Goal: Task Accomplishment & Management: Complete application form

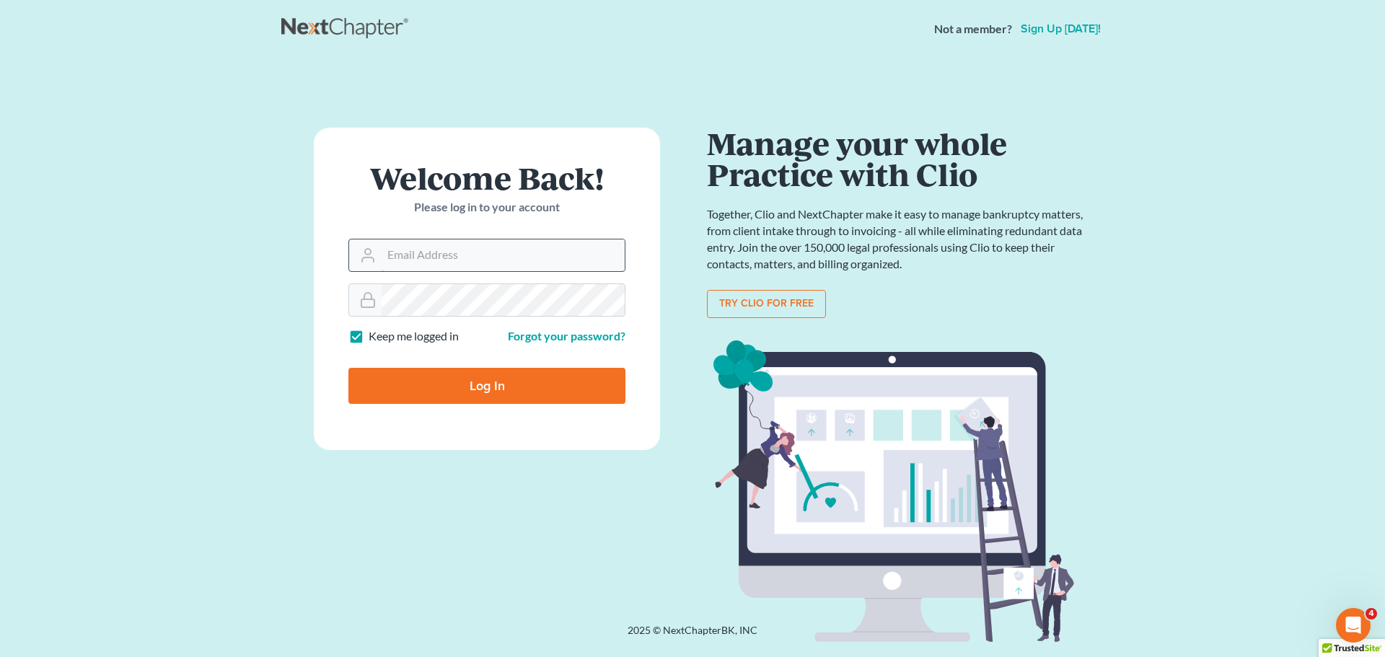
click at [452, 260] on input "Email Address" at bounding box center [502, 255] width 243 height 32
type input "[EMAIL_ADDRESS][DOMAIN_NAME]"
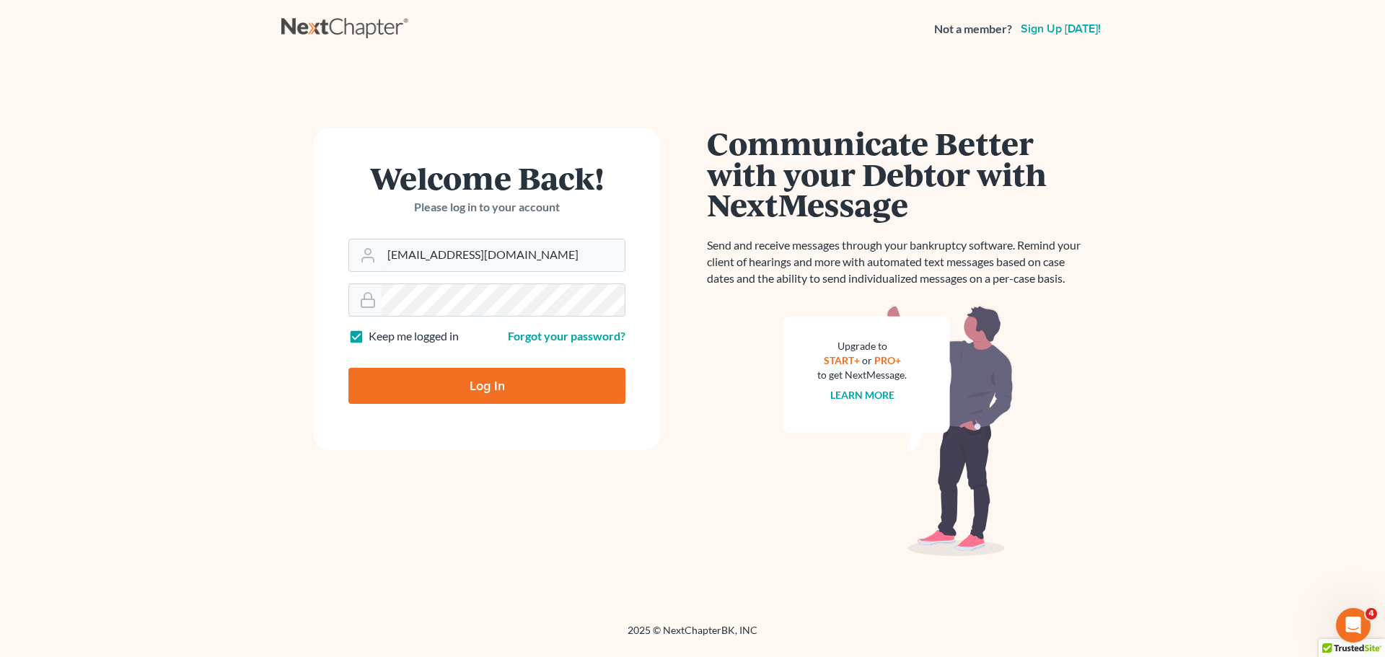
click at [369, 334] on label "Keep me logged in" at bounding box center [414, 336] width 90 height 17
click at [374, 334] on input "Keep me logged in" at bounding box center [378, 332] width 9 height 9
checkbox input "false"
drag, startPoint x: 399, startPoint y: 390, endPoint x: 369, endPoint y: 377, distance: 33.0
click at [398, 390] on input "Log In" at bounding box center [486, 386] width 277 height 36
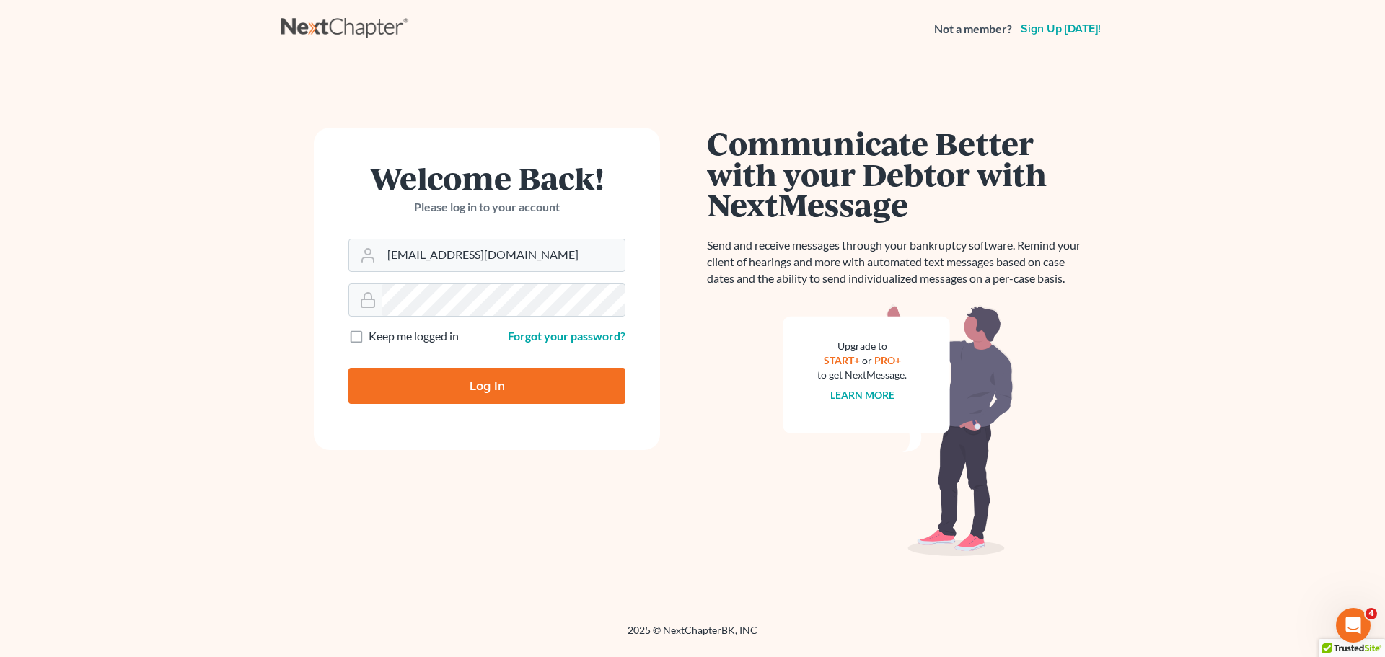
type input "Thinking..."
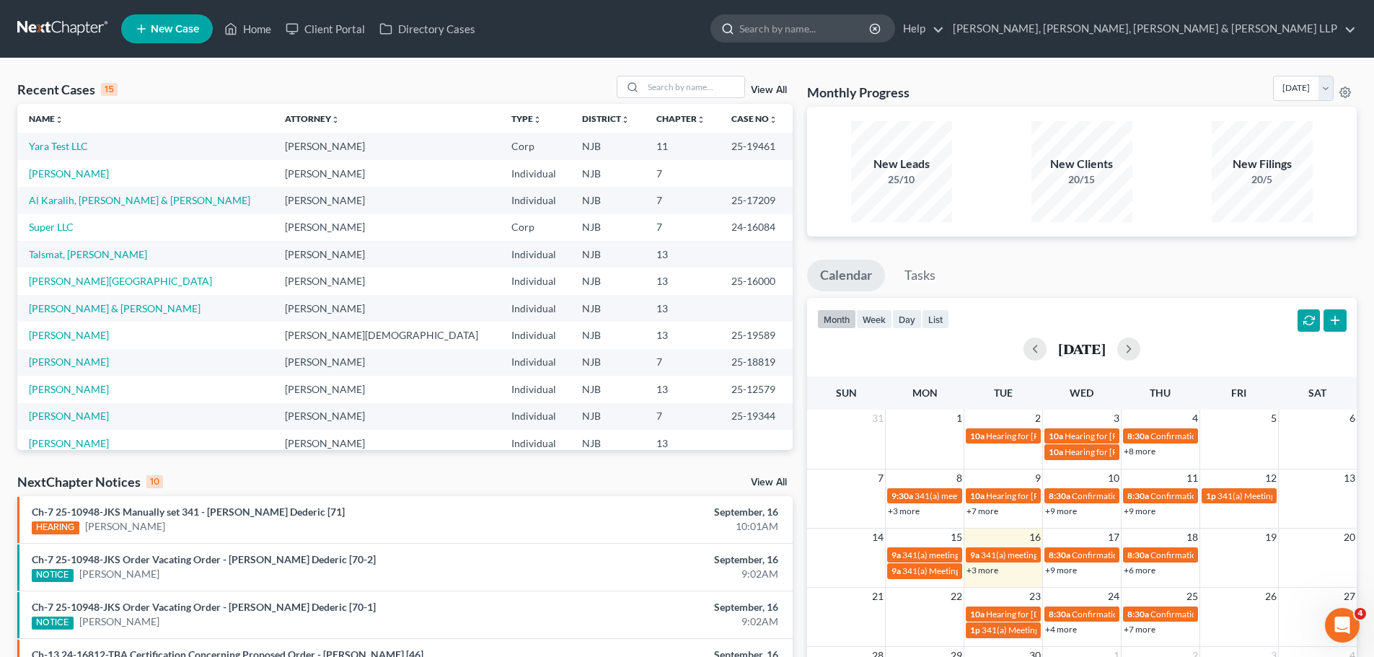
click at [871, 35] on input "search" at bounding box center [805, 28] width 132 height 27
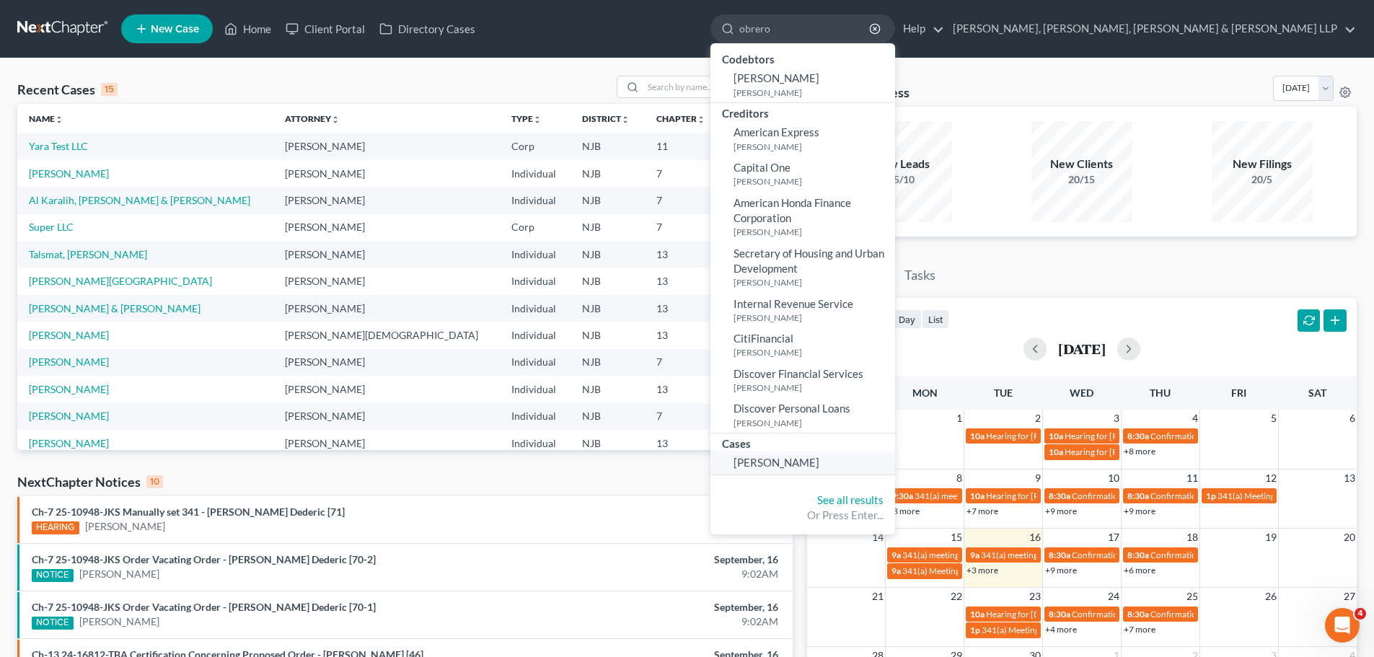
type input "obrero"
click at [819, 462] on span "[PERSON_NAME]" at bounding box center [776, 462] width 86 height 13
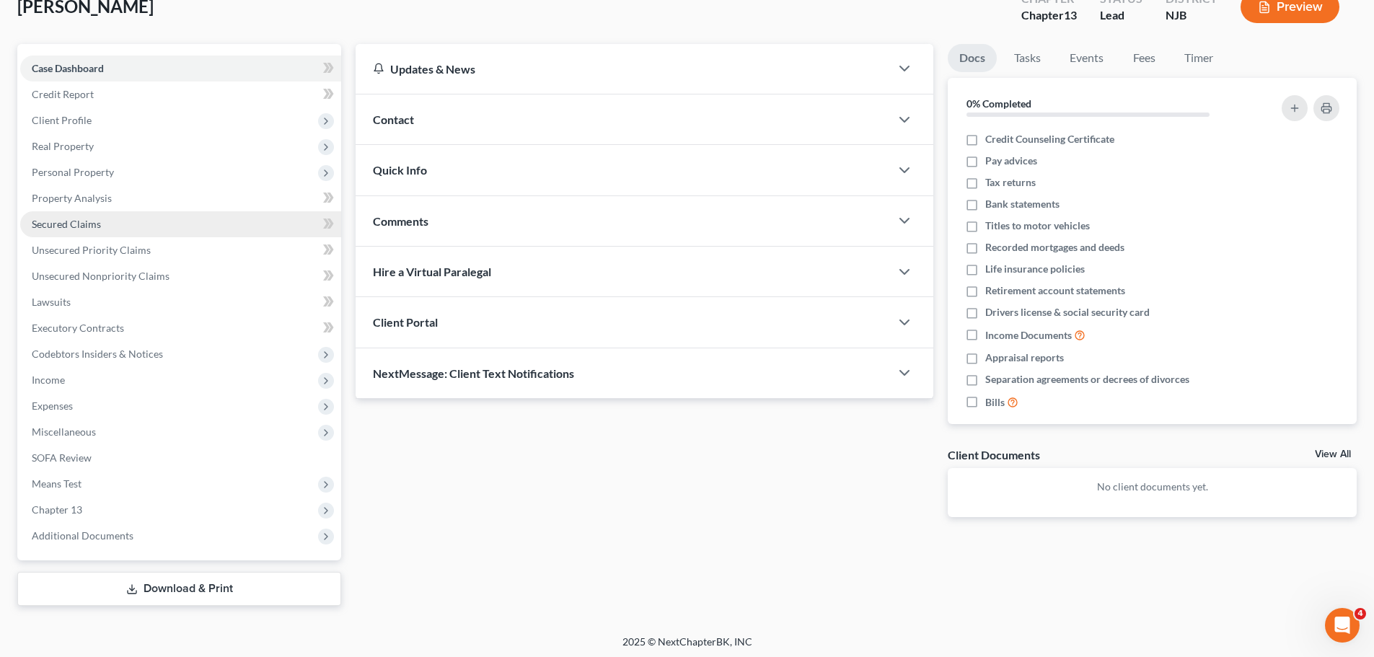
scroll to position [98, 0]
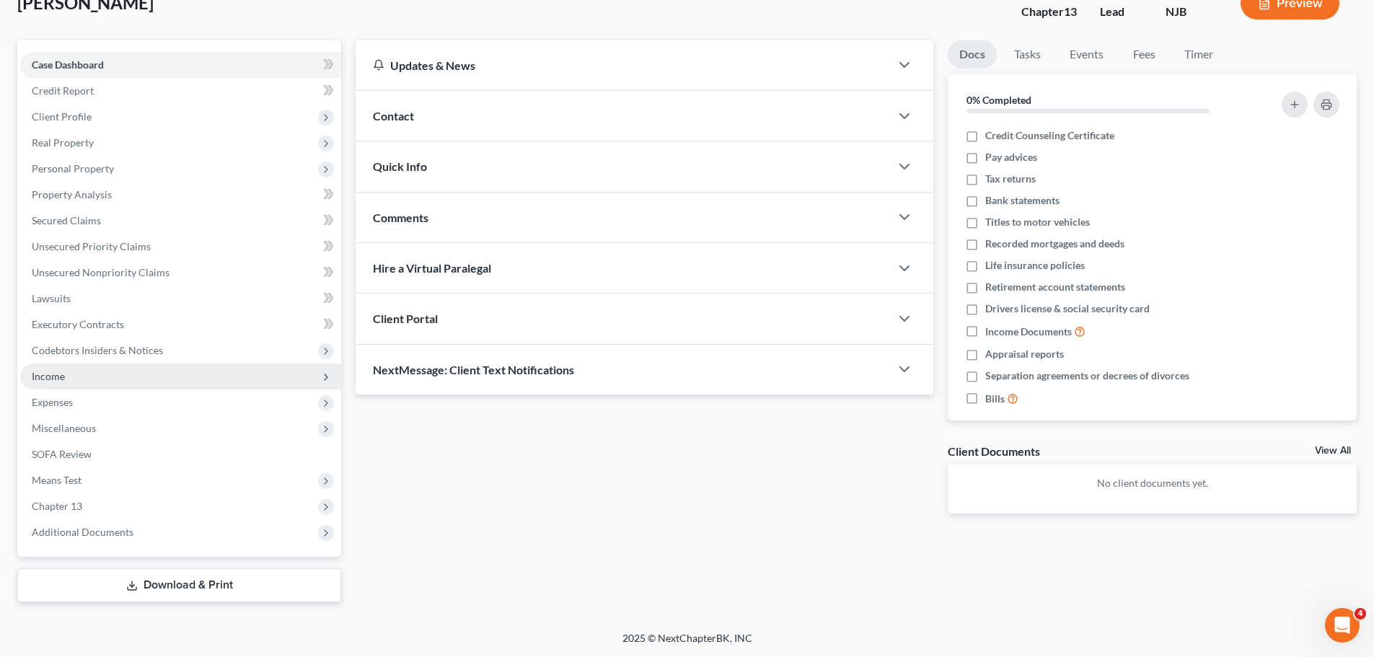
click at [61, 371] on span "Income" at bounding box center [48, 376] width 33 height 12
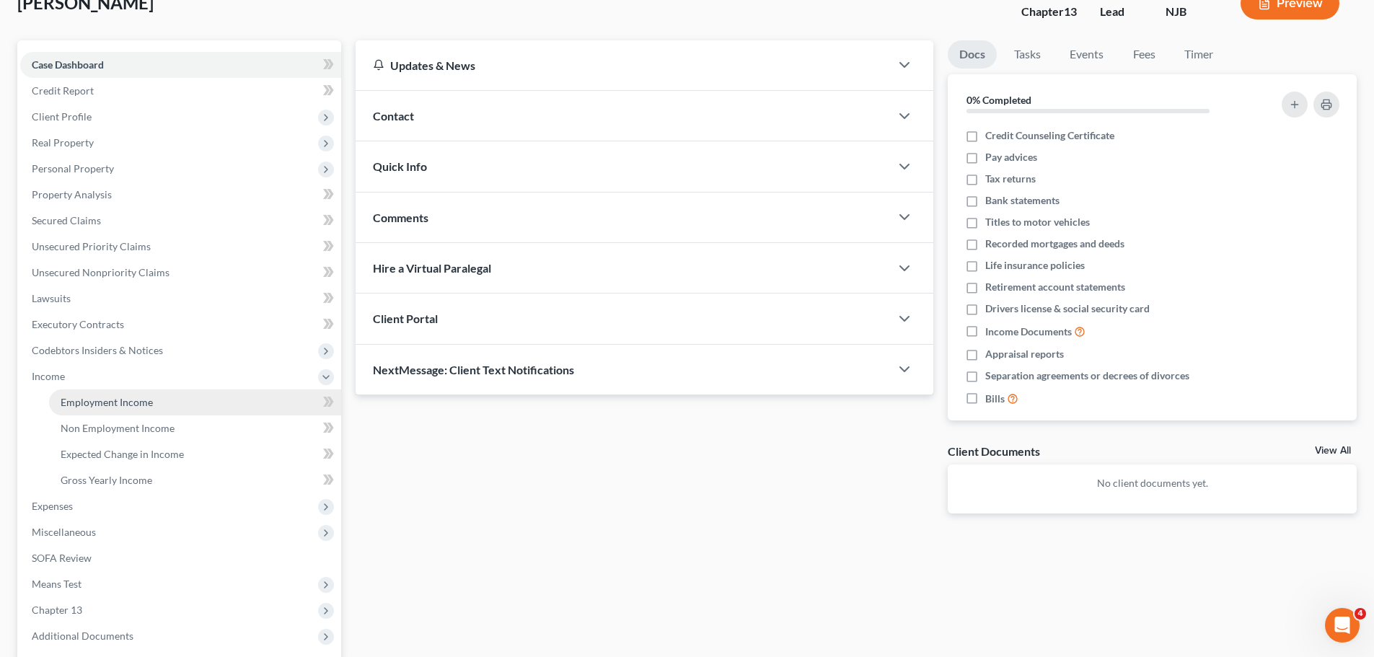
click at [120, 403] on span "Employment Income" at bounding box center [107, 402] width 92 height 12
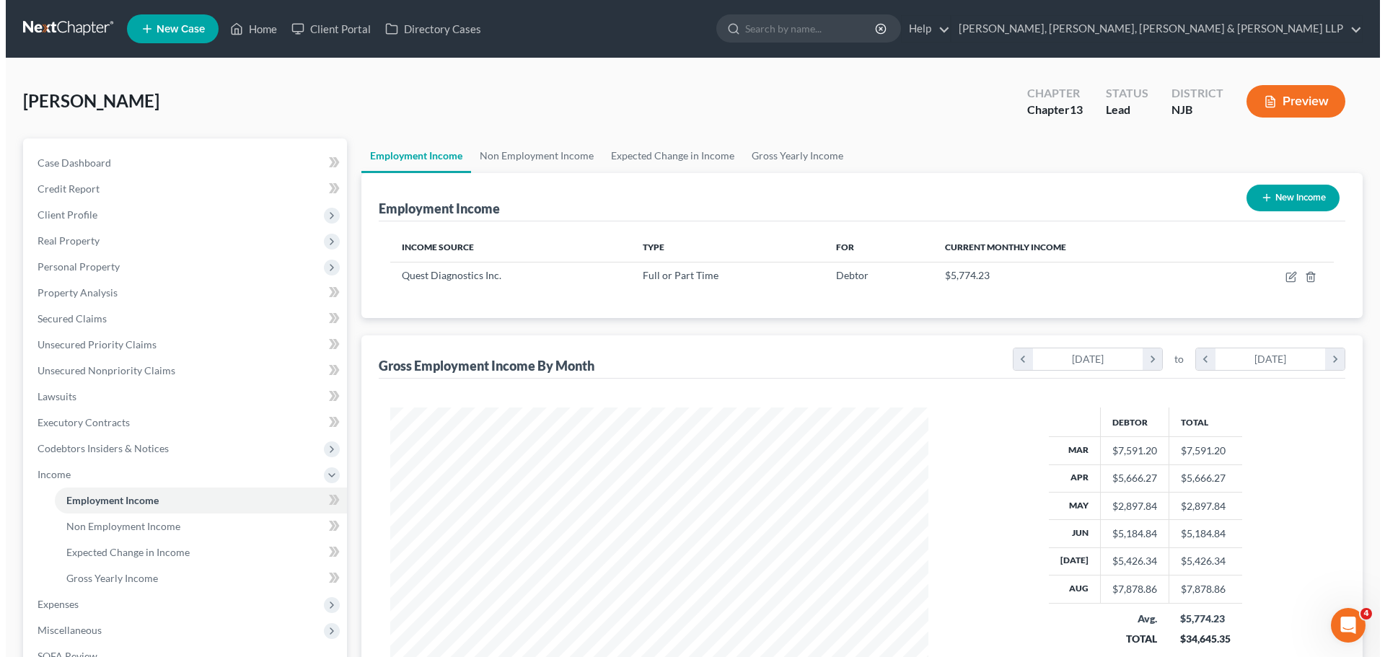
scroll to position [269, 567]
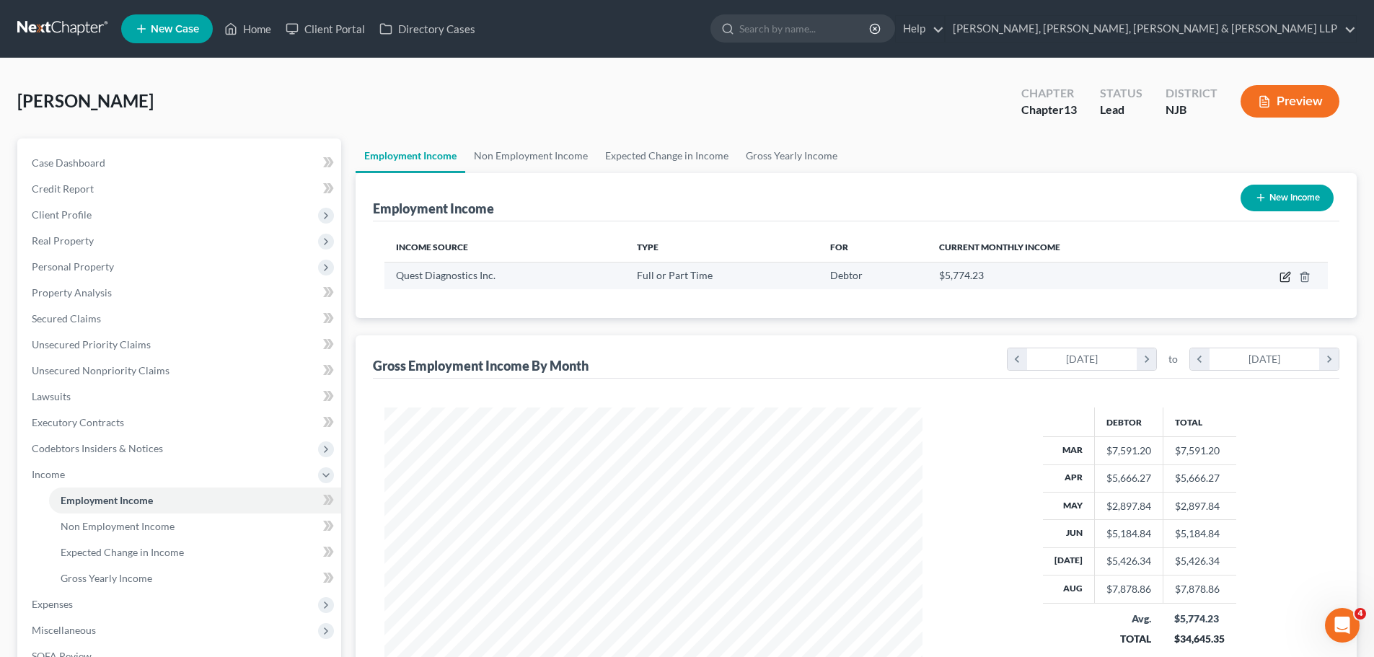
click at [1280, 281] on icon "button" at bounding box center [1284, 277] width 9 height 9
select select "0"
select select "33"
select select "2"
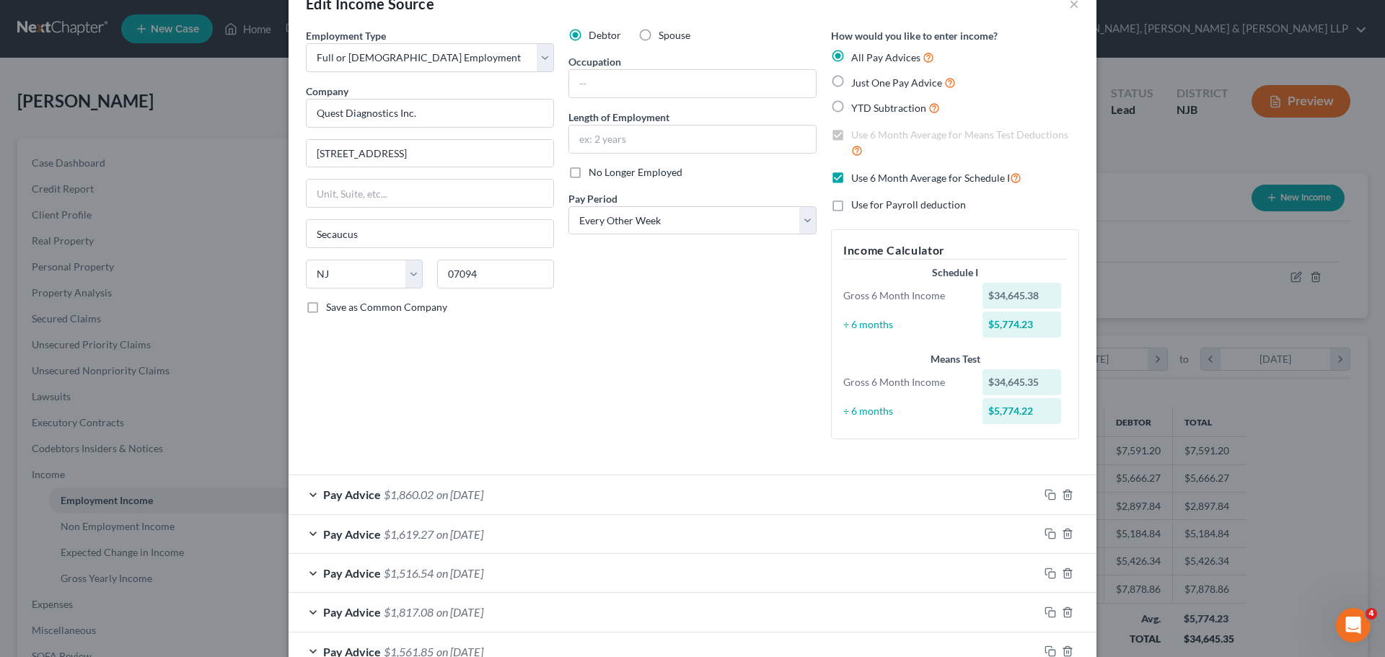
scroll to position [144, 0]
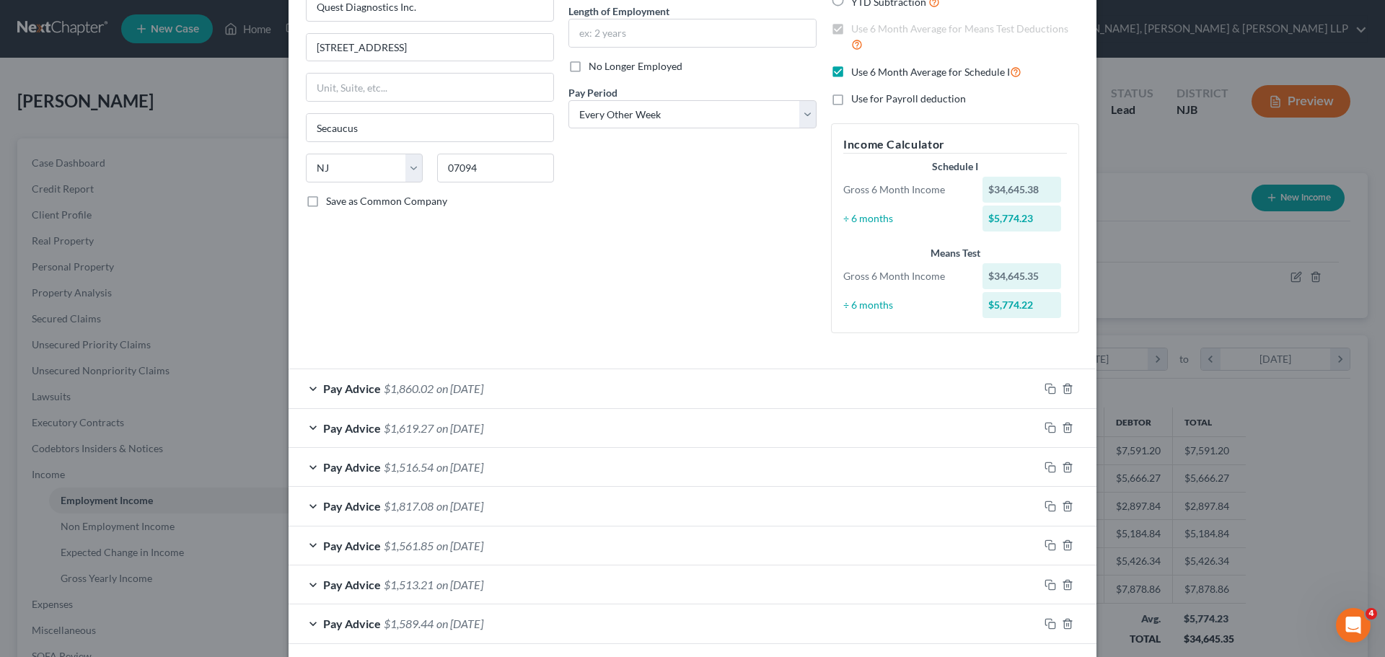
click at [609, 400] on div "Pay Advice $1,860.02 on [DATE]" at bounding box center [663, 388] width 750 height 38
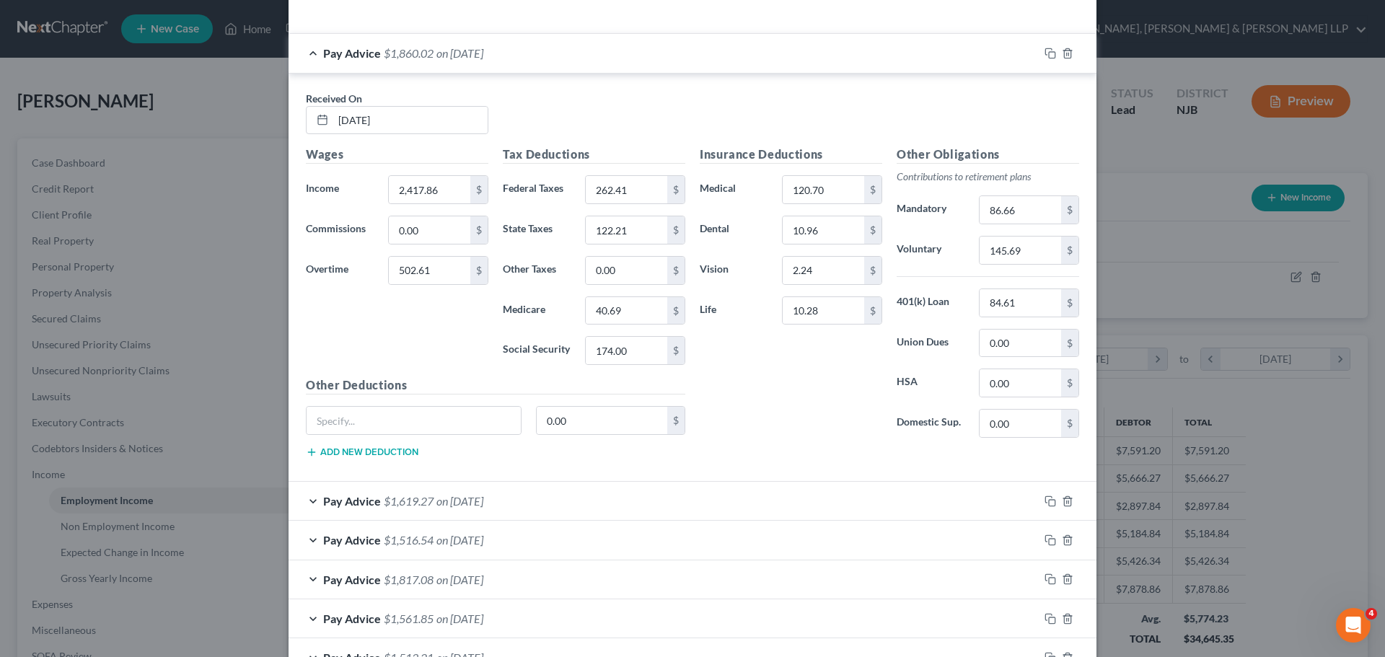
scroll to position [505, 0]
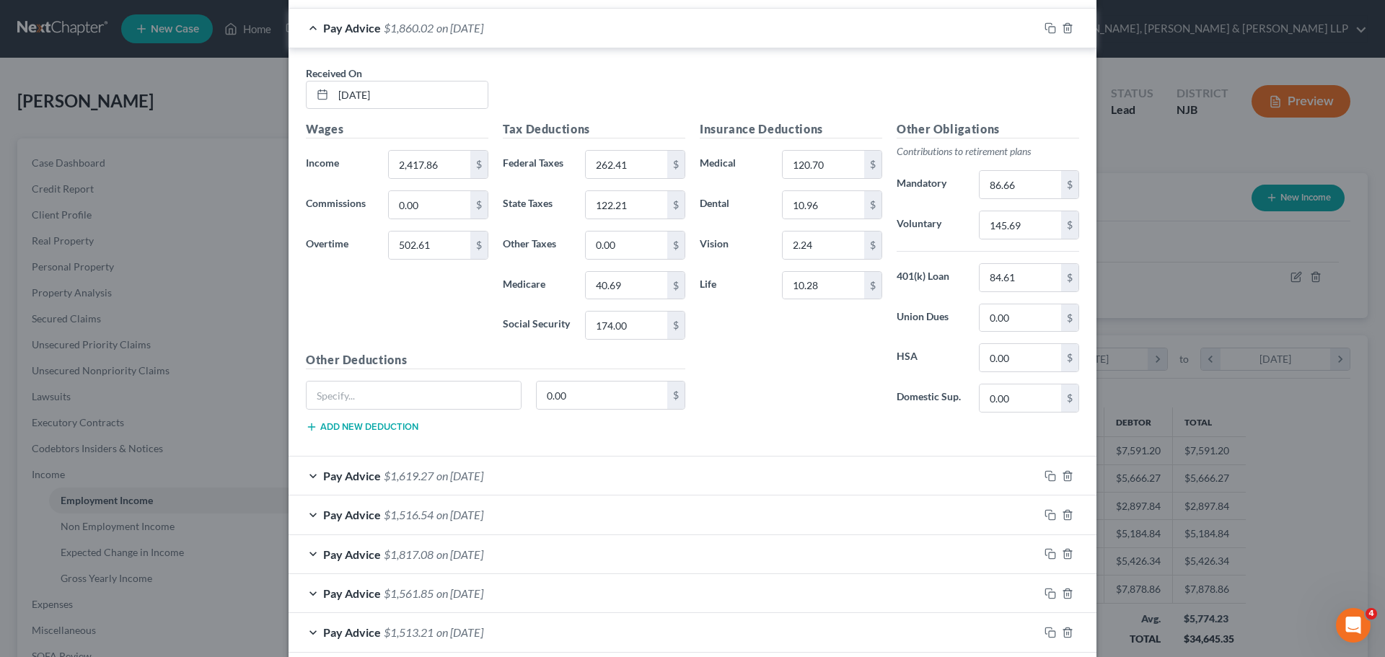
click at [608, 472] on div "Pay Advice $1,619.27 on [DATE]" at bounding box center [663, 475] width 750 height 38
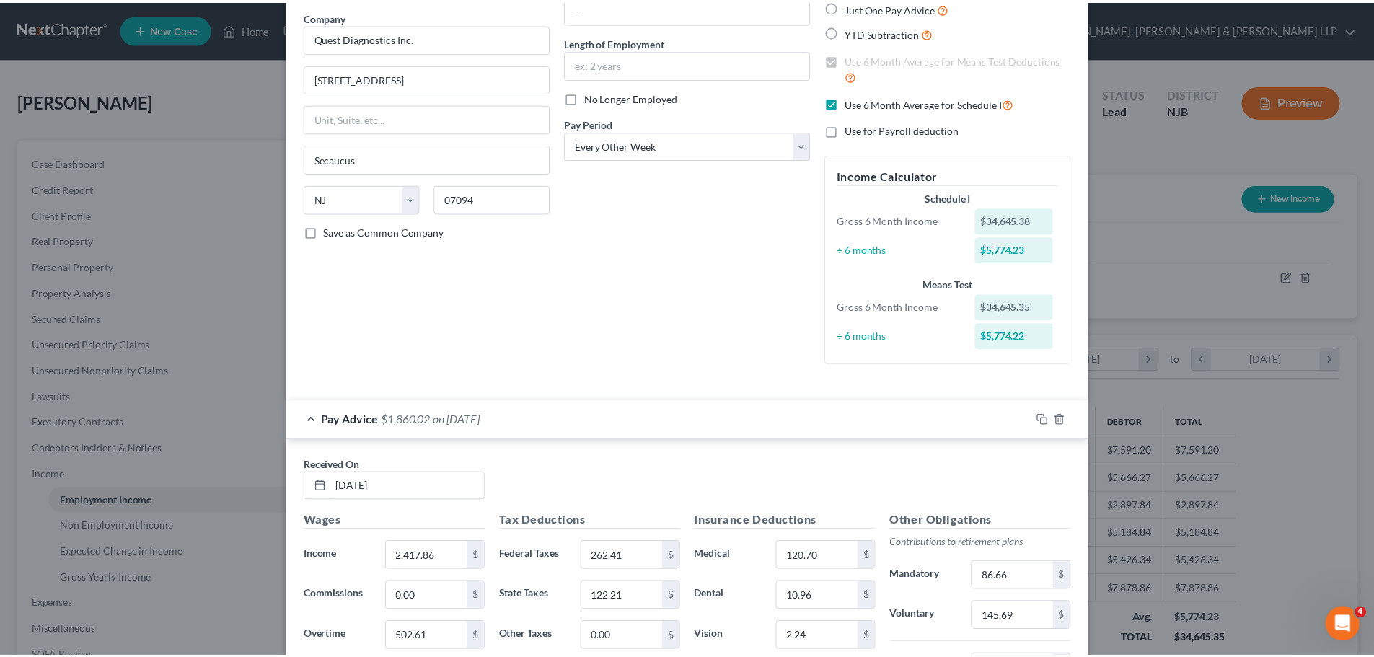
scroll to position [0, 0]
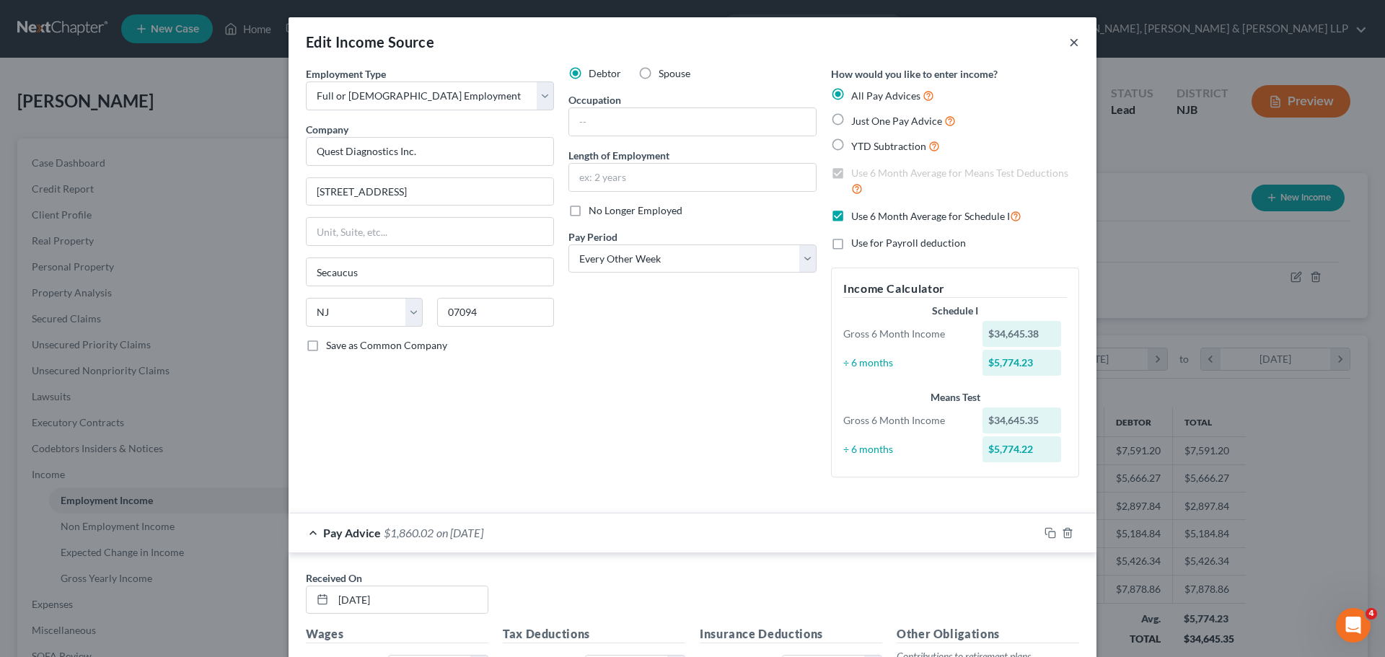
click at [1069, 48] on button "×" at bounding box center [1074, 41] width 10 height 17
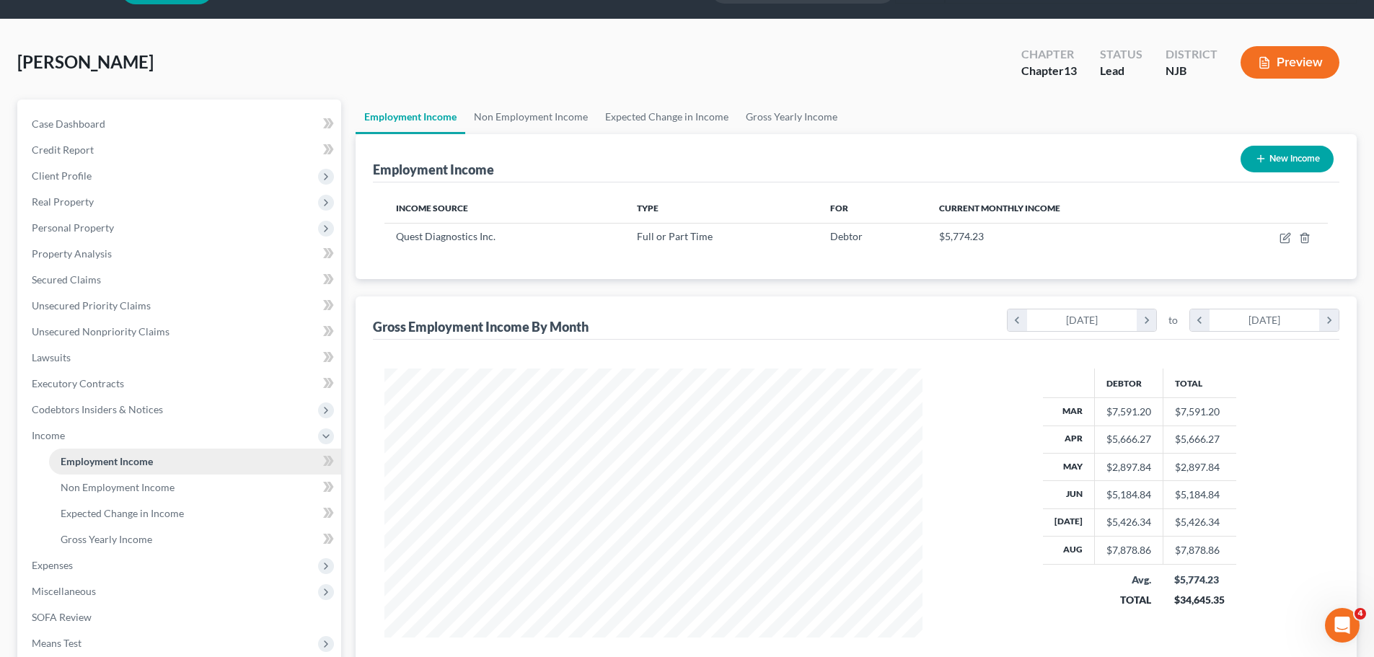
scroll to position [144, 0]
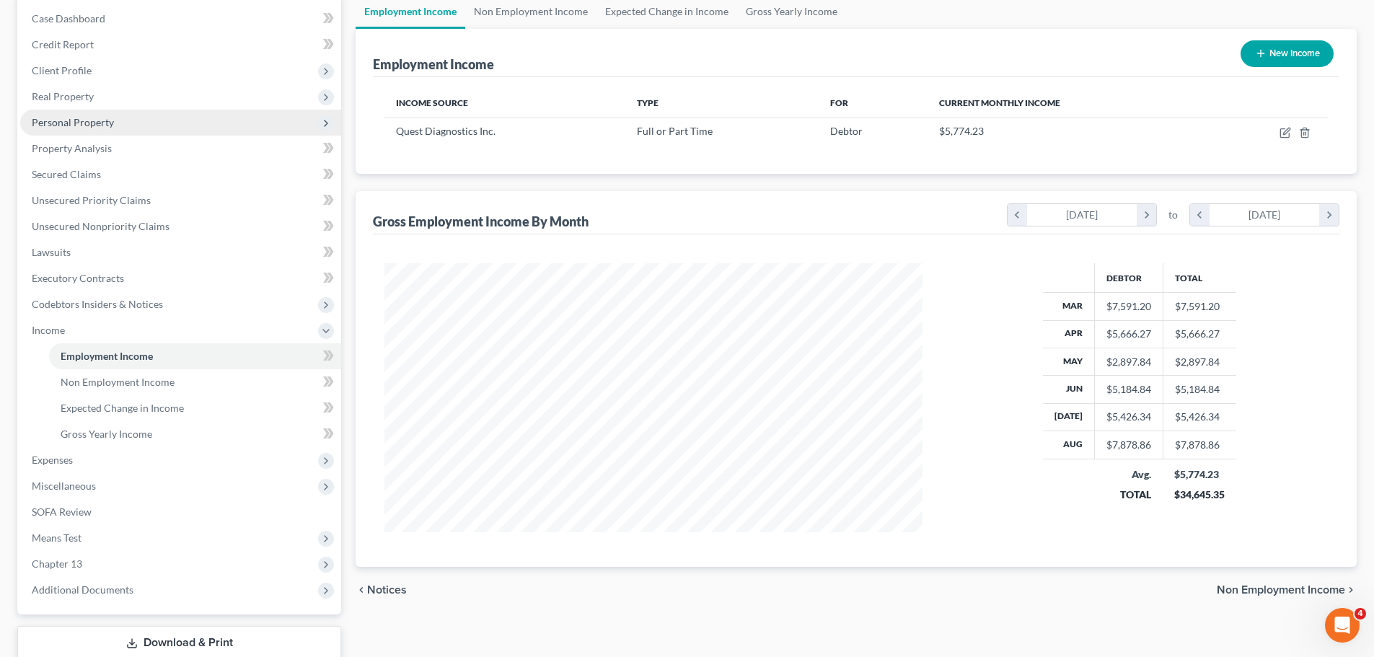
click at [92, 122] on span "Personal Property" at bounding box center [73, 122] width 82 height 12
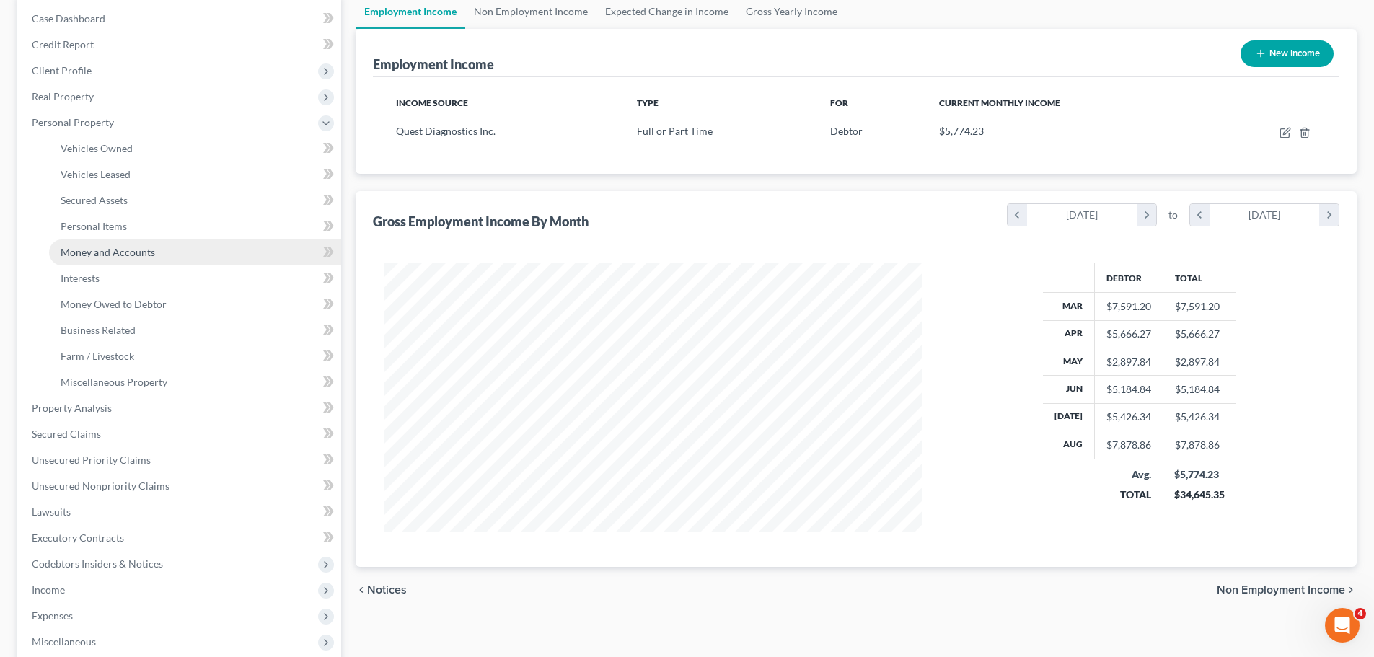
click at [102, 257] on span "Money and Accounts" at bounding box center [108, 252] width 94 height 12
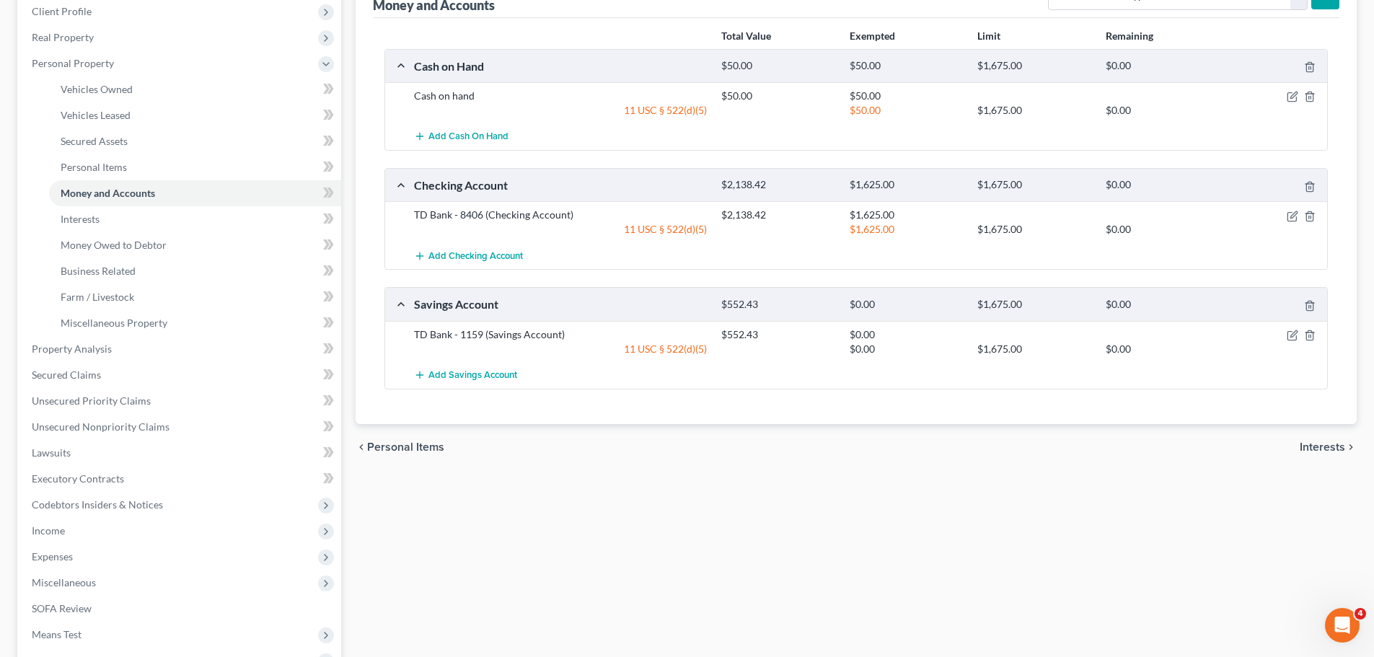
scroll to position [69, 0]
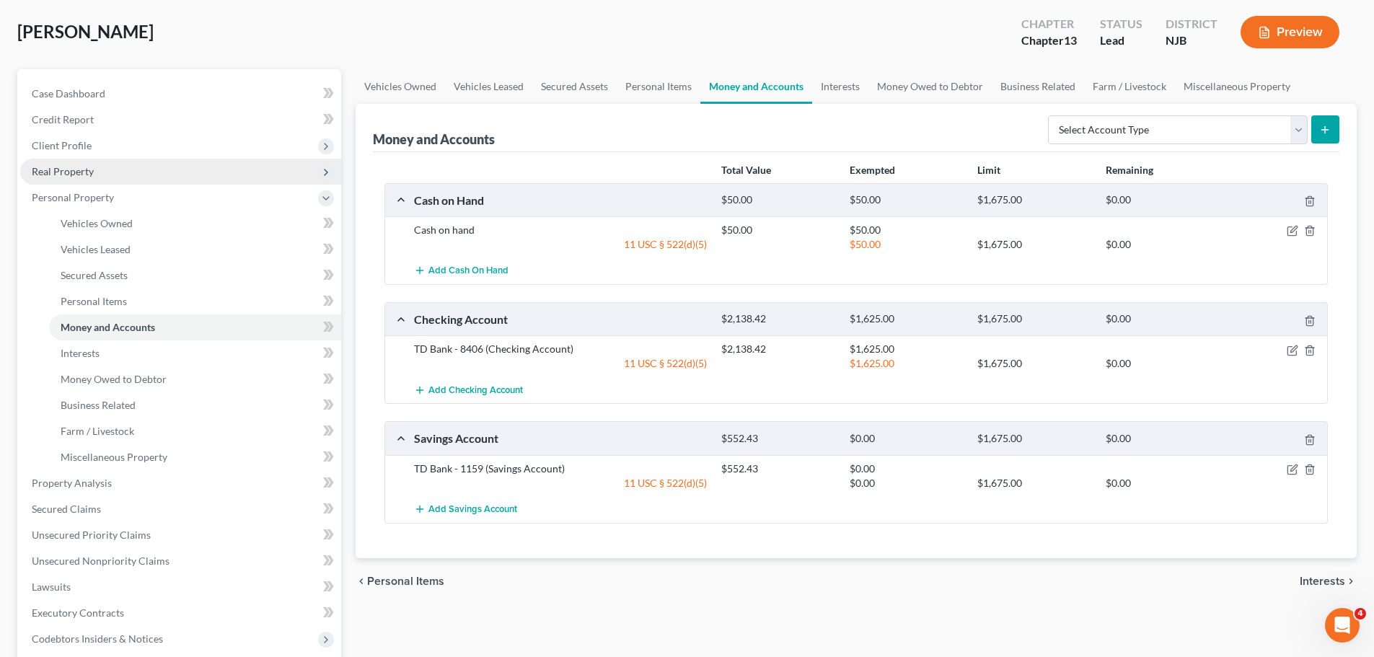
click at [76, 170] on span "Real Property" at bounding box center [63, 171] width 62 height 12
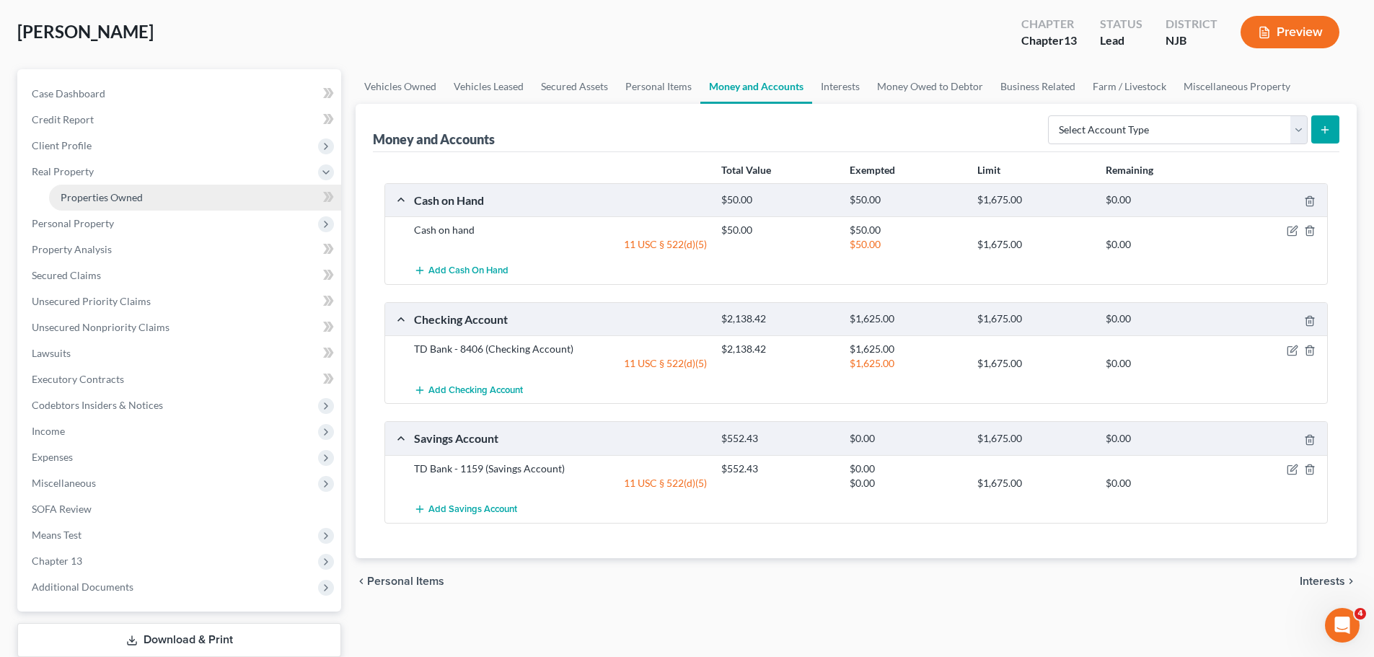
click at [92, 195] on span "Properties Owned" at bounding box center [102, 197] width 82 height 12
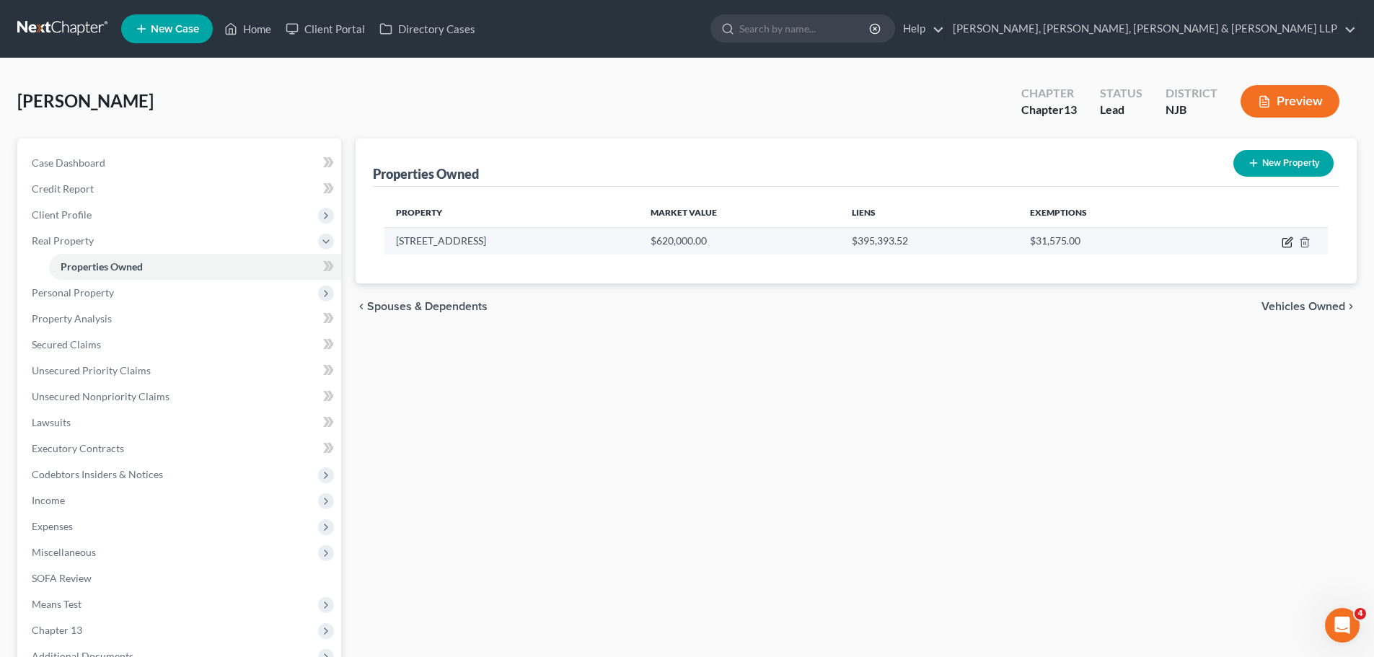
click at [1289, 245] on icon "button" at bounding box center [1288, 243] width 12 height 12
select select "33"
select select "1"
select select "3"
select select "5"
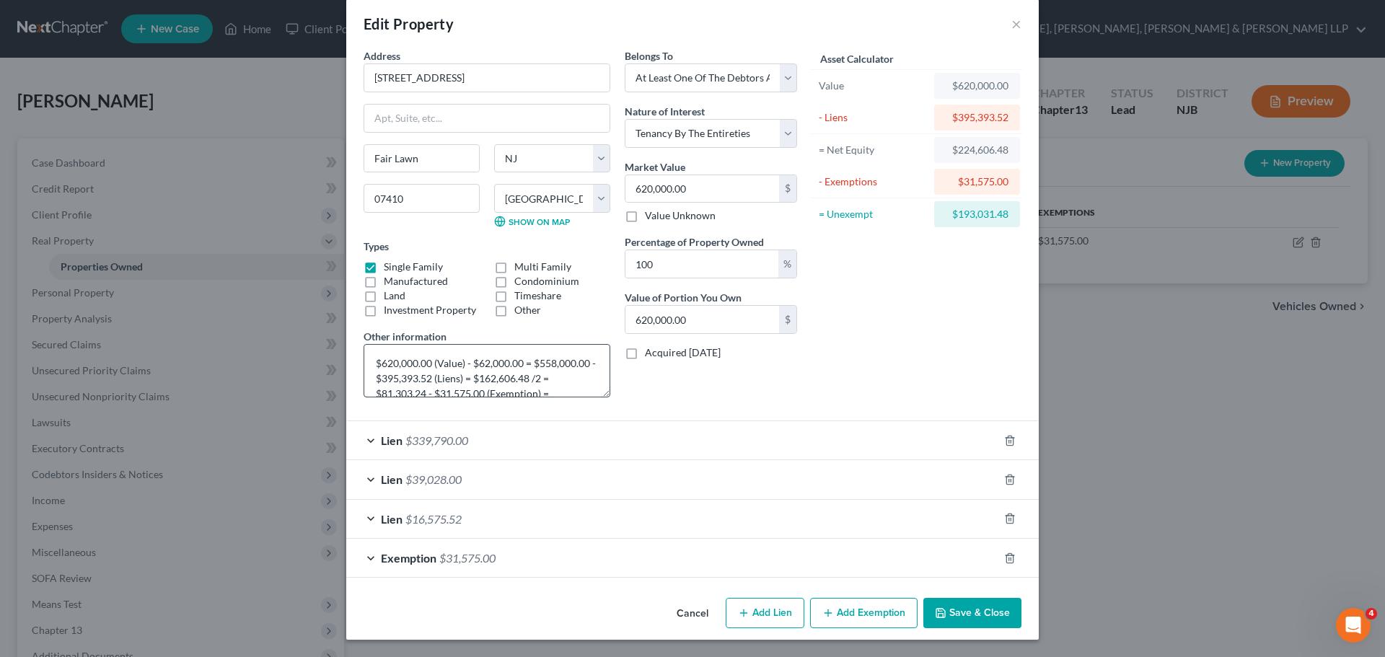
scroll to position [30, 0]
click at [532, 437] on div "Lien $339,790.00" at bounding box center [672, 440] width 652 height 38
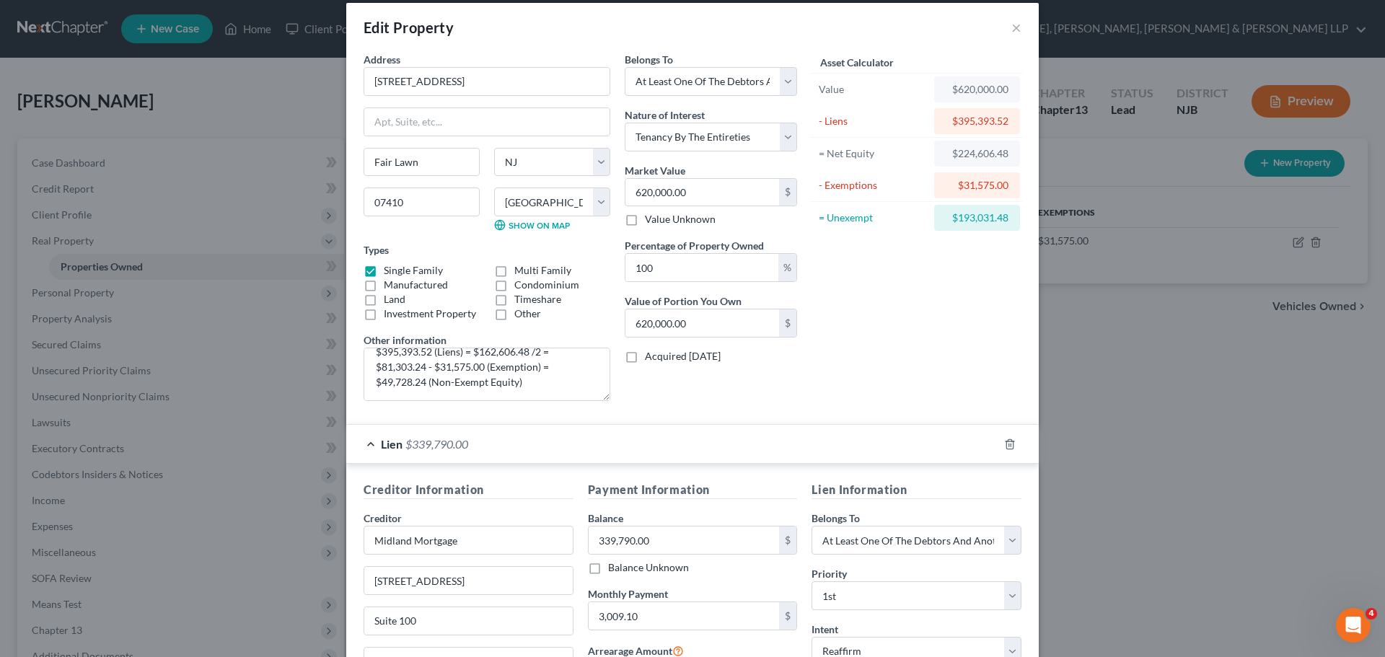
scroll to position [0, 0]
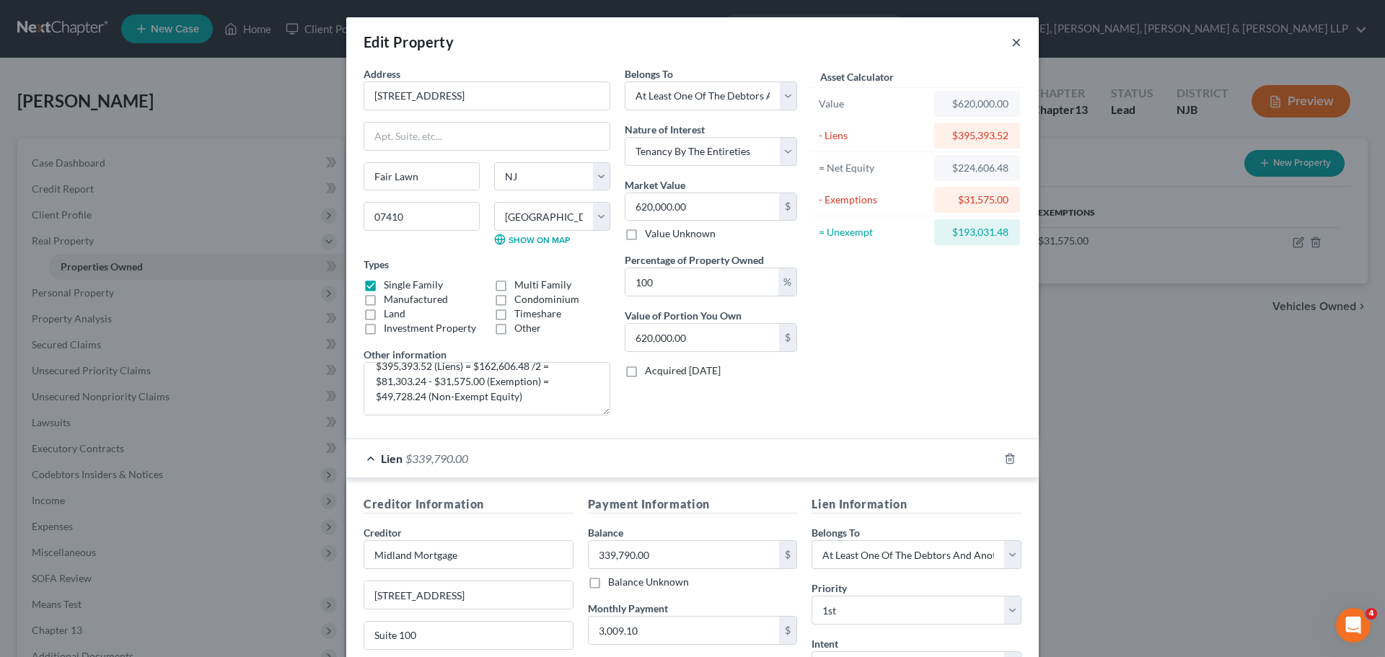
click at [1015, 45] on button "×" at bounding box center [1016, 41] width 10 height 17
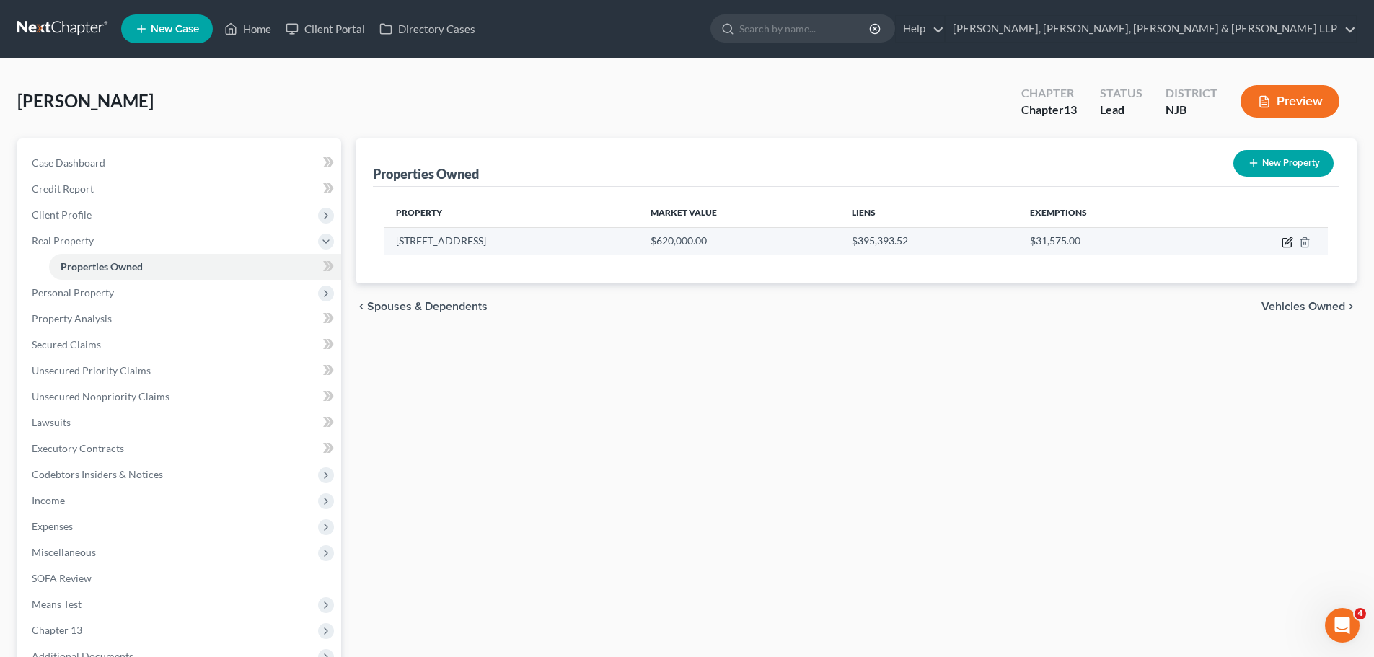
click at [1288, 244] on icon "button" at bounding box center [1288, 243] width 12 height 12
select select "33"
select select "1"
select select "3"
select select "5"
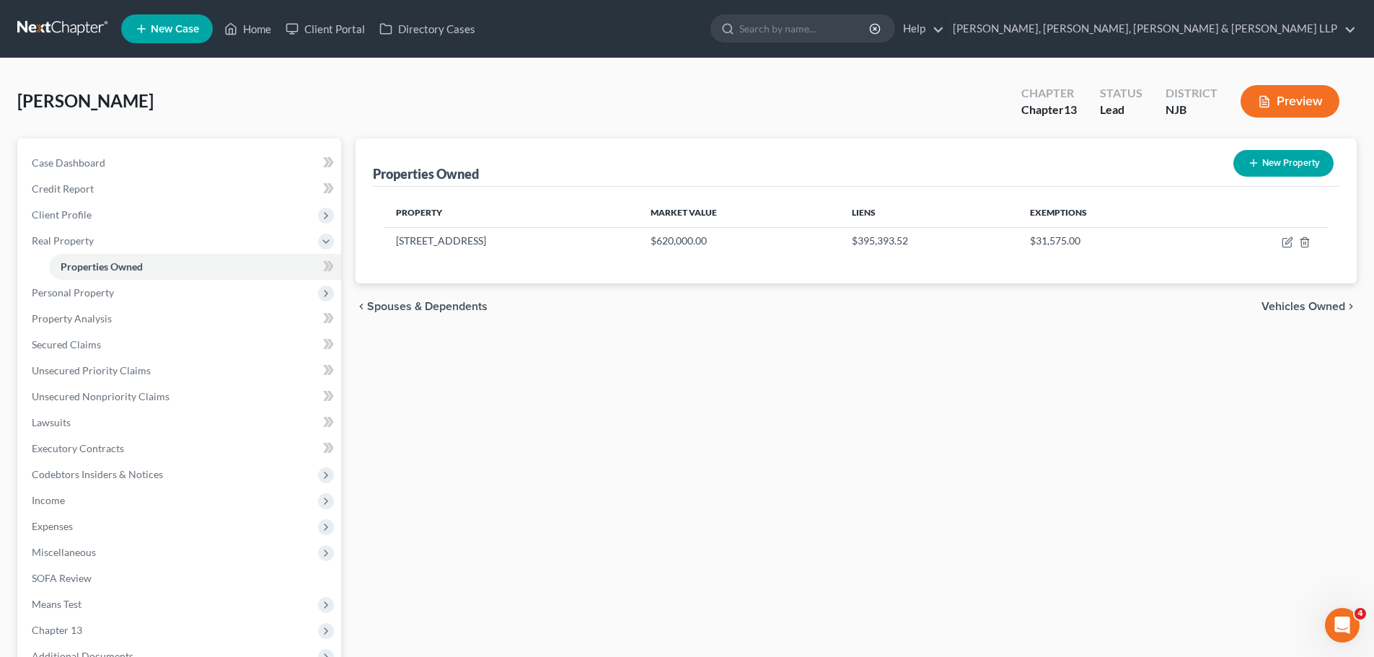
select select "37"
select select "3"
select select "0"
select select "2"
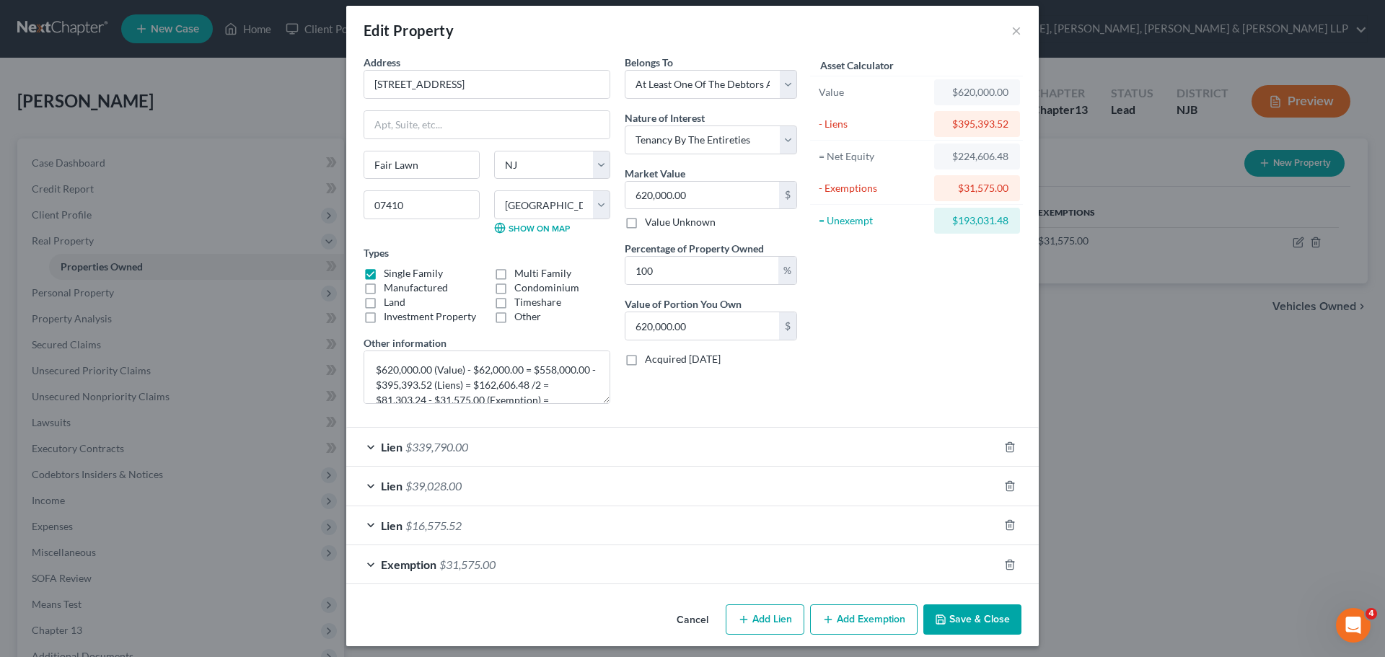
scroll to position [18, 0]
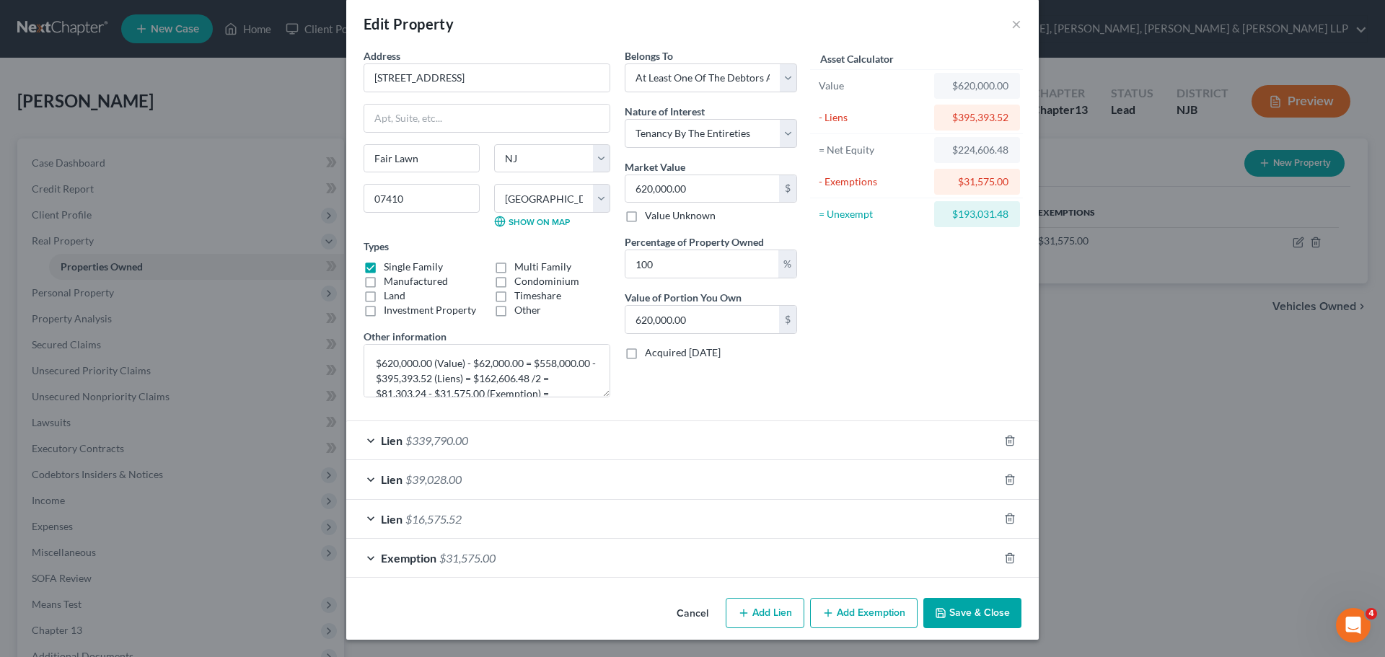
click at [590, 444] on div "Lien $339,790.00" at bounding box center [672, 440] width 652 height 38
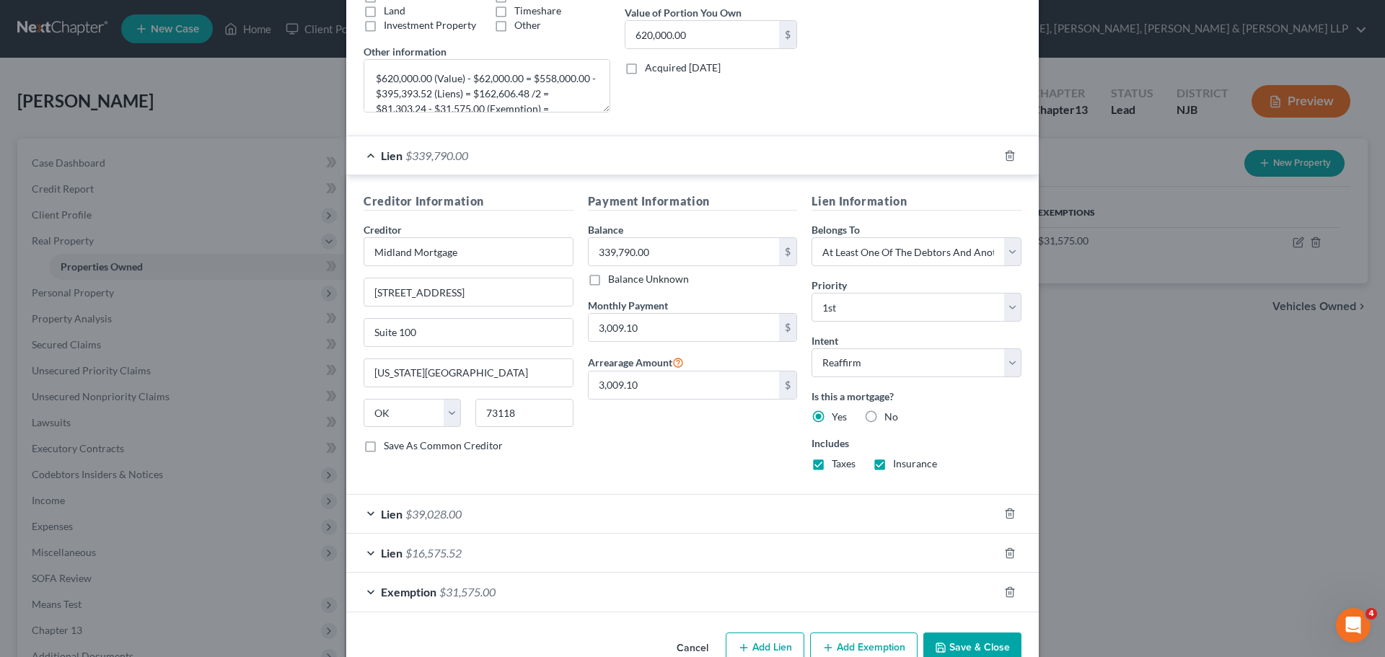
scroll to position [306, 0]
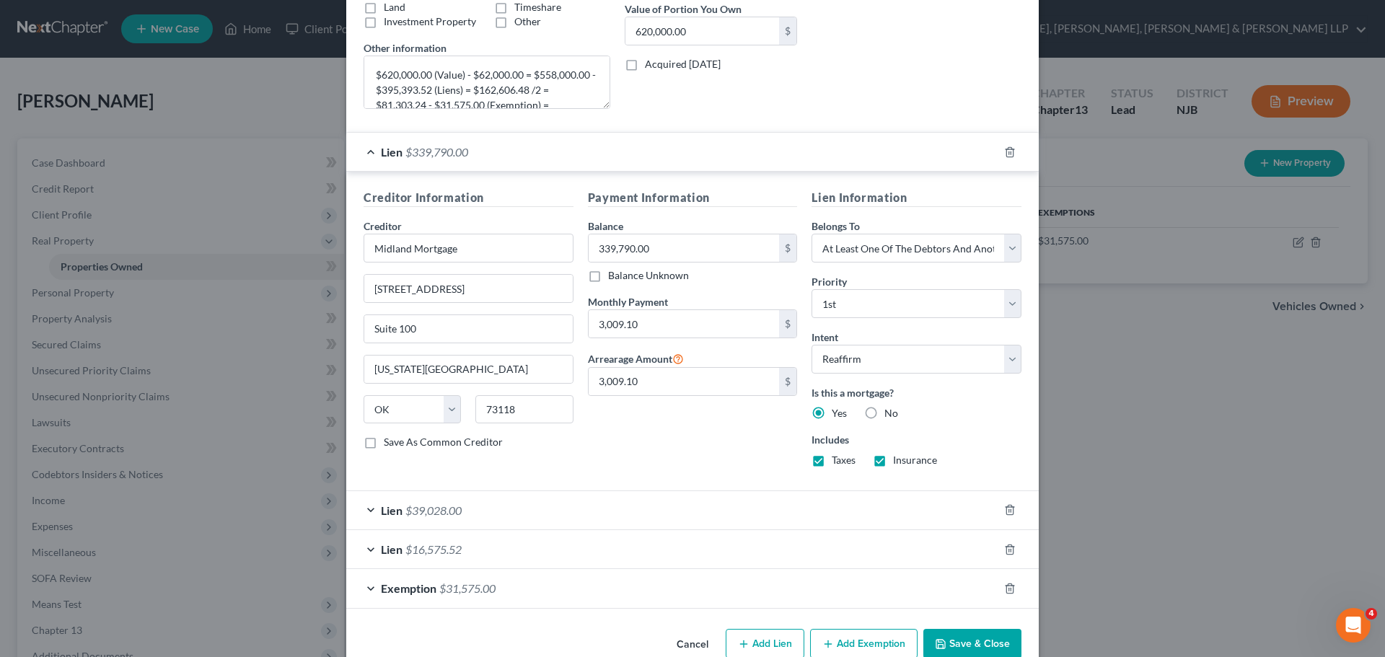
click at [676, 516] on div "Lien $39,028.00" at bounding box center [672, 510] width 652 height 38
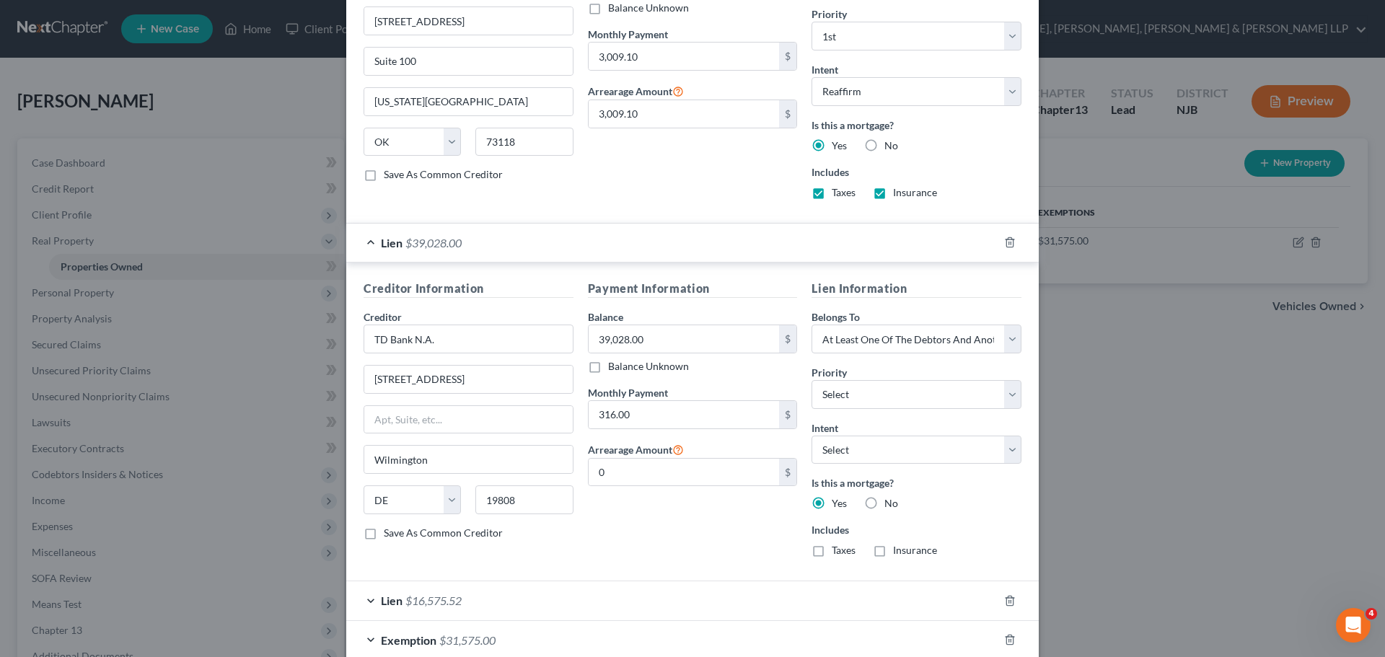
scroll to position [656, 0]
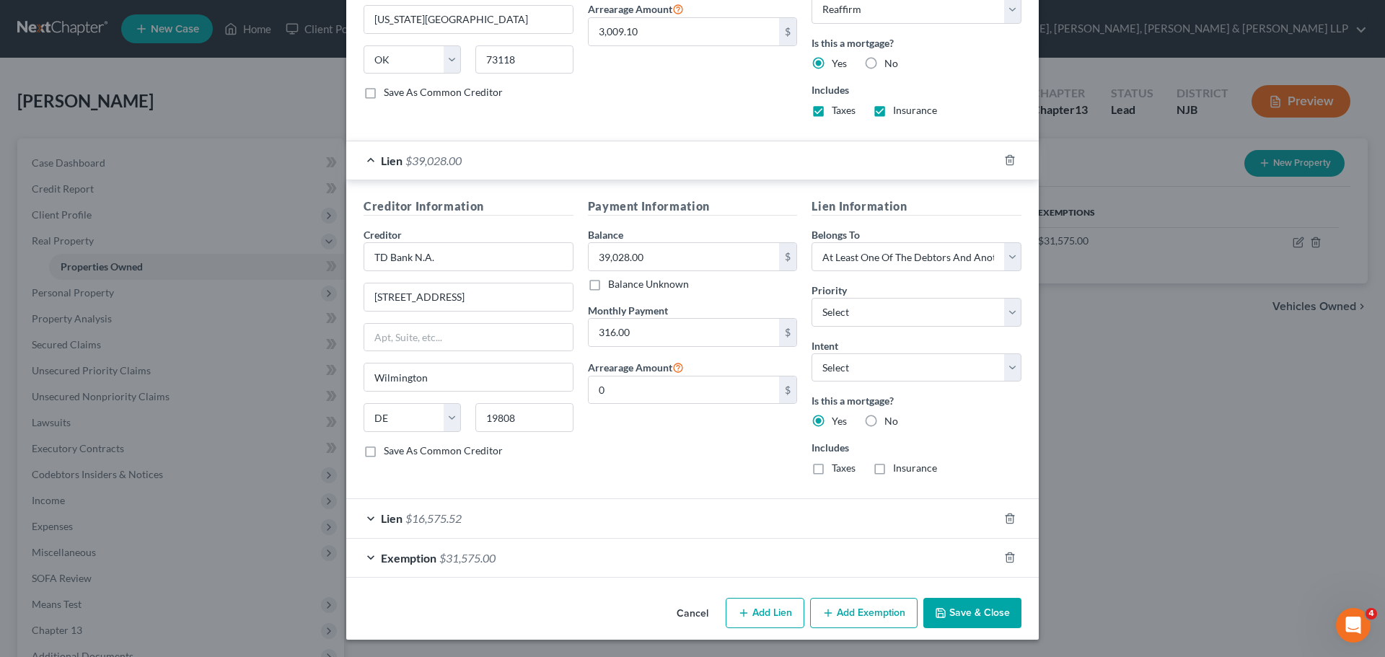
click at [673, 520] on div "Lien $16,575.52" at bounding box center [672, 518] width 652 height 38
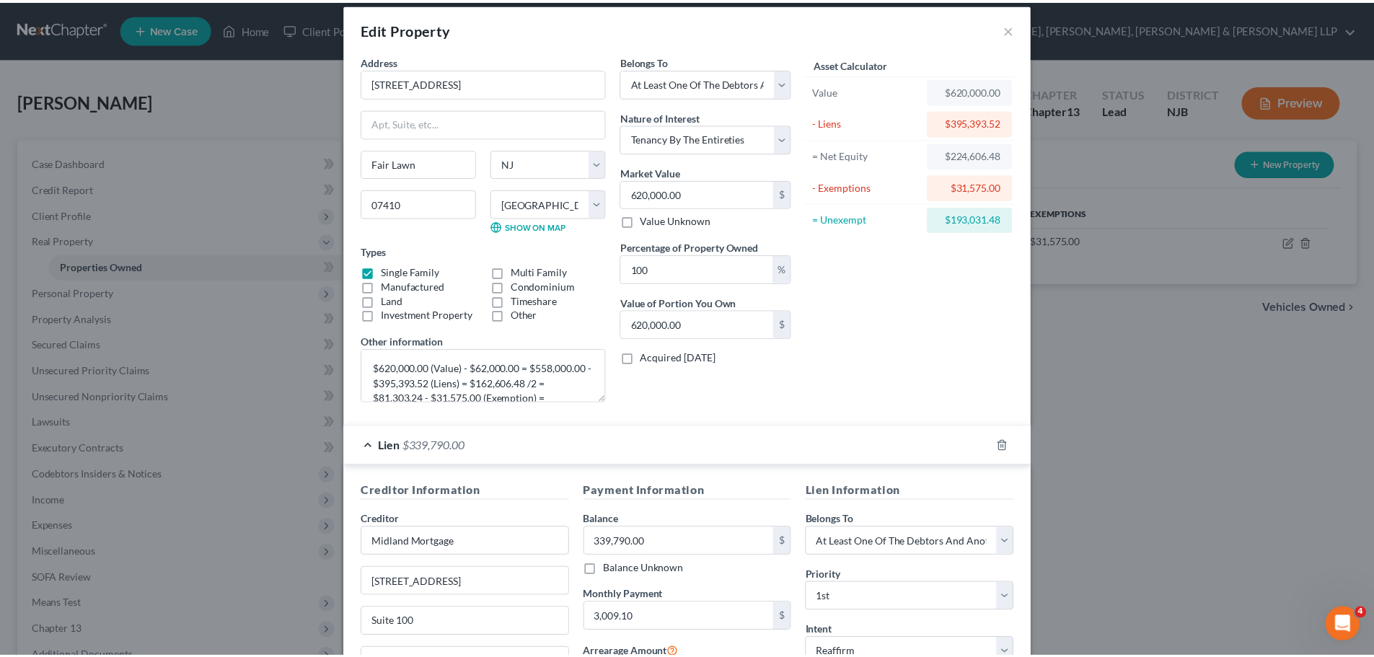
scroll to position [0, 0]
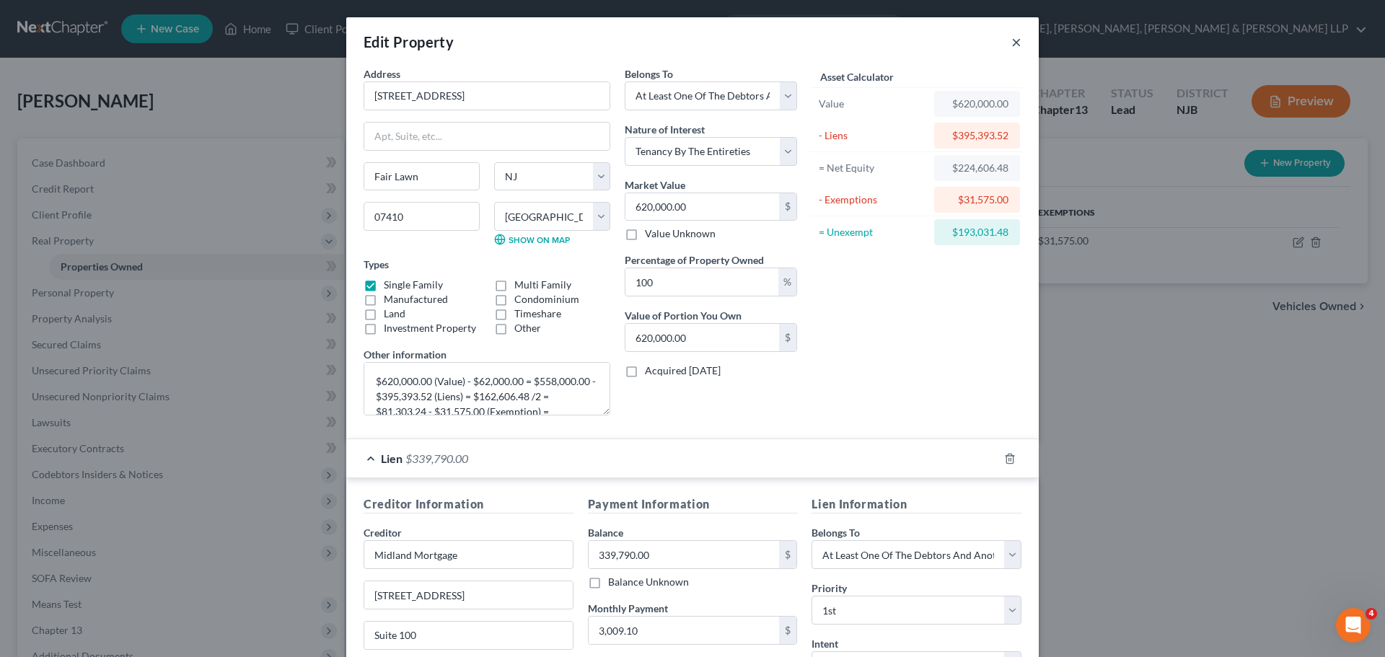
click at [1015, 46] on button "×" at bounding box center [1016, 41] width 10 height 17
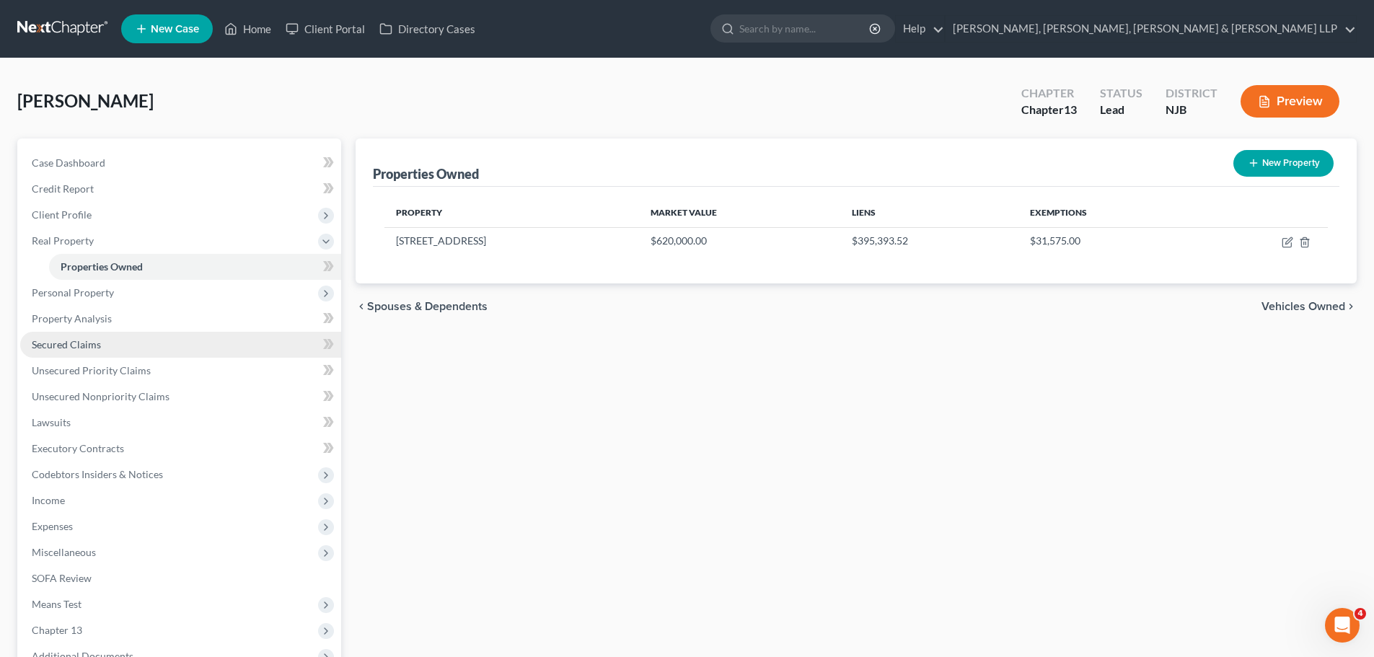
click at [103, 345] on link "Secured Claims" at bounding box center [180, 345] width 321 height 26
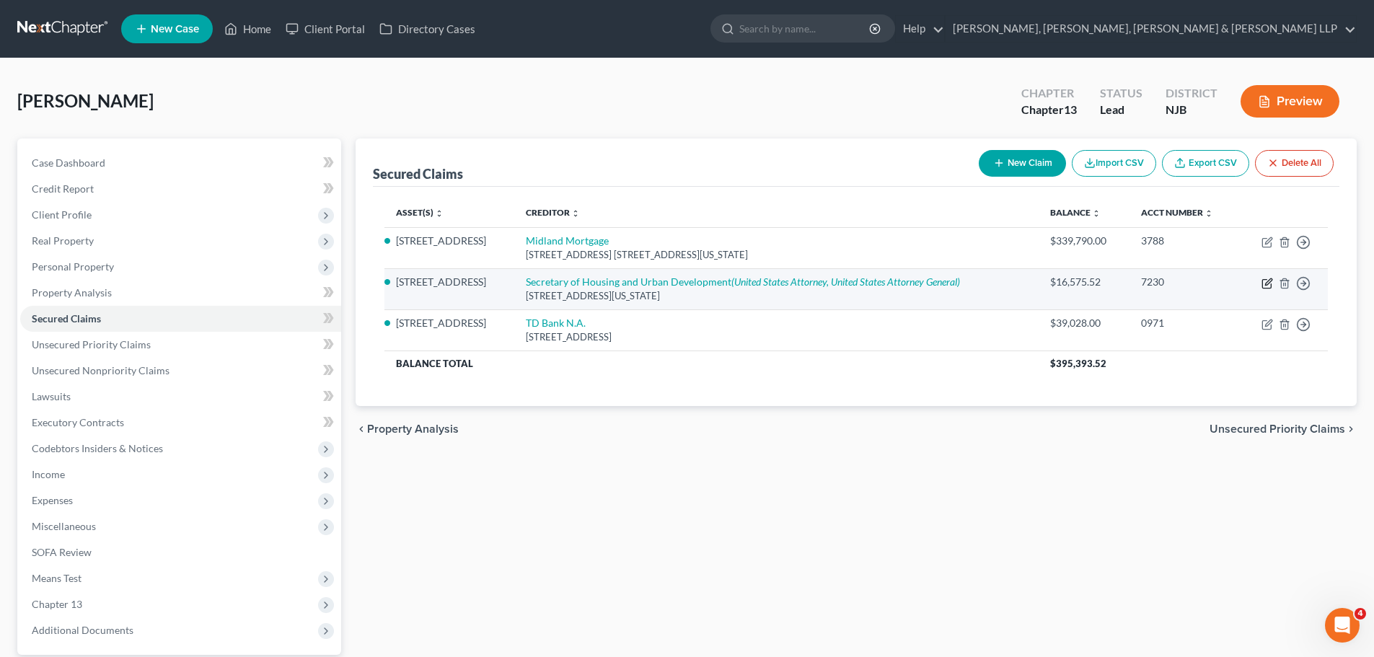
click at [1267, 286] on icon "button" at bounding box center [1267, 284] width 12 height 12
select select "8"
select select "7"
select select "3"
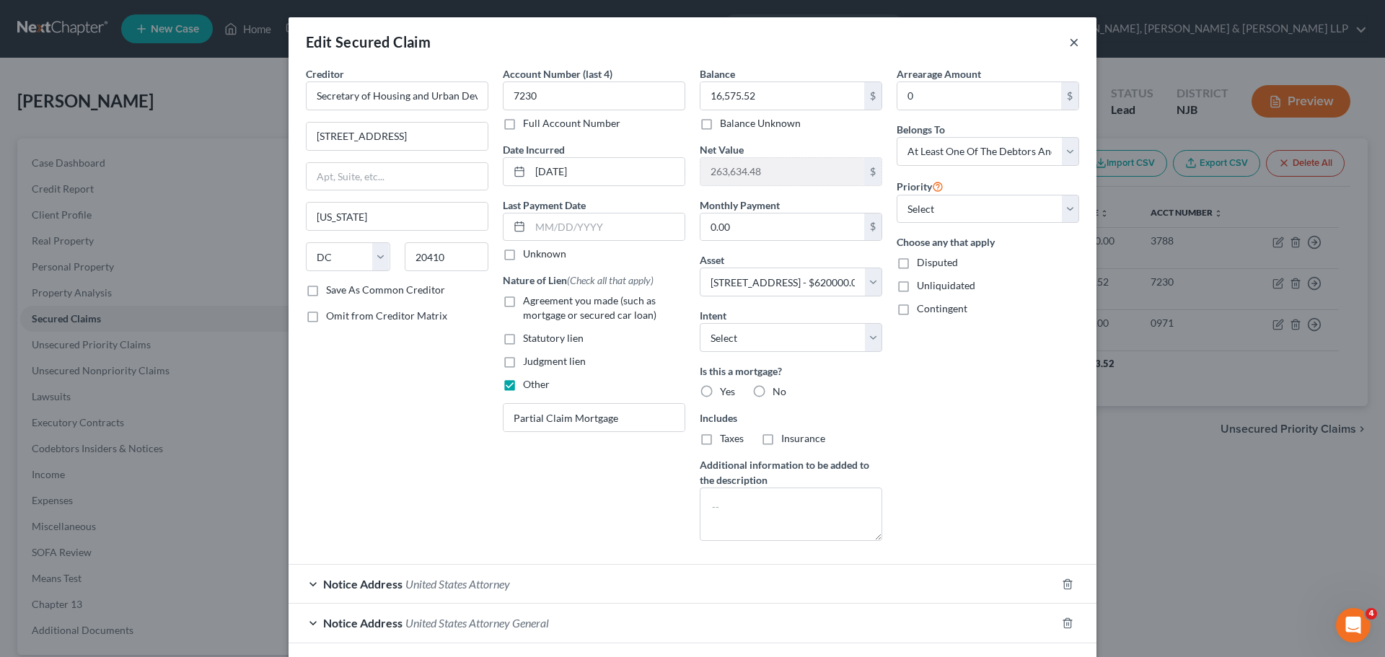
click at [1070, 38] on button "×" at bounding box center [1074, 41] width 10 height 17
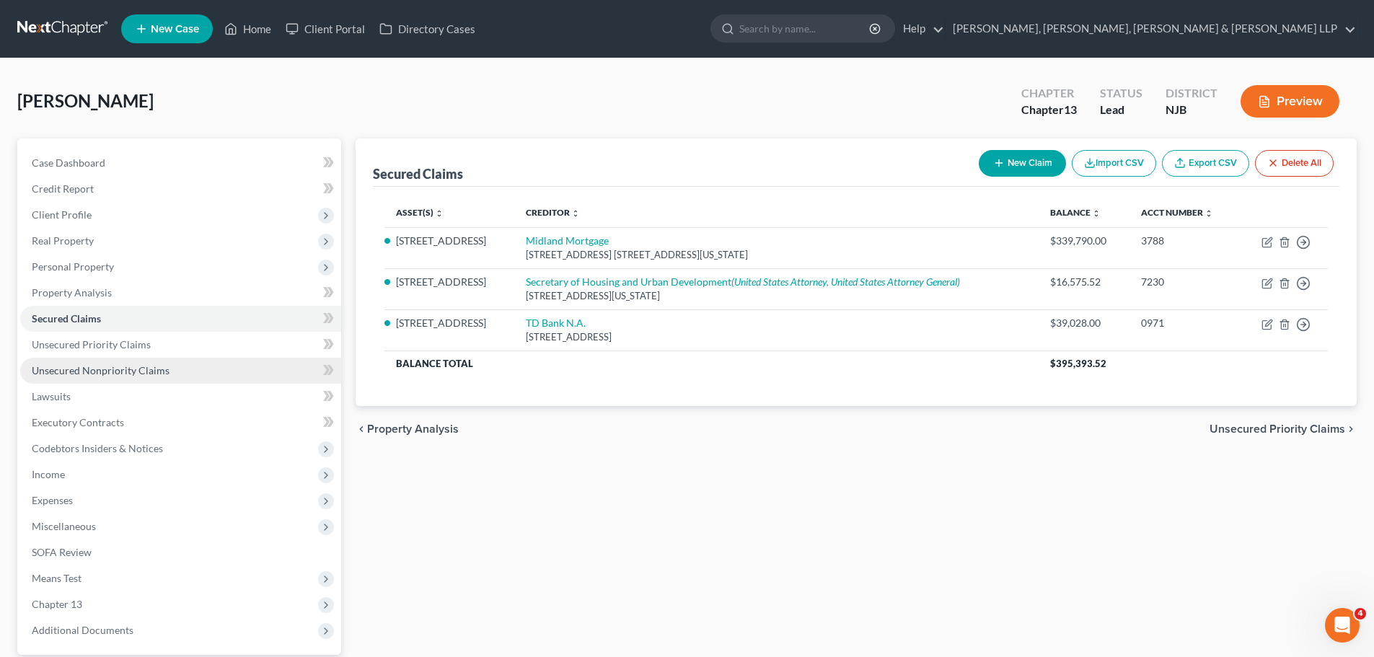
click at [112, 375] on span "Unsecured Nonpriority Claims" at bounding box center [101, 370] width 138 height 12
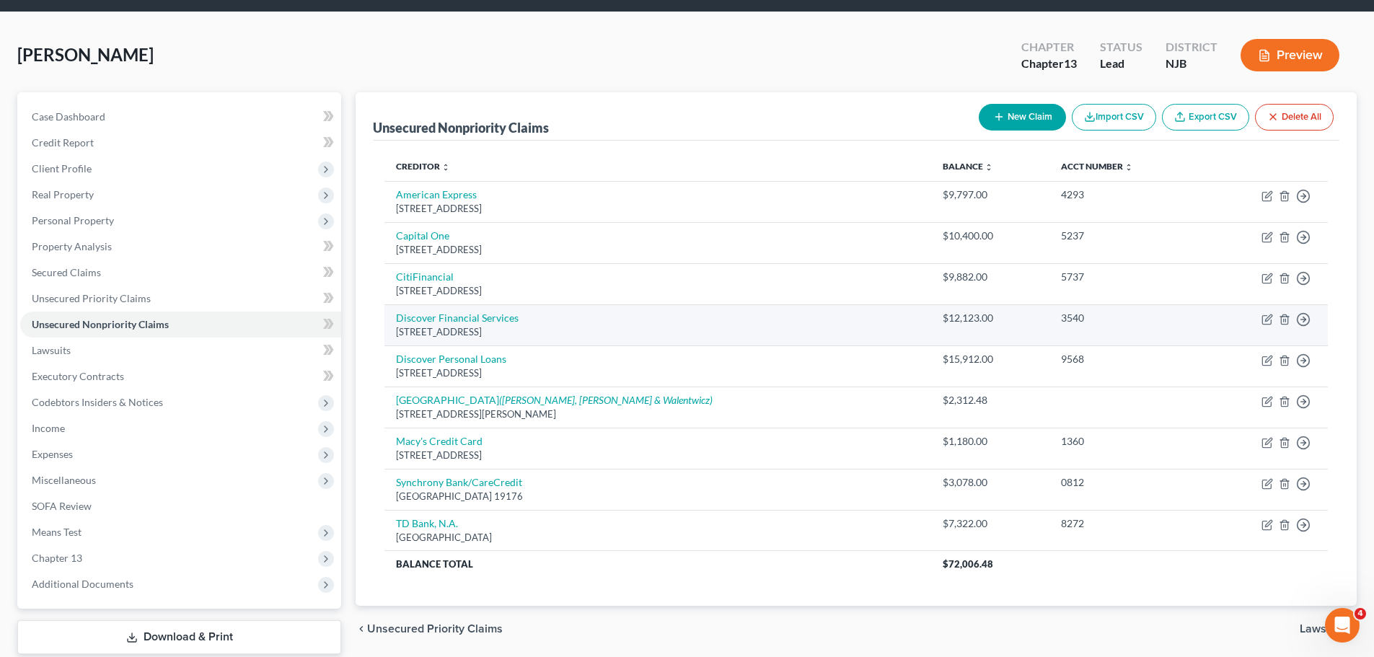
scroll to position [98, 0]
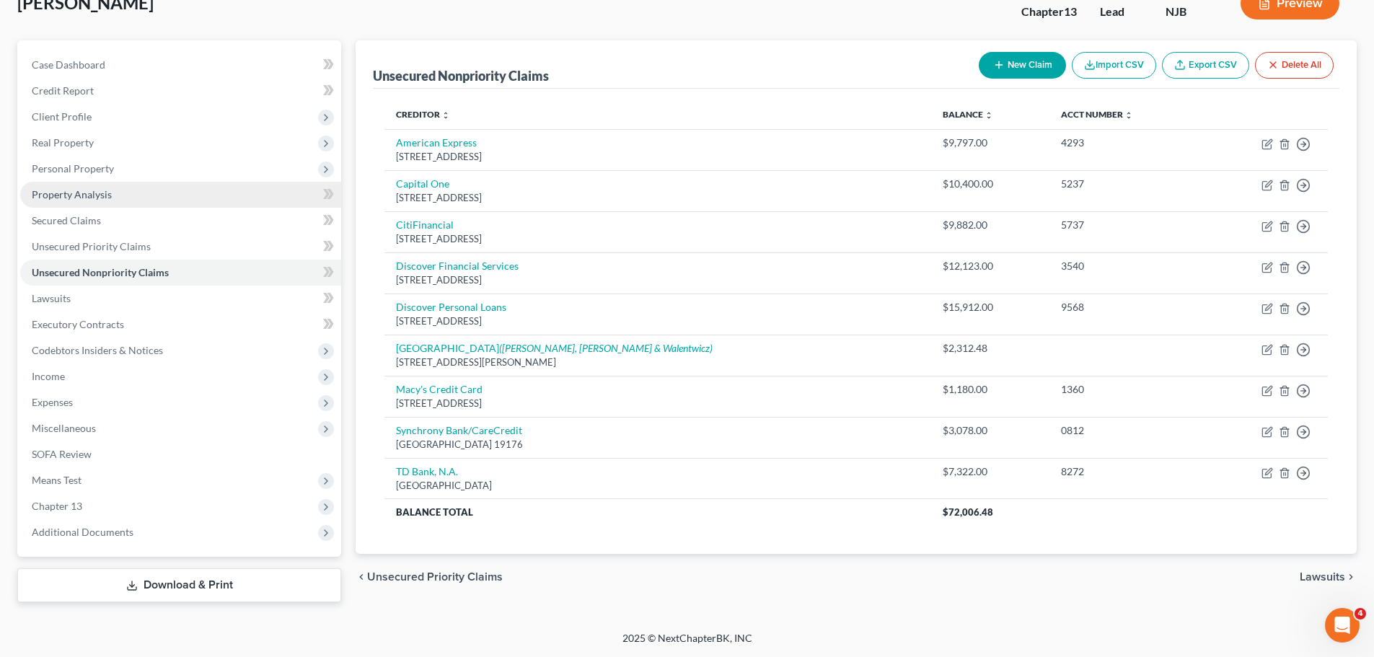
drag, startPoint x: 69, startPoint y: 192, endPoint x: 177, endPoint y: 200, distance: 108.5
click at [69, 192] on span "Property Analysis" at bounding box center [72, 194] width 80 height 12
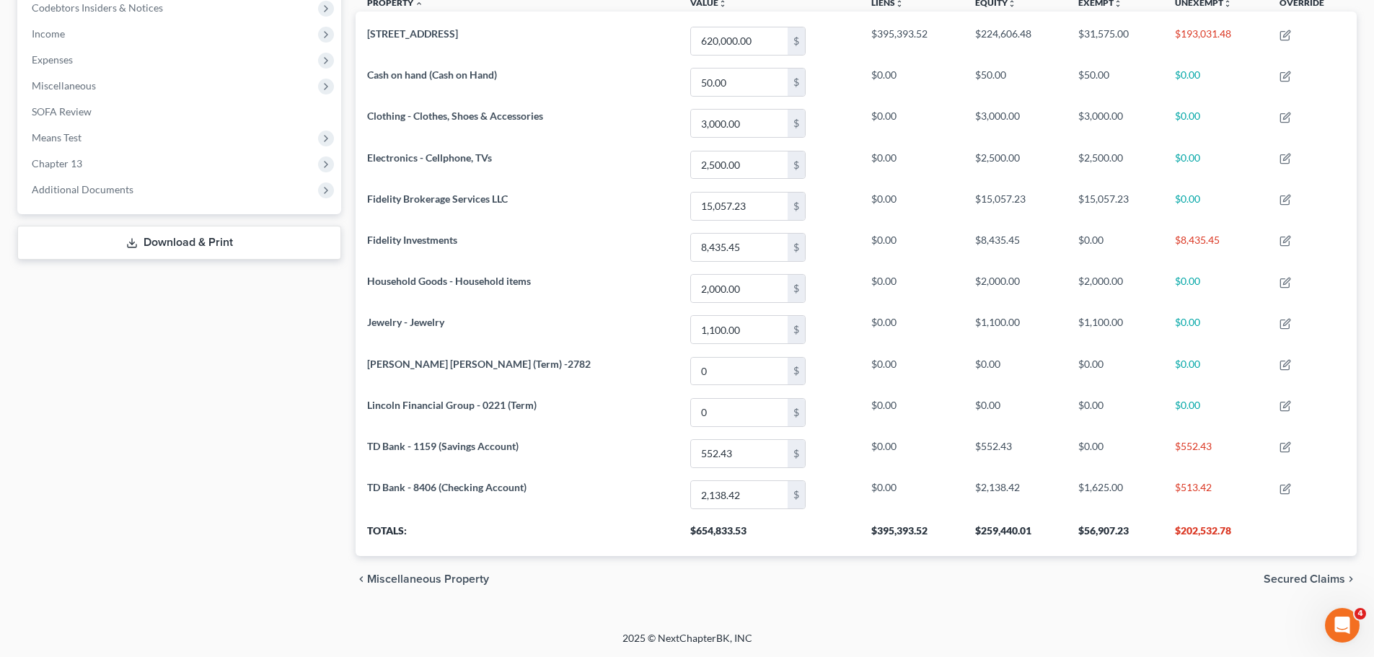
scroll to position [152, 0]
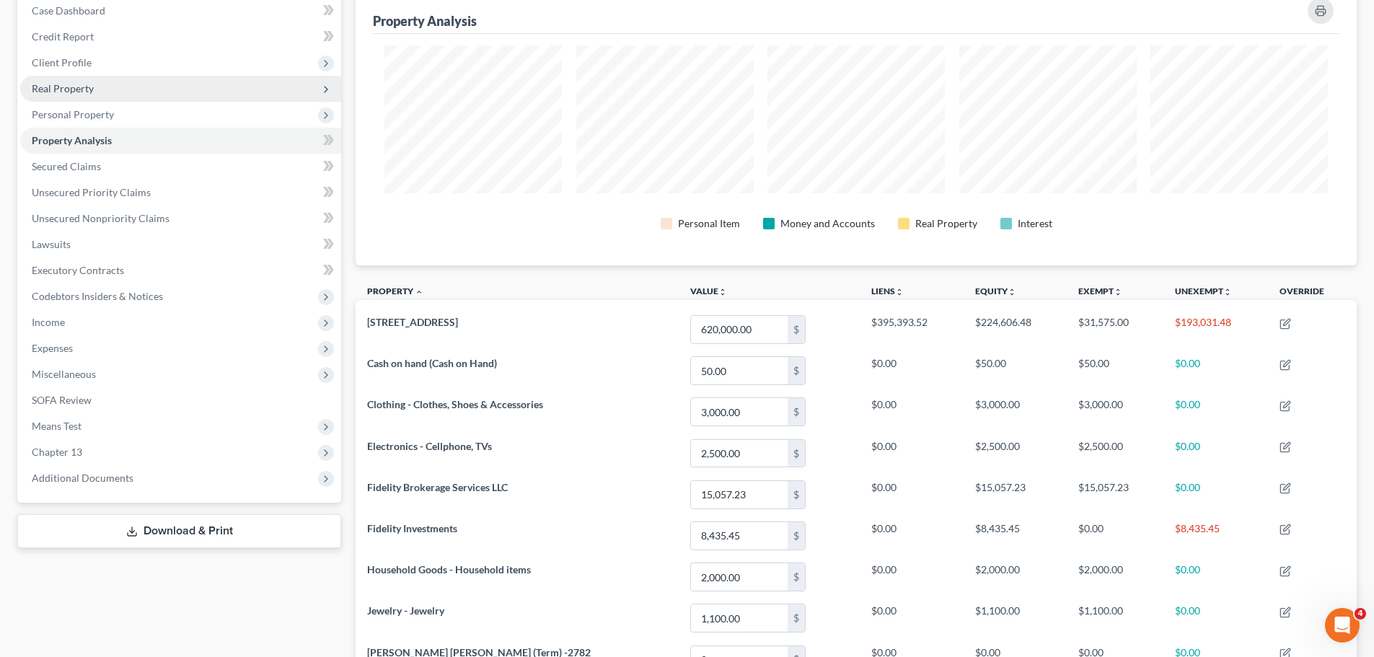
click at [128, 78] on span "Real Property" at bounding box center [180, 89] width 321 height 26
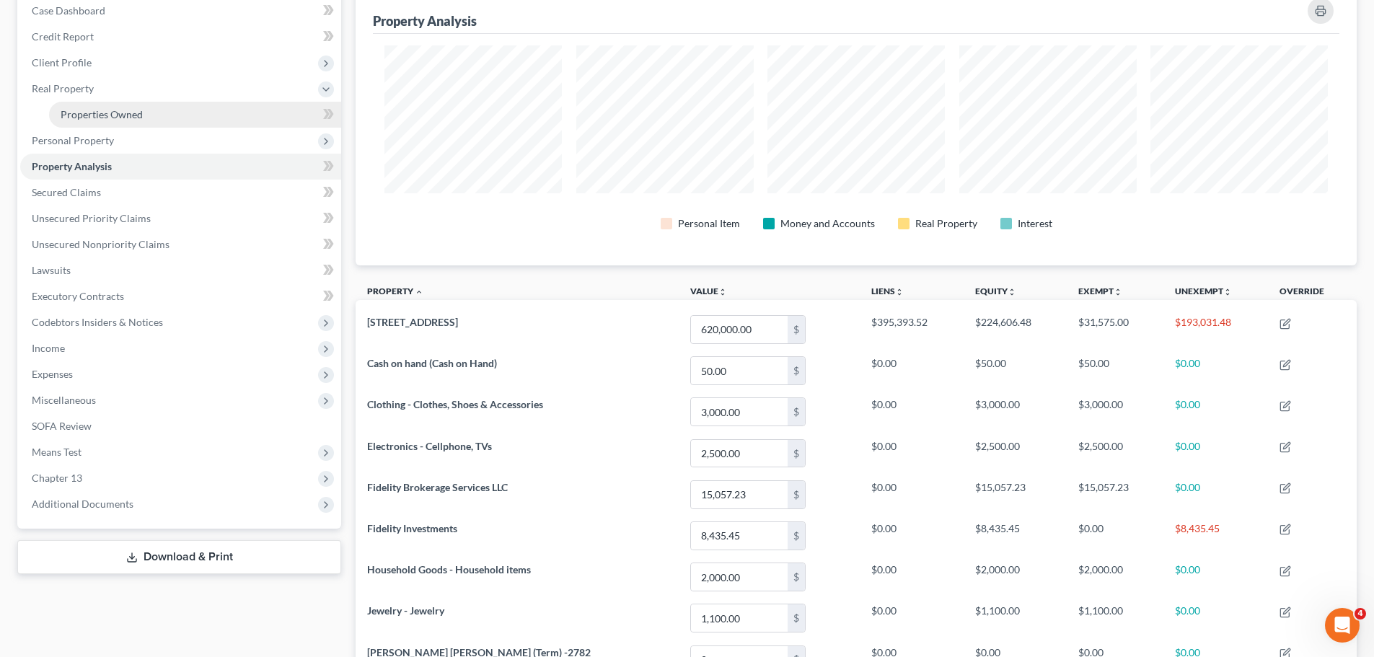
click at [159, 106] on link "Properties Owned" at bounding box center [195, 115] width 292 height 26
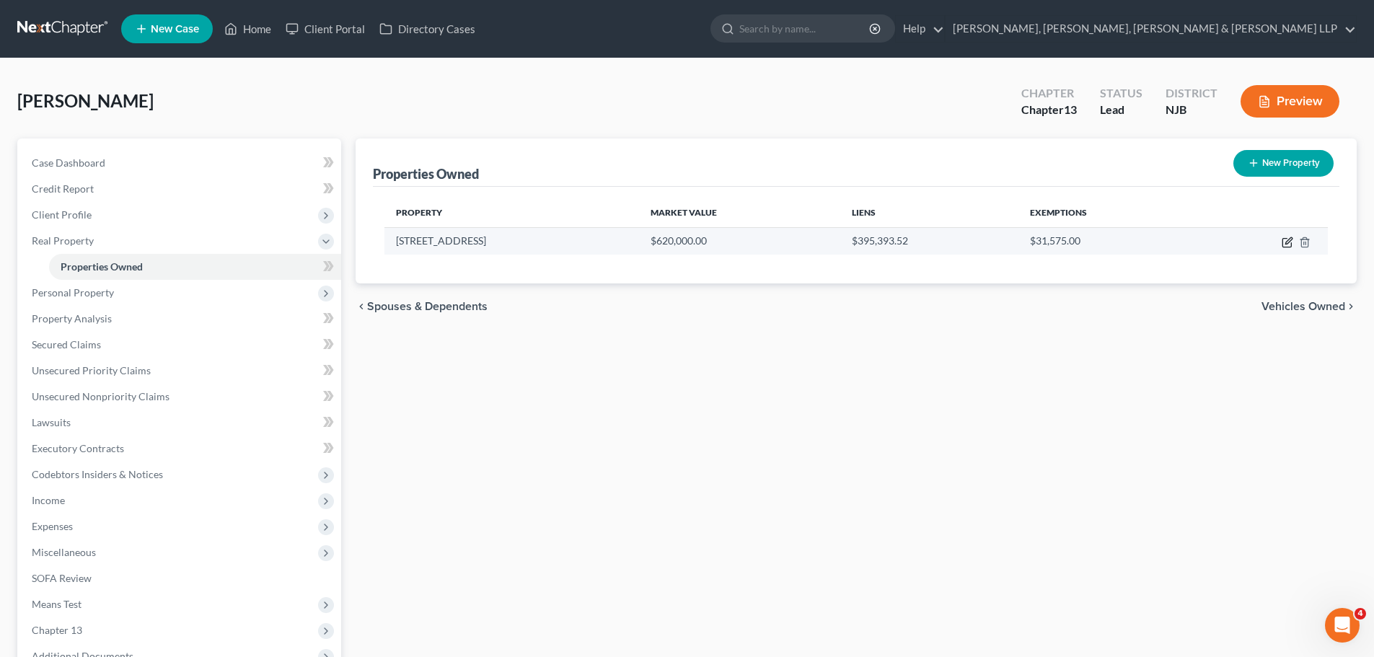
click at [1289, 245] on icon "button" at bounding box center [1288, 243] width 12 height 12
select select "33"
select select "1"
select select "3"
select select "5"
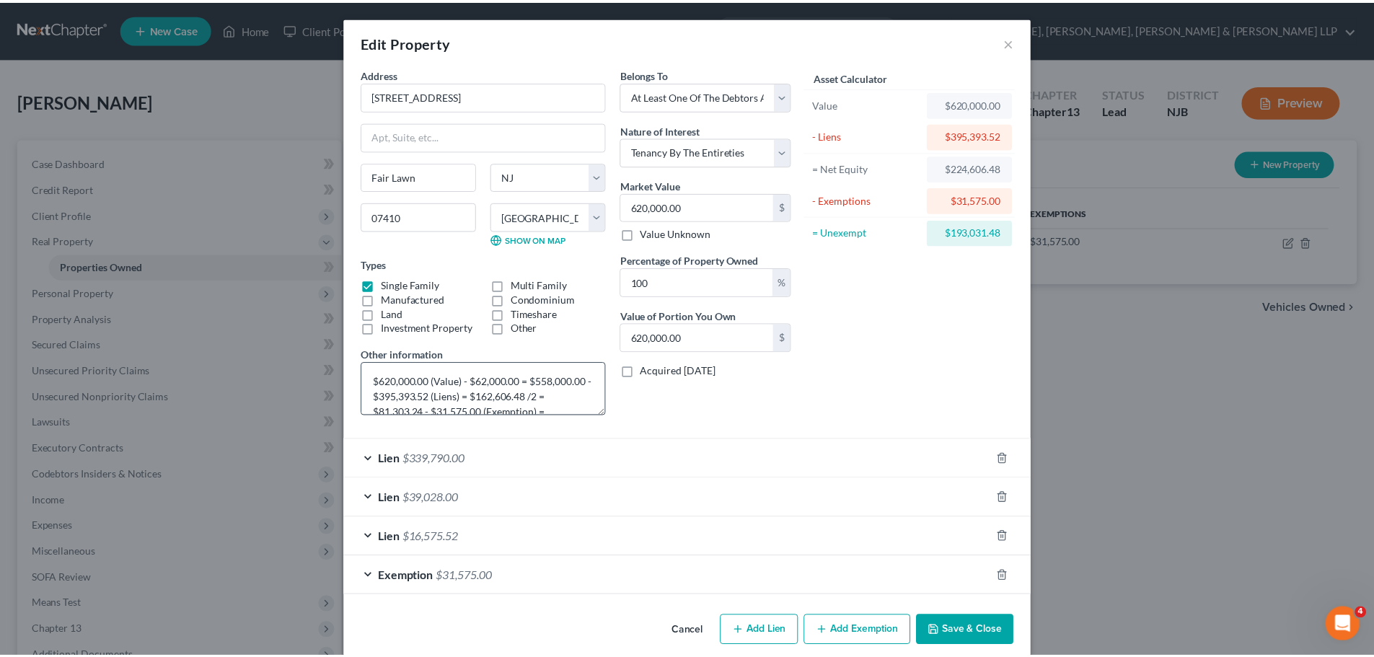
scroll to position [30, 0]
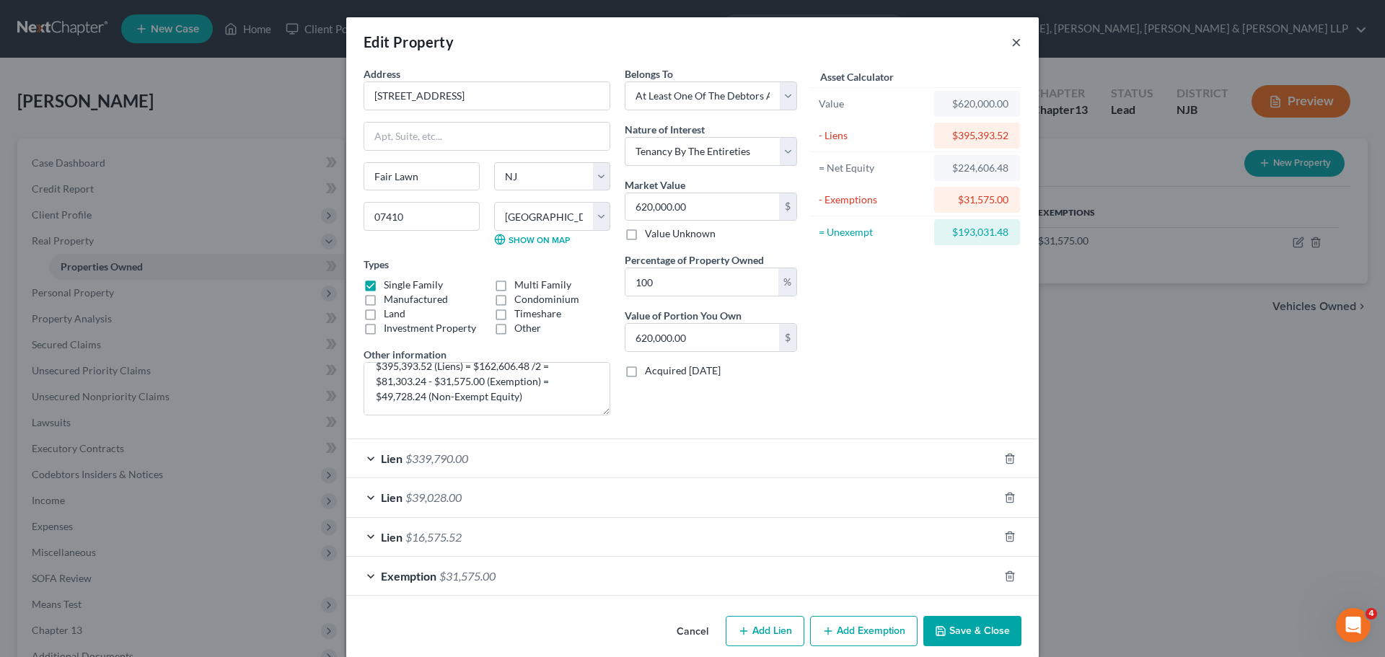
click at [1011, 44] on button "×" at bounding box center [1016, 41] width 10 height 17
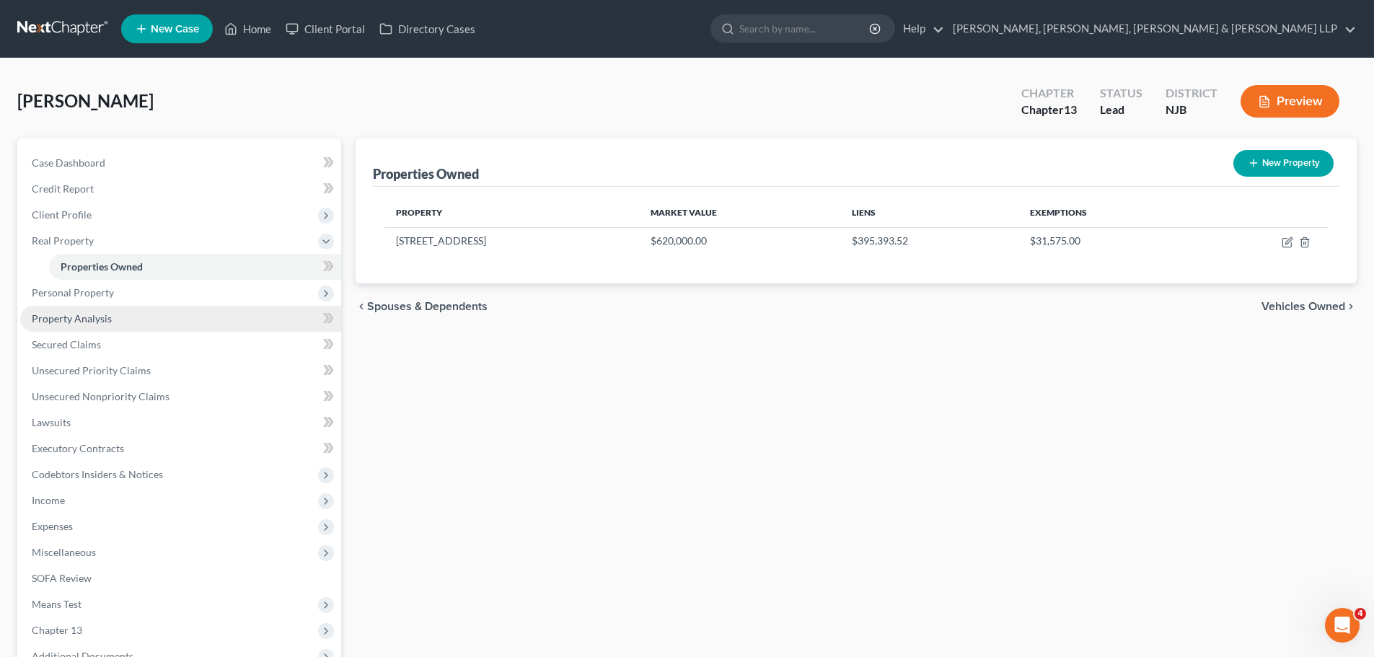
click at [138, 322] on link "Property Analysis" at bounding box center [180, 319] width 321 height 26
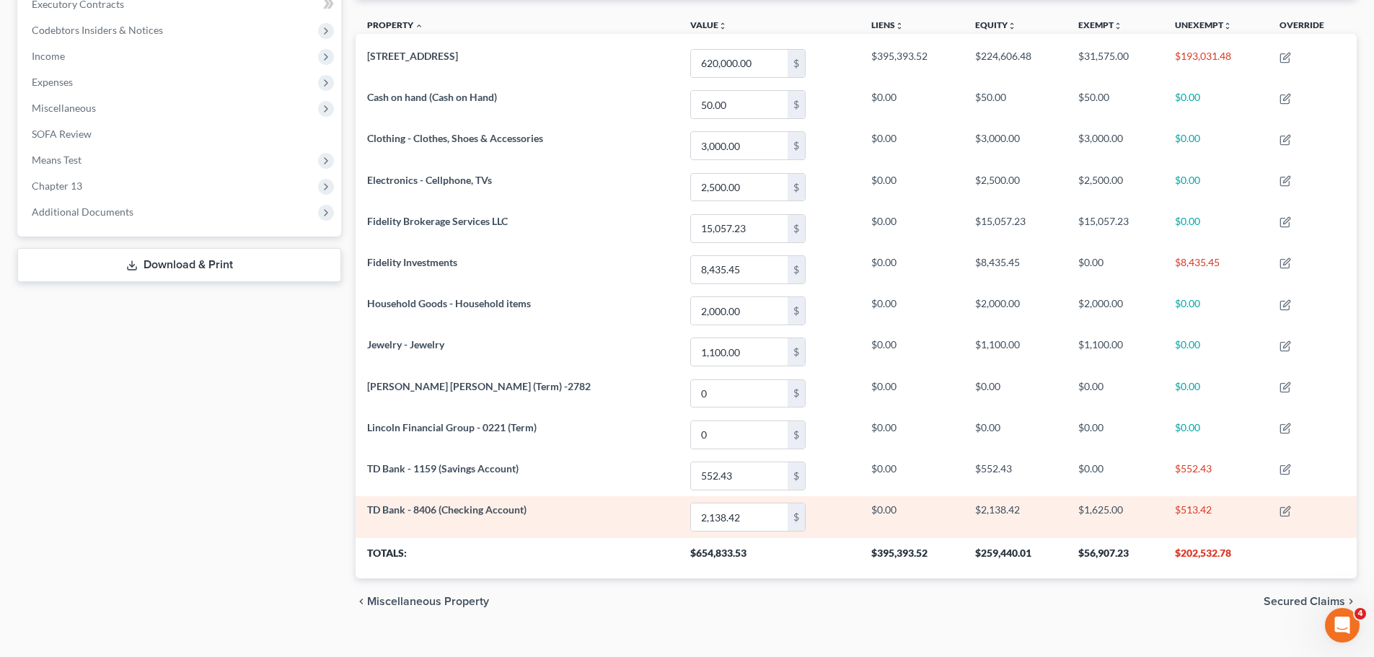
scroll to position [433, 0]
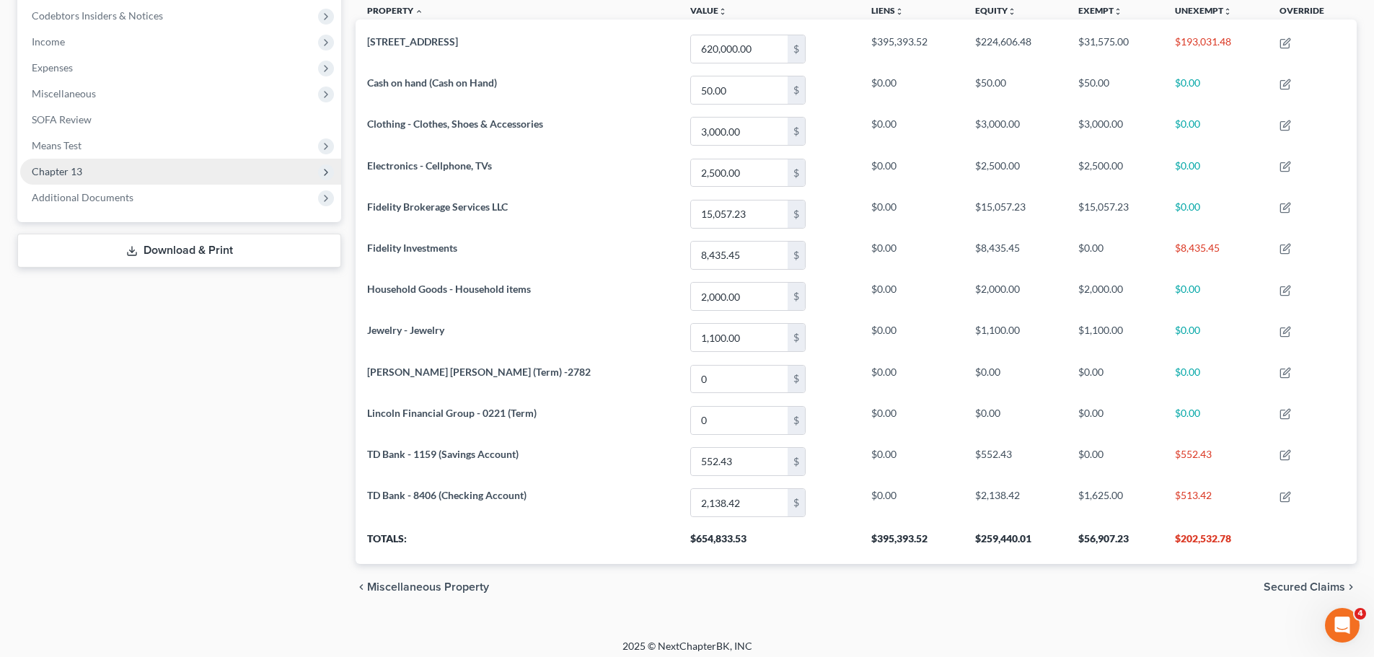
click at [58, 171] on span "Chapter 13" at bounding box center [57, 171] width 50 height 12
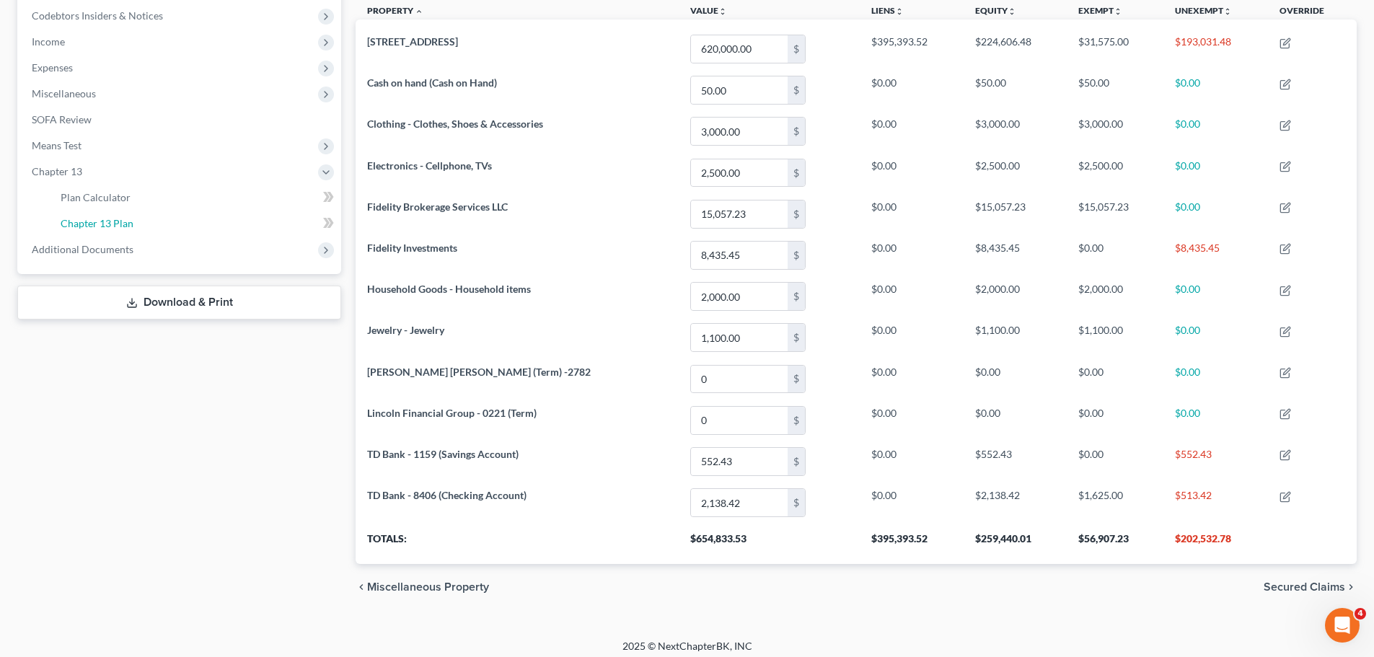
drag, startPoint x: 82, startPoint y: 222, endPoint x: 490, endPoint y: 281, distance: 412.4
click at [82, 221] on span "Chapter 13 Plan" at bounding box center [97, 223] width 73 height 12
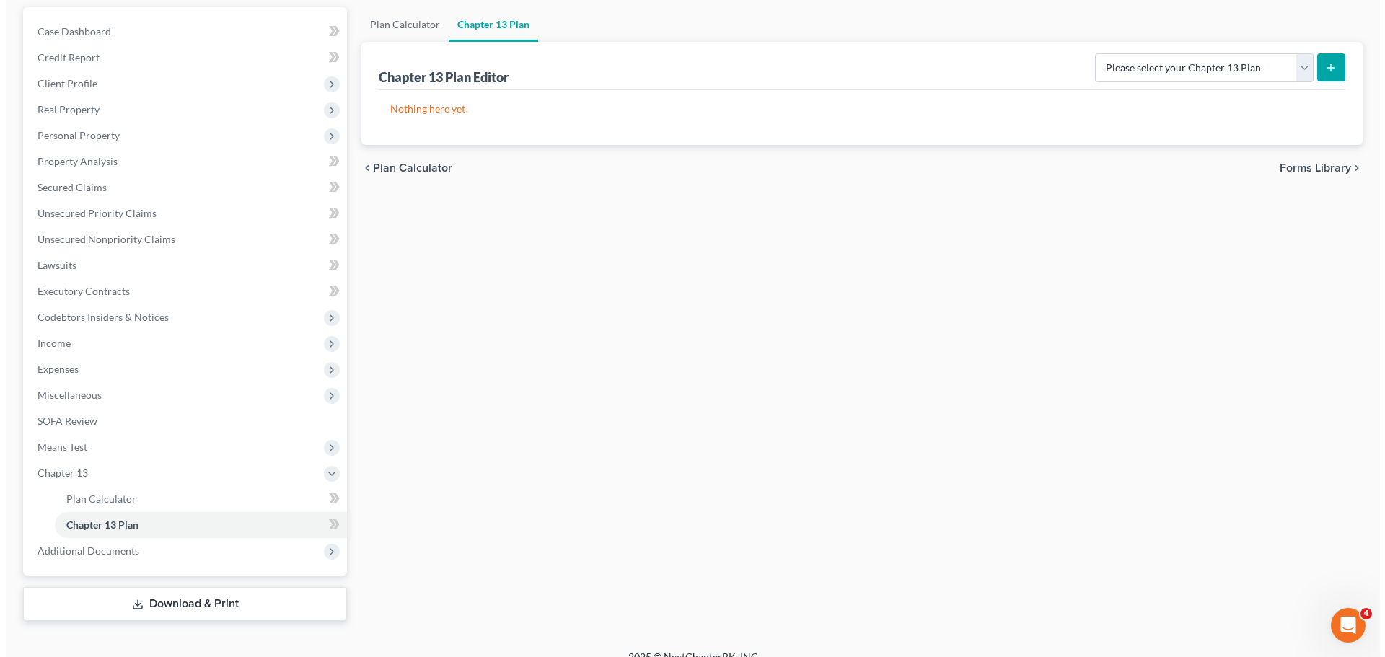
scroll to position [150, 0]
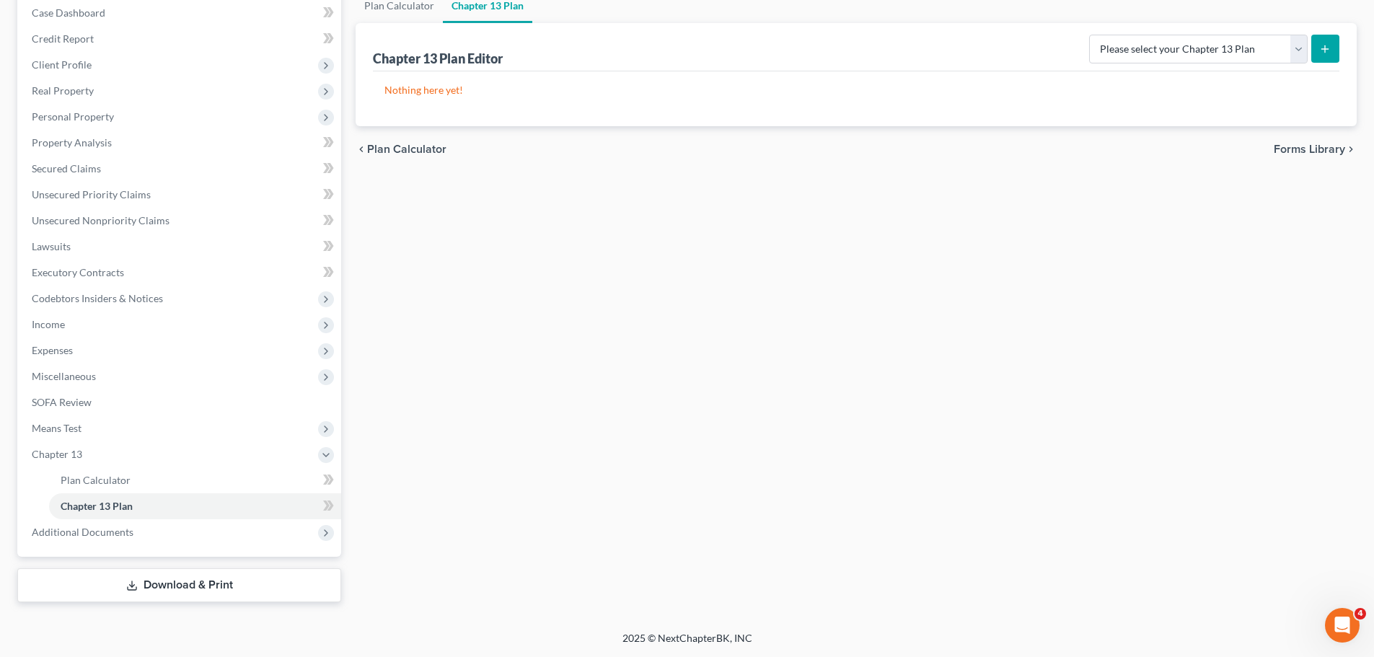
click at [1324, 56] on button "submit" at bounding box center [1325, 49] width 28 height 28
click at [1301, 52] on select "Please select your Chapter 13 Plan District of [US_STATE] - Effective [DATE] Di…" at bounding box center [1198, 49] width 219 height 29
select select "0"
click at [1089, 35] on select "Please select your Chapter 13 Plan District of [US_STATE] - Effective [DATE] Di…" at bounding box center [1198, 49] width 219 height 29
click at [1324, 56] on button "submit" at bounding box center [1325, 49] width 28 height 28
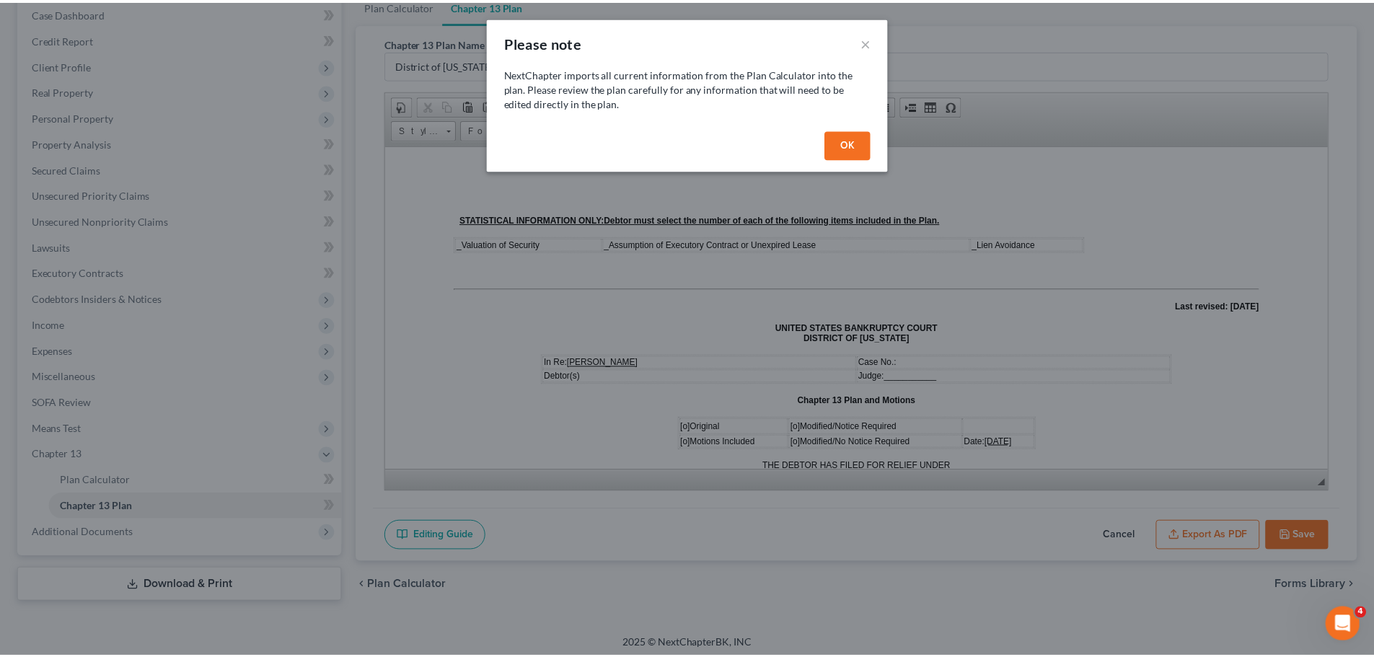
scroll to position [0, 0]
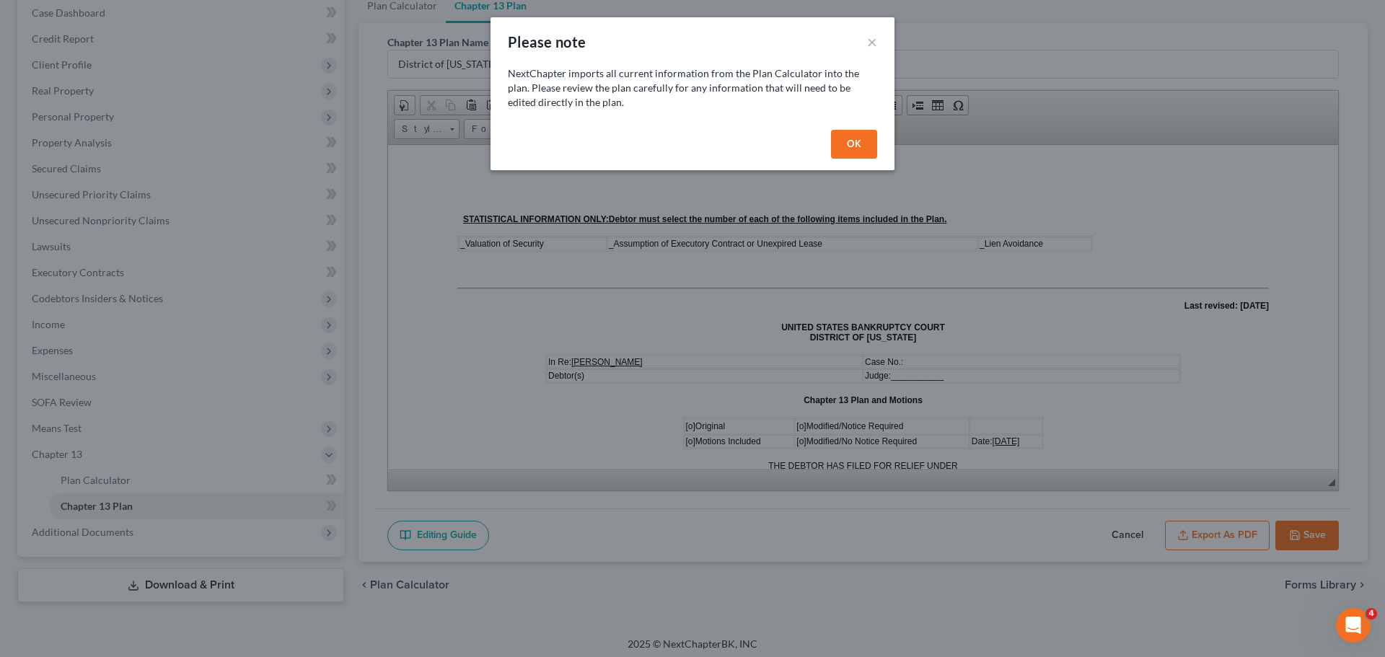
click at [857, 146] on button "OK" at bounding box center [854, 144] width 46 height 29
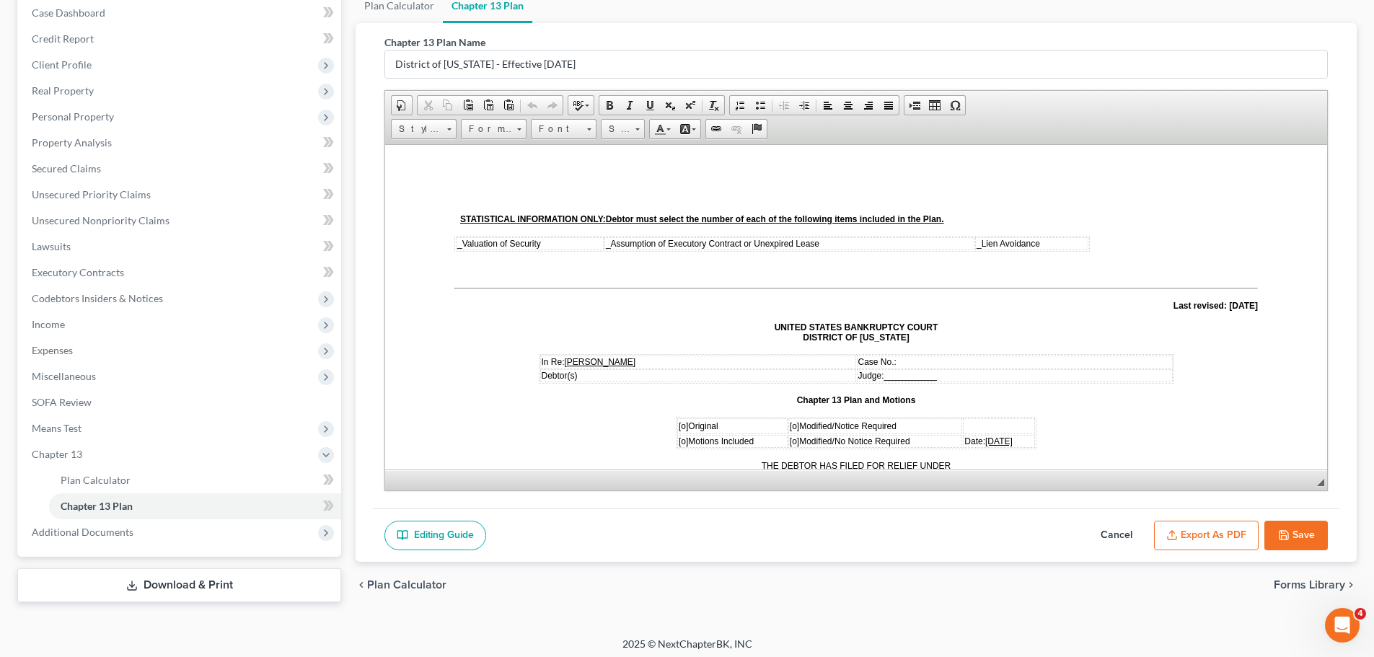
click at [462, 240] on span "_ Valuation of Security" at bounding box center [499, 243] width 84 height 10
click at [612, 242] on span "_ Assumption of Executory Contract or Unexpired Lease" at bounding box center [715, 243] width 213 height 10
click at [978, 247] on span "_" at bounding box center [980, 243] width 5 height 10
drag, startPoint x: 462, startPoint y: 240, endPoint x: 446, endPoint y: 241, distance: 15.9
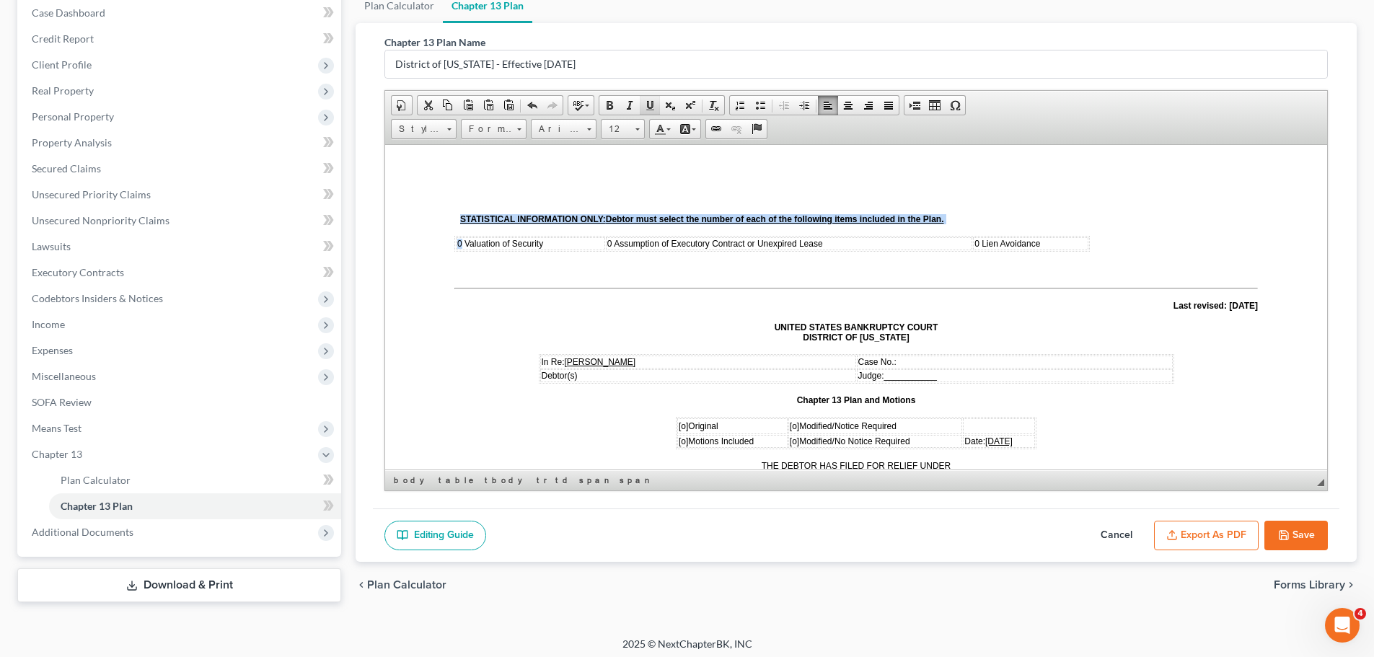
click at [645, 97] on link "Underline" at bounding box center [650, 105] width 20 height 19
drag, startPoint x: 610, startPoint y: 242, endPoint x: 591, endPoint y: 234, distance: 20.1
click at [593, 241] on tr "0 Valuation of Security 0 Assumption of Executory Contract or Unexpired Lease 0…" at bounding box center [772, 243] width 632 height 13
click at [644, 105] on span at bounding box center [650, 106] width 12 height 12
drag, startPoint x: 979, startPoint y: 240, endPoint x: 953, endPoint y: 240, distance: 25.2
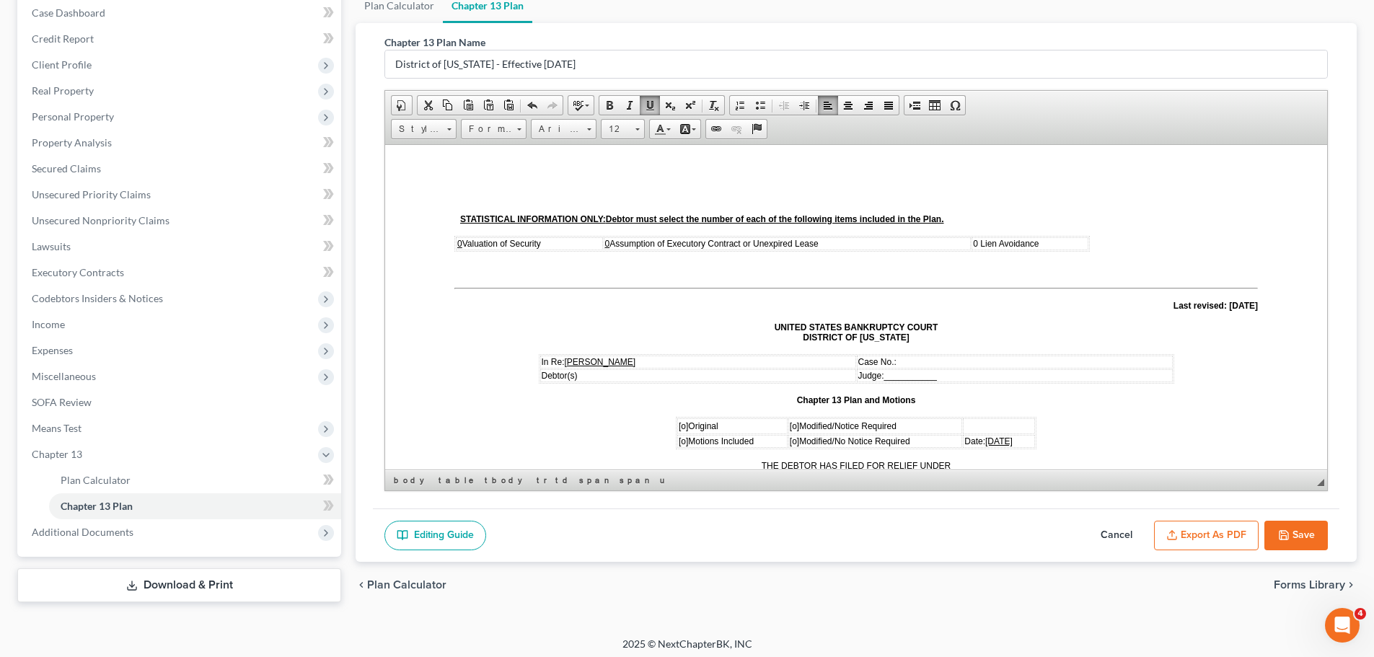
click at [953, 240] on tr "0 Valuation of Security 0 Assumption of Executory Contract or Unexpired Lease 0…" at bounding box center [772, 243] width 632 height 13
click at [654, 110] on span at bounding box center [650, 106] width 12 height 12
click at [1017, 304] on p "Last revised: [DATE]" at bounding box center [855, 305] width 803 height 10
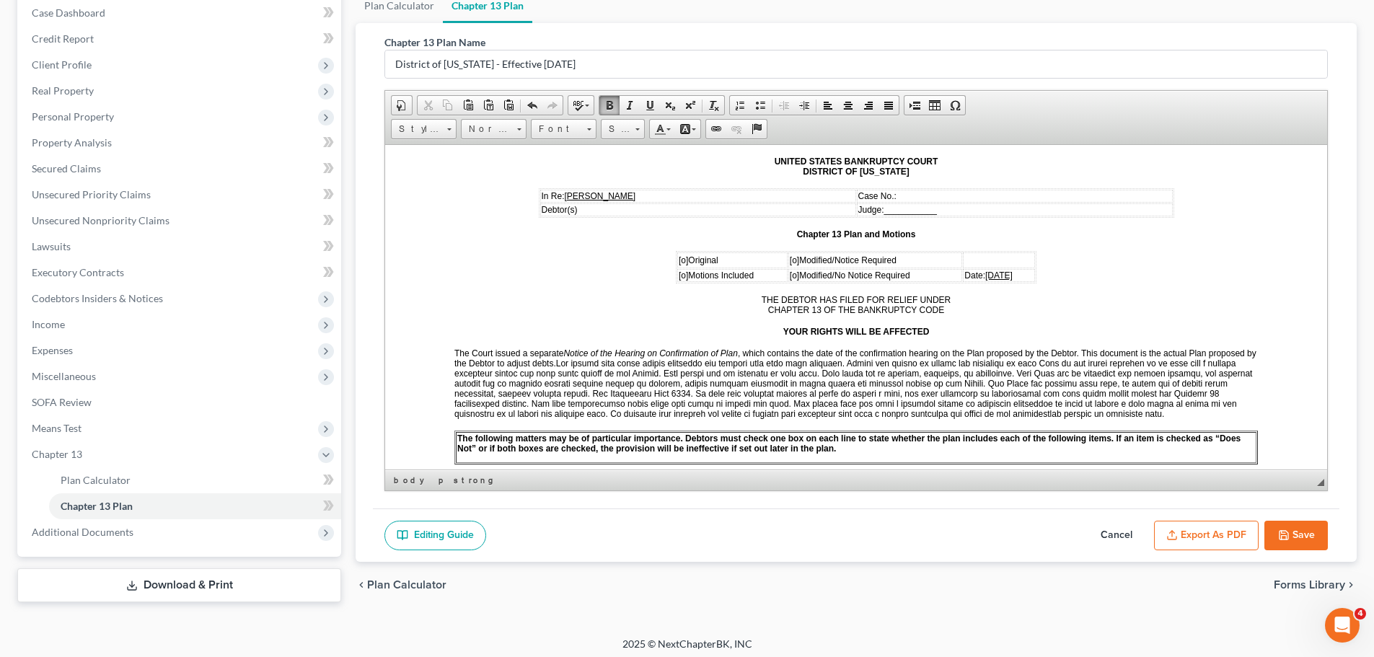
scroll to position [216, 0]
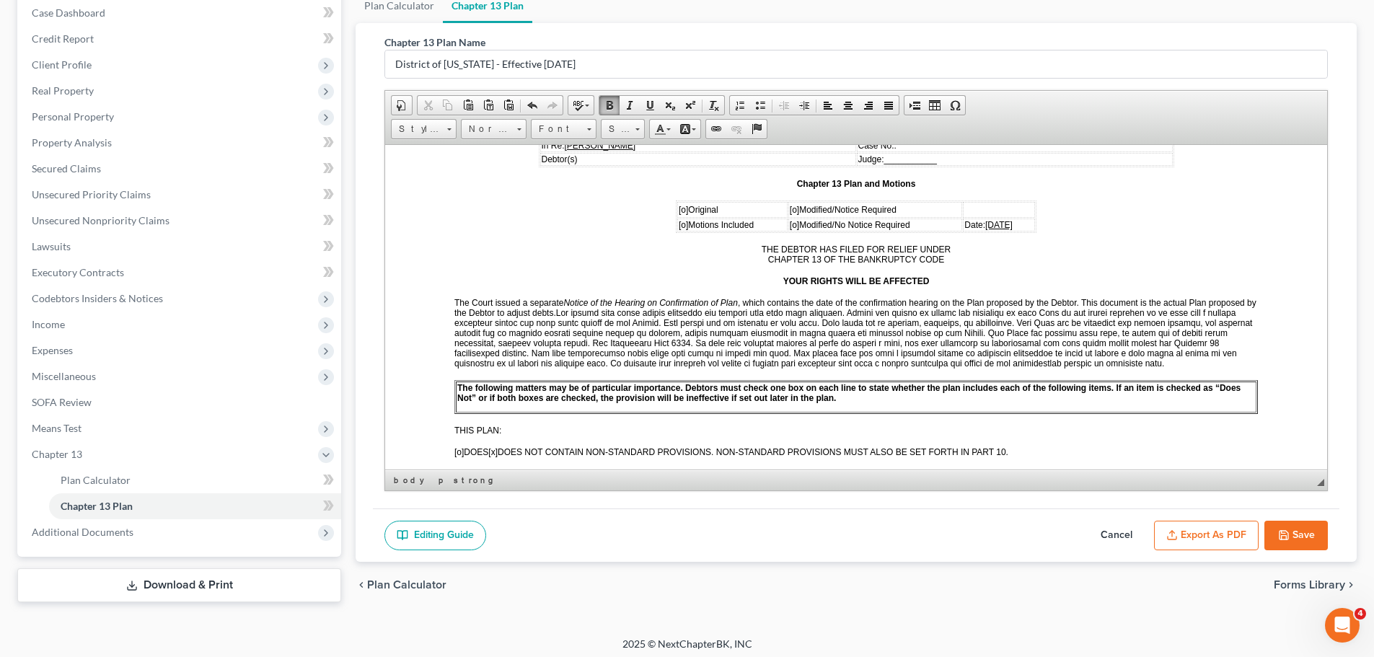
click at [679, 211] on span "[o]" at bounding box center [683, 209] width 9 height 10
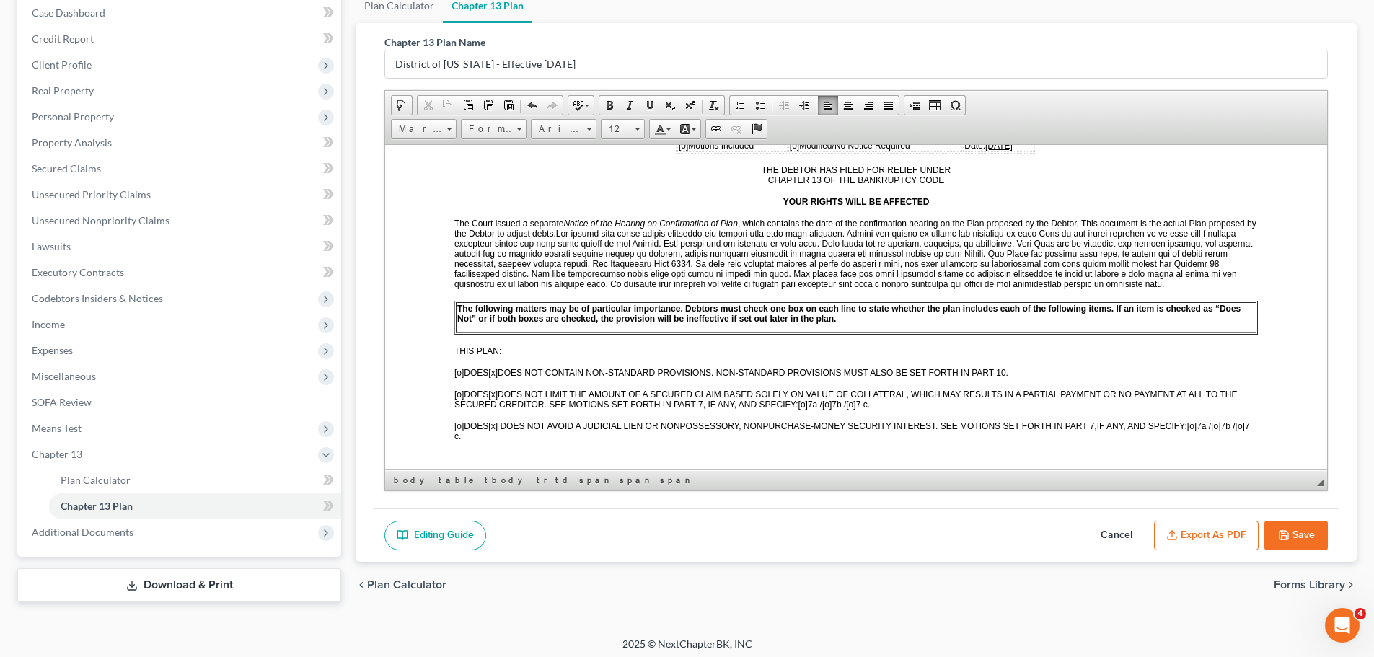
scroll to position [433, 0]
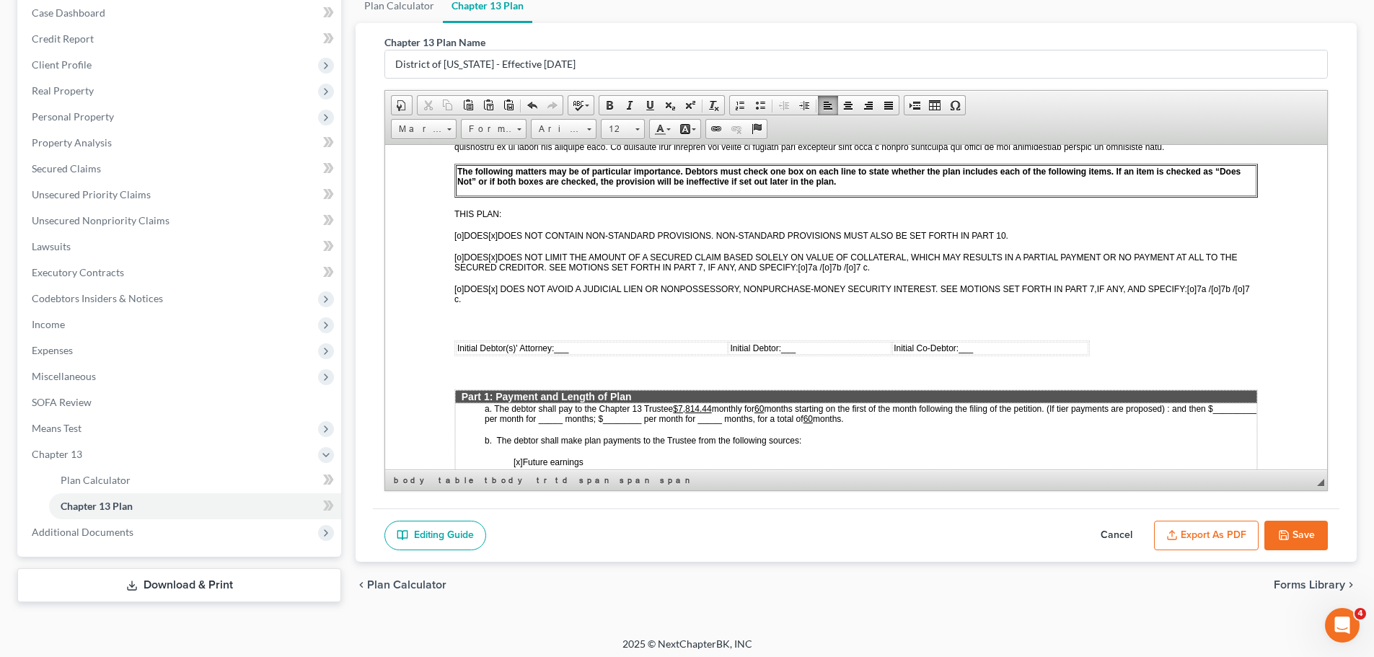
click at [562, 345] on span "___" at bounding box center [561, 348] width 14 height 10
click at [825, 348] on span "___" at bounding box center [825, 348] width 14 height 10
drag, startPoint x: 561, startPoint y: 344, endPoint x: 588, endPoint y: 340, distance: 27.6
click at [588, 341] on td "Initial Debtor(s)' Attorney: _/S/ PSE__" at bounding box center [599, 347] width 286 height 13
drag, startPoint x: 646, startPoint y: 102, endPoint x: 657, endPoint y: 121, distance: 21.6
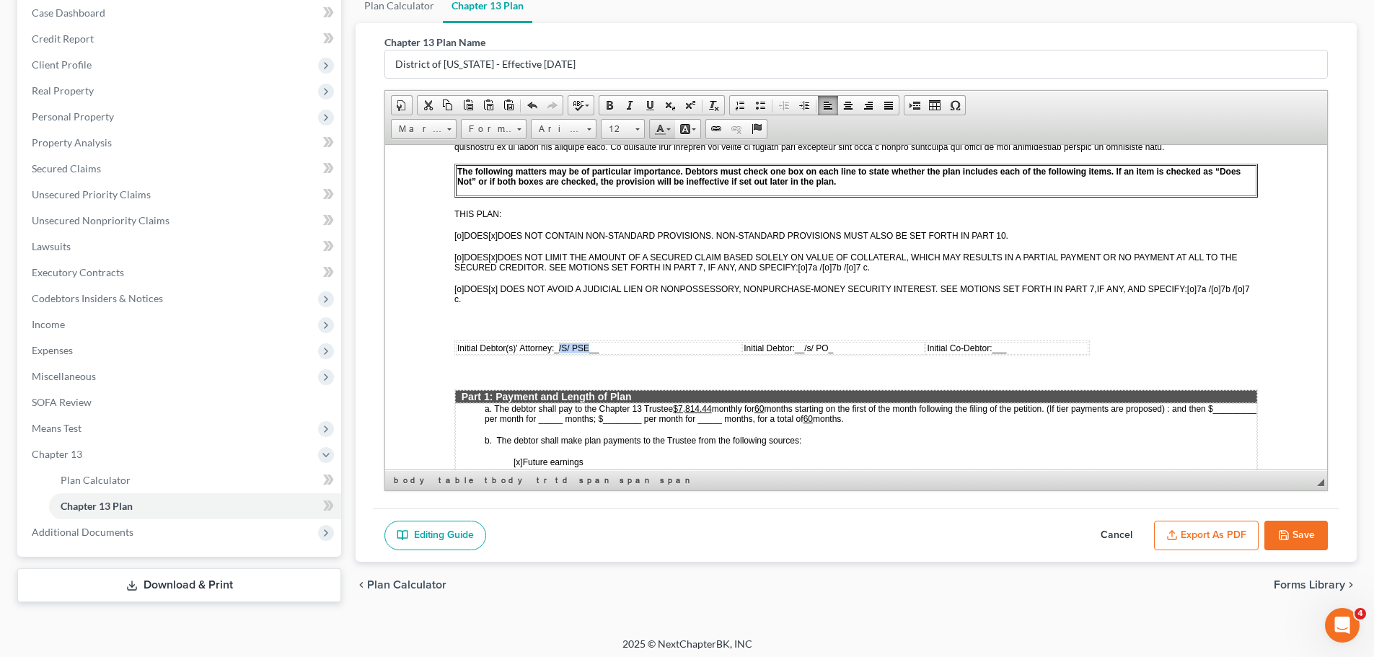
click at [647, 102] on span at bounding box center [650, 106] width 12 height 12
drag, startPoint x: 804, startPoint y: 348, endPoint x: 826, endPoint y: 347, distance: 22.4
click at [826, 347] on span "__/s/ PO_" at bounding box center [814, 348] width 38 height 10
click at [650, 108] on span at bounding box center [650, 106] width 12 height 12
click at [829, 296] on p "[o] DOES [x] DOES NOT AVOID A JUDICIAL LIEN OR NONPOSSESSORY, NONPURCHASE-MONEY…" at bounding box center [855, 293] width 803 height 20
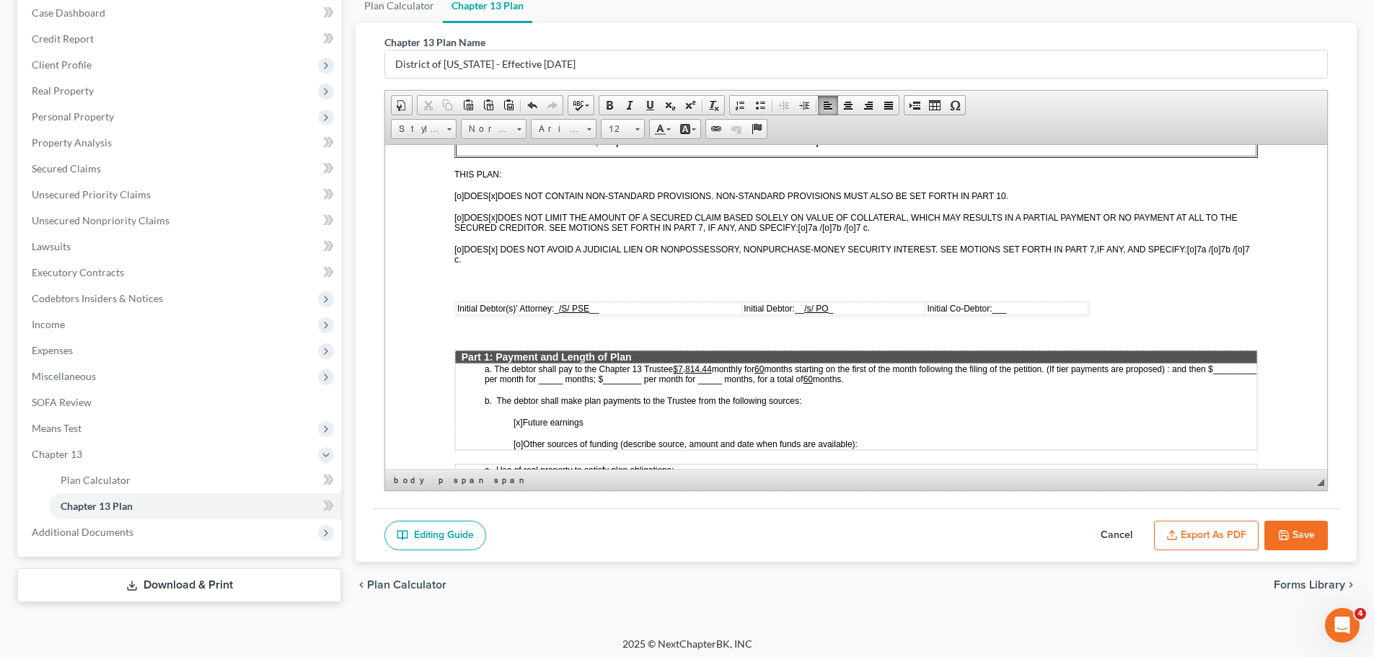
scroll to position [505, 0]
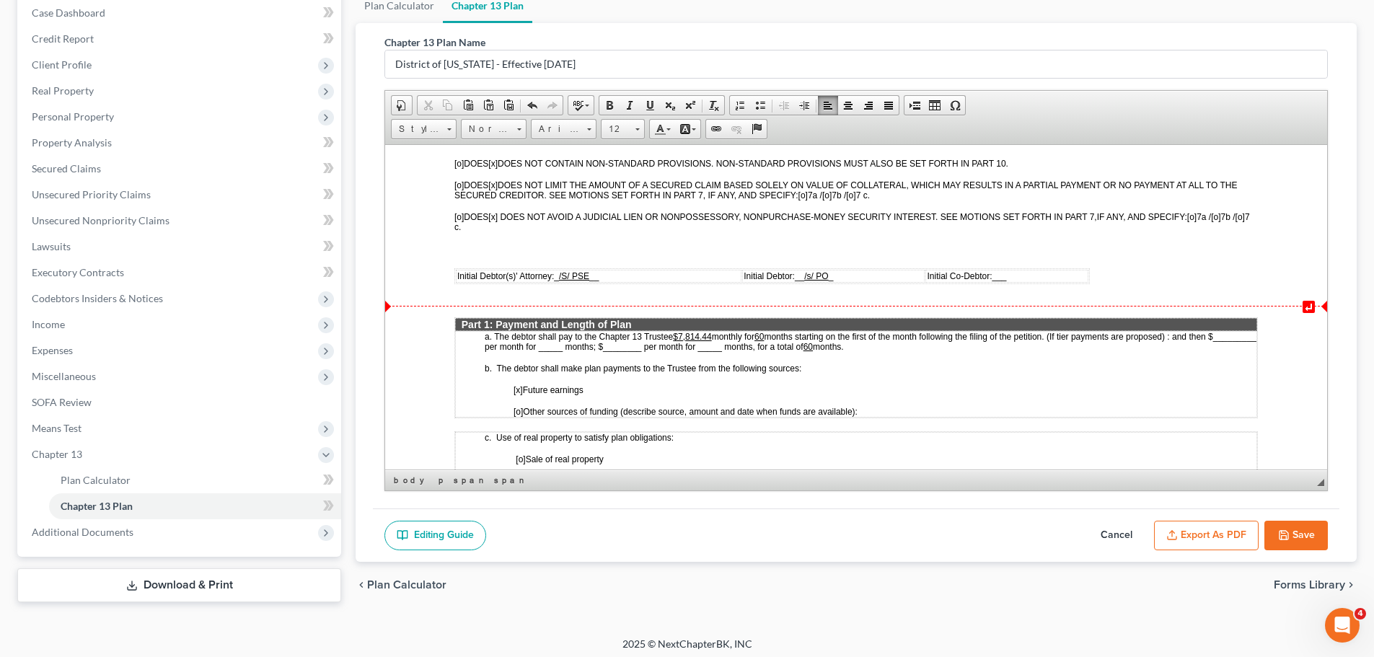
click at [711, 336] on u "$7,814.44" at bounding box center [692, 336] width 38 height 10
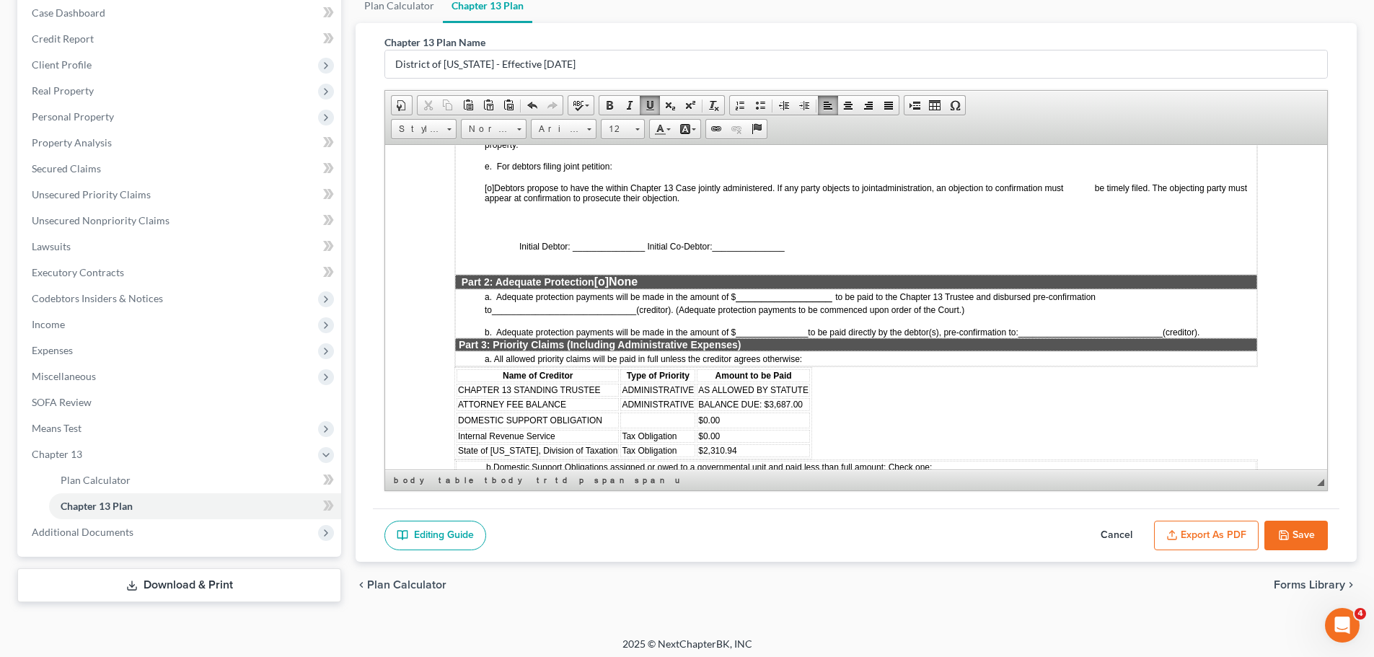
scroll to position [1082, 0]
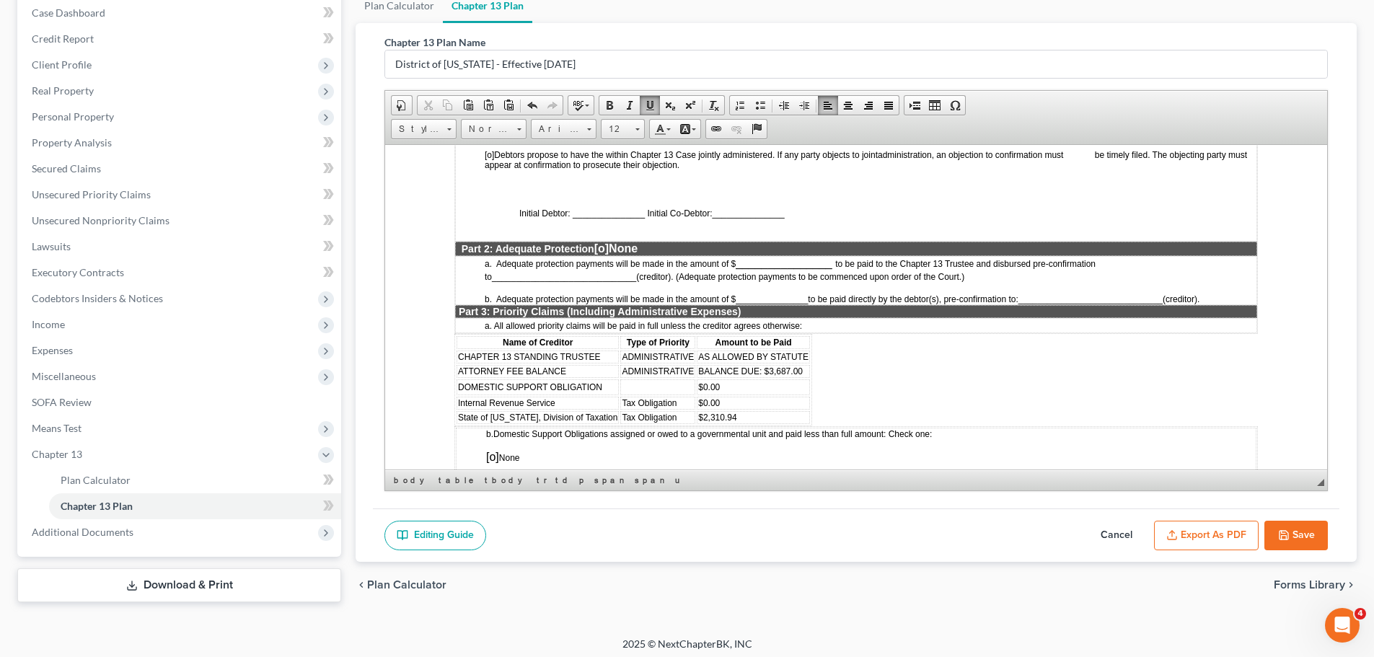
click at [605, 245] on span "[o]" at bounding box center [601, 248] width 14 height 12
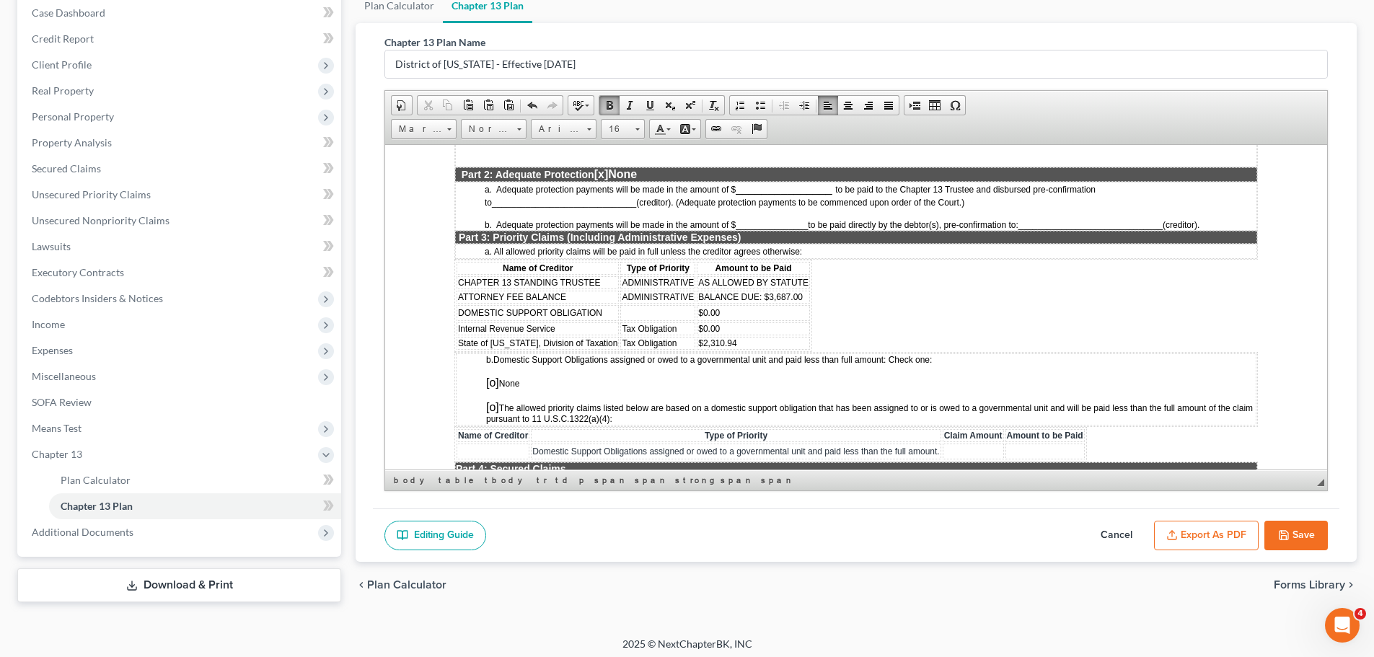
scroll to position [1226, 0]
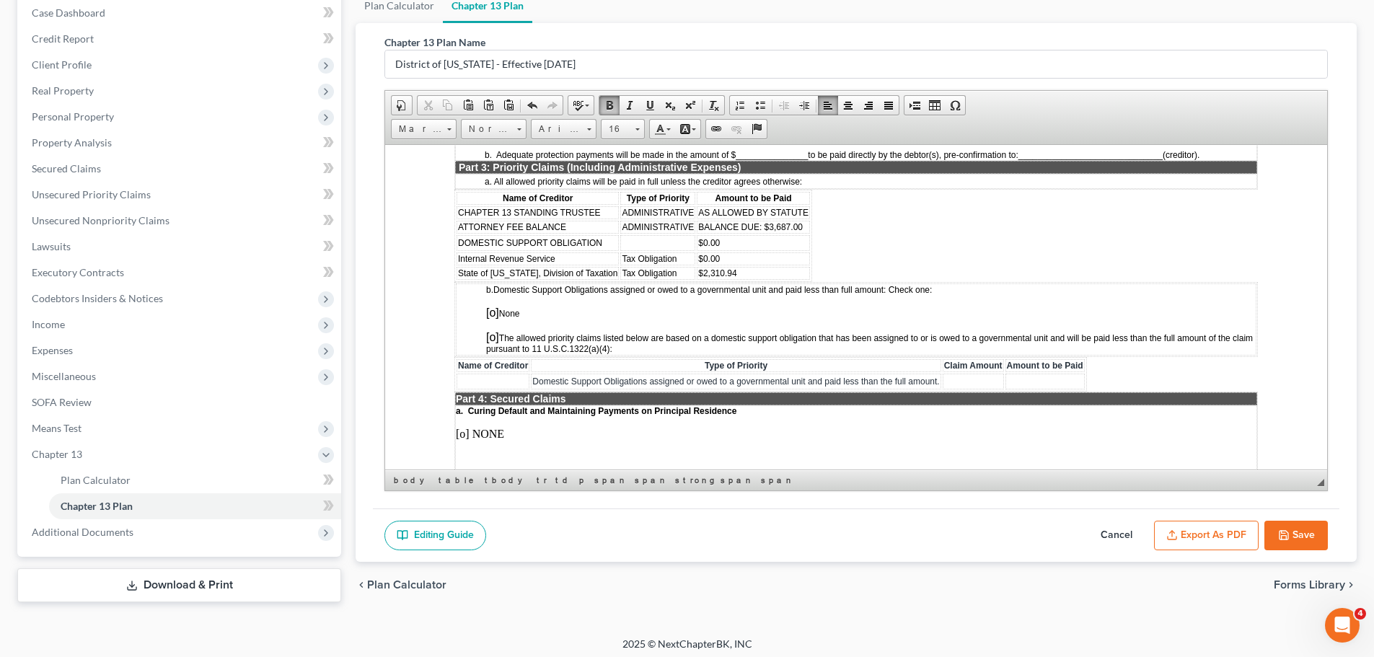
click at [698, 222] on span "BALANCE DUE: $3,687.00" at bounding box center [750, 226] width 105 height 10
click at [754, 229] on span "BALANCE DUE: $3,687.00" at bounding box center [750, 226] width 105 height 10
click at [775, 226] on span "Estimated: $3,687.00" at bounding box center [738, 226] width 81 height 10
click at [611, 239] on td "DOMESTIC SUPPORT OBLIGATION" at bounding box center [537, 242] width 162 height 16
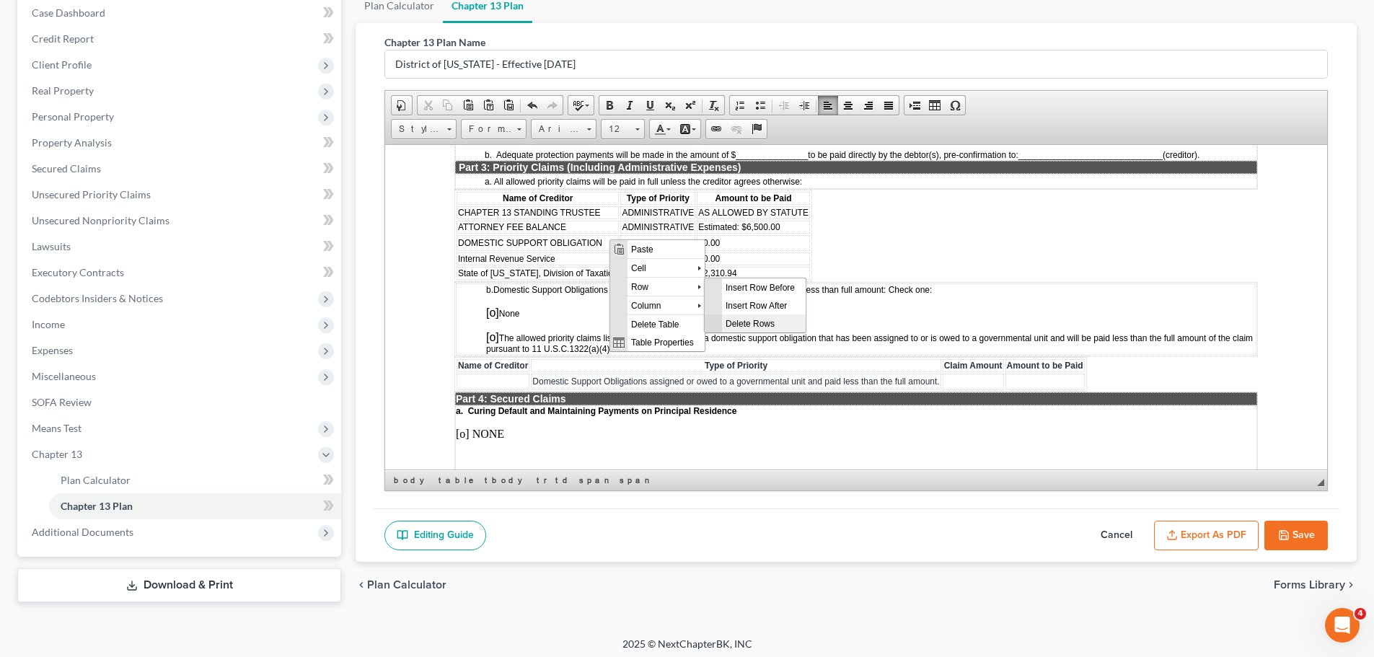
click at [761, 323] on span "Delete Rows" at bounding box center [764, 323] width 84 height 18
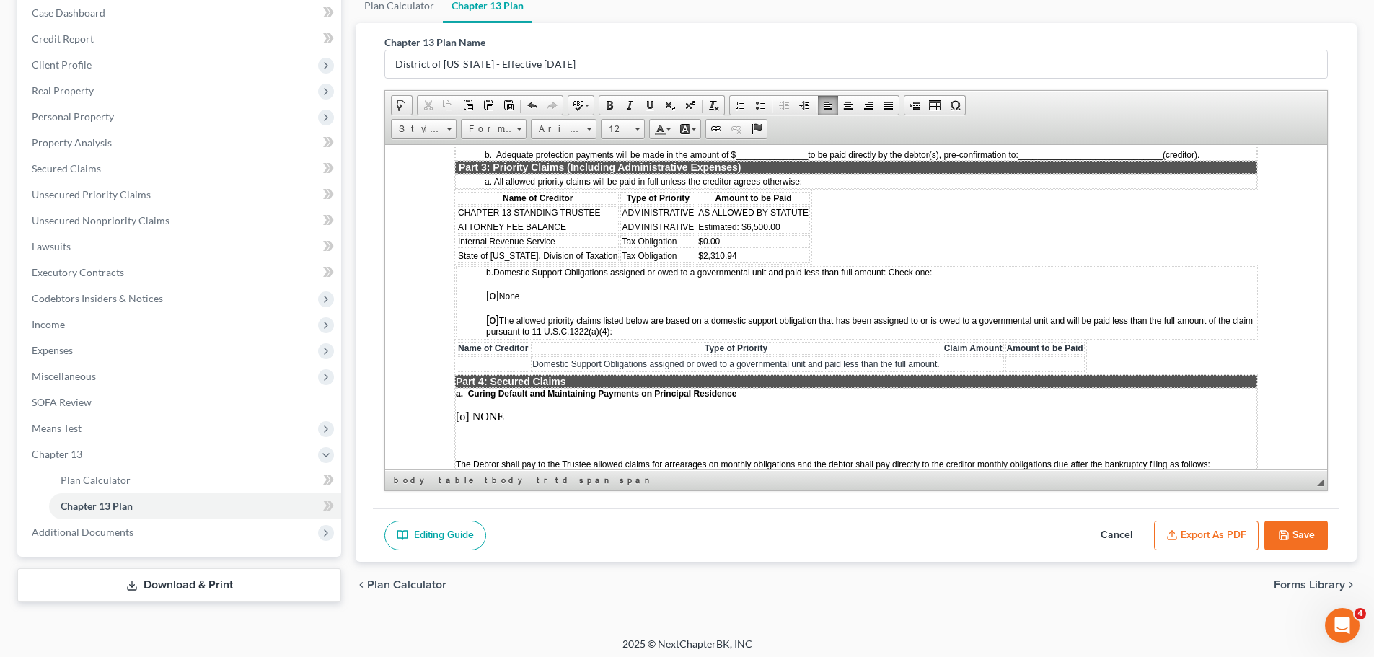
click at [674, 242] on td "Tax Obligation" at bounding box center [657, 240] width 75 height 13
click at [677, 242] on td "Tax Obligation" at bounding box center [657, 240] width 75 height 13
click at [719, 241] on td "$0.00" at bounding box center [753, 240] width 113 height 13
click at [676, 254] on td "Tax Obligation" at bounding box center [657, 255] width 75 height 13
click at [767, 253] on td "$2,310.94" at bounding box center [753, 255] width 113 height 13
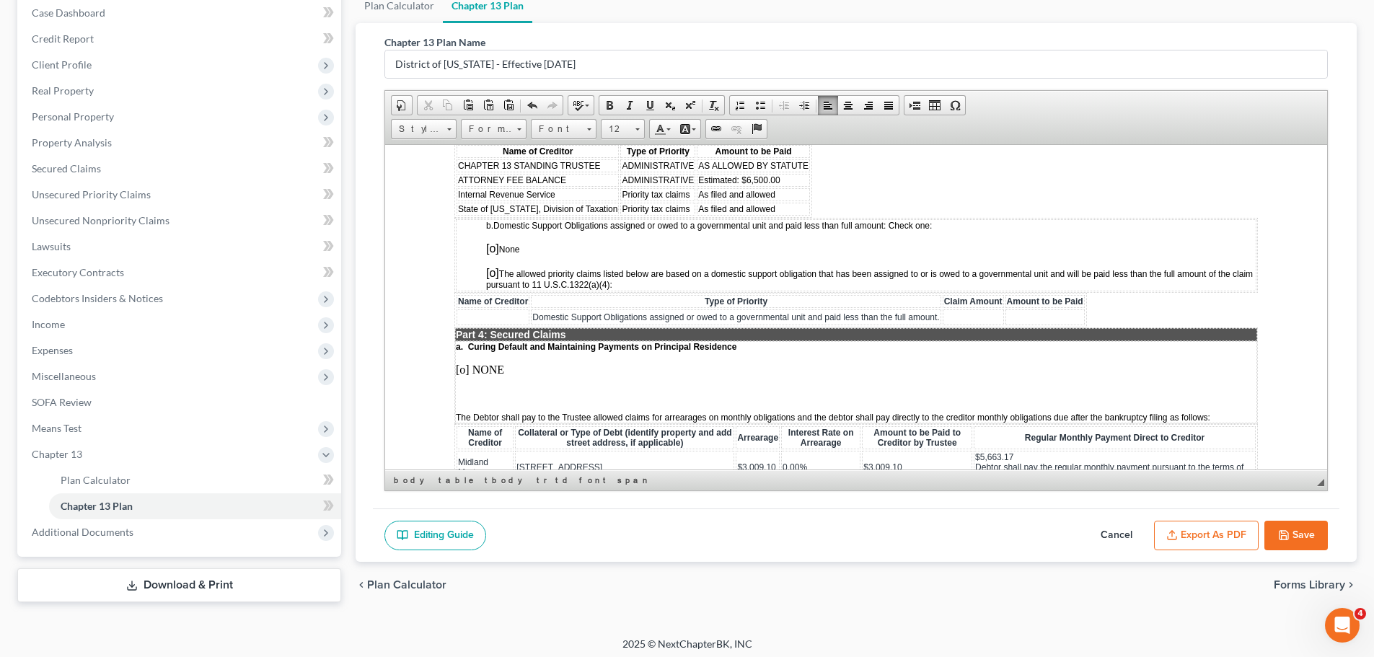
scroll to position [1298, 0]
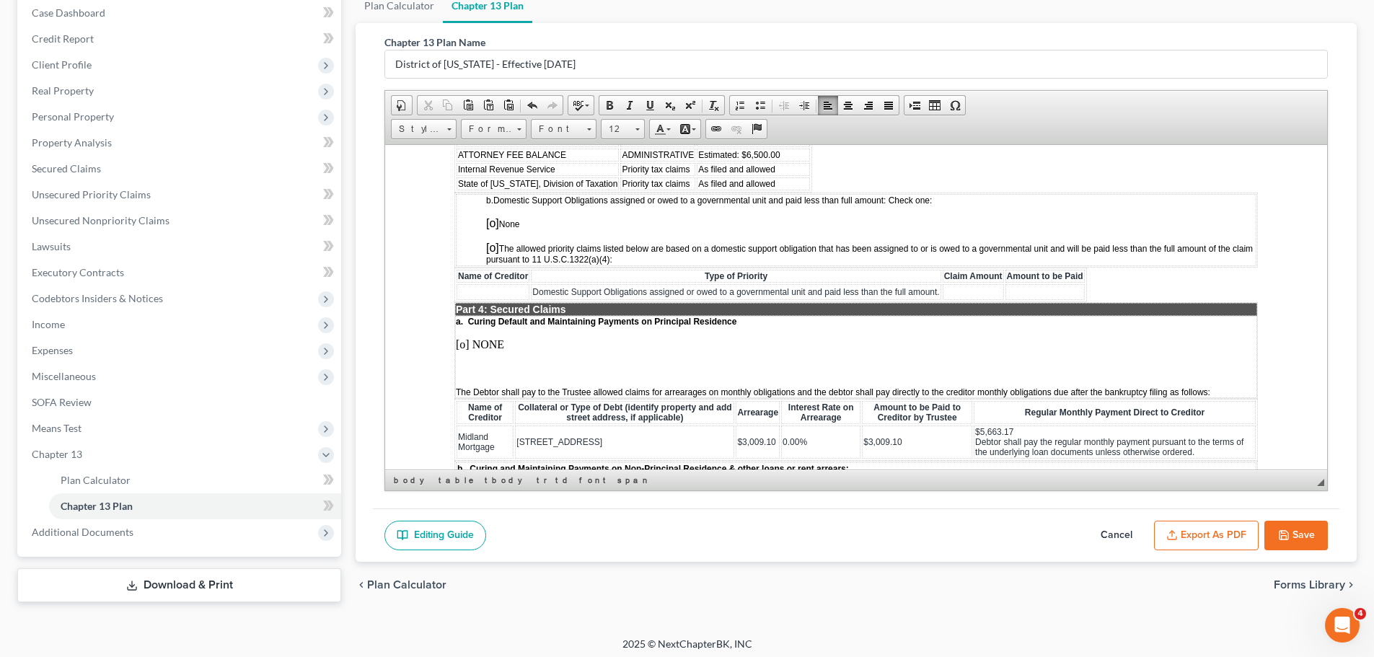
click at [494, 224] on span "[o]" at bounding box center [492, 222] width 13 height 12
click at [1300, 531] on button "Save" at bounding box center [1295, 536] width 63 height 30
select select "0"
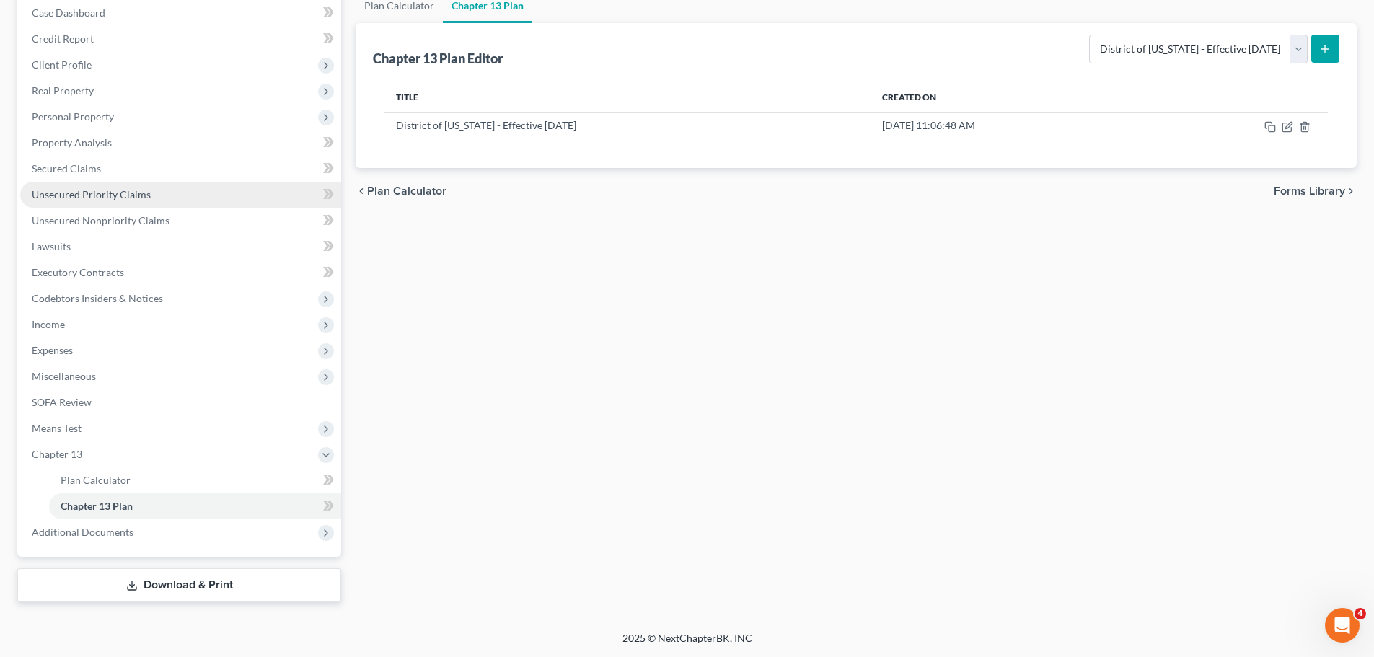
click at [102, 200] on span "Unsecured Priority Claims" at bounding box center [91, 194] width 119 height 12
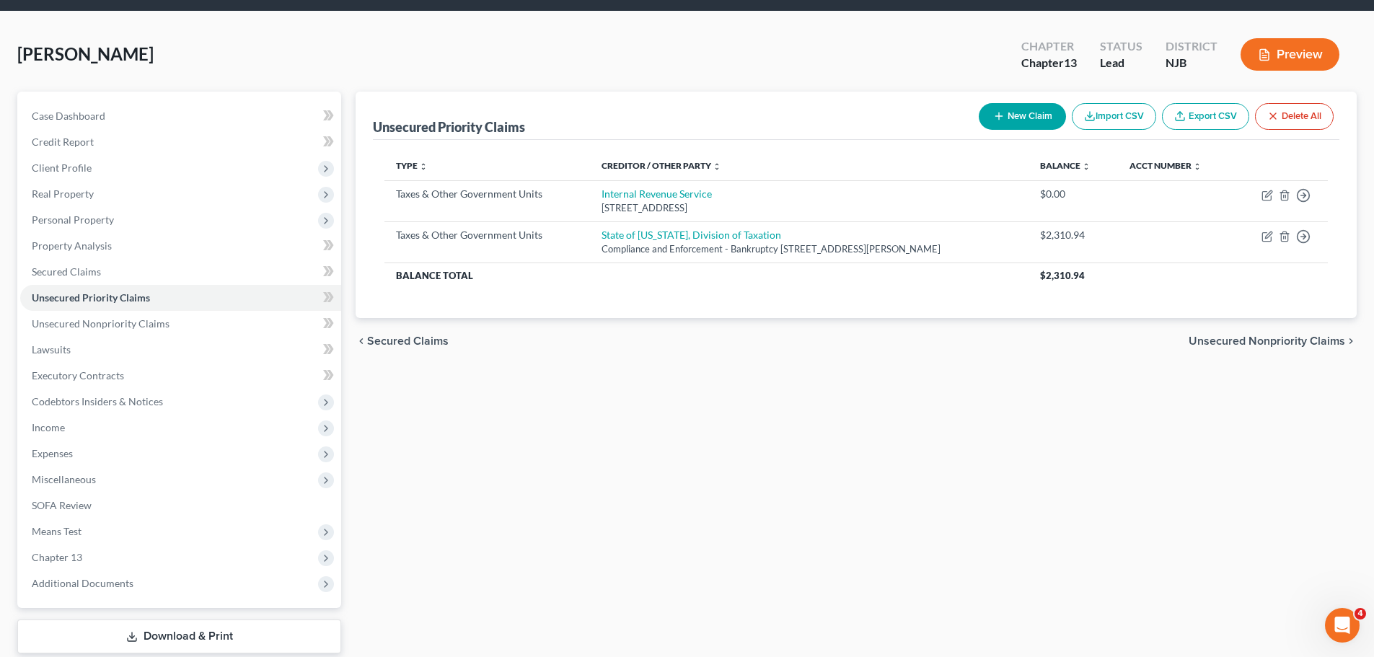
scroll to position [72, 0]
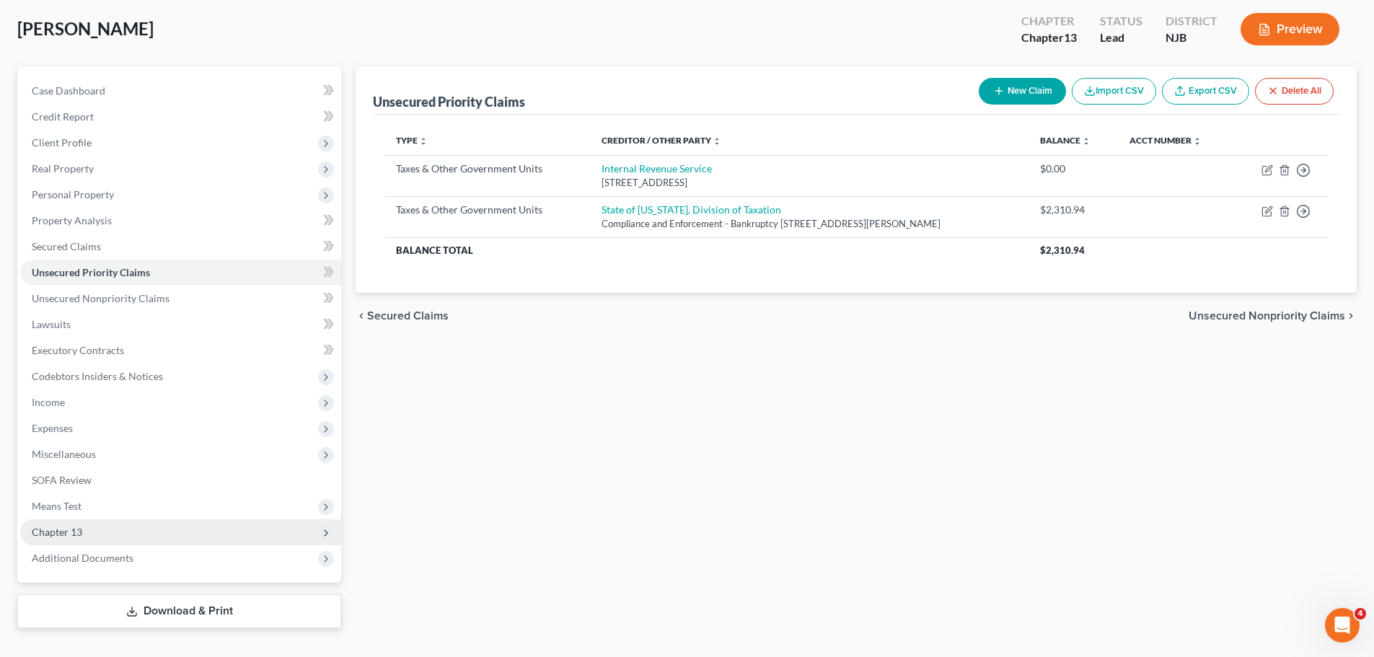
click at [78, 537] on span "Chapter 13" at bounding box center [57, 532] width 50 height 12
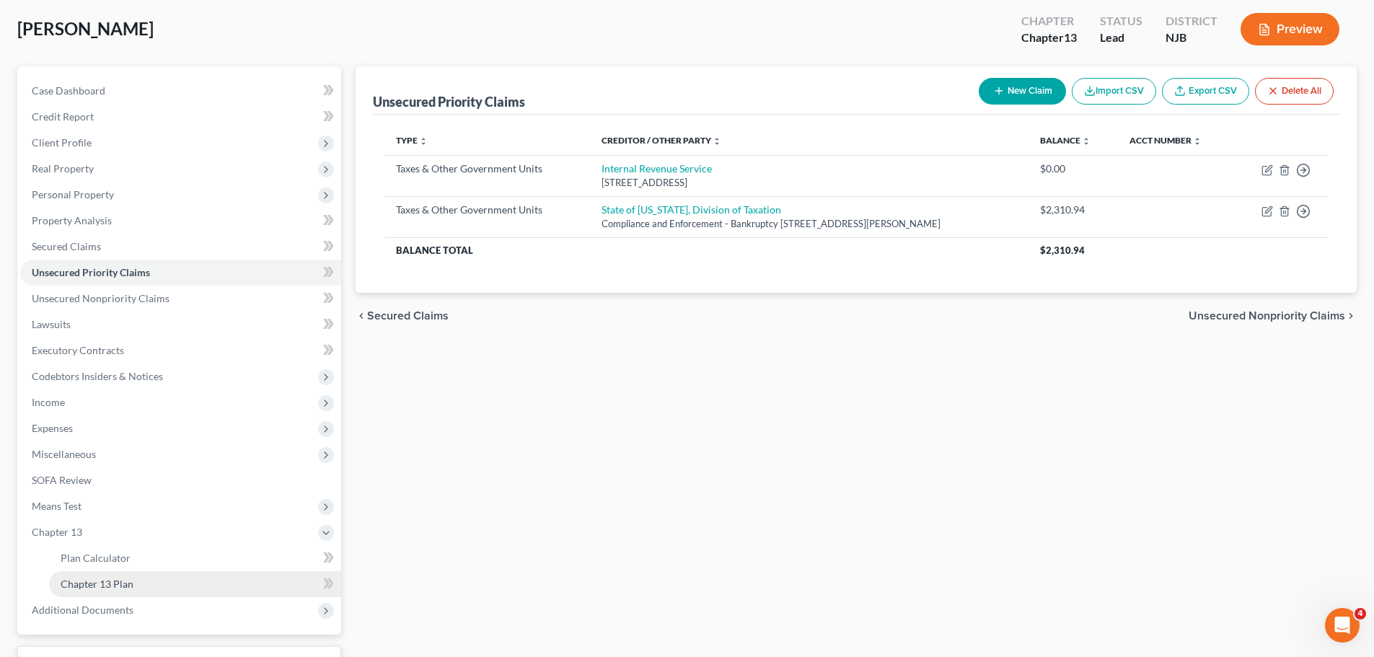
click at [129, 587] on span "Chapter 13 Plan" at bounding box center [97, 584] width 73 height 12
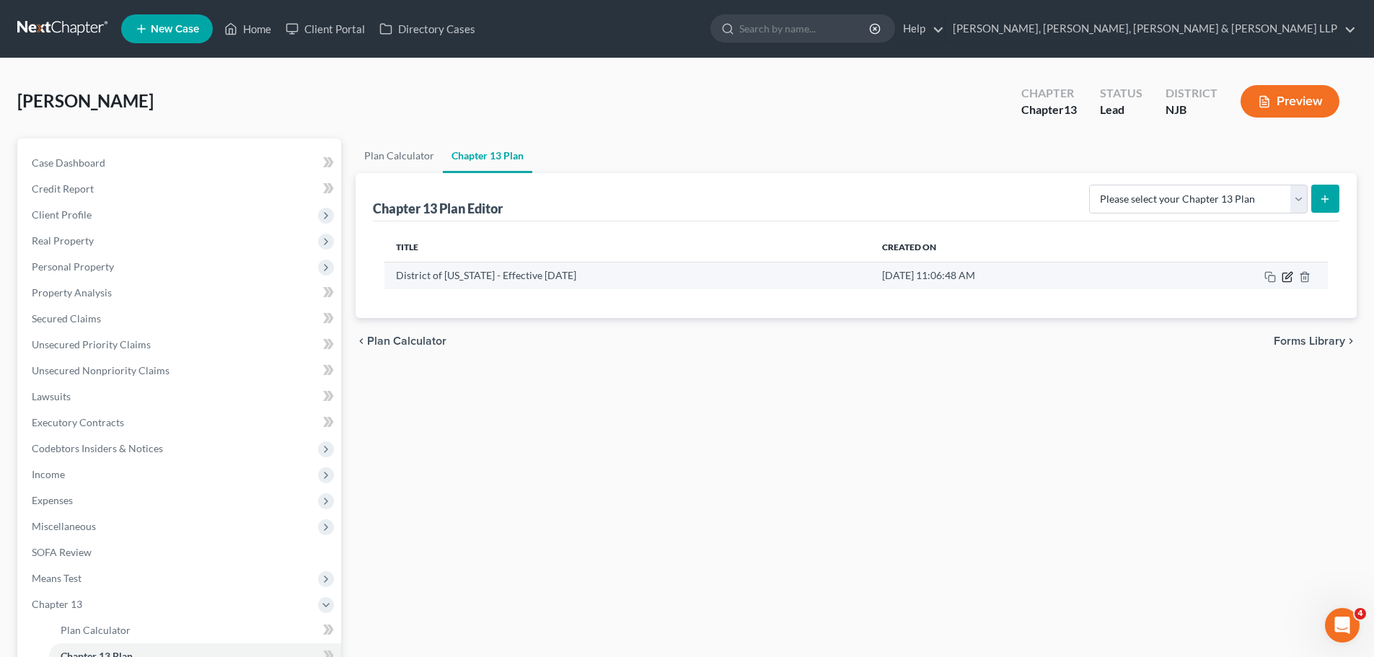
click at [1284, 281] on icon "button" at bounding box center [1288, 277] width 12 height 12
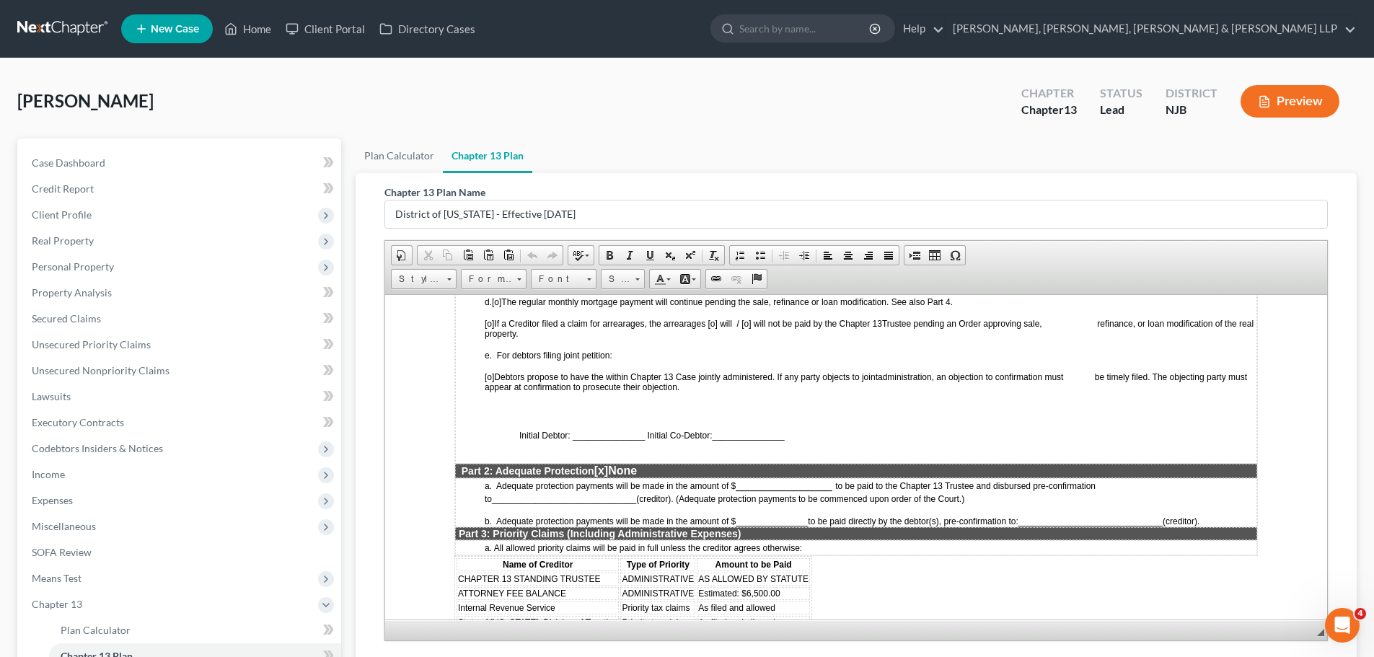
scroll to position [1082, 0]
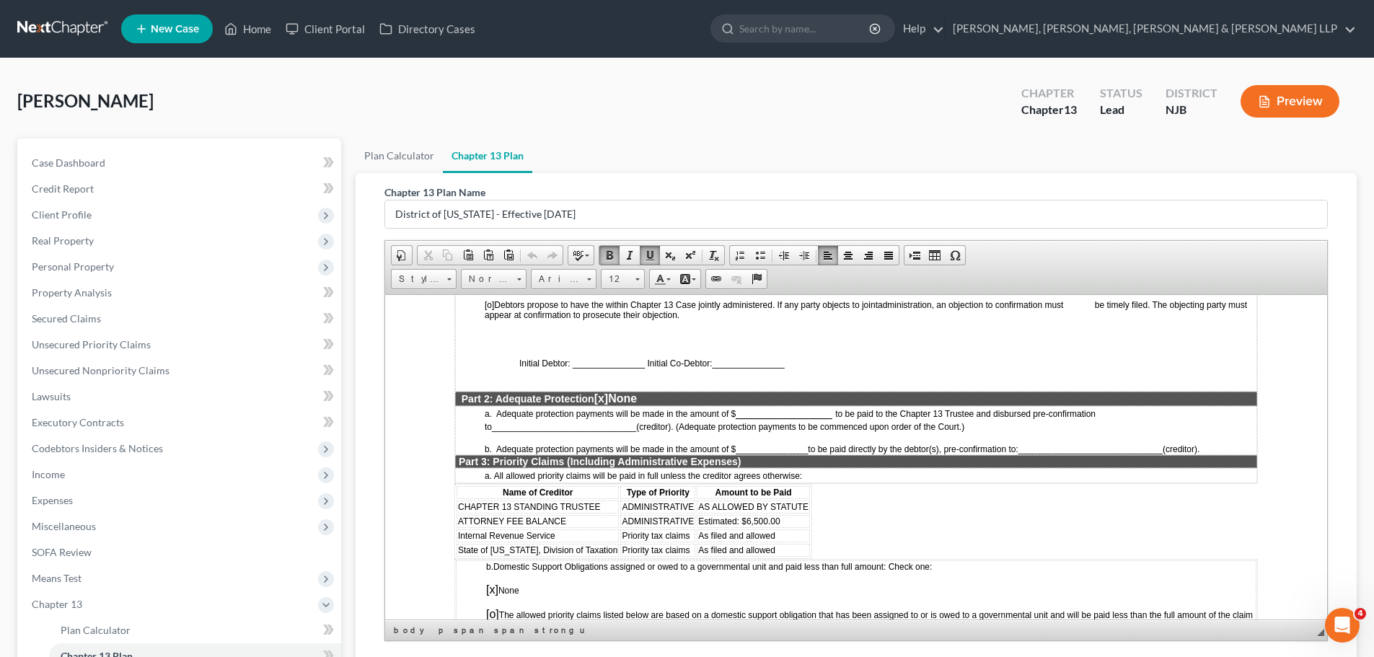
click at [697, 550] on td "As filed and allowed" at bounding box center [753, 549] width 113 height 13
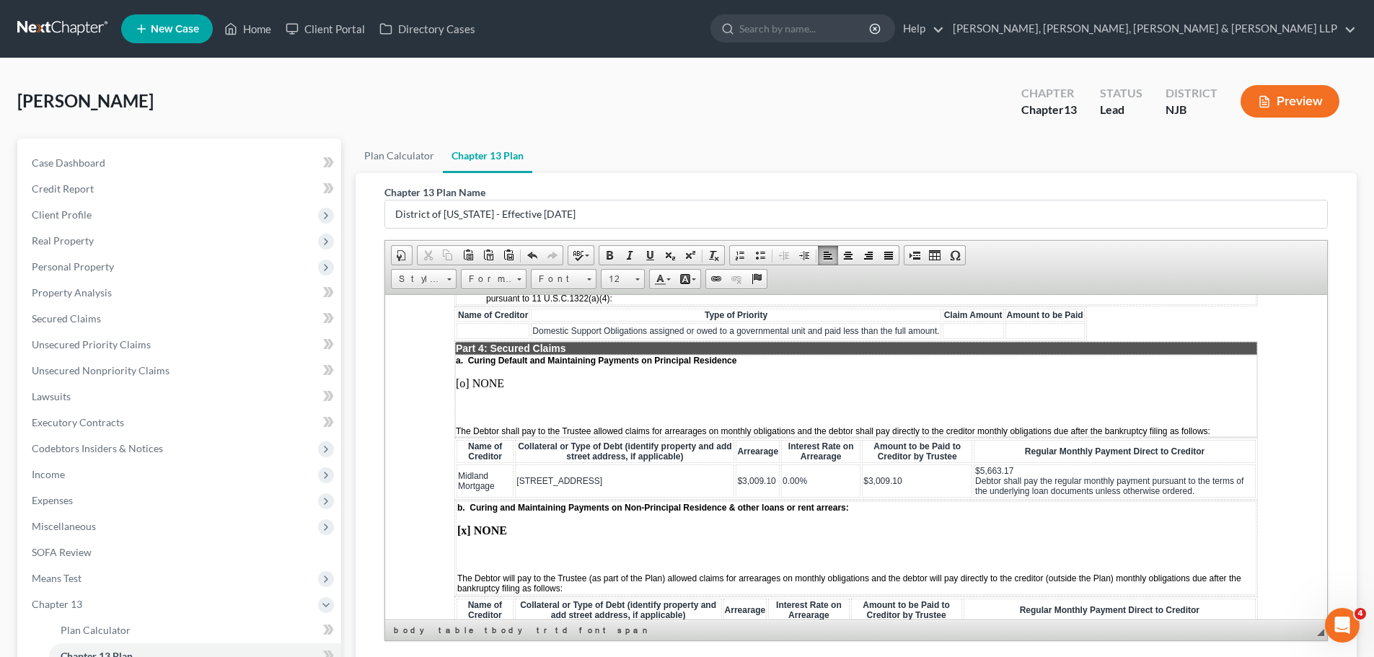
scroll to position [1442, 0]
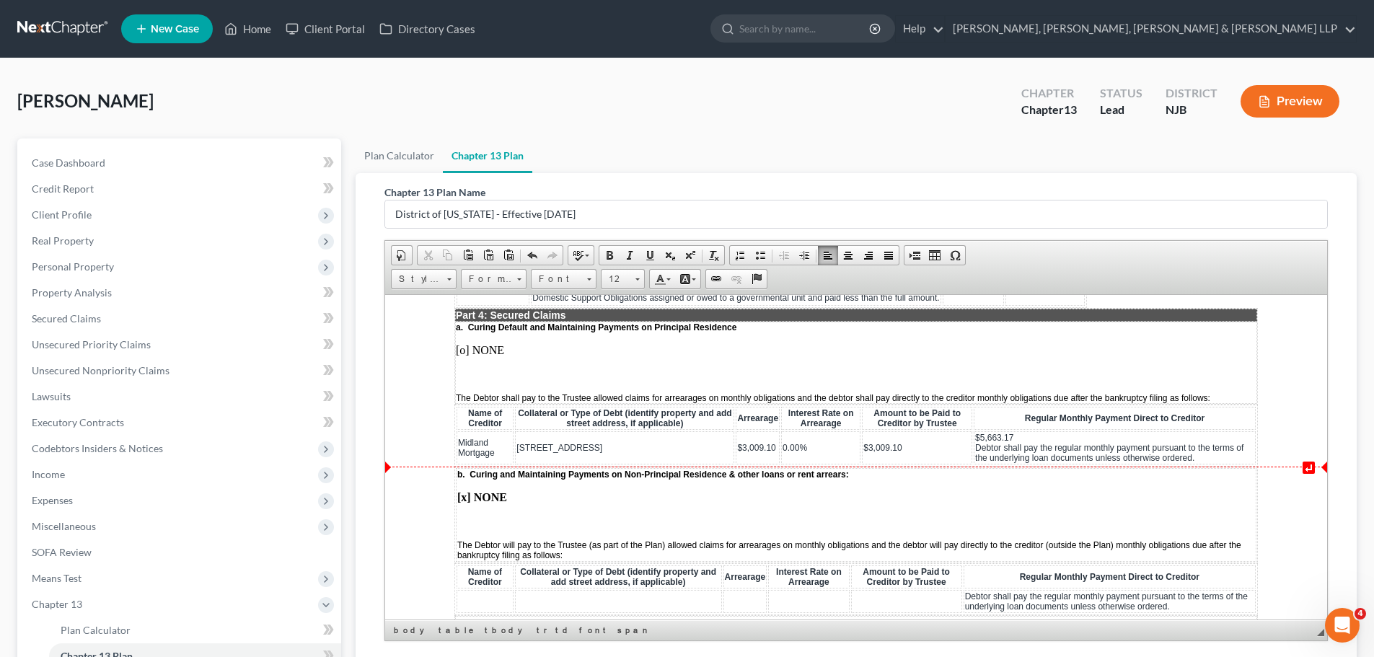
click at [819, 446] on td "0.00%" at bounding box center [820, 447] width 79 height 33
click at [737, 443] on span "$3,009.10" at bounding box center [756, 447] width 38 height 10
click at [811, 449] on td "0.00%" at bounding box center [834, 447] width 78 height 33
click at [932, 442] on td "$3,009.10" at bounding box center [927, 447] width 107 height 33
click at [1022, 433] on td "$5,663.17 Debtor shall pay the regular monthly payment pursuant to the terms of…" at bounding box center [1119, 447] width 273 height 33
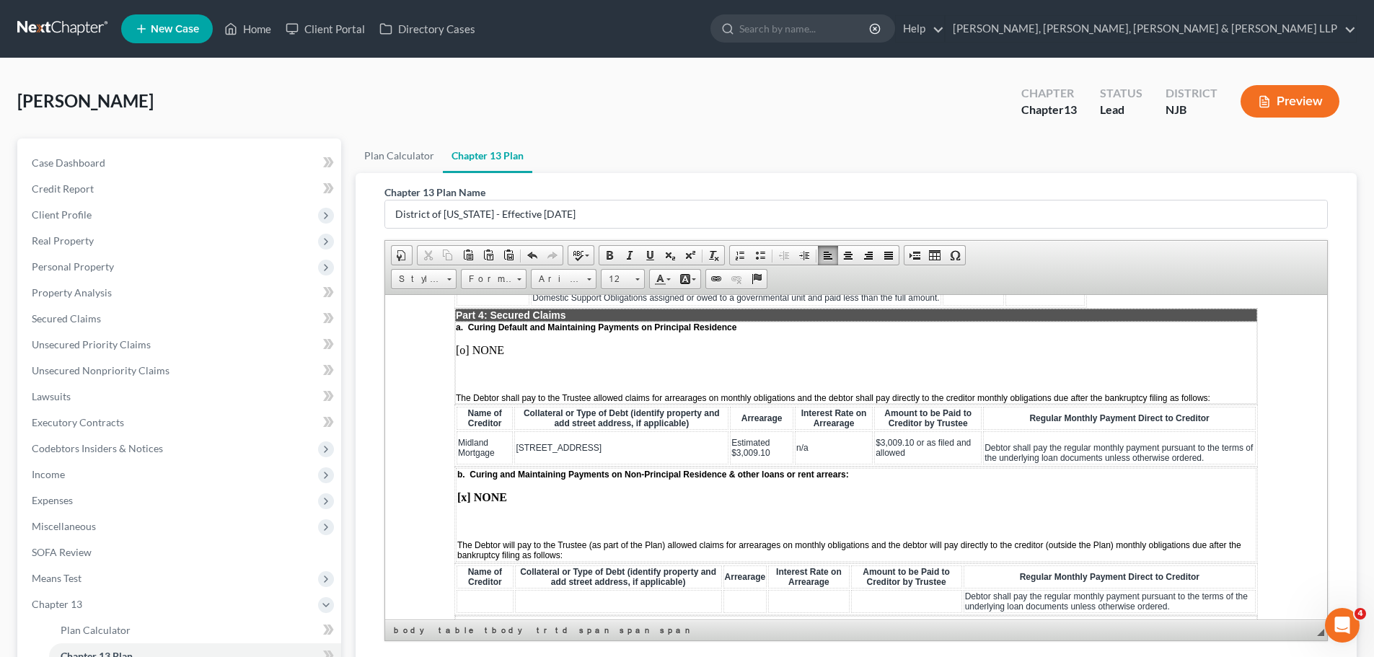
click at [661, 446] on td "[STREET_ADDRESS]" at bounding box center [621, 447] width 214 height 33
click at [679, 454] on td "[STREET_ADDRESS]" at bounding box center [621, 447] width 214 height 33
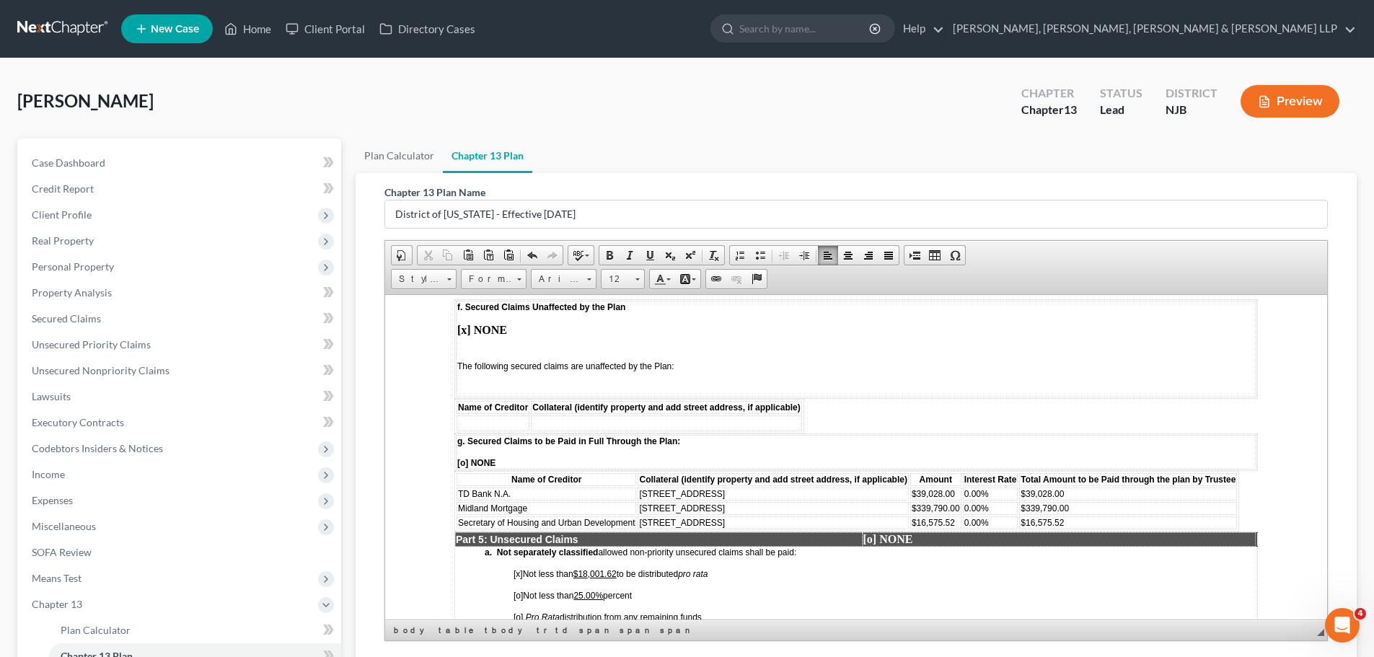
scroll to position [2163, 0]
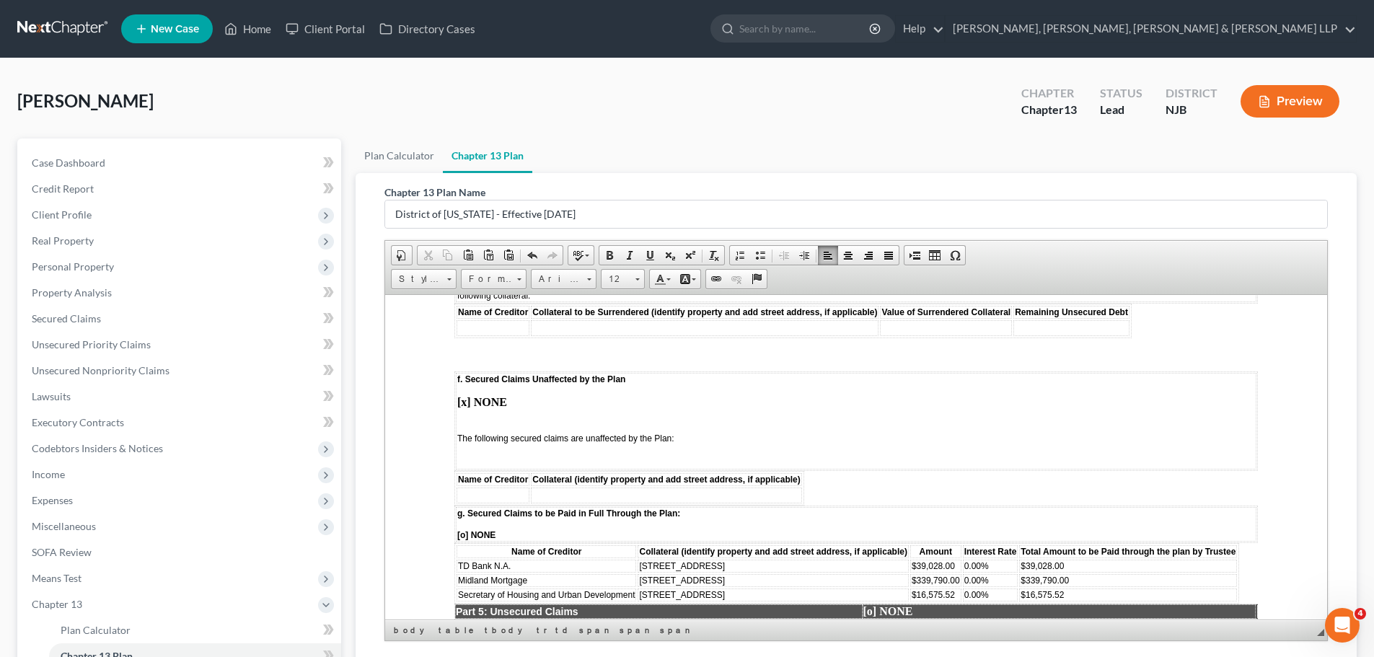
click at [465, 400] on strong "[x] NONE" at bounding box center [482, 401] width 50 height 12
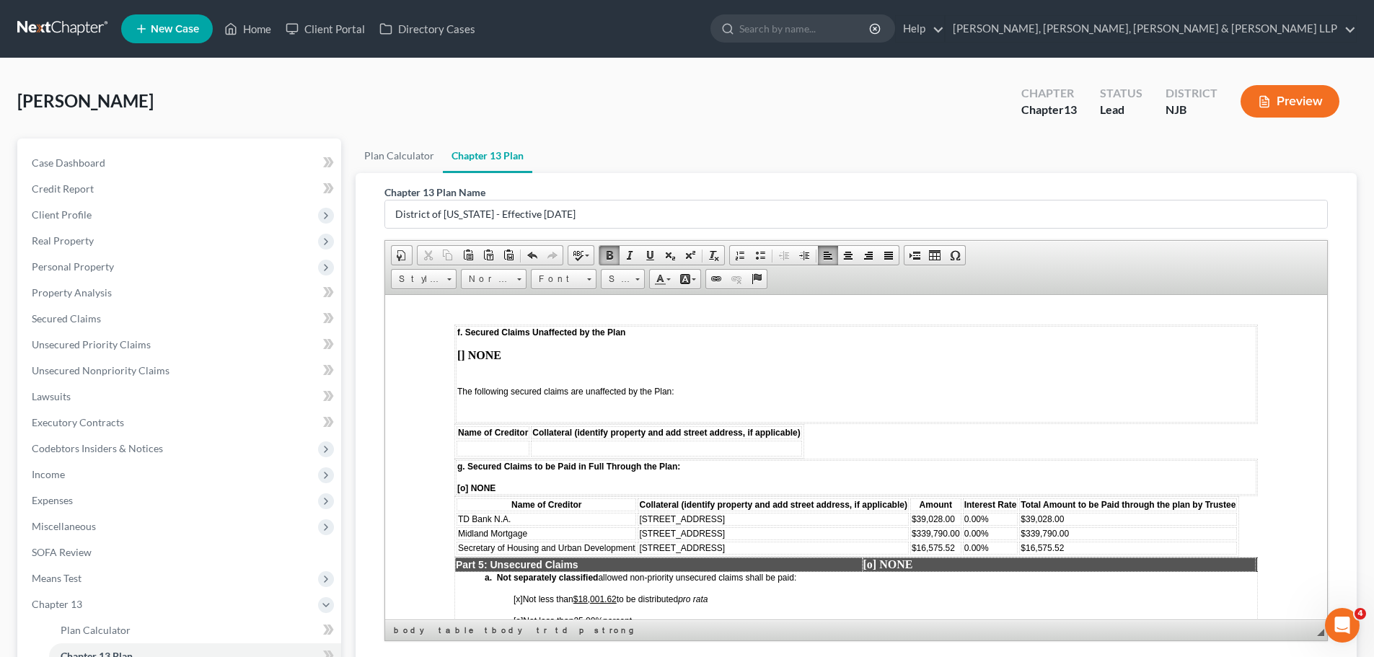
scroll to position [2236, 0]
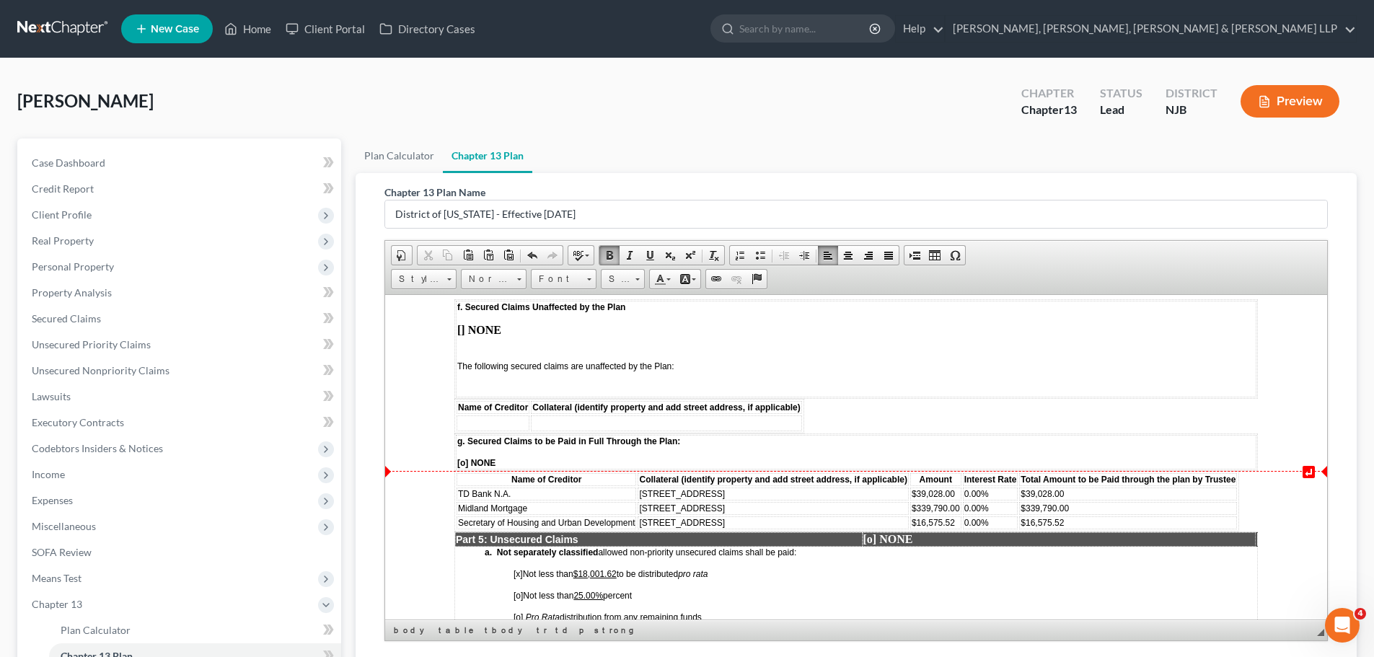
click at [462, 459] on span "[o] NONE" at bounding box center [476, 462] width 38 height 10
drag, startPoint x: 531, startPoint y: 496, endPoint x: 456, endPoint y: 496, distance: 74.3
click at [456, 496] on td "TD Bank N.A." at bounding box center [546, 493] width 180 height 13
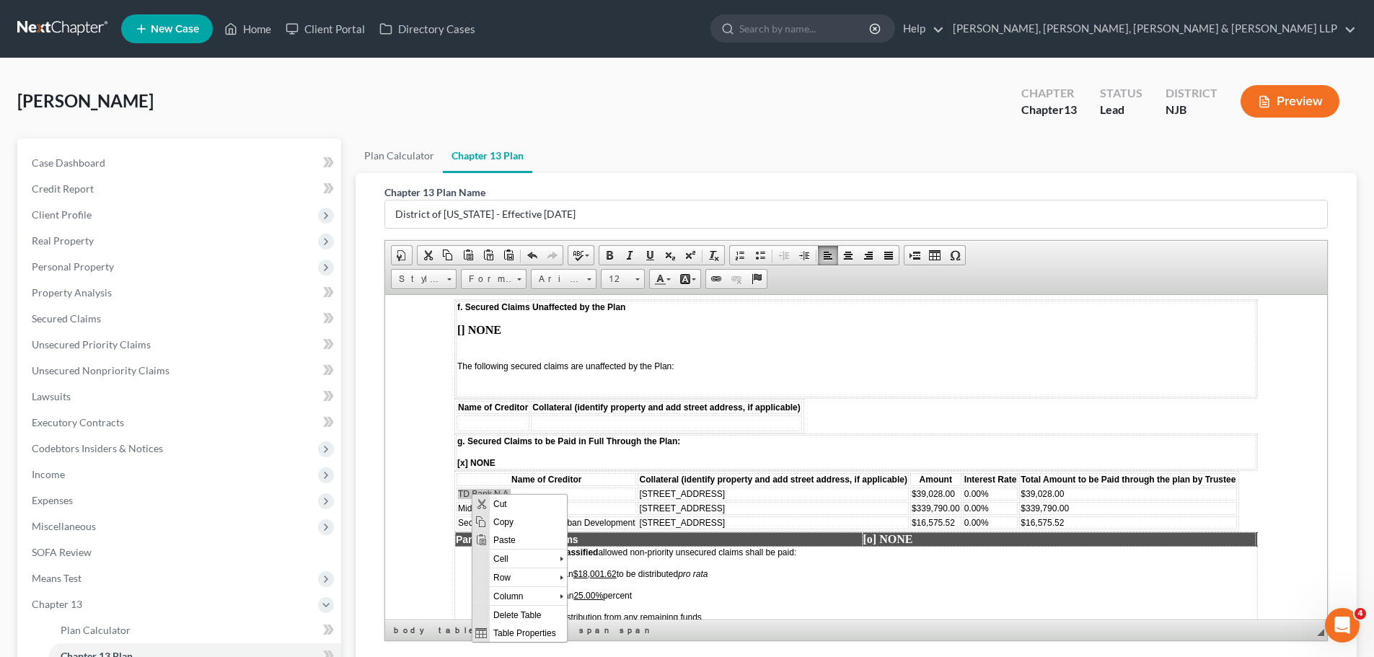
scroll to position [0, 0]
click at [511, 503] on span "Cut" at bounding box center [528, 503] width 77 height 18
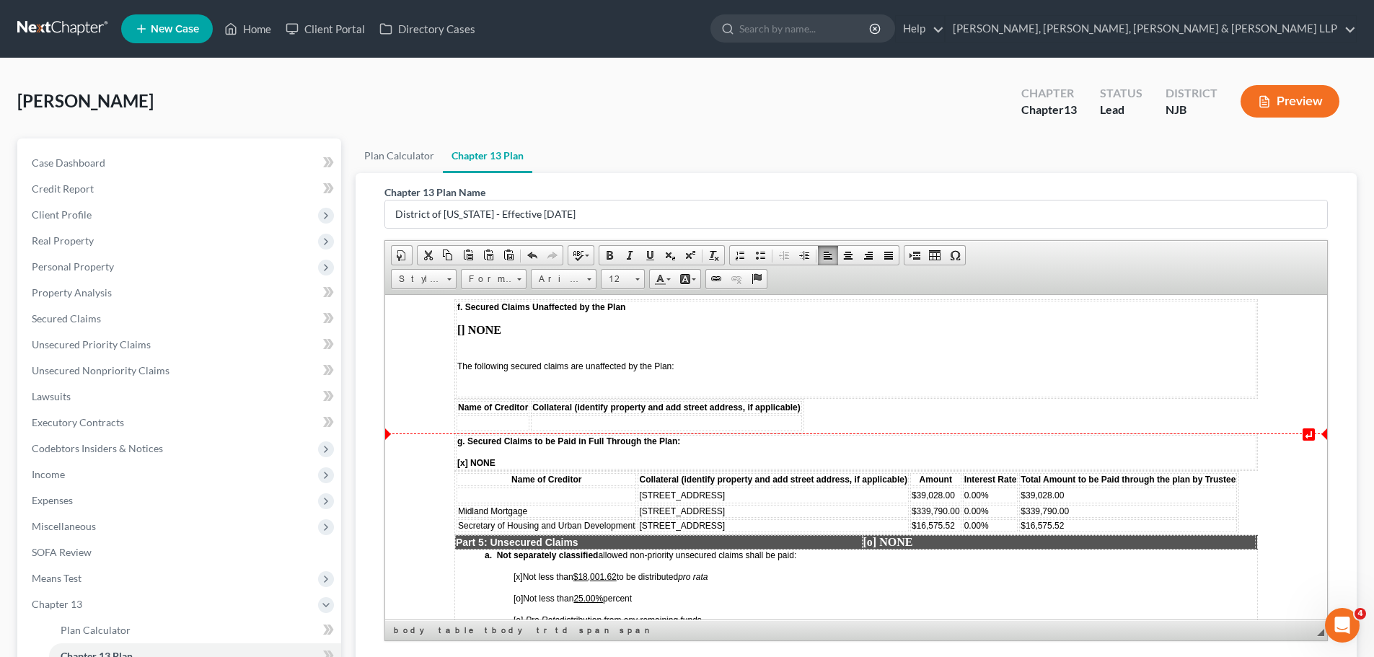
click at [482, 420] on td at bounding box center [492, 423] width 73 height 16
click at [527, 425] on span "Paste" at bounding box center [538, 429] width 77 height 18
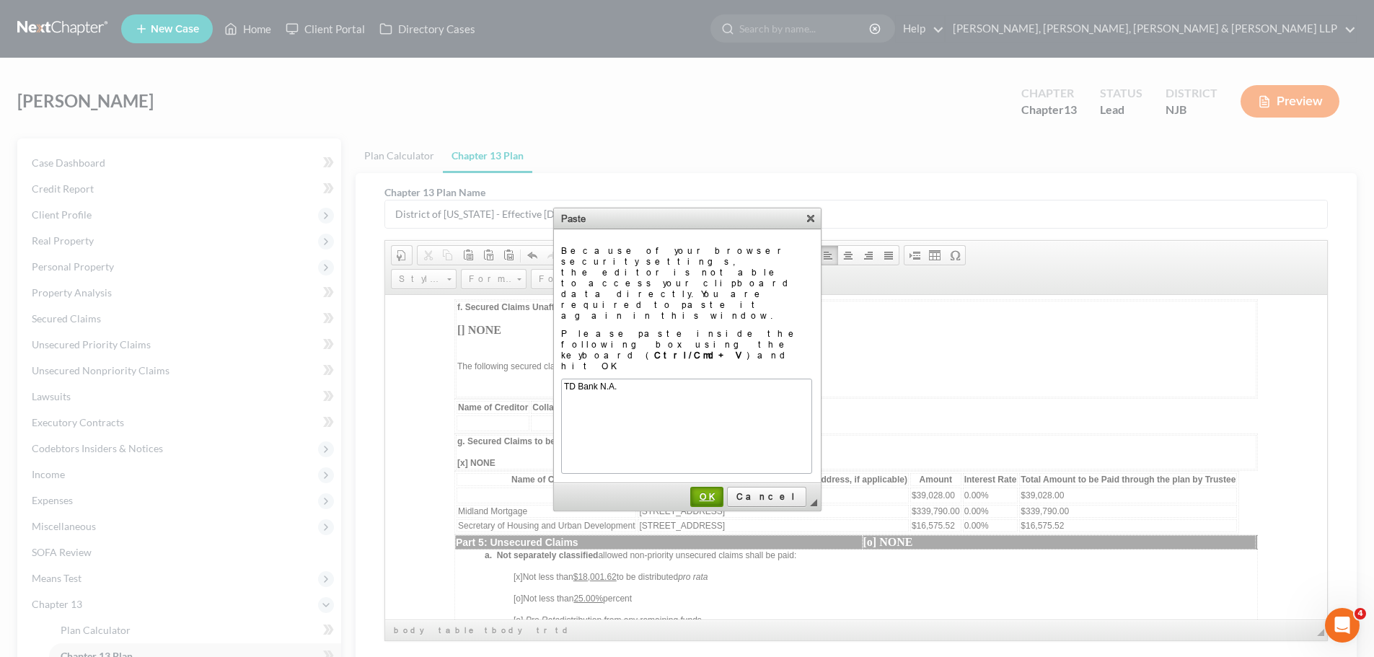
click at [722, 491] on span "OK" at bounding box center [707, 496] width 30 height 11
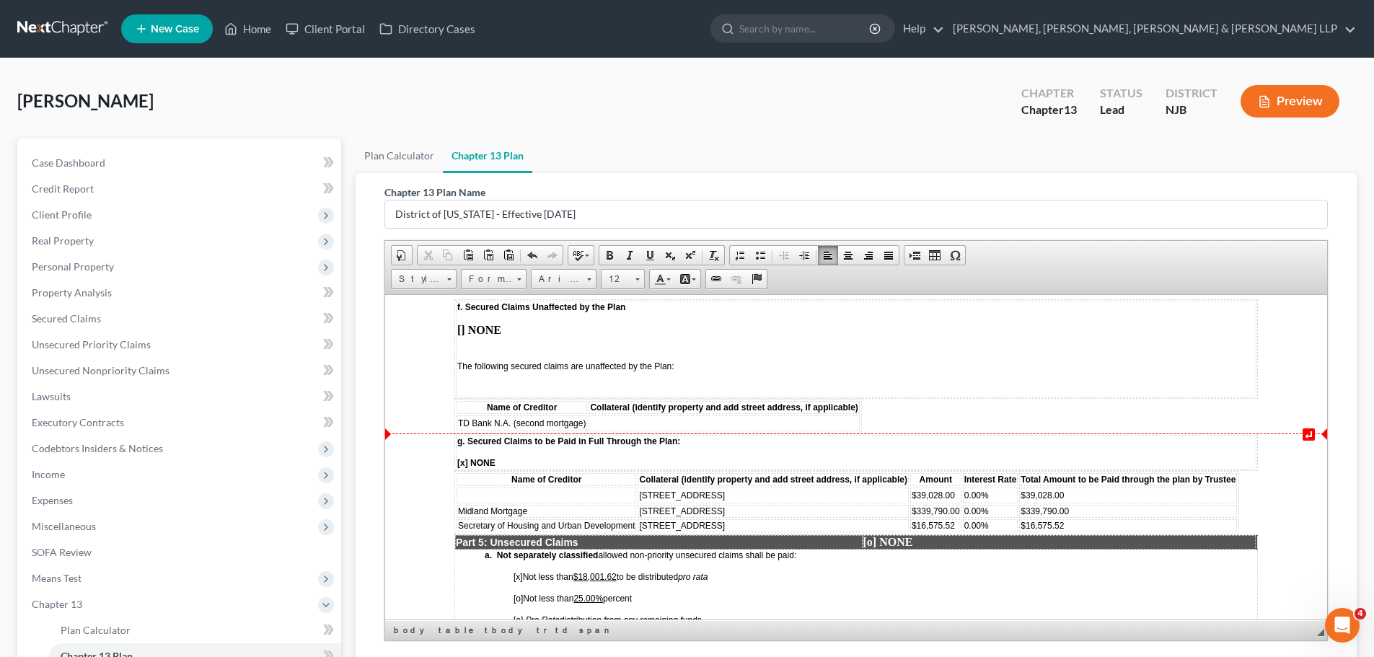
click at [618, 423] on td at bounding box center [723, 423] width 270 height 16
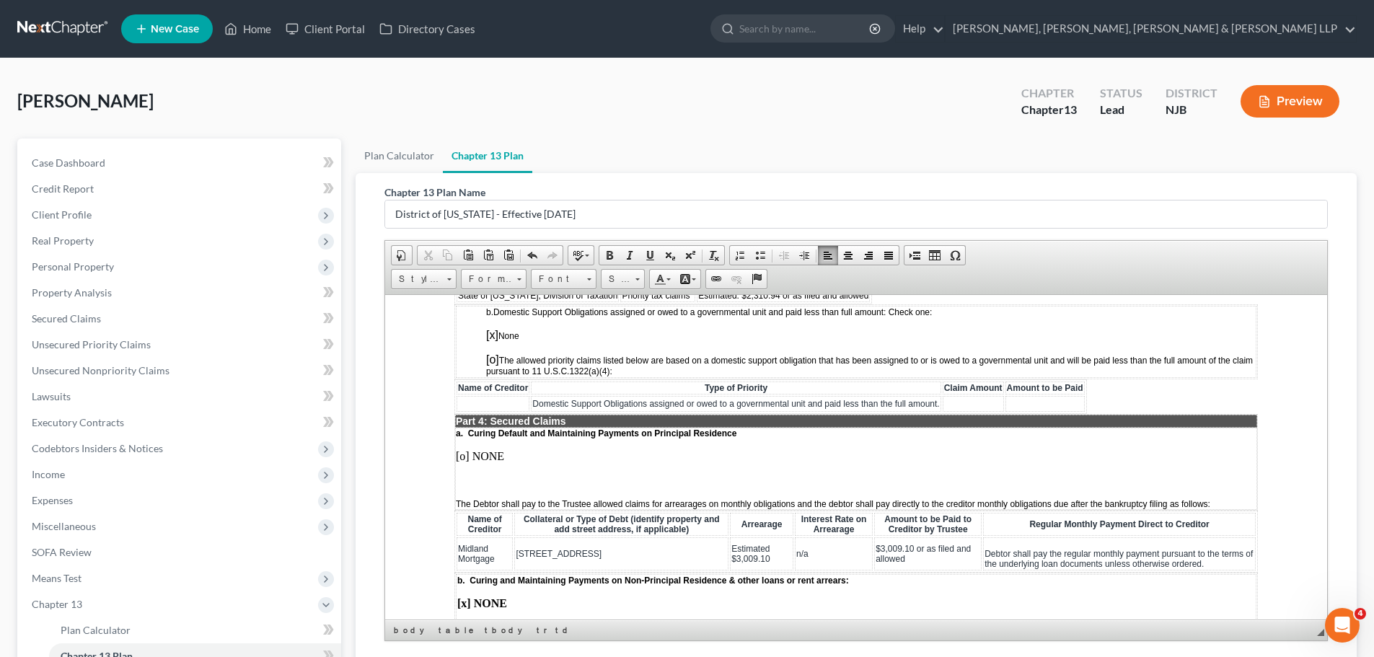
scroll to position [1370, 0]
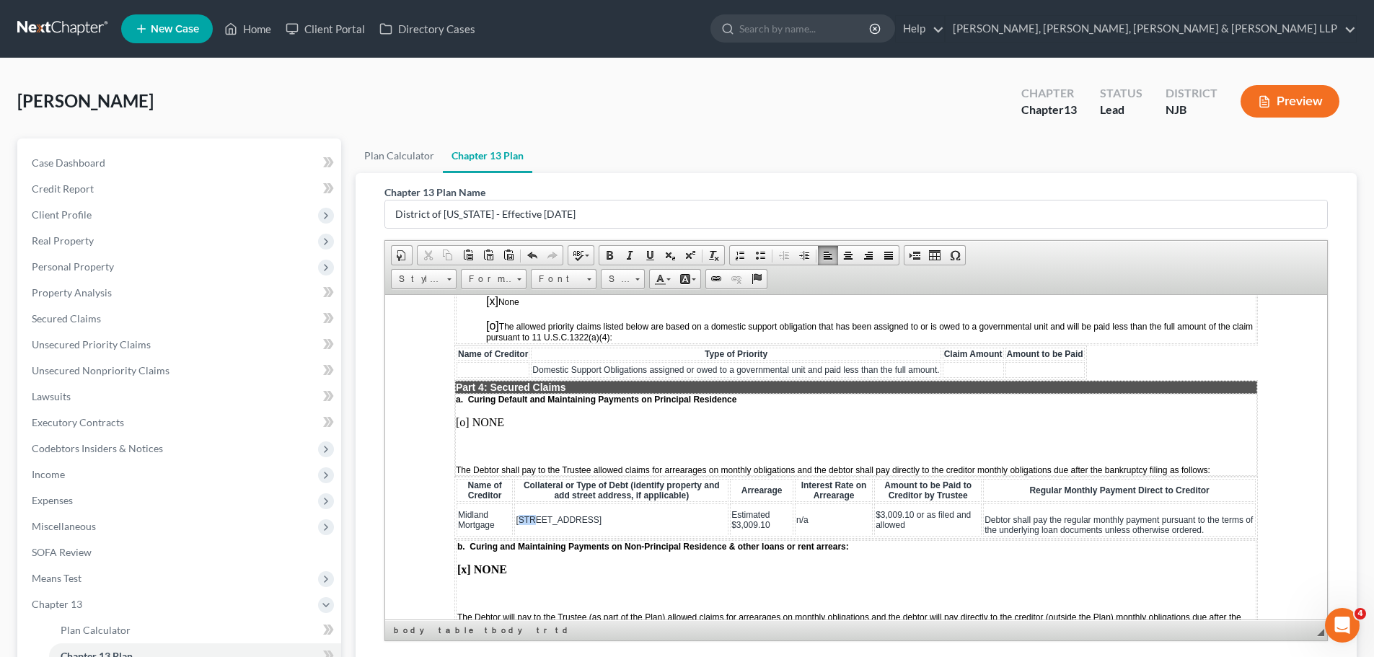
drag, startPoint x: 519, startPoint y: 519, endPoint x: 531, endPoint y: 519, distance: 12.3
click at [531, 519] on span "[STREET_ADDRESS]" at bounding box center [559, 519] width 86 height 10
click at [537, 516] on span "[STREET_ADDRESS]" at bounding box center [559, 519] width 86 height 10
drag, startPoint x: 517, startPoint y: 516, endPoint x: 665, endPoint y: 517, distance: 147.8
click at [665, 517] on td "[STREET_ADDRESS]" at bounding box center [621, 519] width 214 height 33
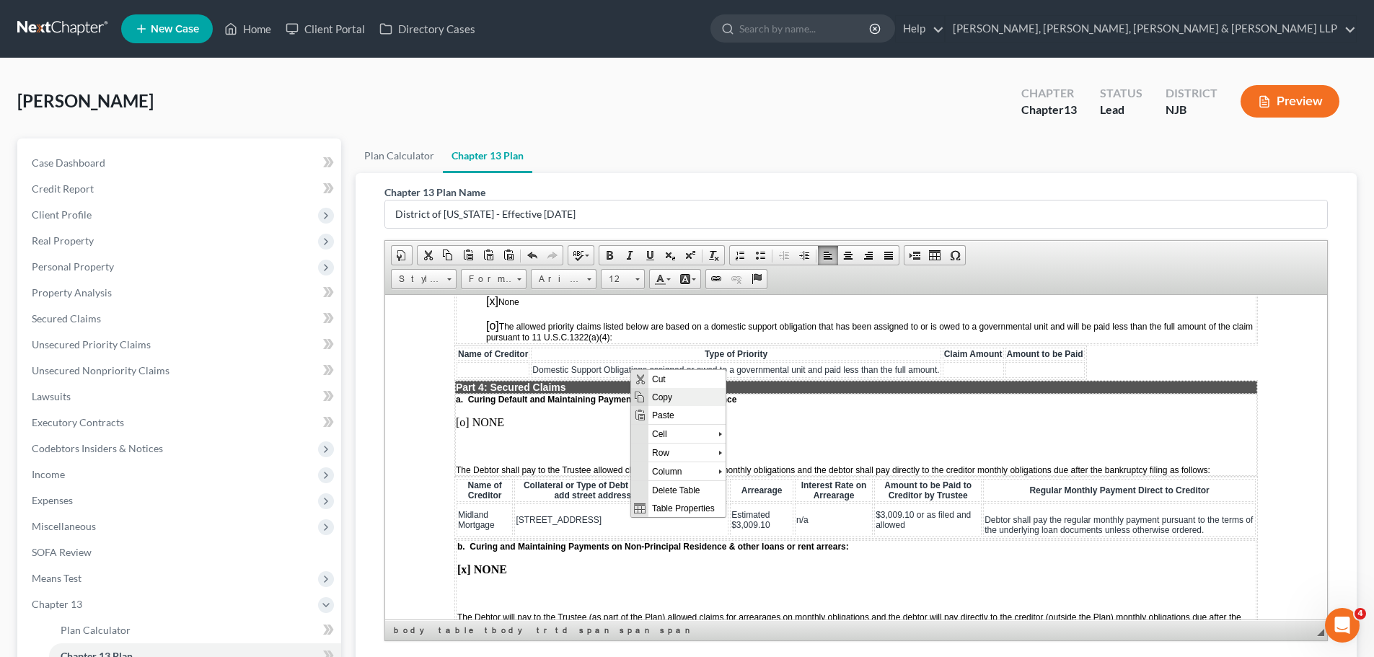
click at [666, 394] on span "Copy" at bounding box center [686, 396] width 77 height 18
copy span "[STREET_ADDRESS]"
click at [672, 521] on td "[STREET_ADDRESS]" at bounding box center [621, 519] width 214 height 33
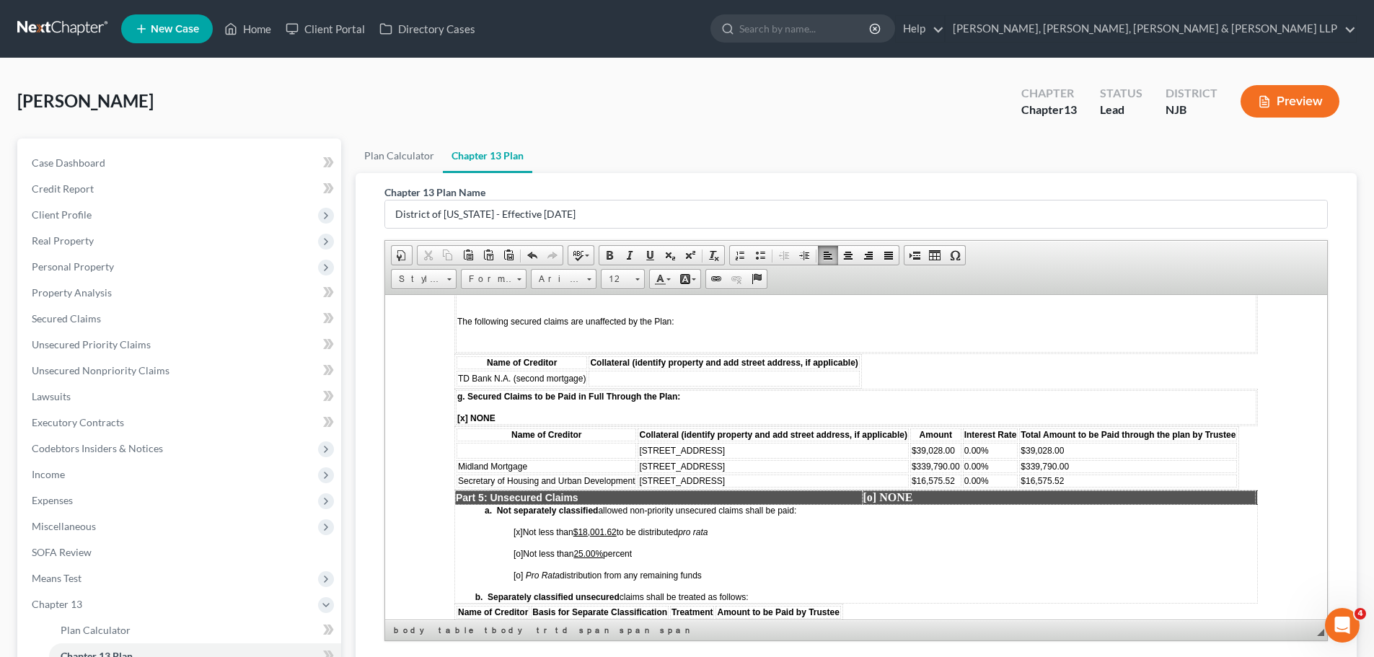
scroll to position [2308, 0]
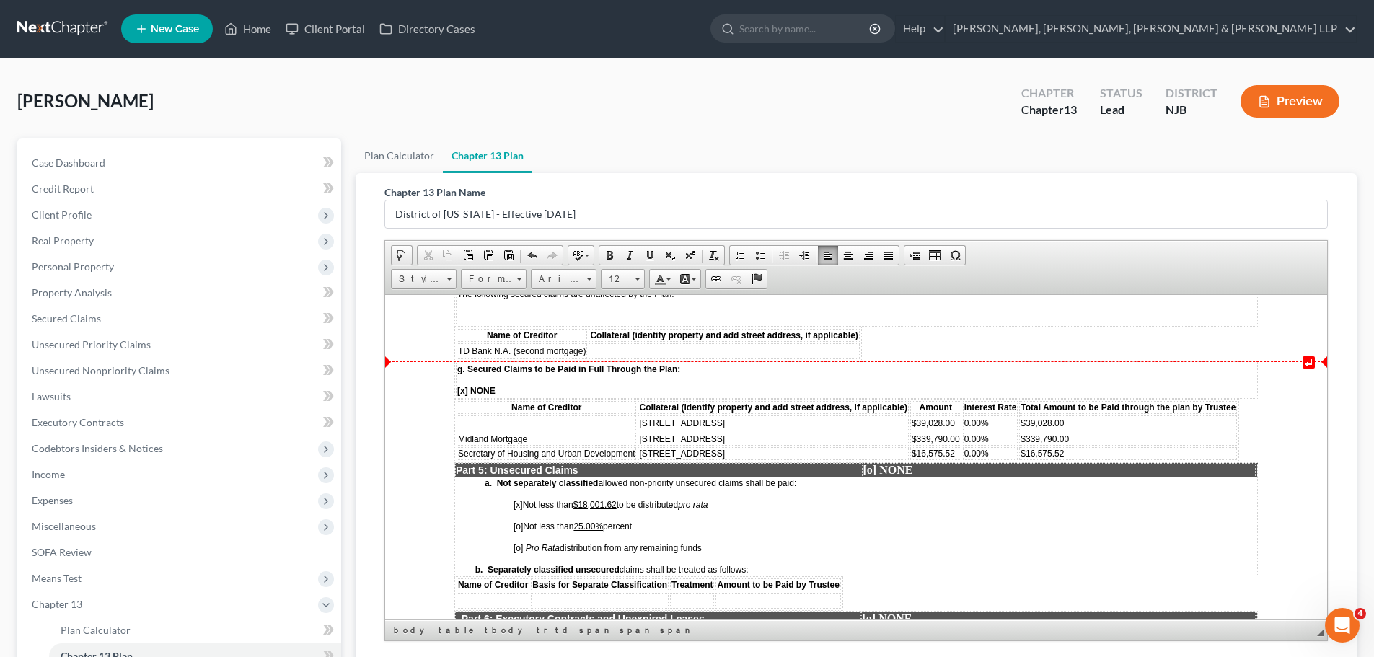
click at [658, 350] on td at bounding box center [723, 351] width 270 height 16
click at [697, 357] on span "Paste" at bounding box center [714, 361] width 77 height 18
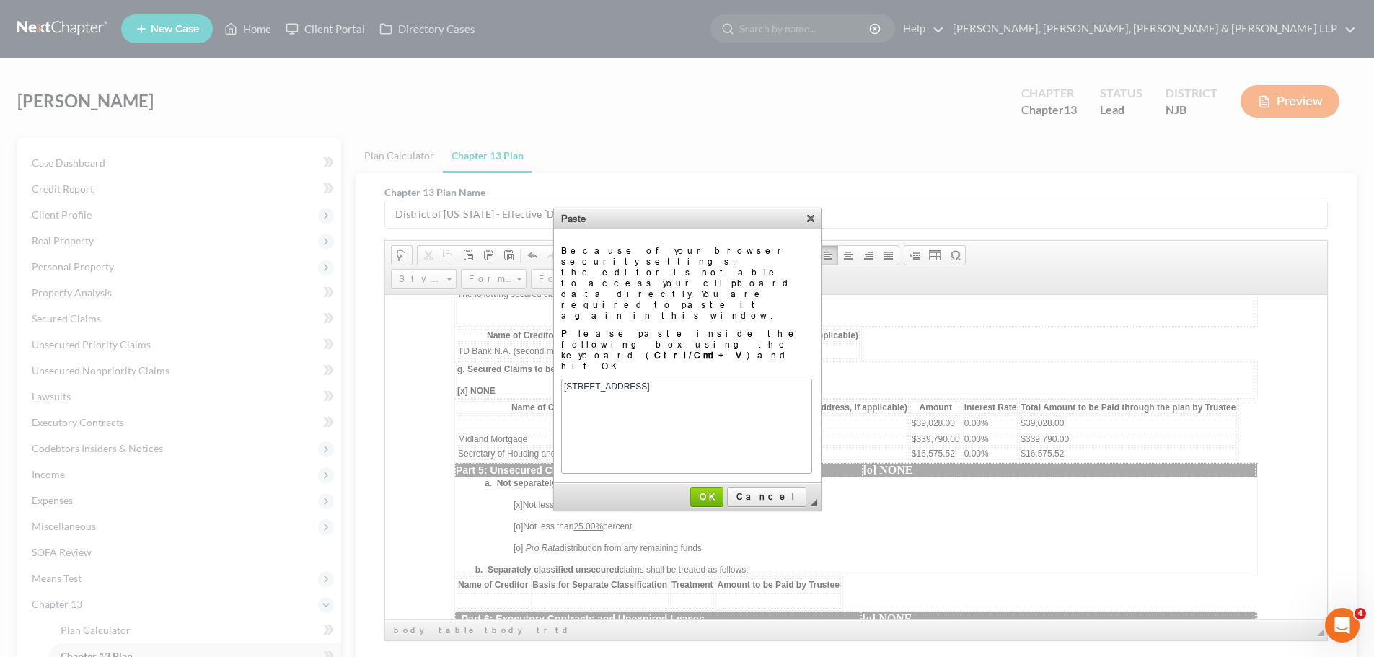
scroll to position [0, 0]
drag, startPoint x: 736, startPoint y: 438, endPoint x: 338, endPoint y: 146, distance: 494.3
click at [722, 491] on span "OK" at bounding box center [707, 496] width 30 height 11
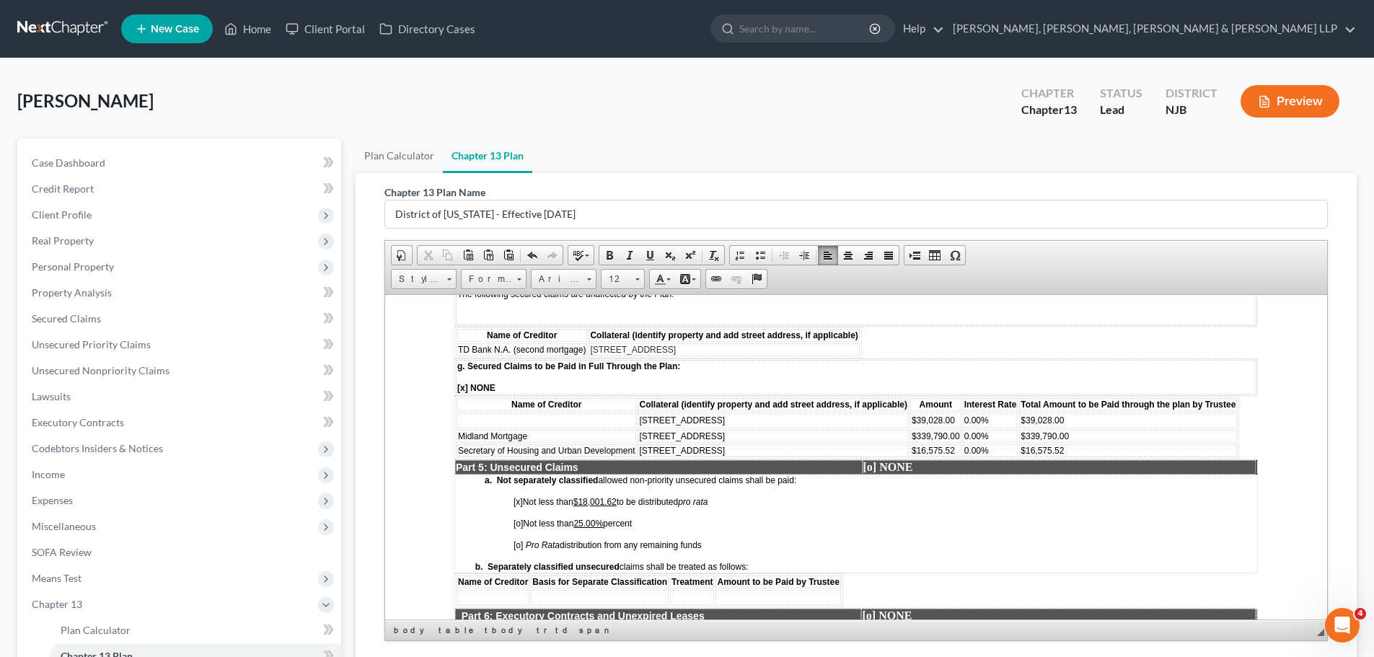
click at [583, 350] on span "TD Bank N.A. (second mortgage)" at bounding box center [522, 349] width 128 height 10
click at [710, 418] on span "Insert Row After" at bounding box center [737, 414] width 84 height 18
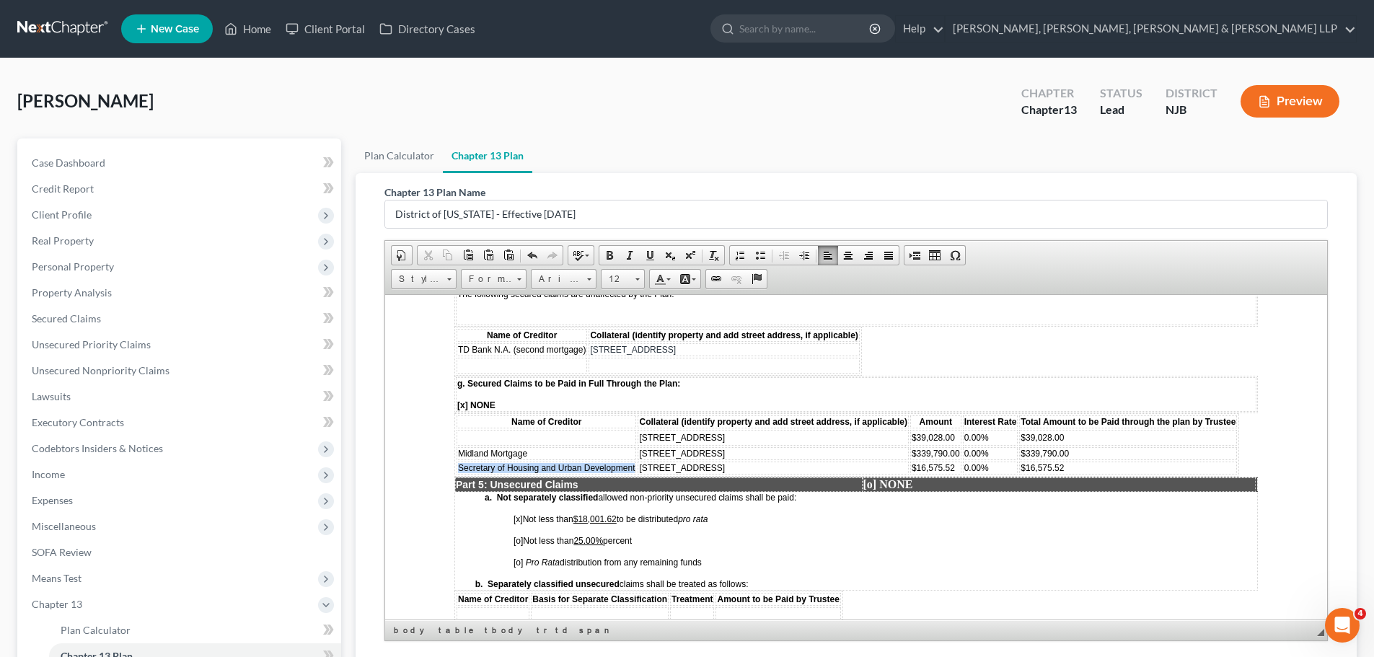
drag, startPoint x: 458, startPoint y: 464, endPoint x: 638, endPoint y: 461, distance: 180.3
click at [638, 461] on tr "Secretary of Housing and Urban Development [STREET_ADDRESS] $16,575.52 0.00% $1…" at bounding box center [846, 467] width 780 height 13
click at [666, 474] on span "Cut" at bounding box center [682, 476] width 77 height 18
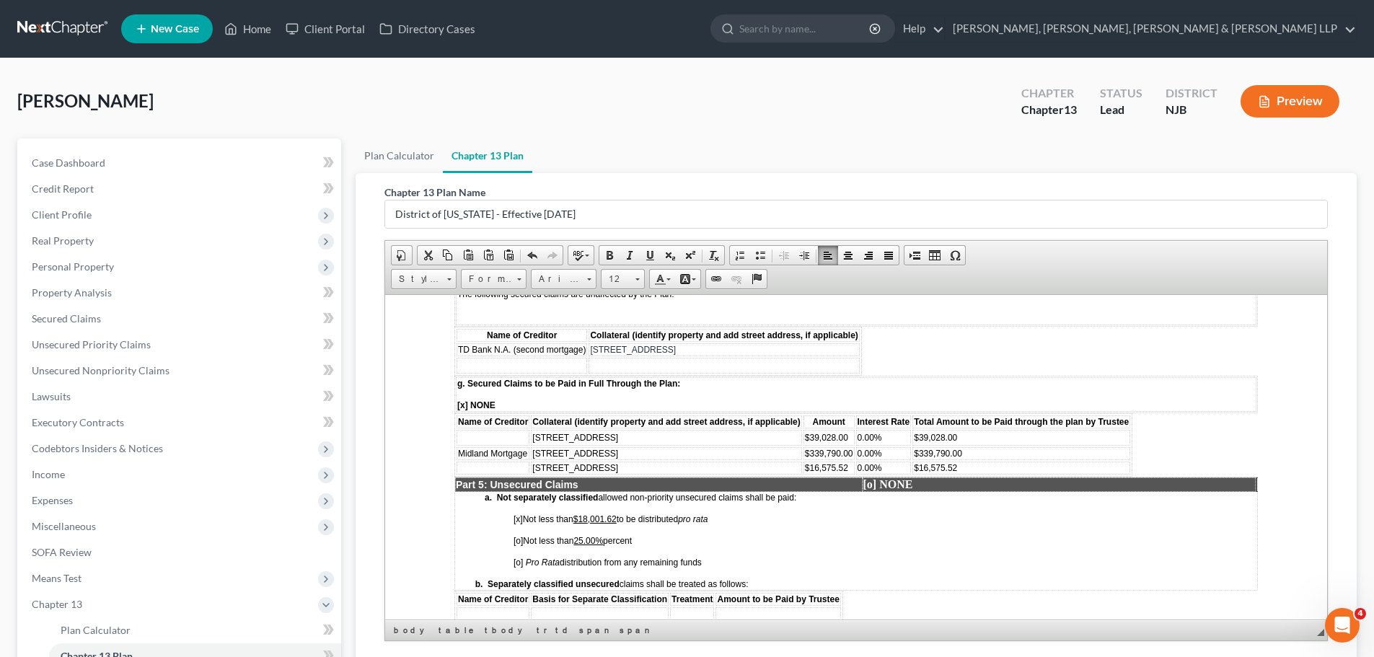
click at [521, 366] on td at bounding box center [521, 365] width 131 height 16
click at [555, 377] on span "Paste" at bounding box center [577, 375] width 77 height 18
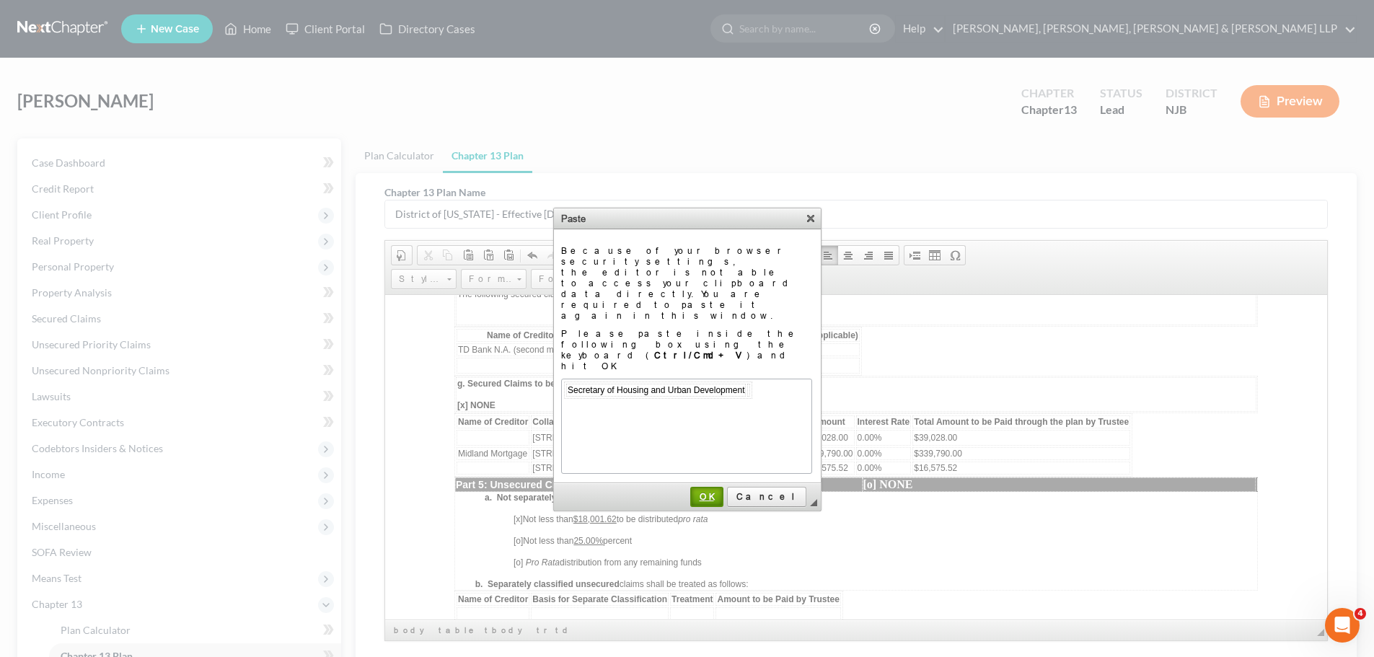
click at [722, 491] on span "OK" at bounding box center [707, 496] width 30 height 11
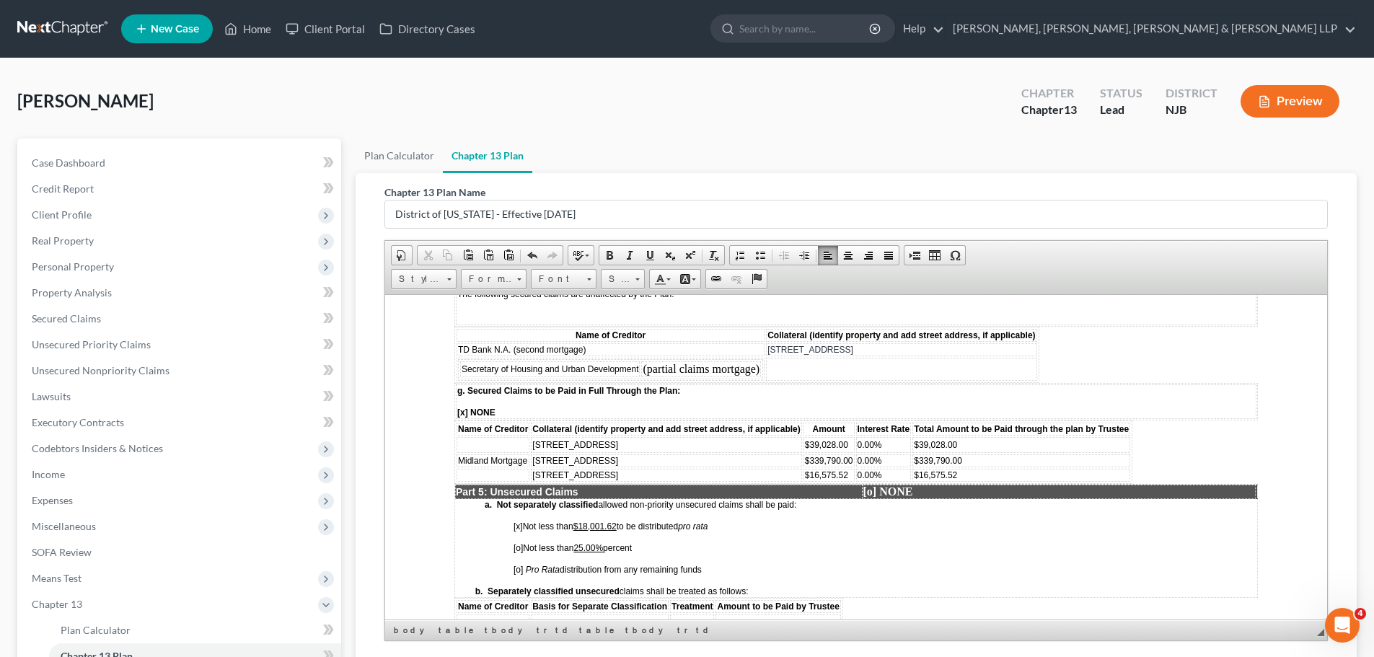
click at [795, 365] on td at bounding box center [901, 368] width 270 height 23
drag, startPoint x: 920, startPoint y: 344, endPoint x: 767, endPoint y: 345, distance: 153.6
click at [767, 345] on td "[STREET_ADDRESS]" at bounding box center [901, 349] width 270 height 13
click at [847, 401] on span "Paste" at bounding box center [862, 398] width 77 height 18
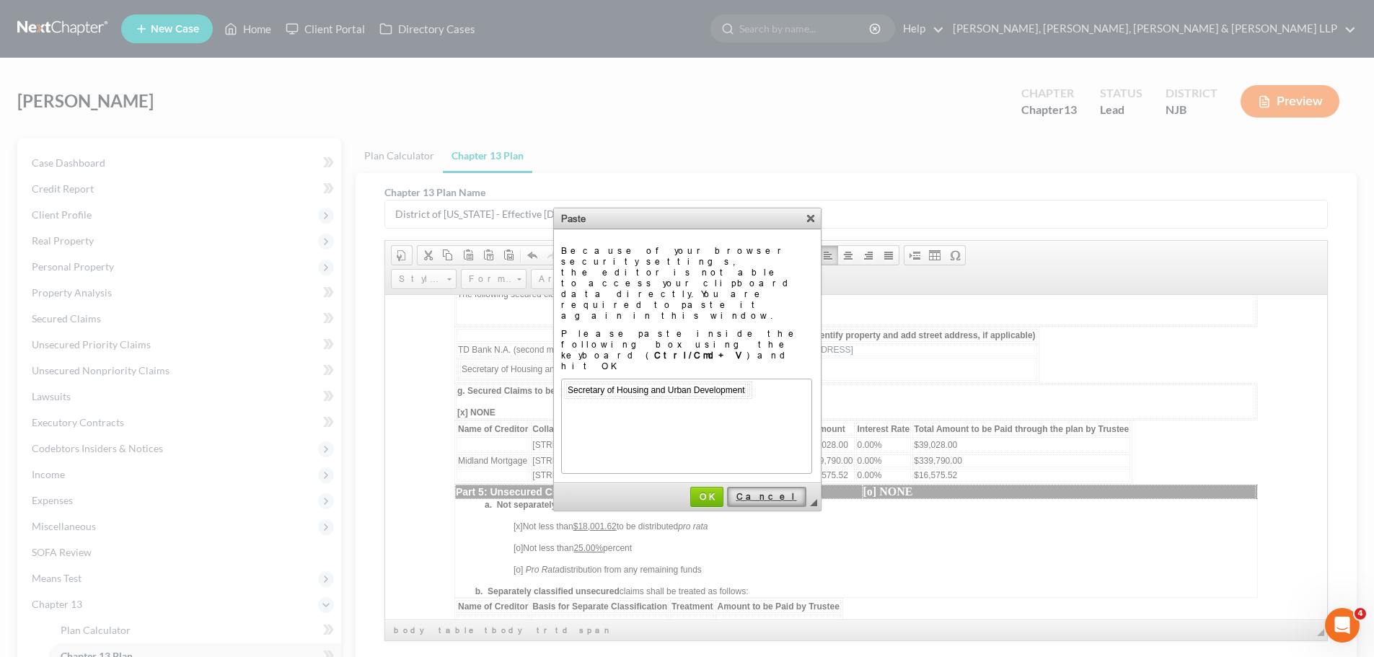
click at [795, 491] on span "Cancel" at bounding box center [766, 496] width 76 height 11
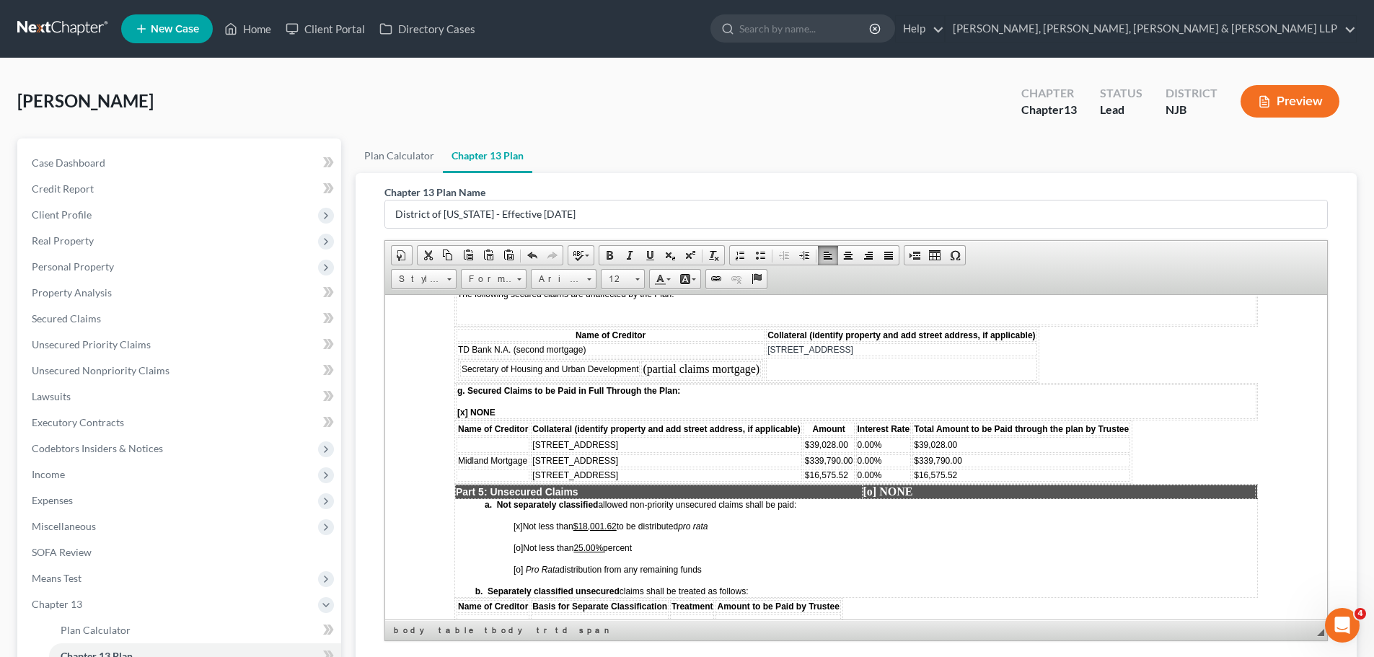
click at [866, 355] on table "Name of Creditor Collateral (identify property and add street address, if appli…" at bounding box center [746, 354] width 585 height 56
click at [853, 348] on span "[STREET_ADDRESS]" at bounding box center [810, 349] width 86 height 10
drag, startPoint x: 769, startPoint y: 348, endPoint x: 885, endPoint y: 348, distance: 115.4
click at [853, 348] on span "[STREET_ADDRESS]" at bounding box center [810, 349] width 86 height 10
drag, startPoint x: 885, startPoint y: 348, endPoint x: 831, endPoint y: 348, distance: 53.4
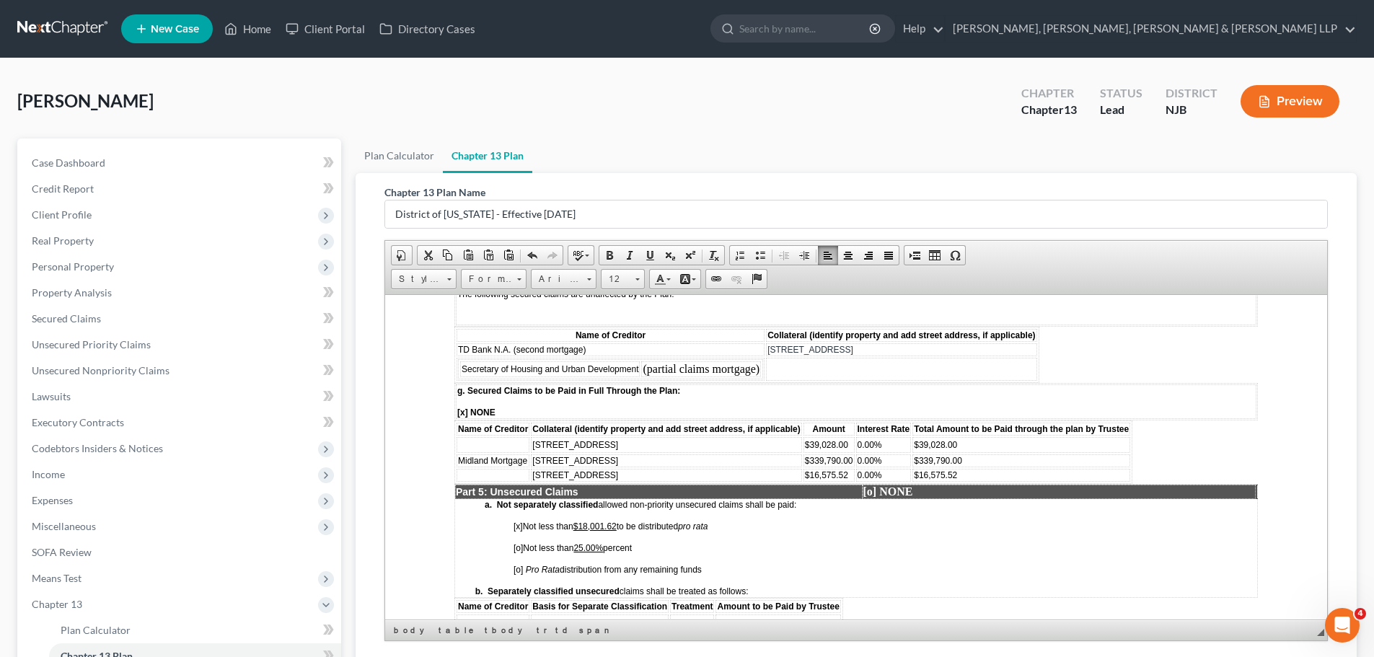
click at [853, 348] on span "[STREET_ADDRESS]" at bounding box center [810, 349] width 86 height 10
click at [767, 350] on span "[STREET_ADDRESS]" at bounding box center [810, 349] width 86 height 10
drag, startPoint x: 768, startPoint y: 349, endPoint x: 914, endPoint y: 347, distance: 146.4
click at [914, 347] on td "[STREET_ADDRESS]" at bounding box center [901, 349] width 270 height 13
click at [939, 378] on span "Copy" at bounding box center [950, 377] width 77 height 18
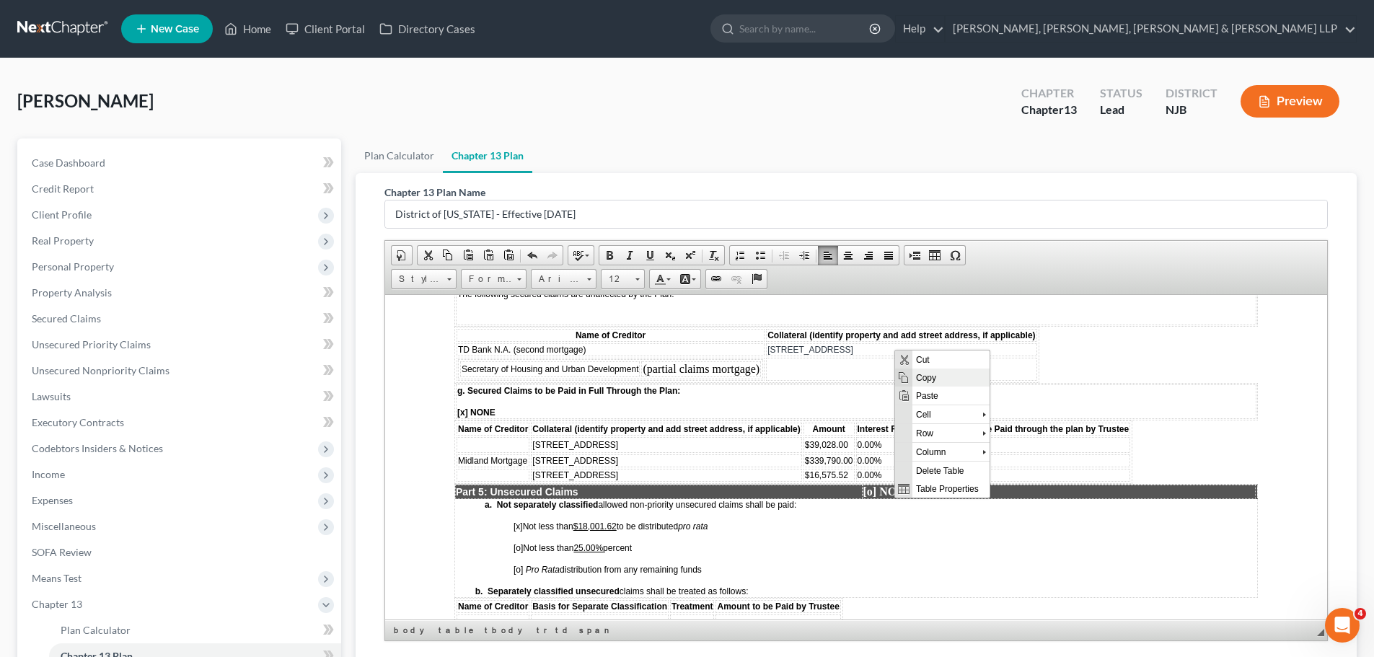
copy span "[STREET_ADDRESS]"
click at [873, 374] on td at bounding box center [901, 368] width 270 height 23
click at [926, 383] on span "Paste" at bounding box center [926, 381] width 77 height 18
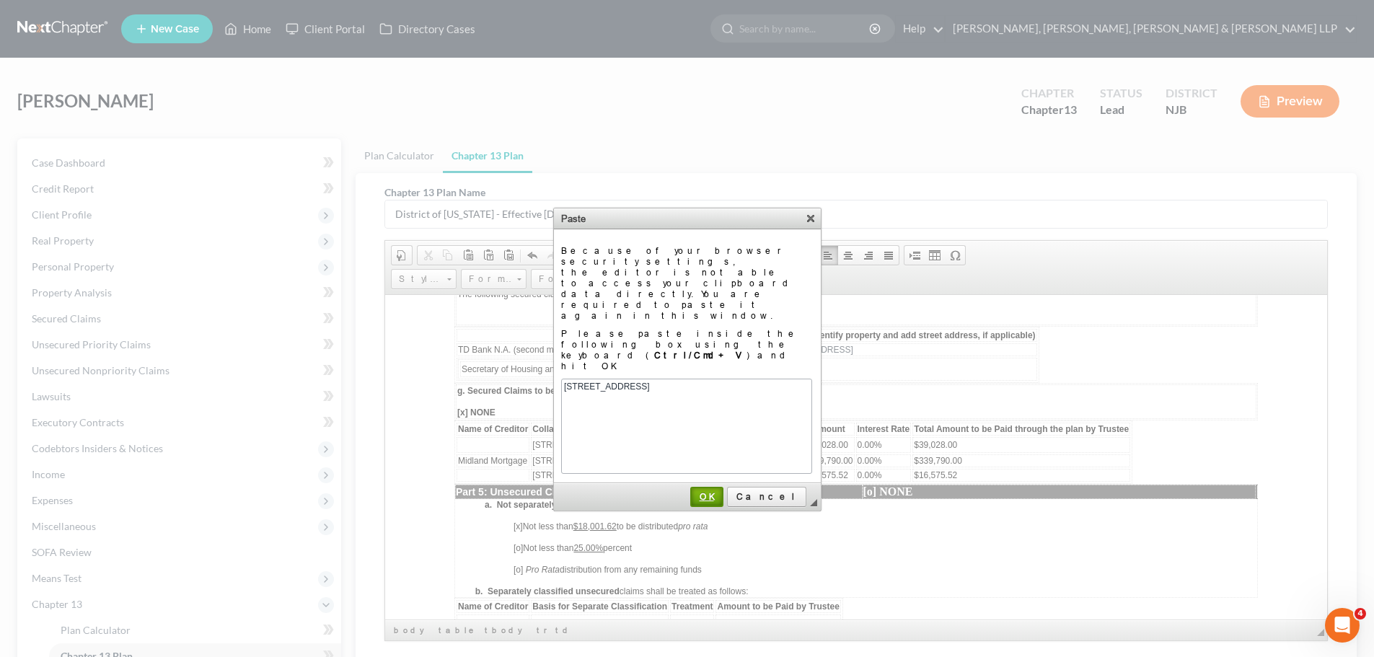
click at [722, 491] on span "OK" at bounding box center [707, 496] width 30 height 11
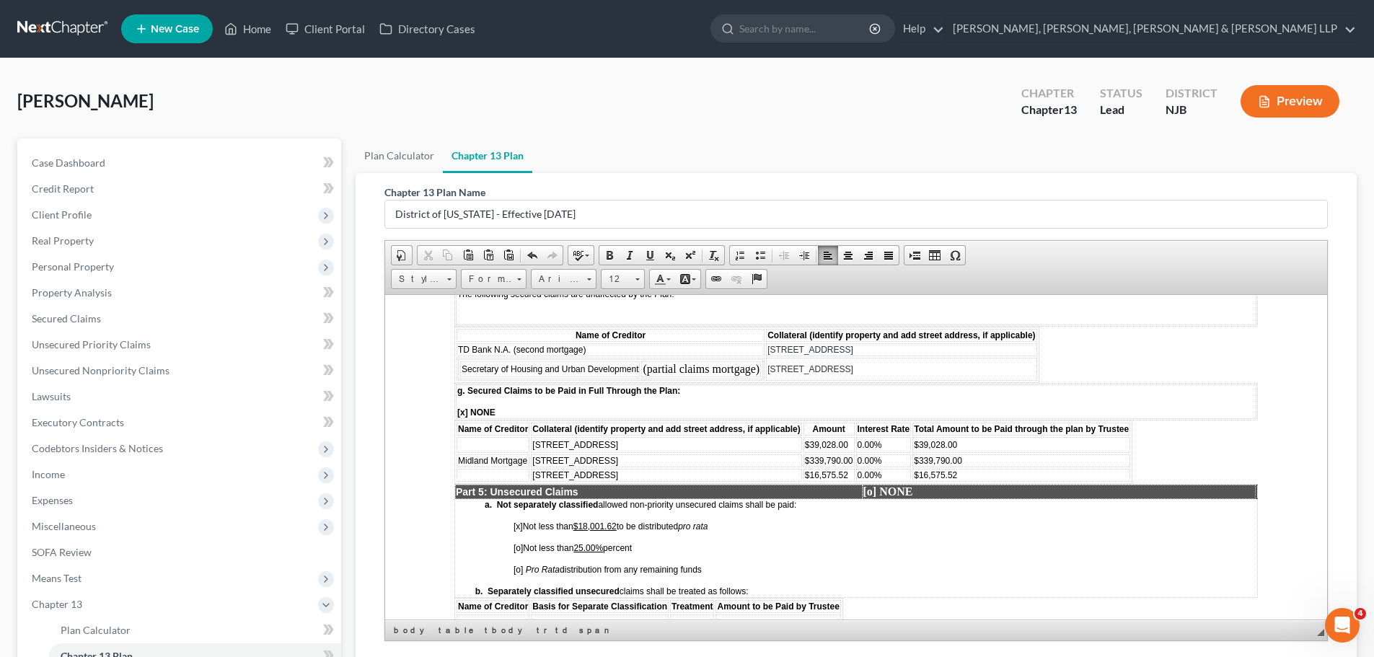
drag, startPoint x: 627, startPoint y: 443, endPoint x: 531, endPoint y: 443, distance: 95.9
click at [531, 443] on td "[STREET_ADDRESS]" at bounding box center [666, 444] width 270 height 16
drag, startPoint x: 847, startPoint y: 445, endPoint x: 803, endPoint y: 445, distance: 43.3
click at [803, 445] on td "$39,028.00" at bounding box center [828, 444] width 51 height 16
drag, startPoint x: 905, startPoint y: 445, endPoint x: 855, endPoint y: 445, distance: 50.5
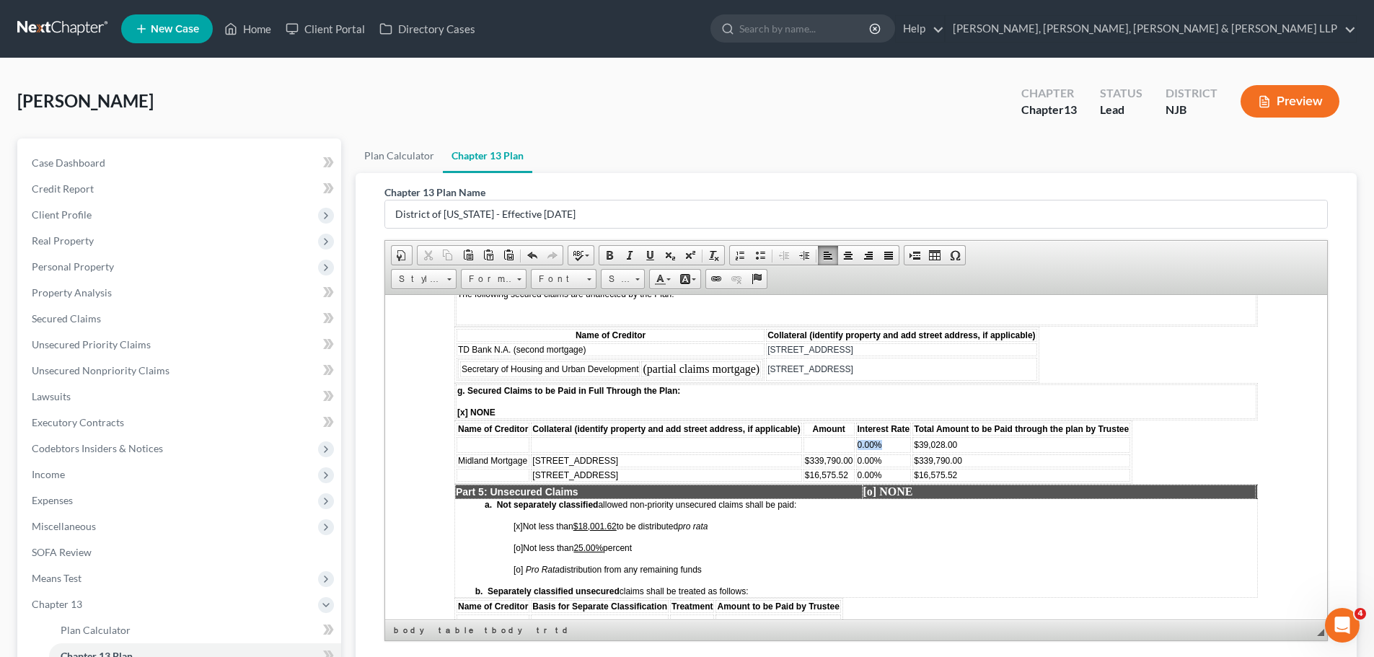
click at [856, 445] on td "0.00%" at bounding box center [884, 444] width 56 height 16
drag, startPoint x: 964, startPoint y: 442, endPoint x: 903, endPoint y: 442, distance: 61.3
click at [903, 442] on tr "$39,028.00" at bounding box center [793, 444] width 674 height 16
click at [956, 442] on span "$39,028.00" at bounding box center [935, 444] width 43 height 10
drag, startPoint x: 963, startPoint y: 444, endPoint x: 911, endPoint y: 445, distance: 52.7
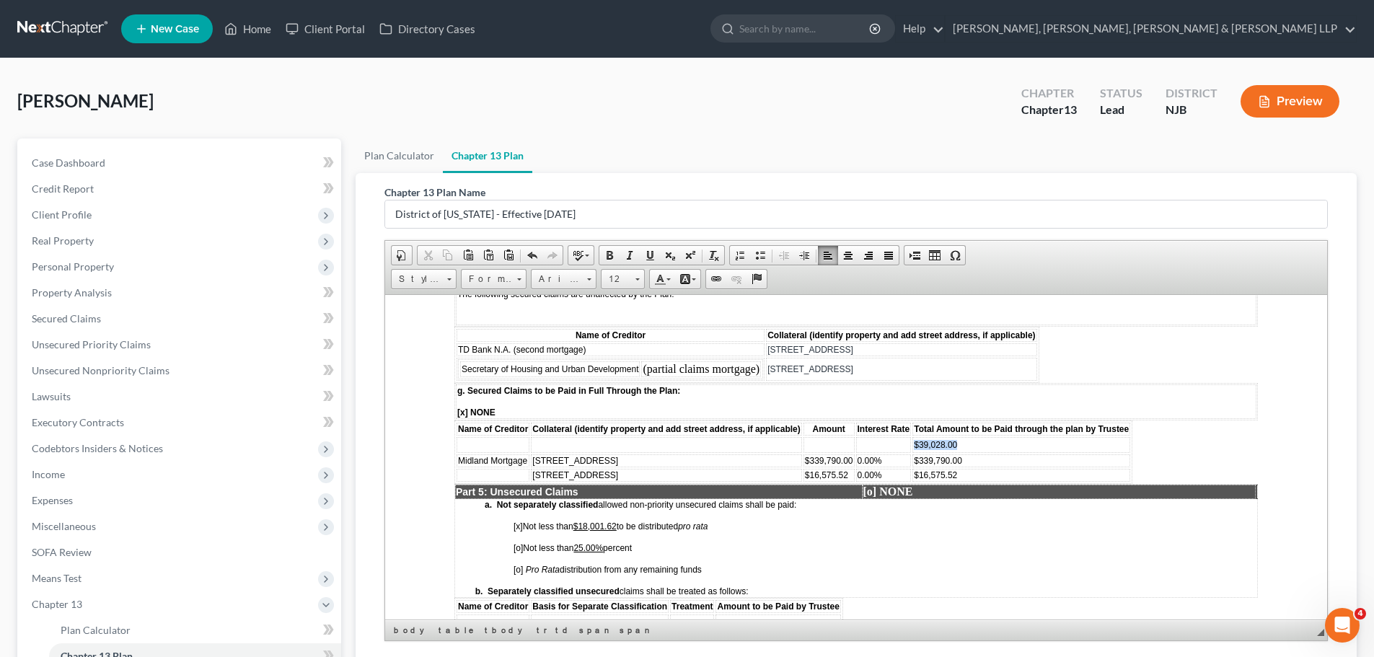
click at [911, 445] on table "Name of Creditor Collateral (identify property and add street address, if appli…" at bounding box center [793, 451] width 678 height 63
click at [692, 461] on td "[STREET_ADDRESS]" at bounding box center [666, 460] width 270 height 13
click at [508, 463] on span "Midland Mortgage" at bounding box center [492, 460] width 69 height 10
click at [644, 551] on span "Delete Rows" at bounding box center [667, 546] width 84 height 18
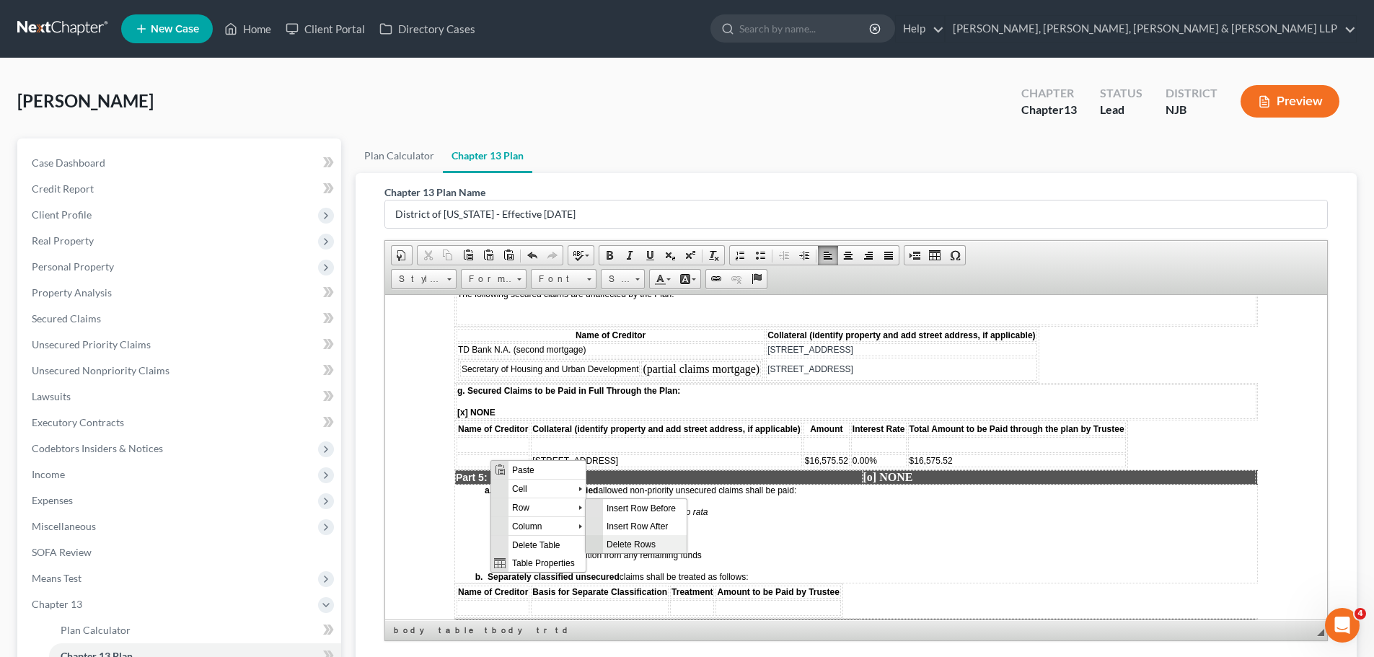
click at [630, 546] on span "Delete Rows" at bounding box center [645, 543] width 84 height 18
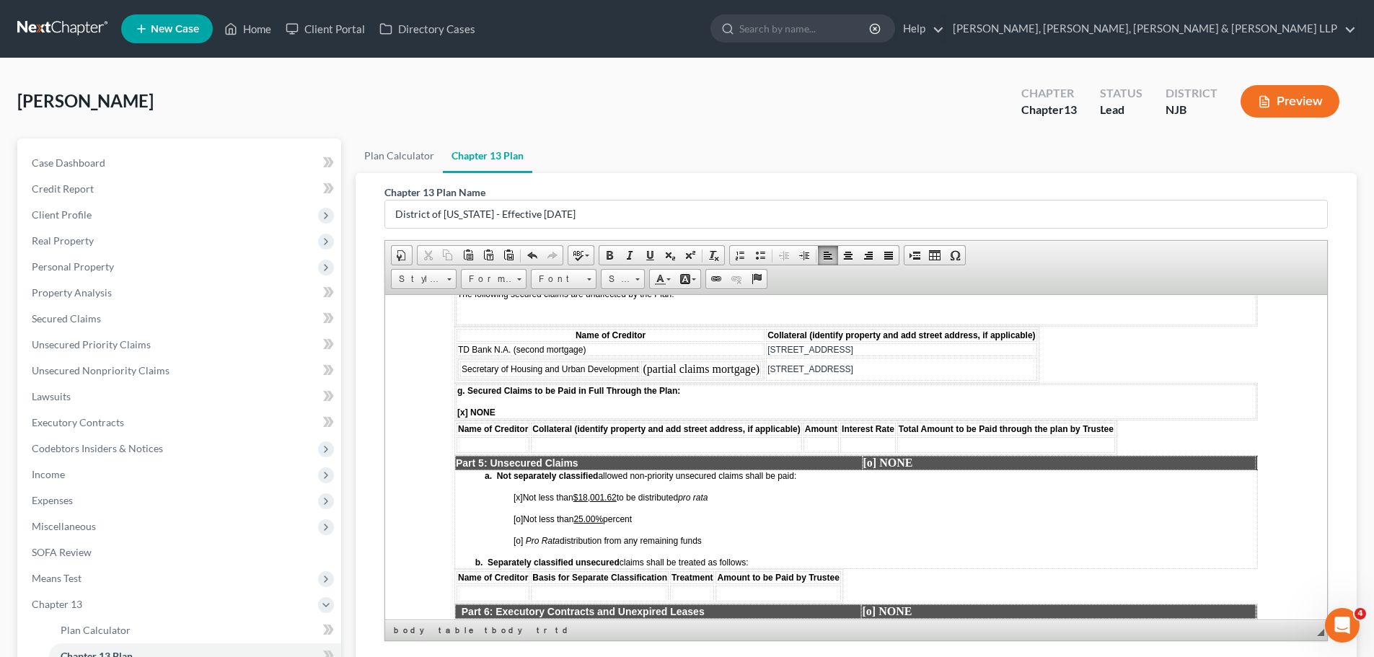
click at [621, 496] on span "[x] Not less than $18,001.62 to be distributed pro rata" at bounding box center [610, 497] width 195 height 10
click at [603, 517] on u "25.00%" at bounding box center [588, 518] width 30 height 10
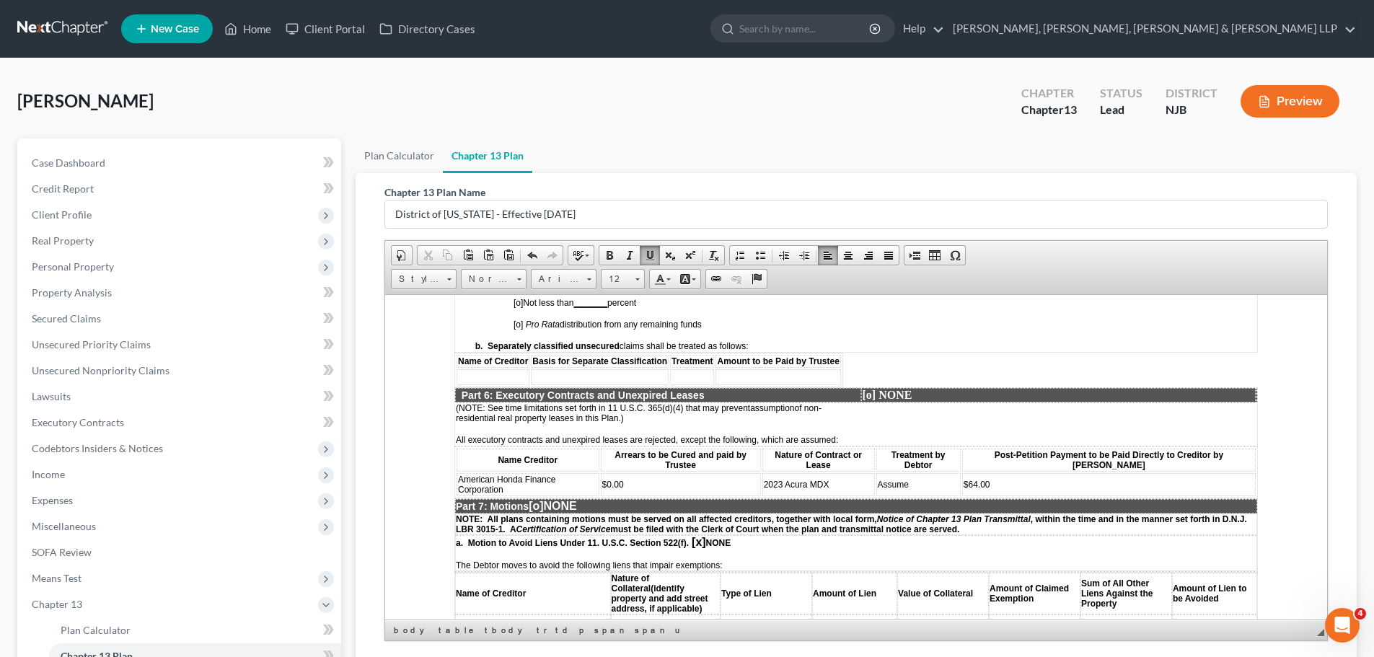
scroll to position [2596, 0]
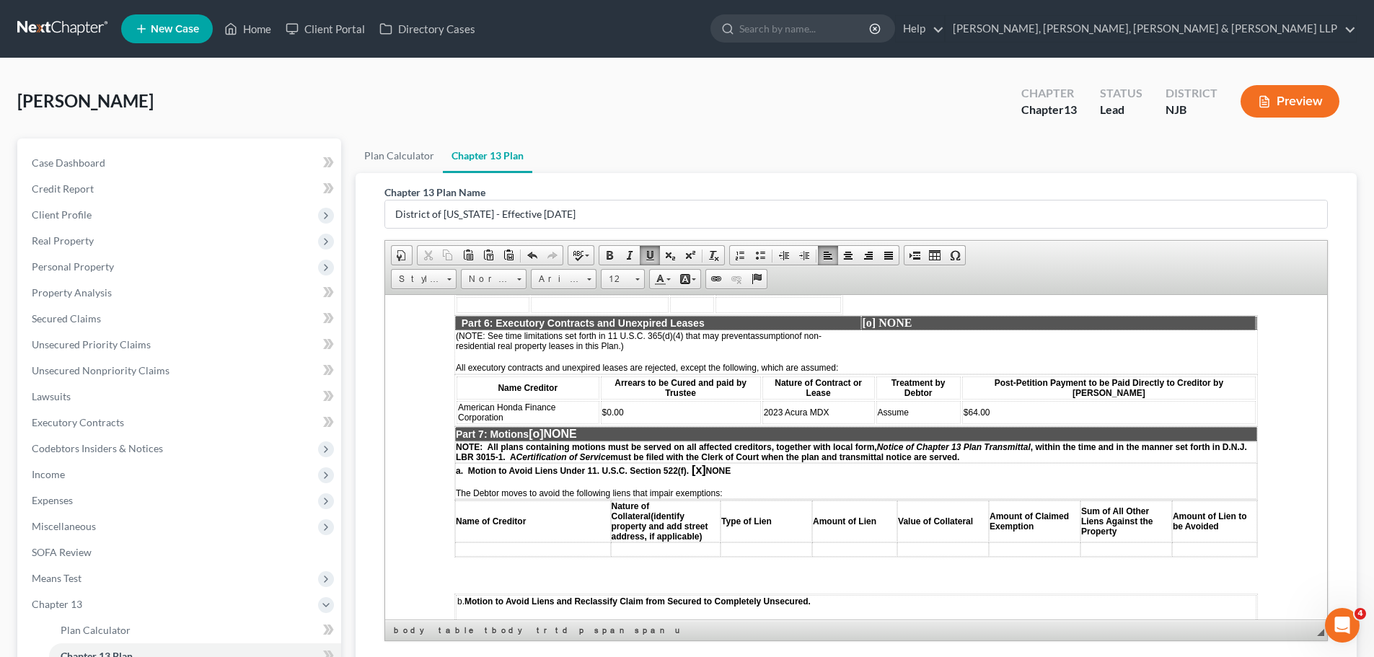
click at [543, 427] on span "[o]" at bounding box center [536, 433] width 14 height 12
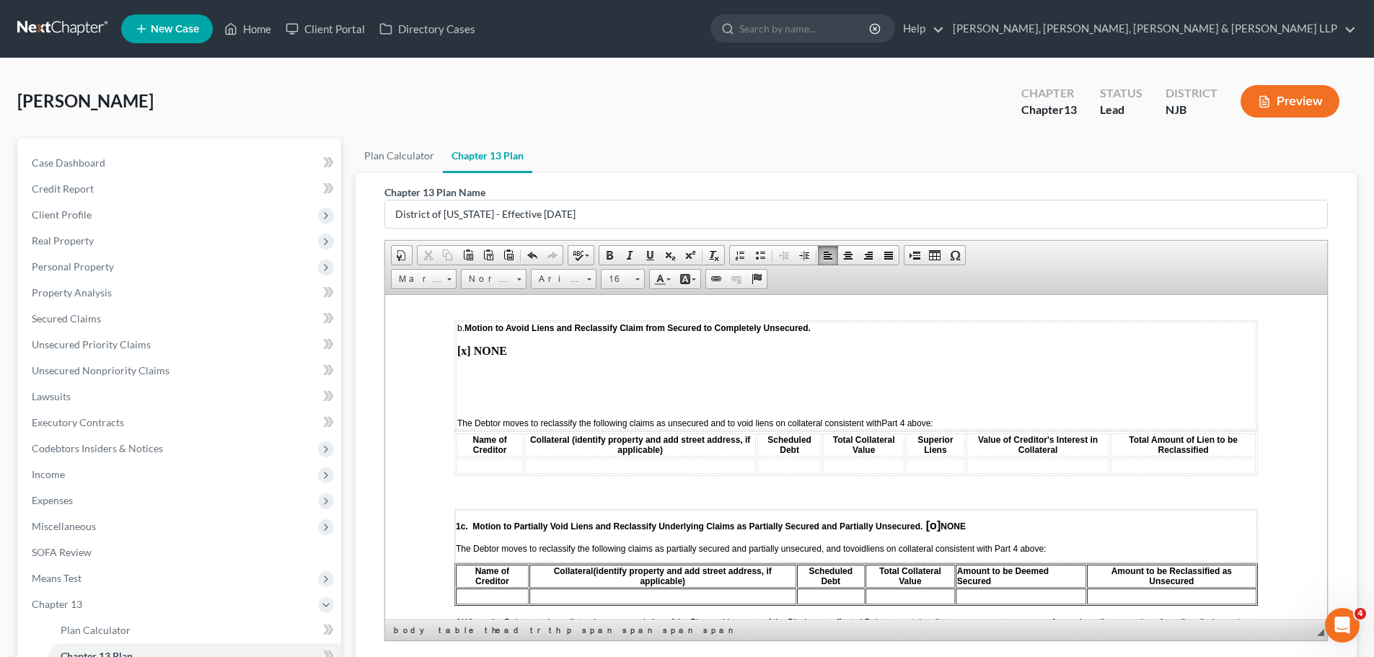
scroll to position [2957, 0]
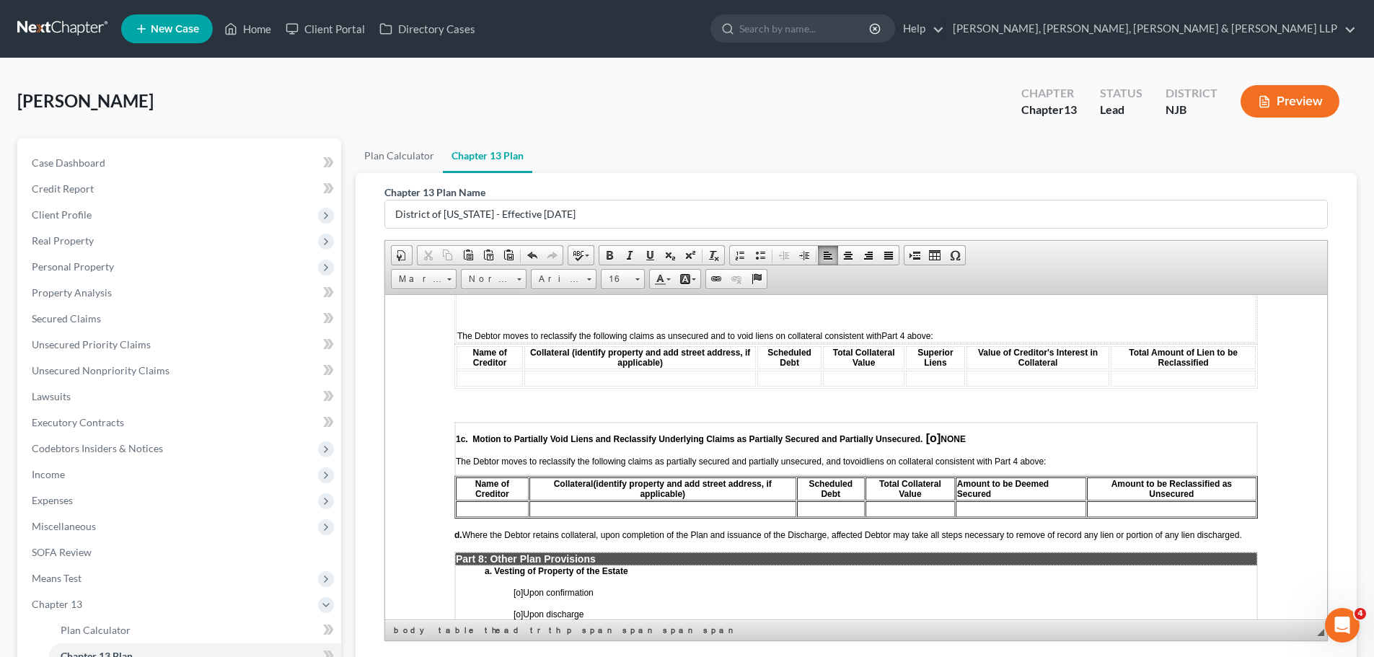
click at [935, 431] on span "[o]" at bounding box center [933, 437] width 14 height 12
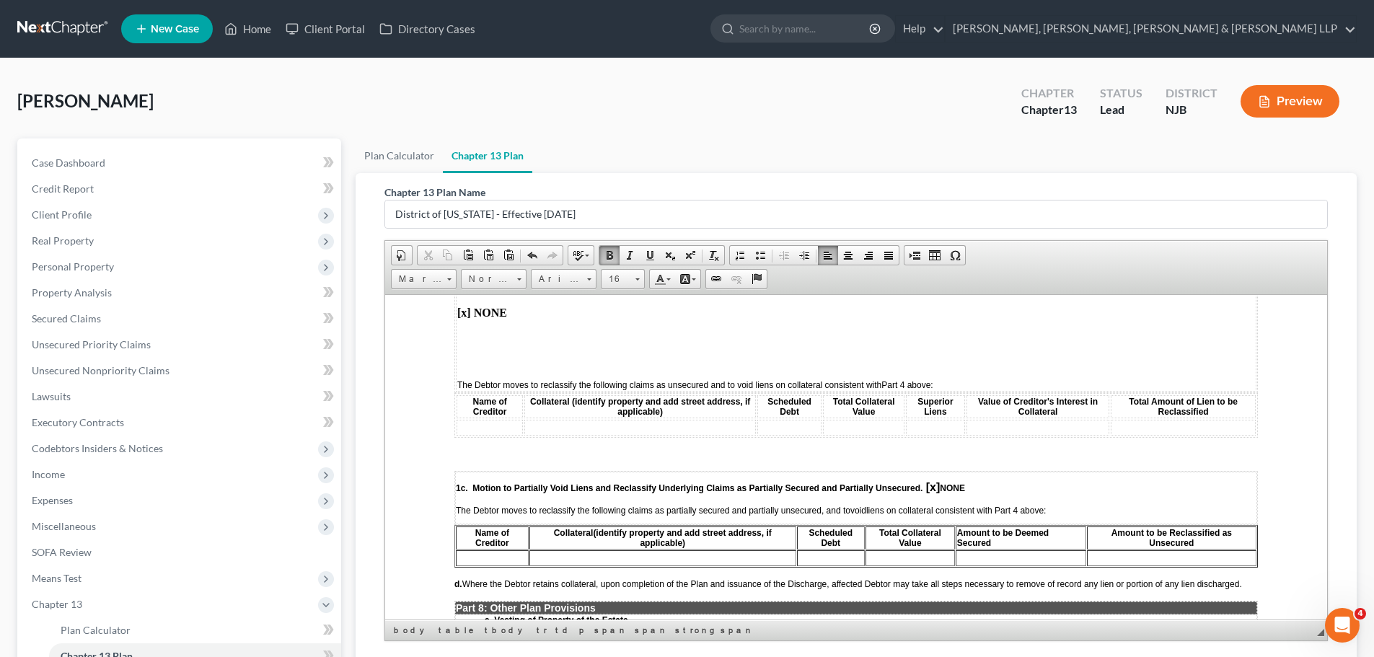
scroll to position [3101, 0]
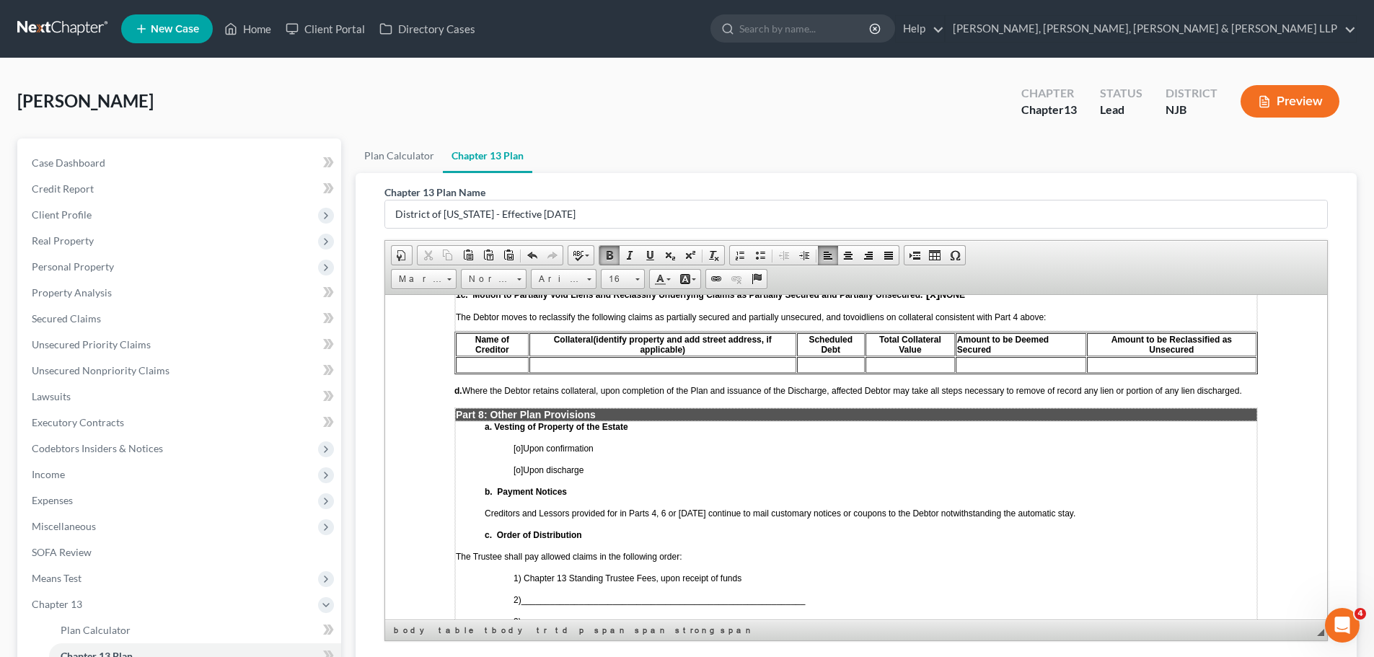
click at [519, 443] on span "[o]" at bounding box center [517, 448] width 9 height 10
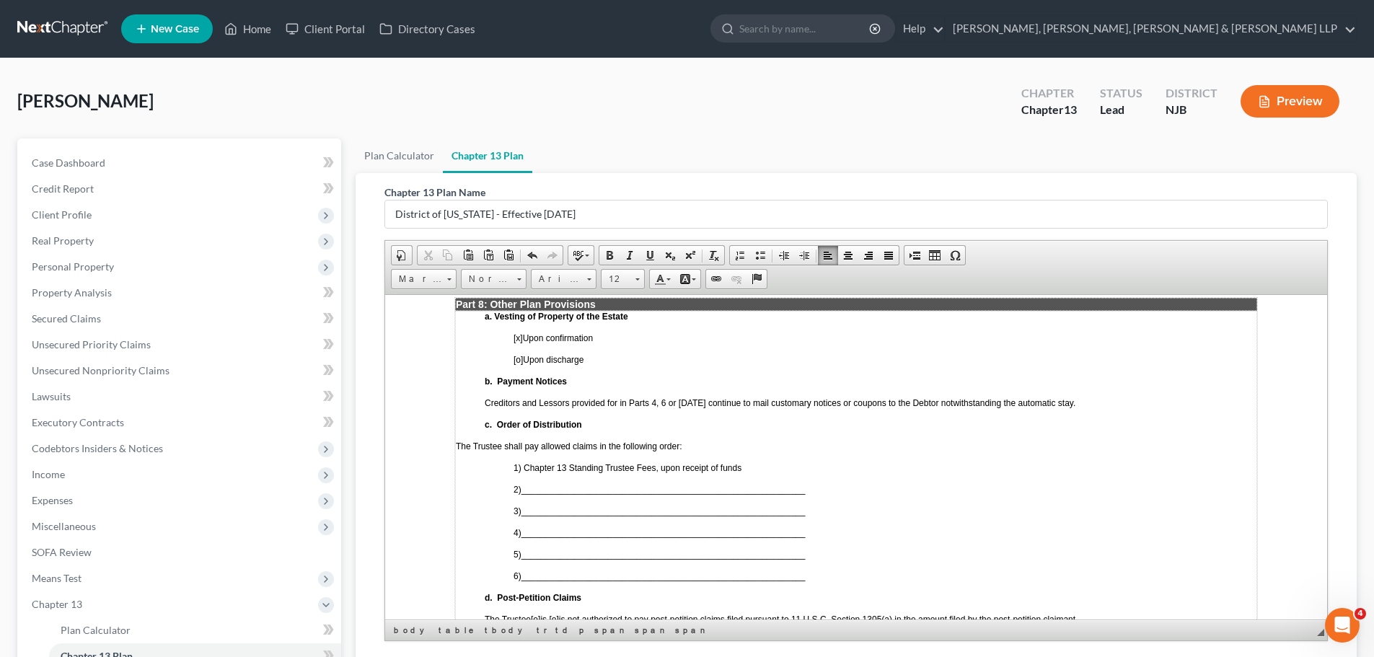
scroll to position [3317, 0]
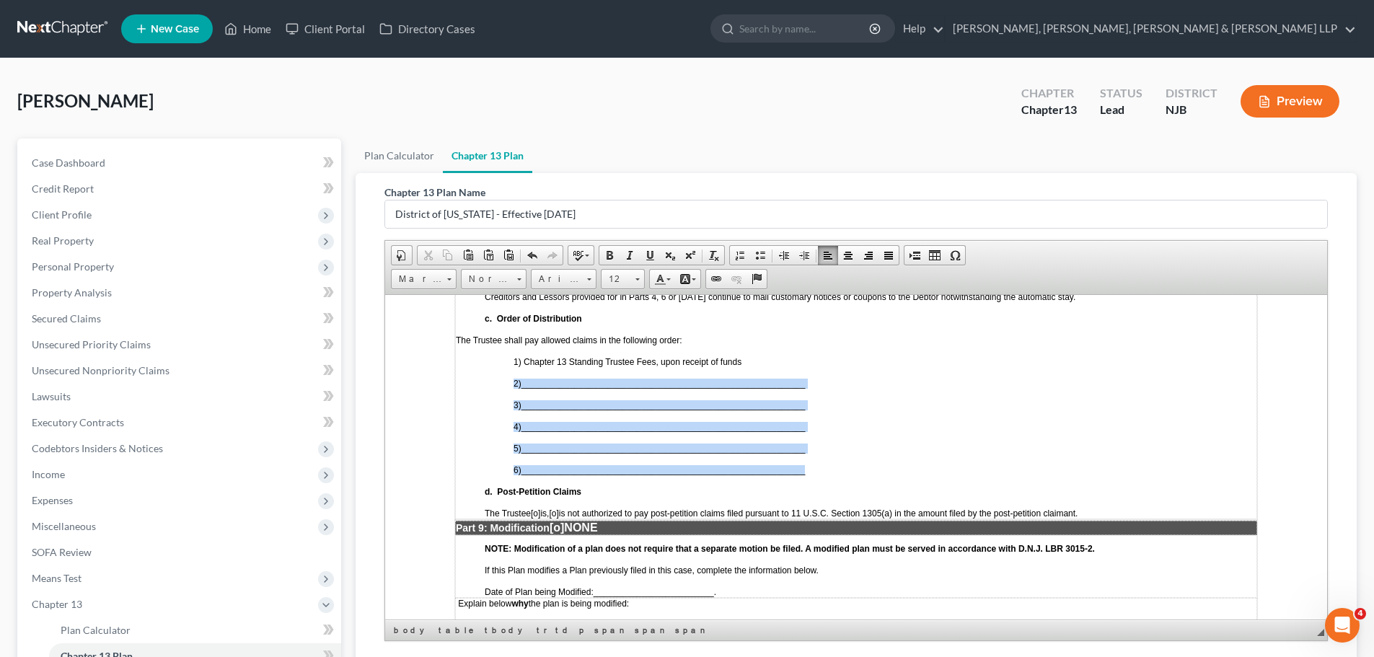
drag, startPoint x: 511, startPoint y: 363, endPoint x: 816, endPoint y: 441, distance: 314.8
click at [816, 441] on td "a. Vesting of Property of the Estate [x ] Upon confirmation [o] Upon discharge …" at bounding box center [856, 361] width 802 height 314
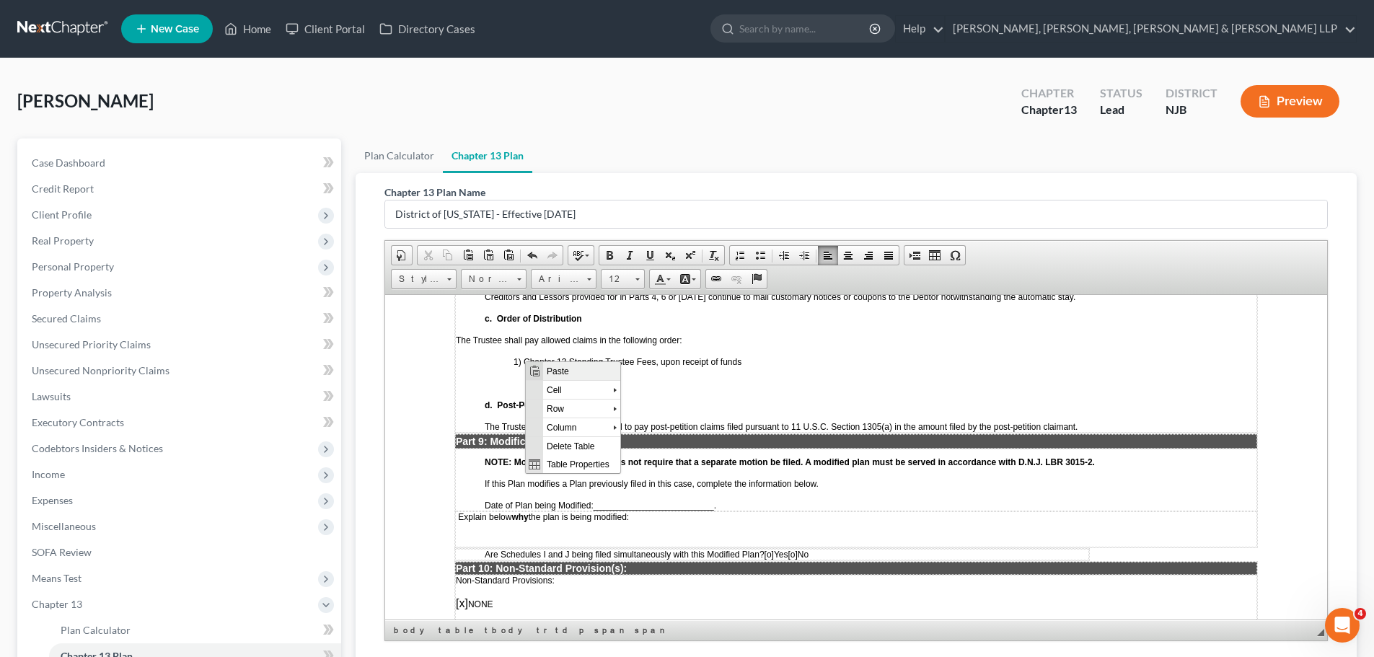
drag, startPoint x: 704, startPoint y: 438, endPoint x: 563, endPoint y: 371, distance: 155.8
click at [563, 371] on span "Paste" at bounding box center [581, 370] width 77 height 18
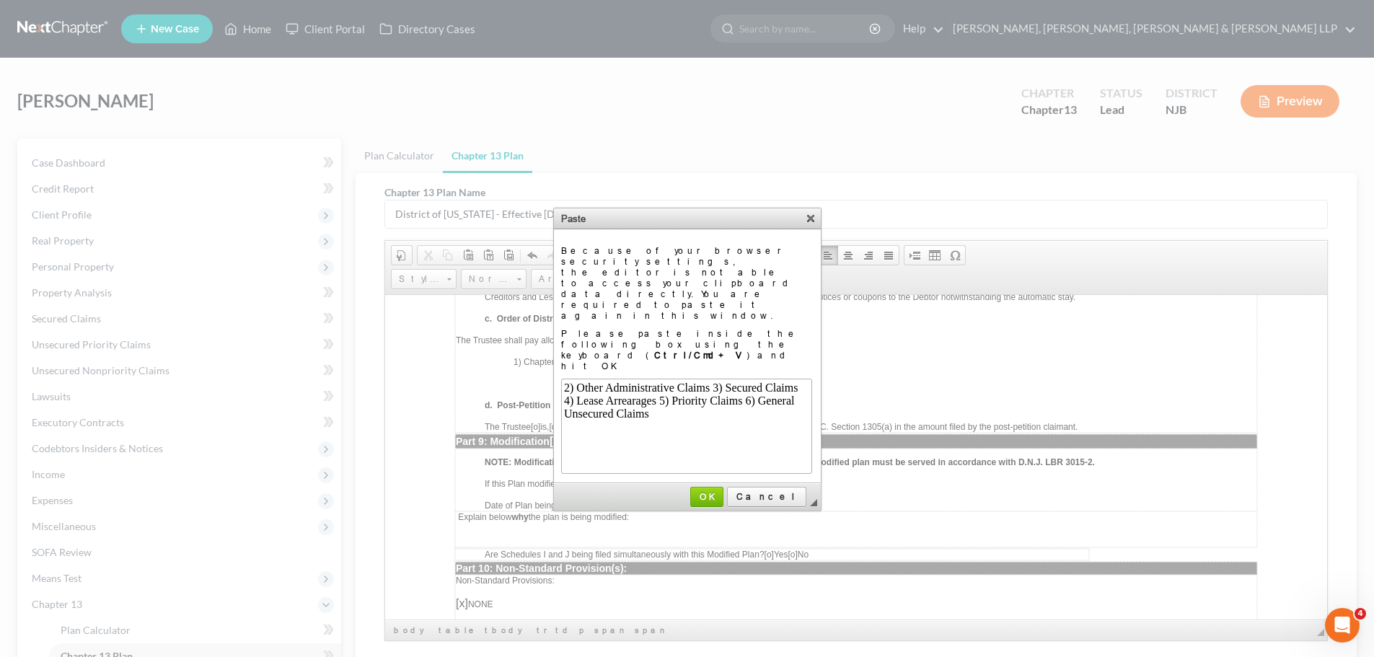
scroll to position [0, 0]
drag, startPoint x: 744, startPoint y: 441, endPoint x: 309, endPoint y: 133, distance: 533.4
click at [723, 487] on link "OK" at bounding box center [706, 497] width 33 height 20
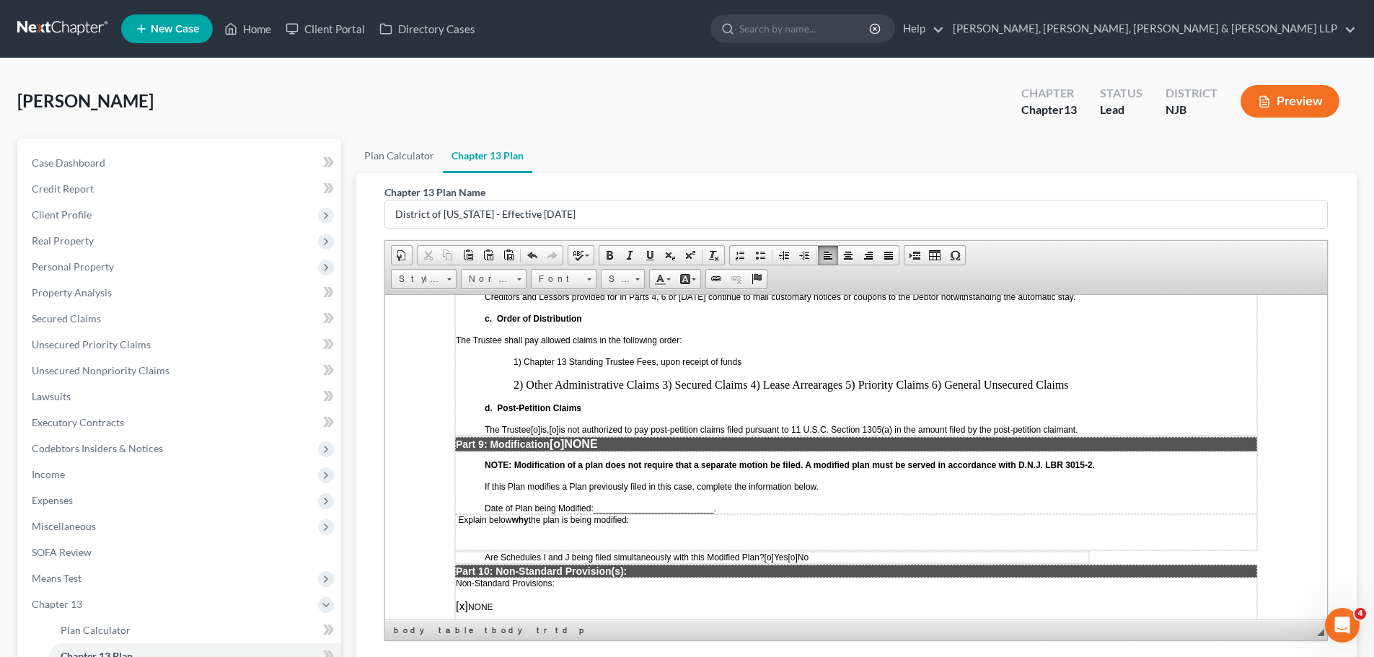
click at [661, 378] on p "2) Other Administrative Claims 3) Secured Claims 4) Lease Arrearages 5) Priorit…" at bounding box center [884, 384] width 743 height 13
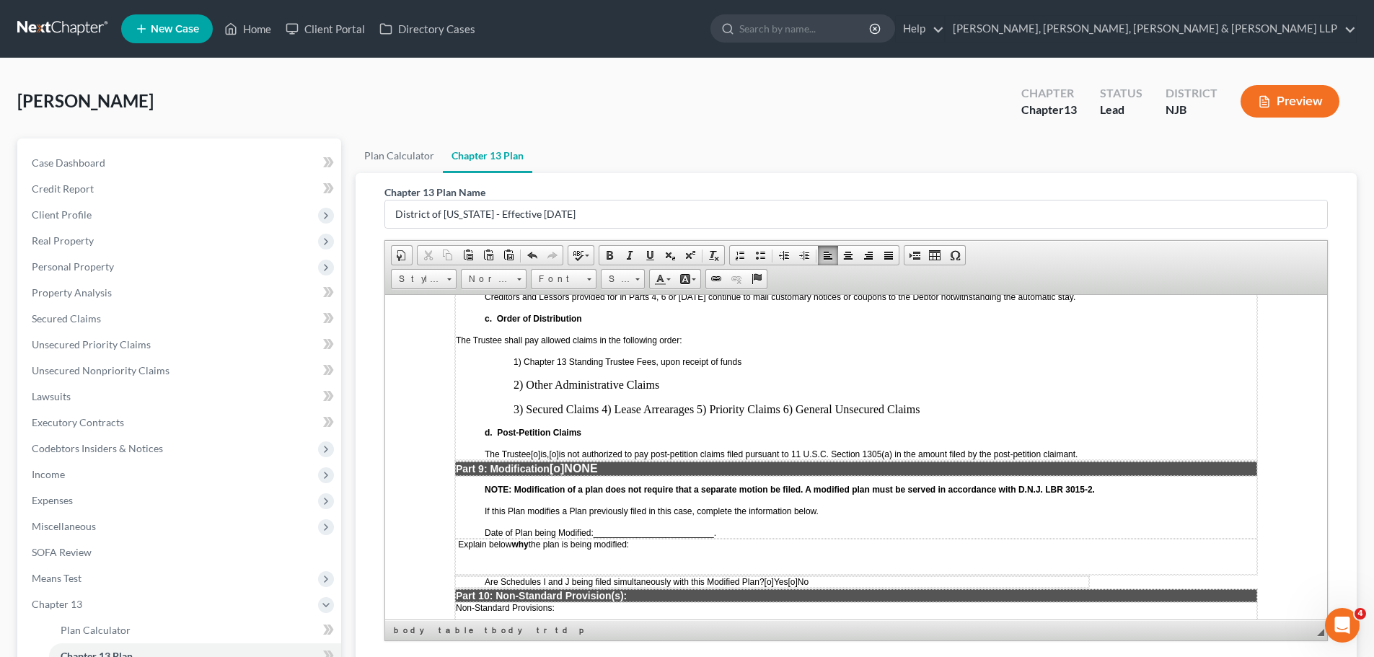
click at [601, 402] on p "3) Secured Claims 4) Lease Arrearages 5) Priority Claims 6) General Unsecured C…" at bounding box center [884, 408] width 743 height 13
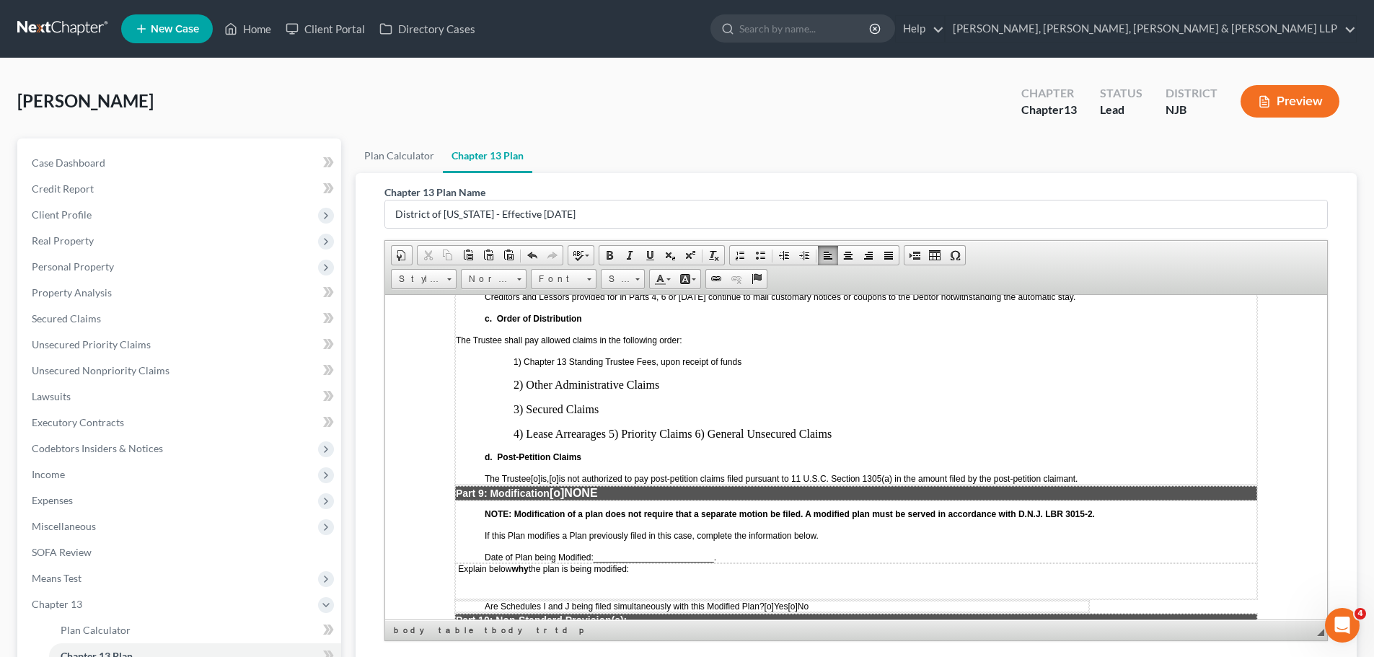
click at [607, 427] on p "4) Lease Arrearages 5) Priority Claims 6) General Unsecured Claims" at bounding box center [884, 433] width 743 height 13
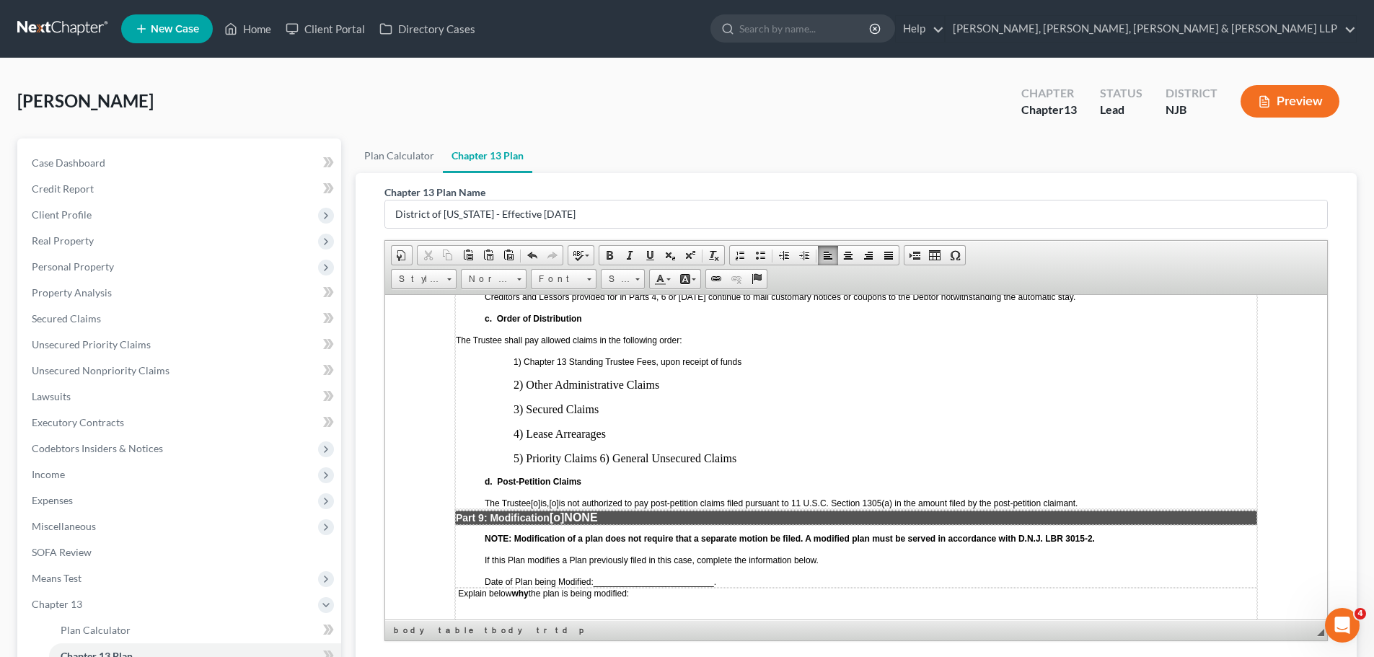
click at [601, 451] on p "5) Priority Claims 6) General Unsecured Claims" at bounding box center [884, 457] width 743 height 13
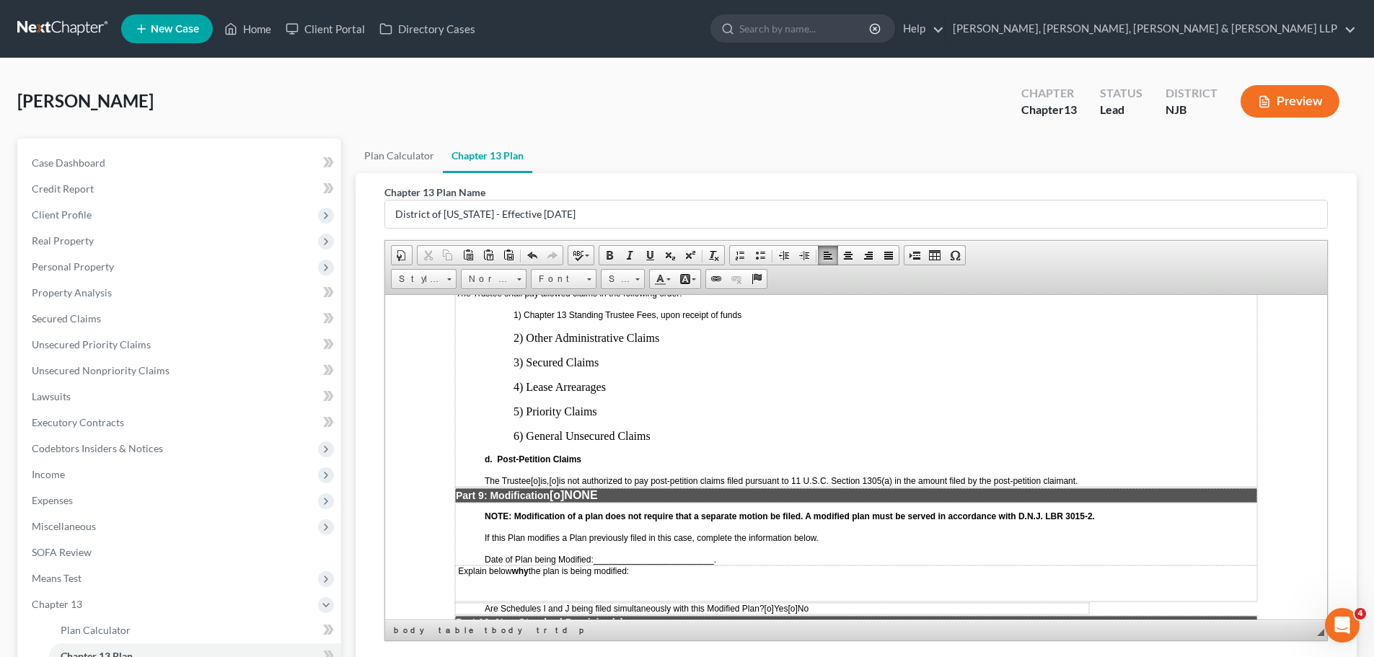
scroll to position [3389, 0]
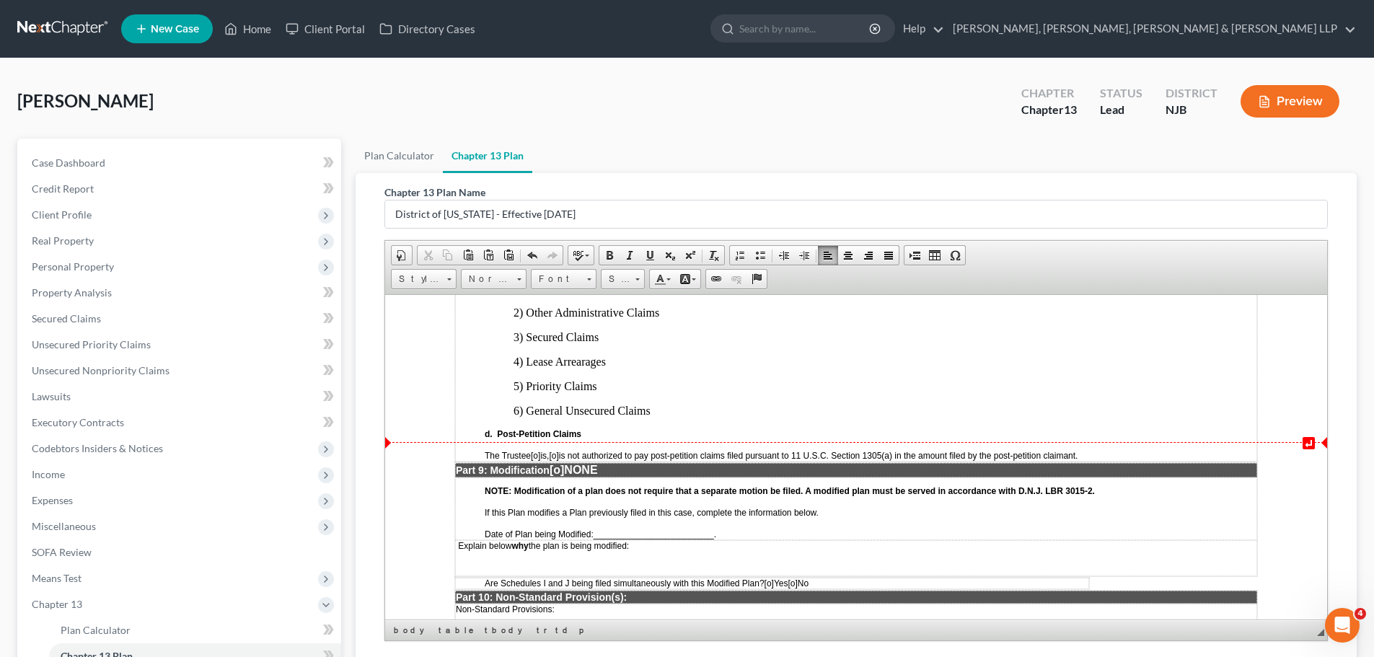
click at [558, 450] on span "[o]" at bounding box center [553, 455] width 9 height 10
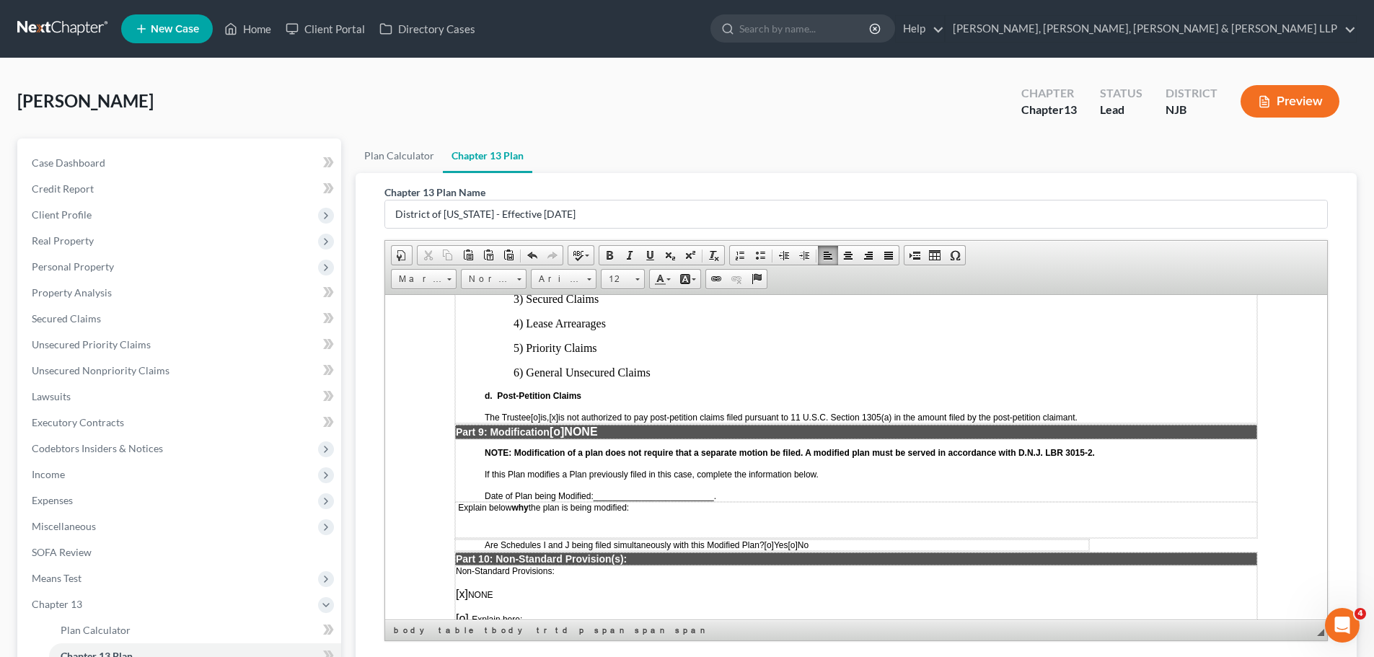
scroll to position [3462, 0]
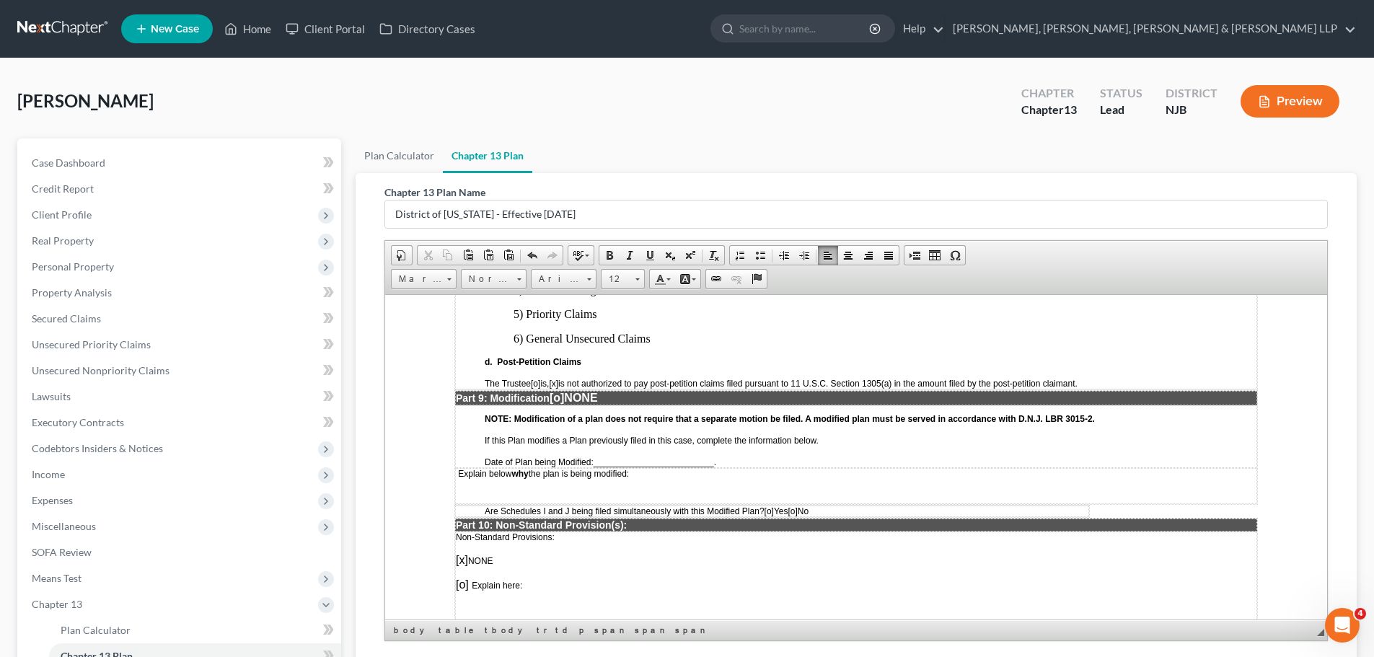
click at [564, 391] on span "[o]" at bounding box center [557, 397] width 14 height 12
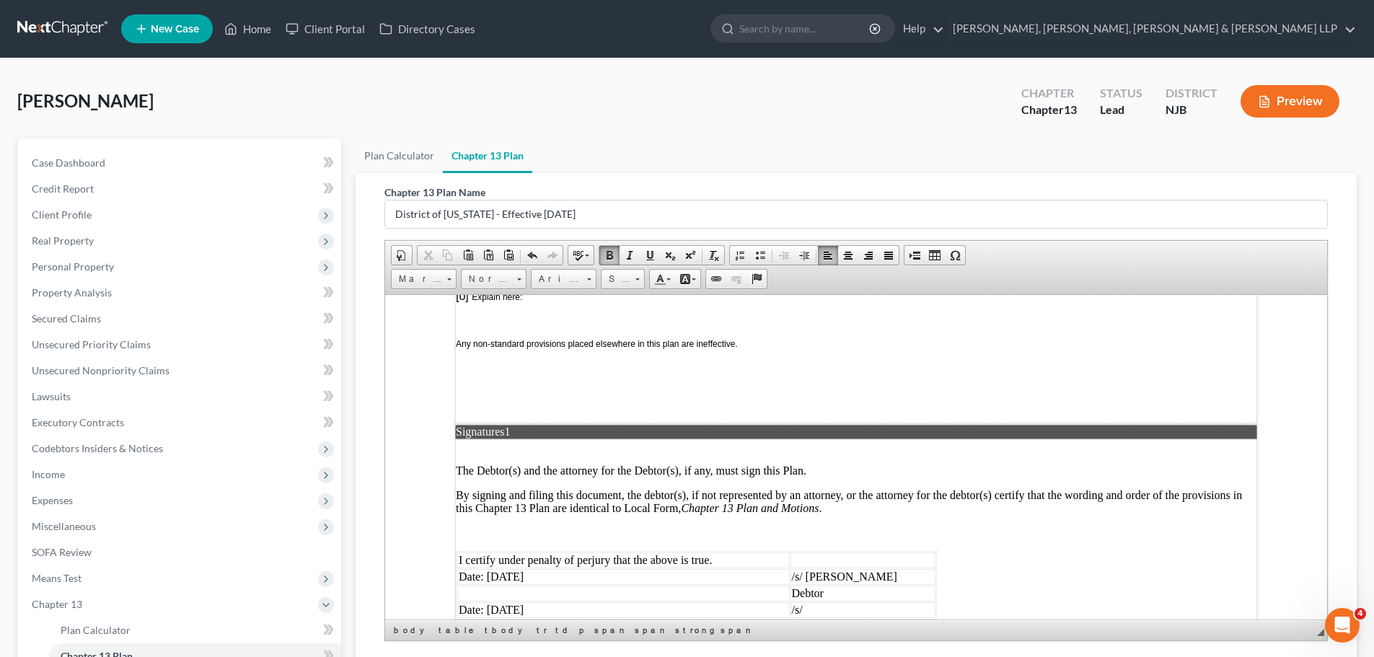
scroll to position [3892, 0]
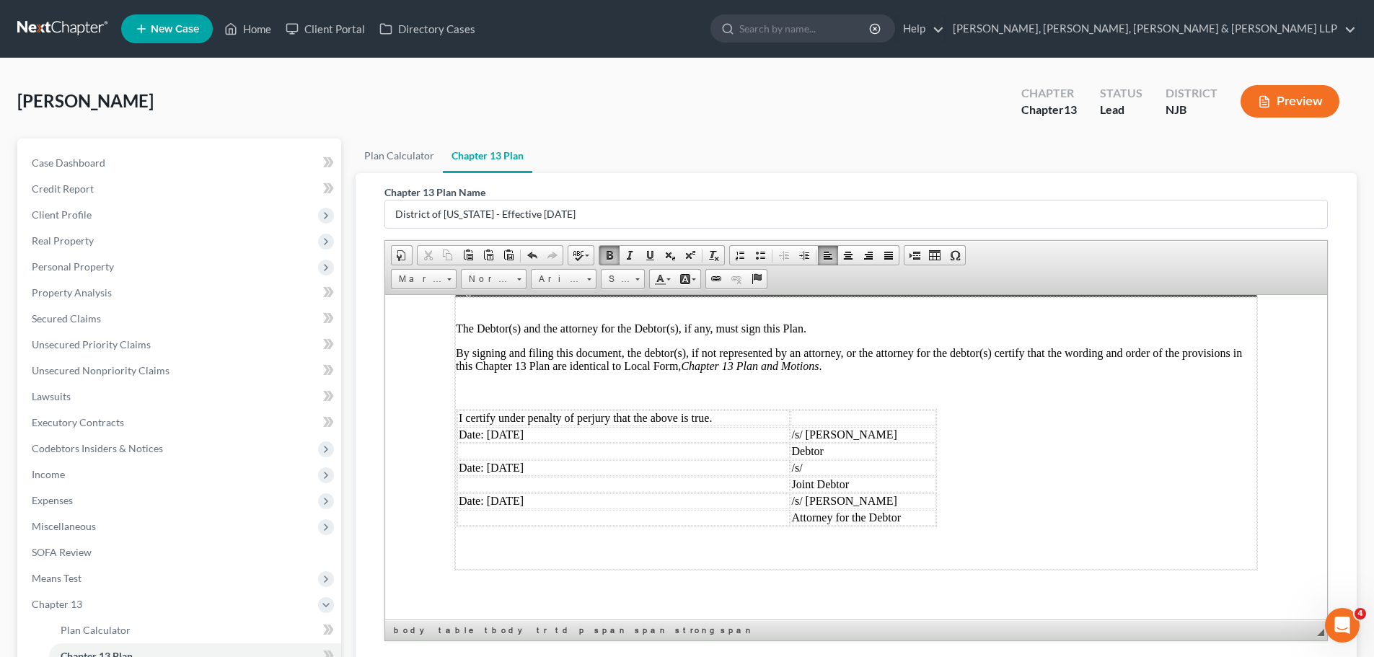
click at [585, 426] on td "Date: [DATE]" at bounding box center [623, 434] width 332 height 16
click at [521, 426] on td "Date:" at bounding box center [623, 434] width 332 height 16
click at [568, 459] on td "Date: [DATE]" at bounding box center [623, 467] width 332 height 16
click at [463, 459] on td "Date:" at bounding box center [623, 467] width 332 height 16
click at [810, 459] on td "/s/" at bounding box center [863, 467] width 146 height 16
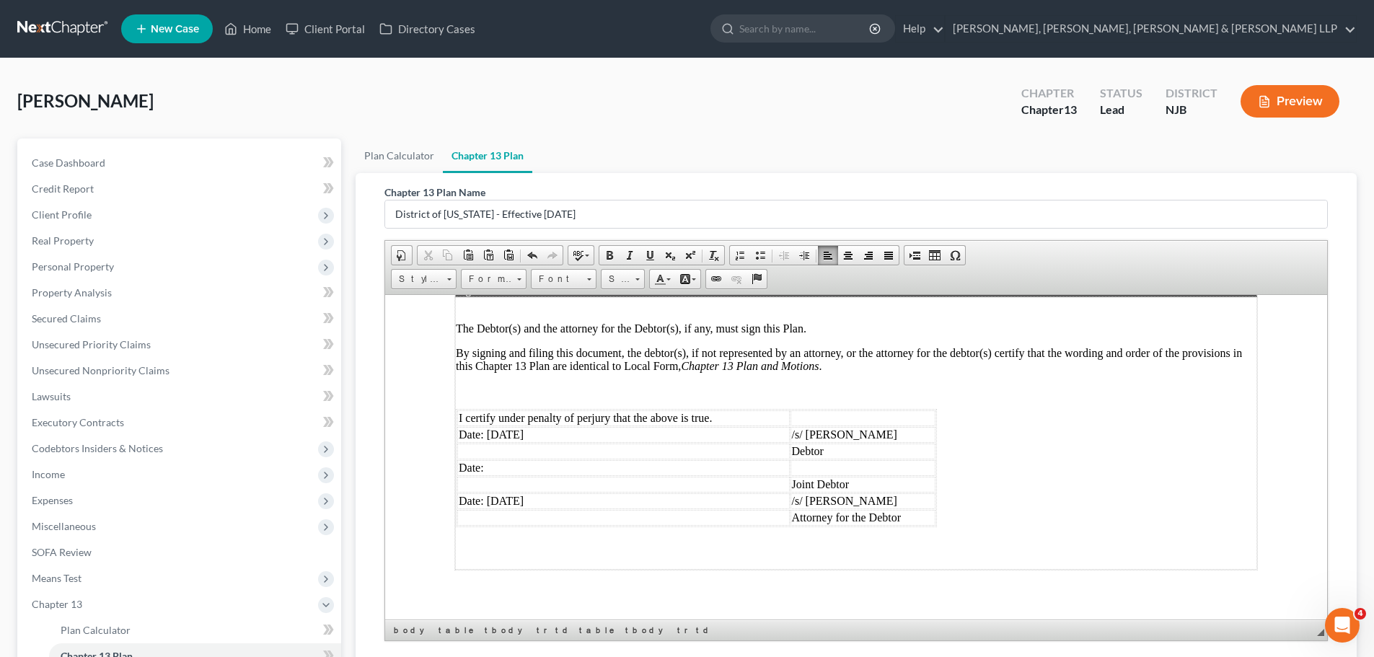
click at [648, 493] on td "Date: [DATE]" at bounding box center [623, 501] width 332 height 16
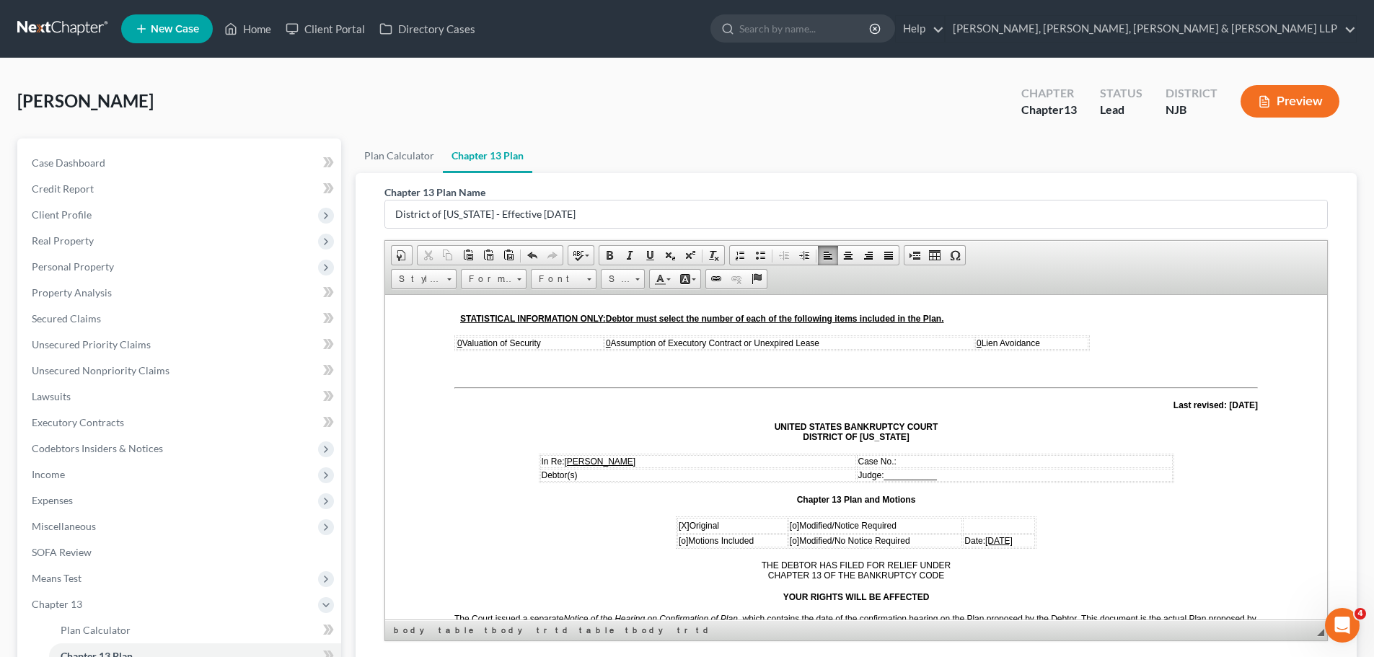
scroll to position [144, 0]
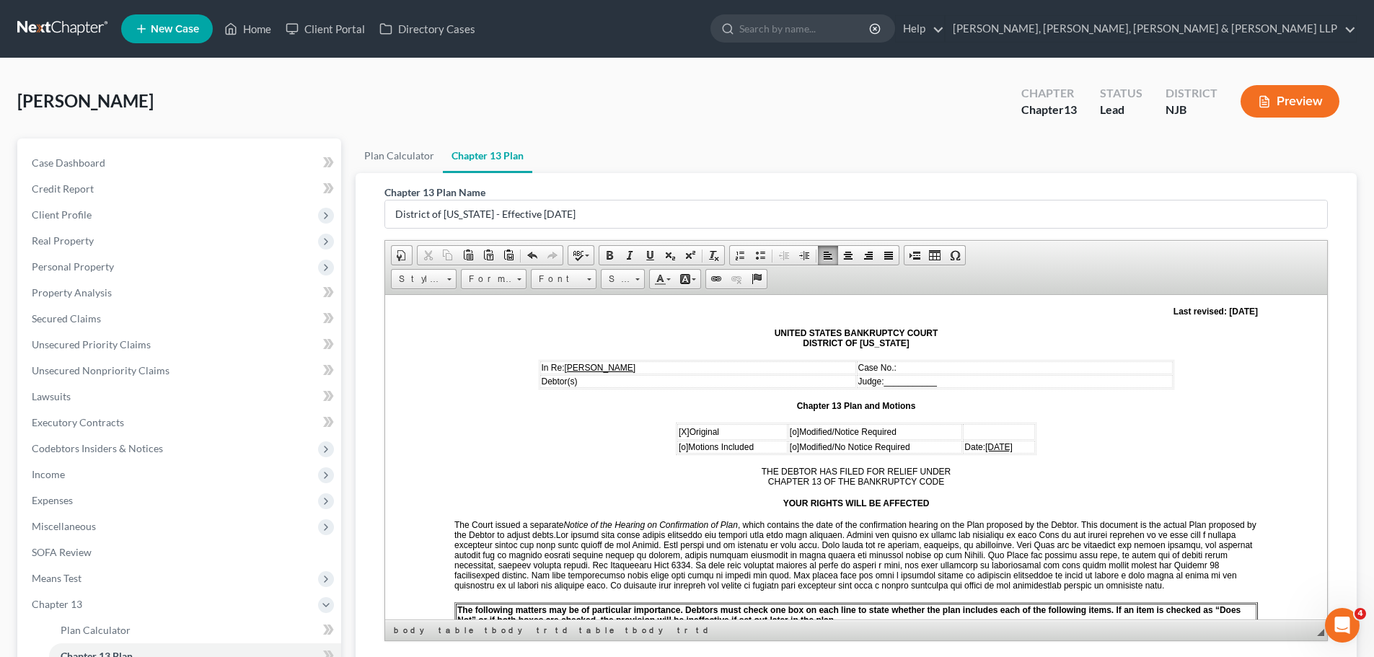
click at [1012, 448] on td "Date: [DATE]" at bounding box center [999, 446] width 72 height 13
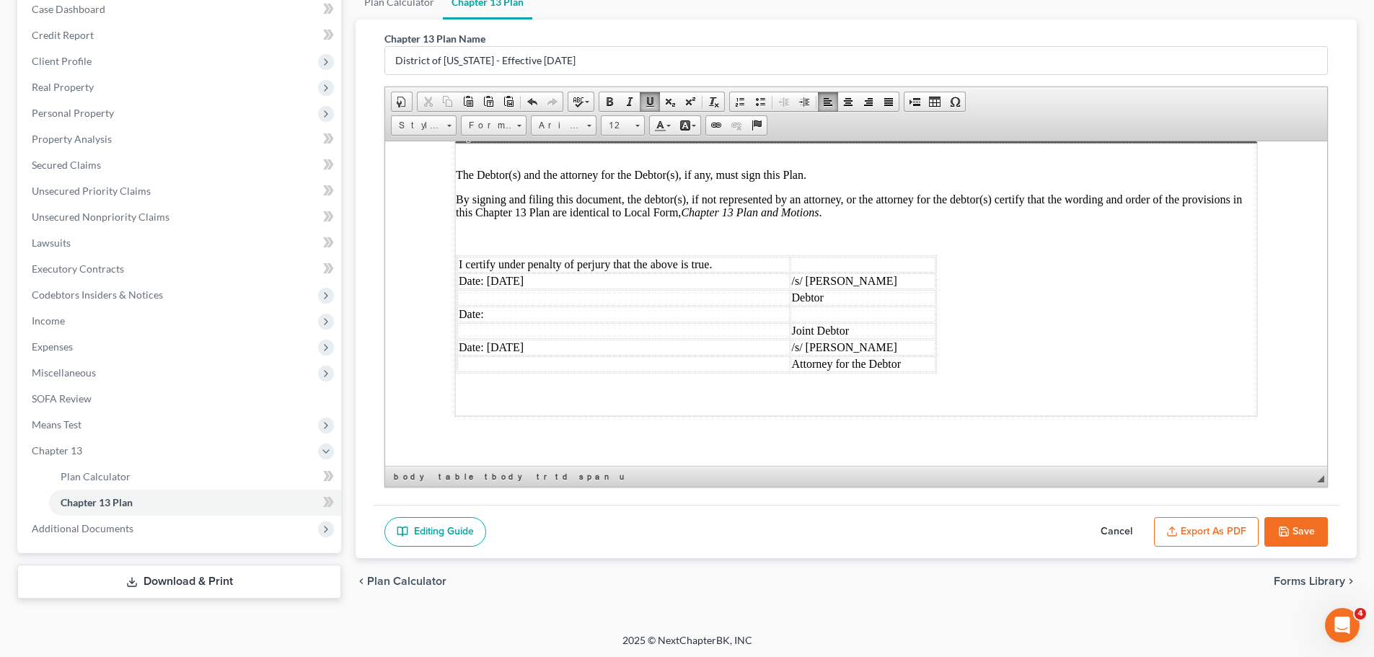
scroll to position [154, 0]
click at [1308, 539] on button "Save" at bounding box center [1295, 531] width 63 height 30
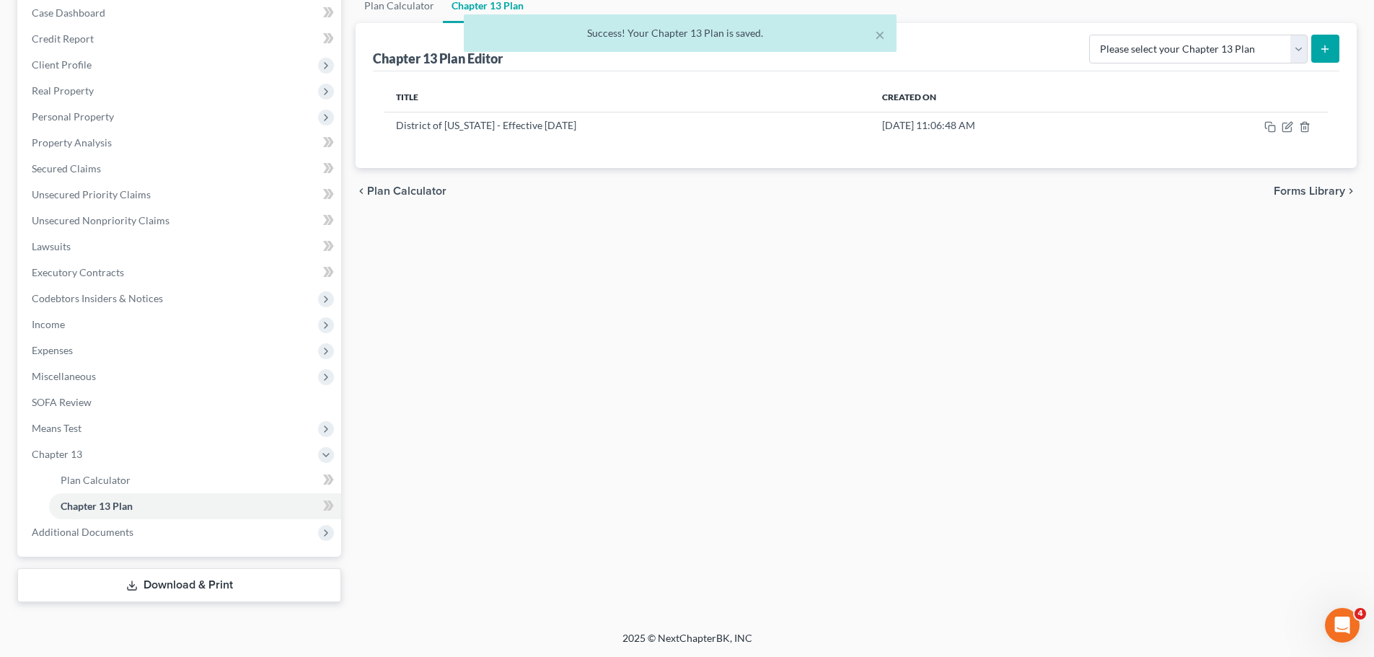
scroll to position [150, 0]
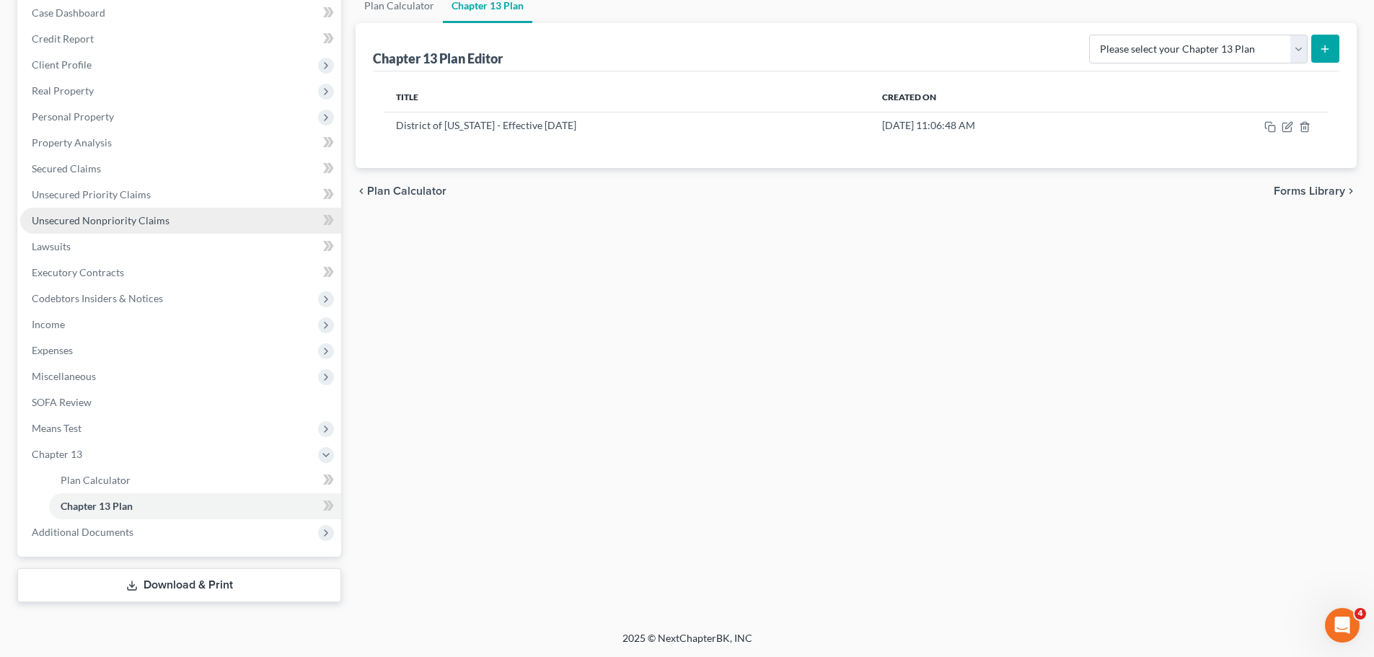
click at [156, 219] on span "Unsecured Nonpriority Claims" at bounding box center [101, 220] width 138 height 12
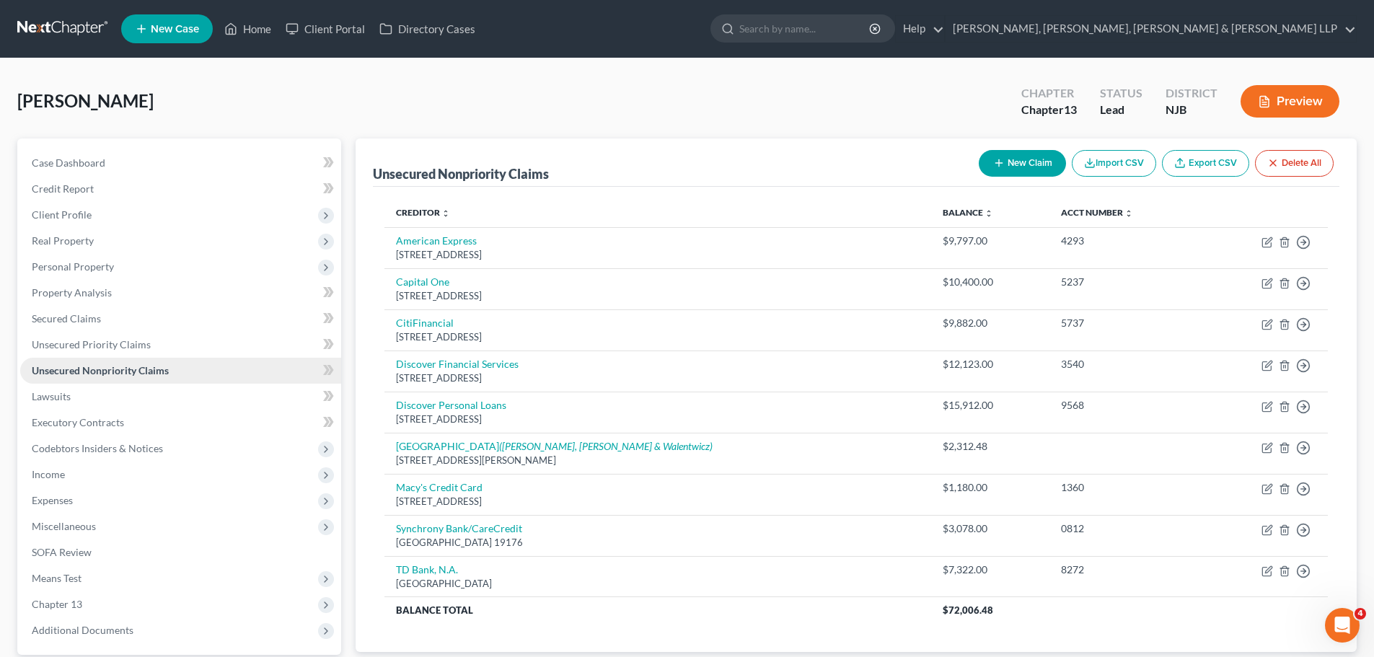
click at [182, 369] on link "Unsecured Nonpriority Claims" at bounding box center [180, 371] width 321 height 26
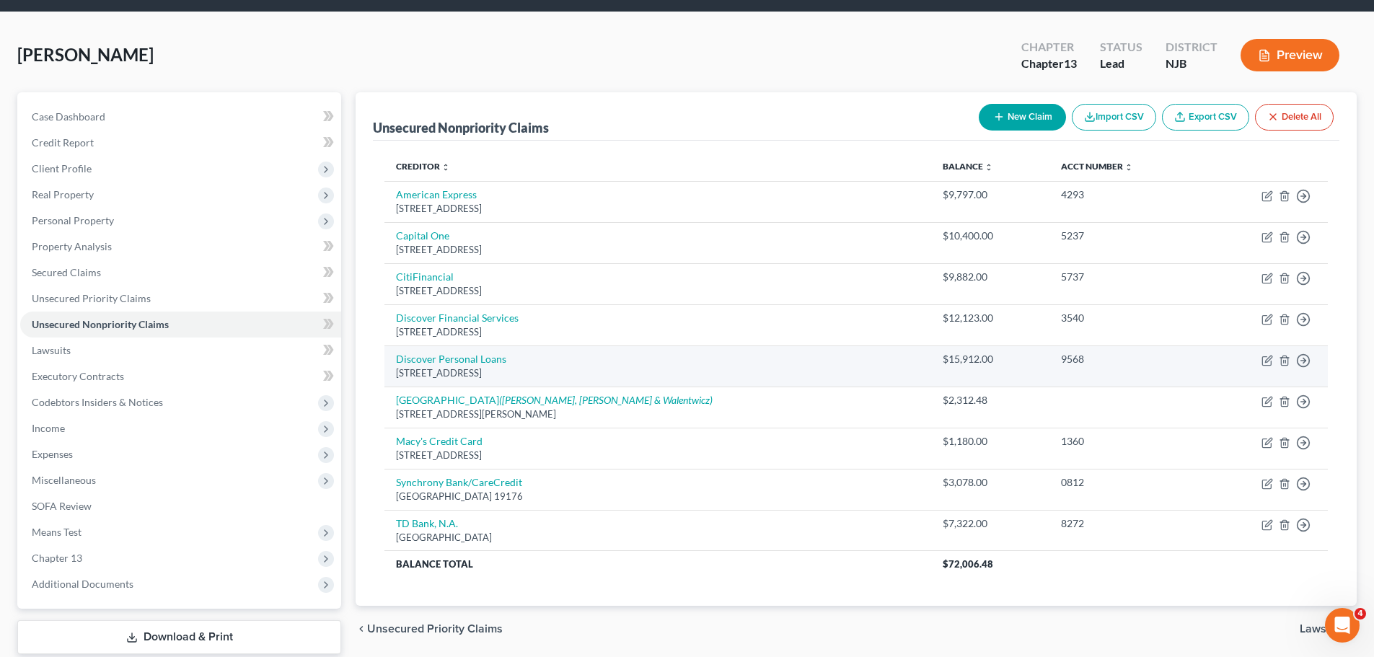
scroll to position [98, 0]
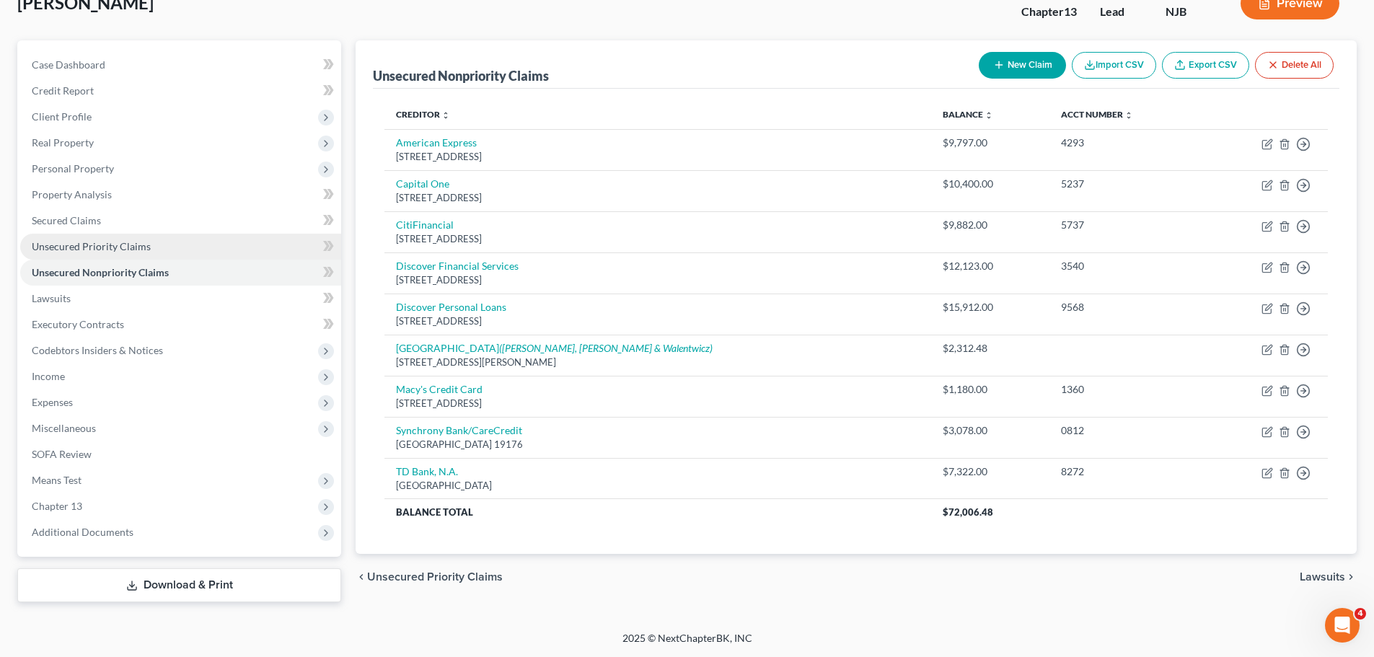
click at [110, 244] on span "Unsecured Priority Claims" at bounding box center [91, 246] width 119 height 12
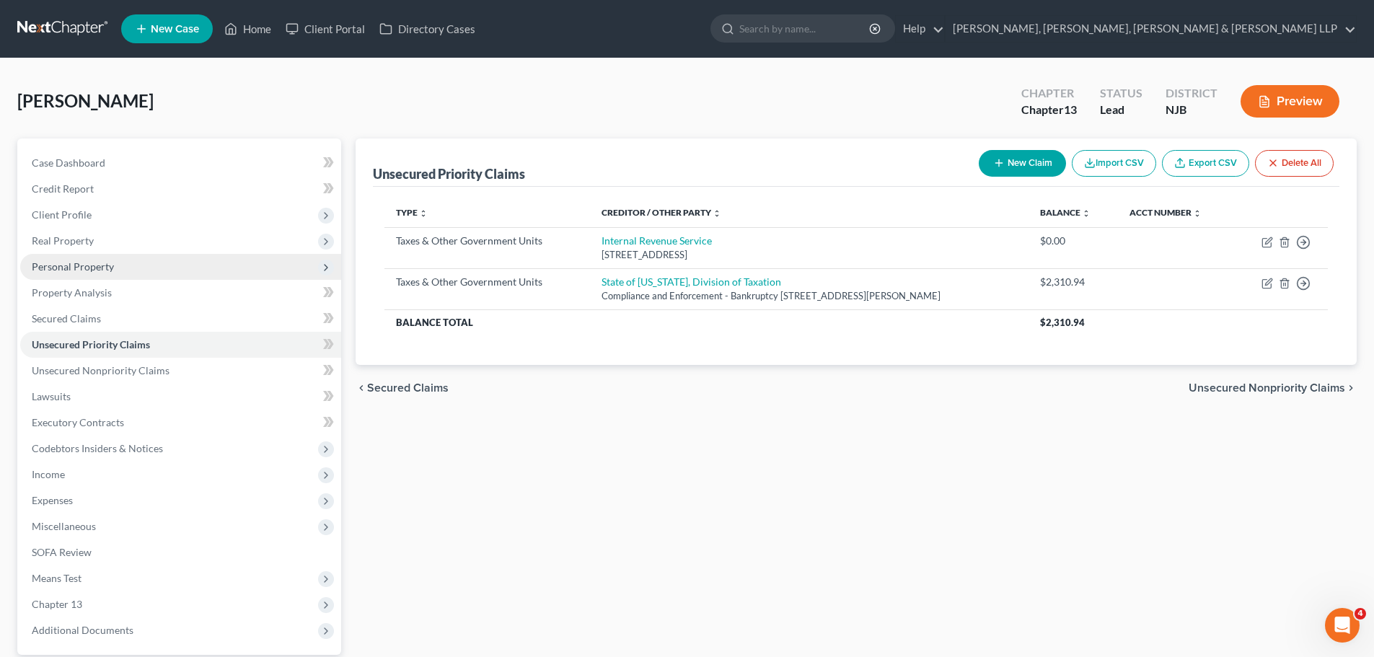
click at [73, 268] on span "Personal Property" at bounding box center [73, 266] width 82 height 12
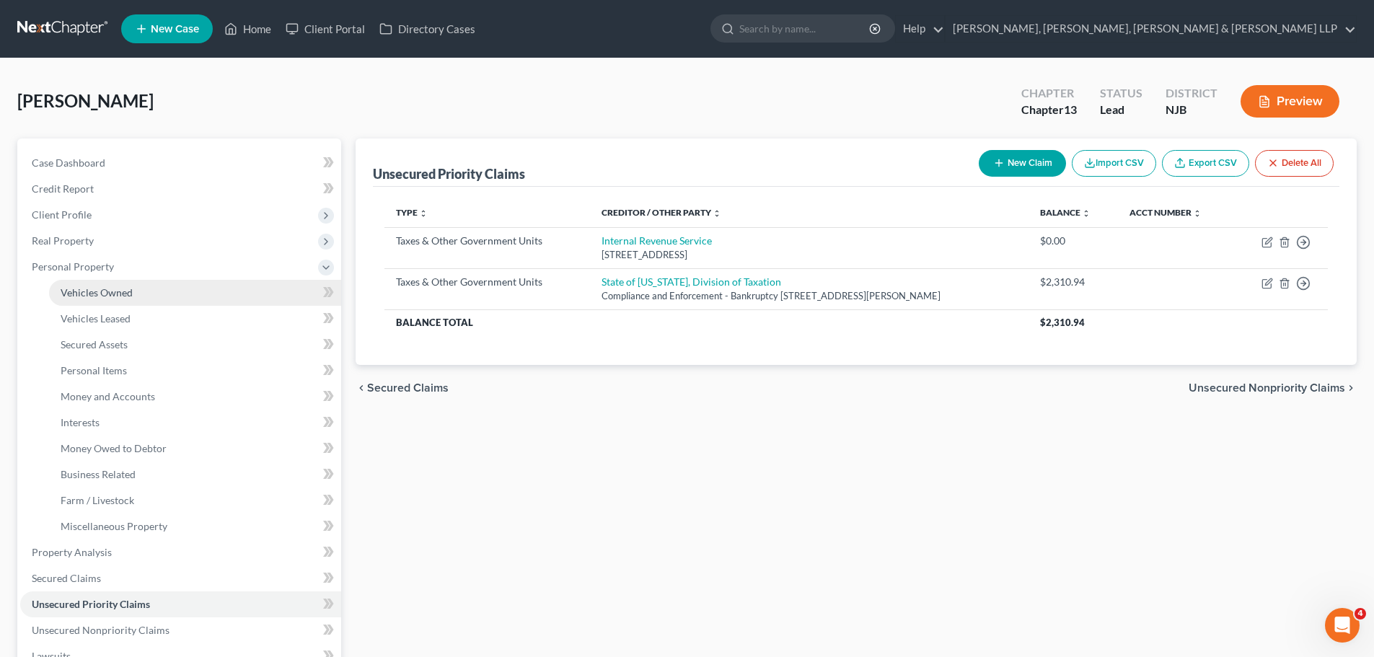
click at [88, 296] on span "Vehicles Owned" at bounding box center [97, 292] width 72 height 12
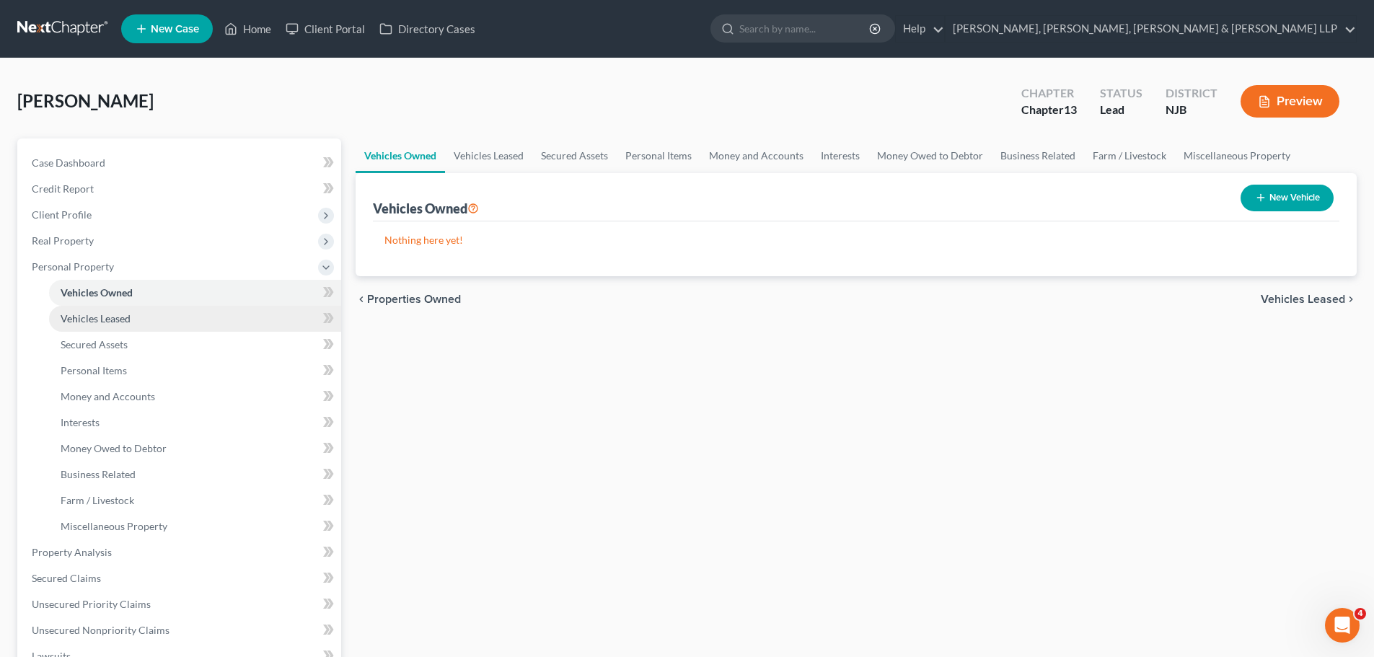
click at [125, 320] on span "Vehicles Leased" at bounding box center [96, 318] width 70 height 12
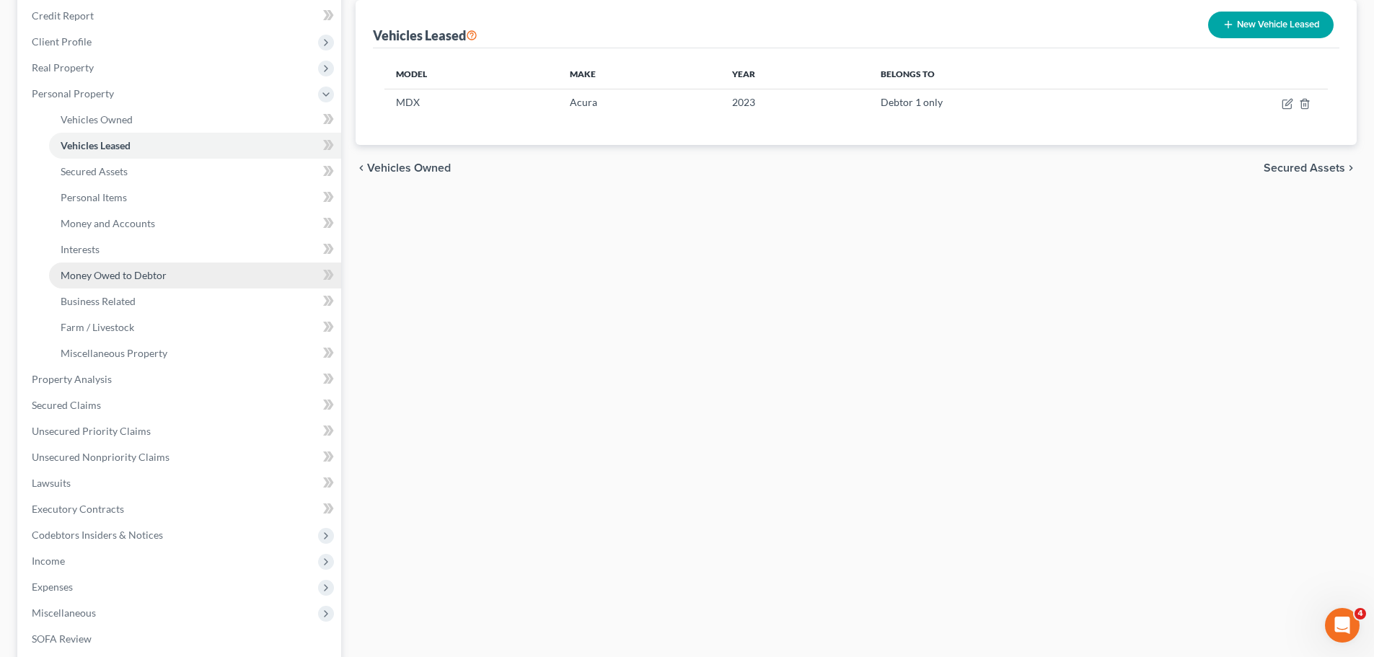
scroll to position [358, 0]
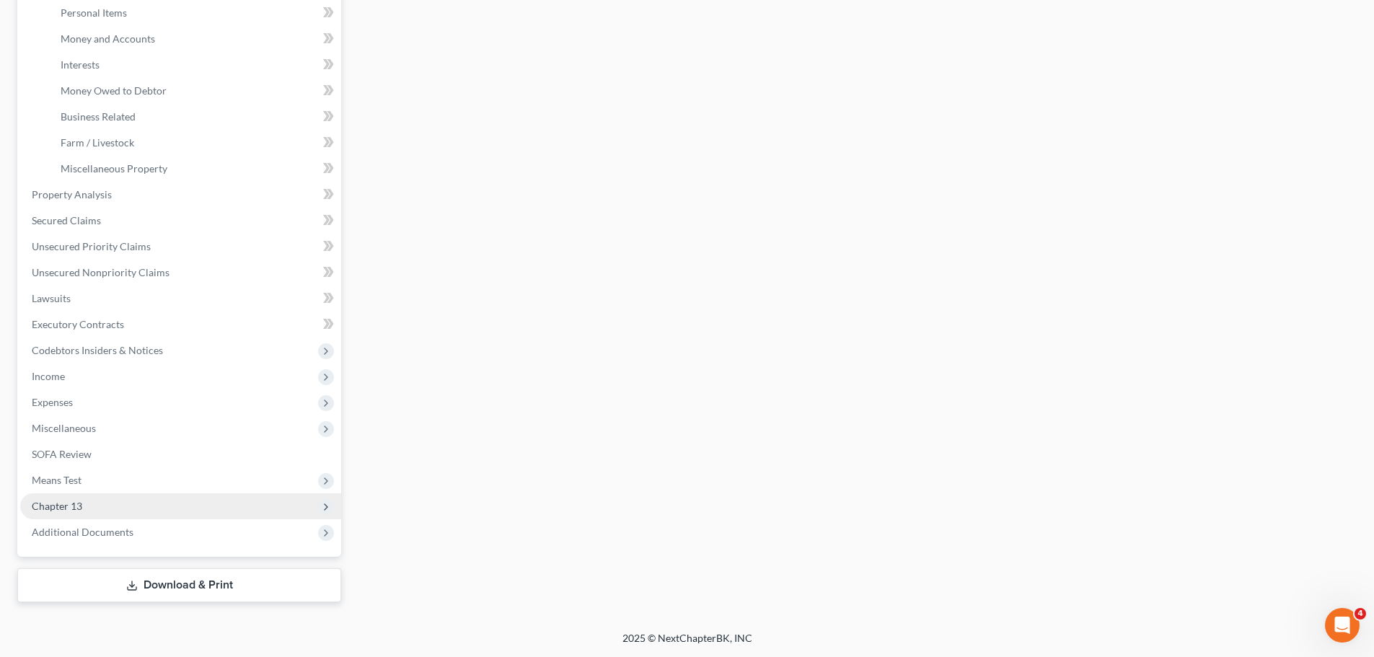
click at [92, 507] on span "Chapter 13" at bounding box center [180, 506] width 321 height 26
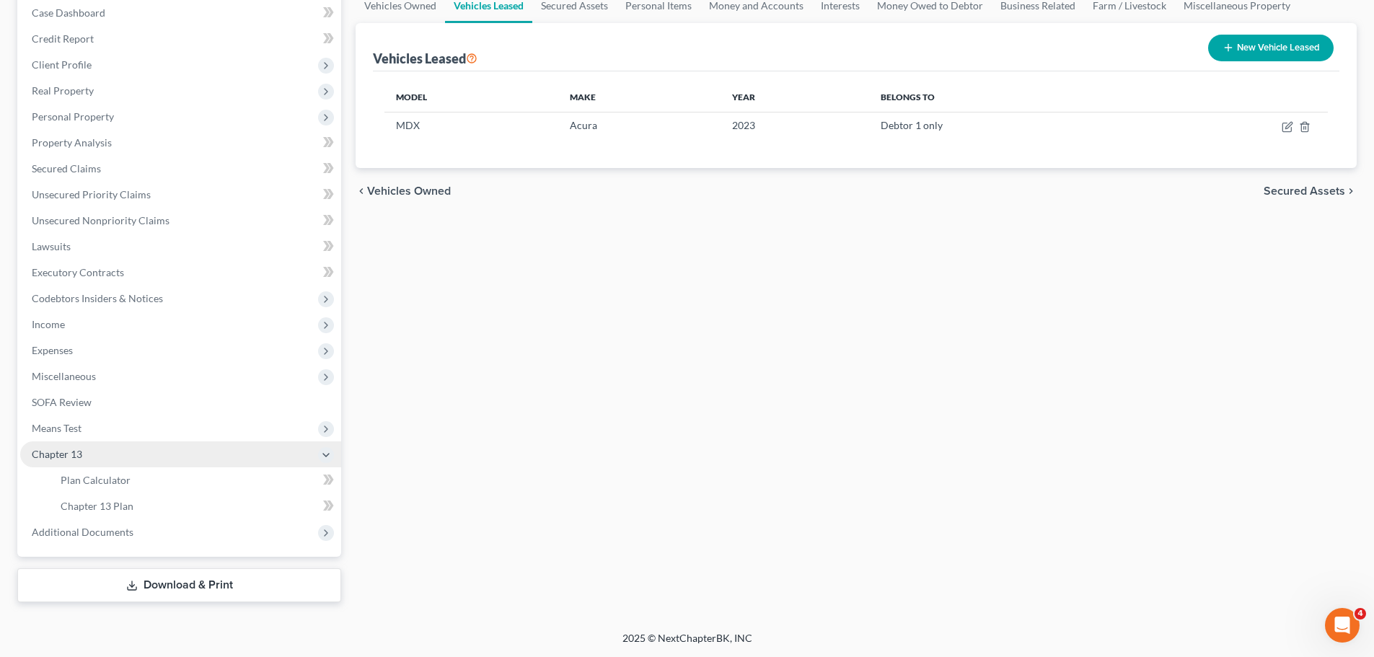
scroll to position [150, 0]
click at [110, 503] on span "Chapter 13 Plan" at bounding box center [97, 506] width 73 height 12
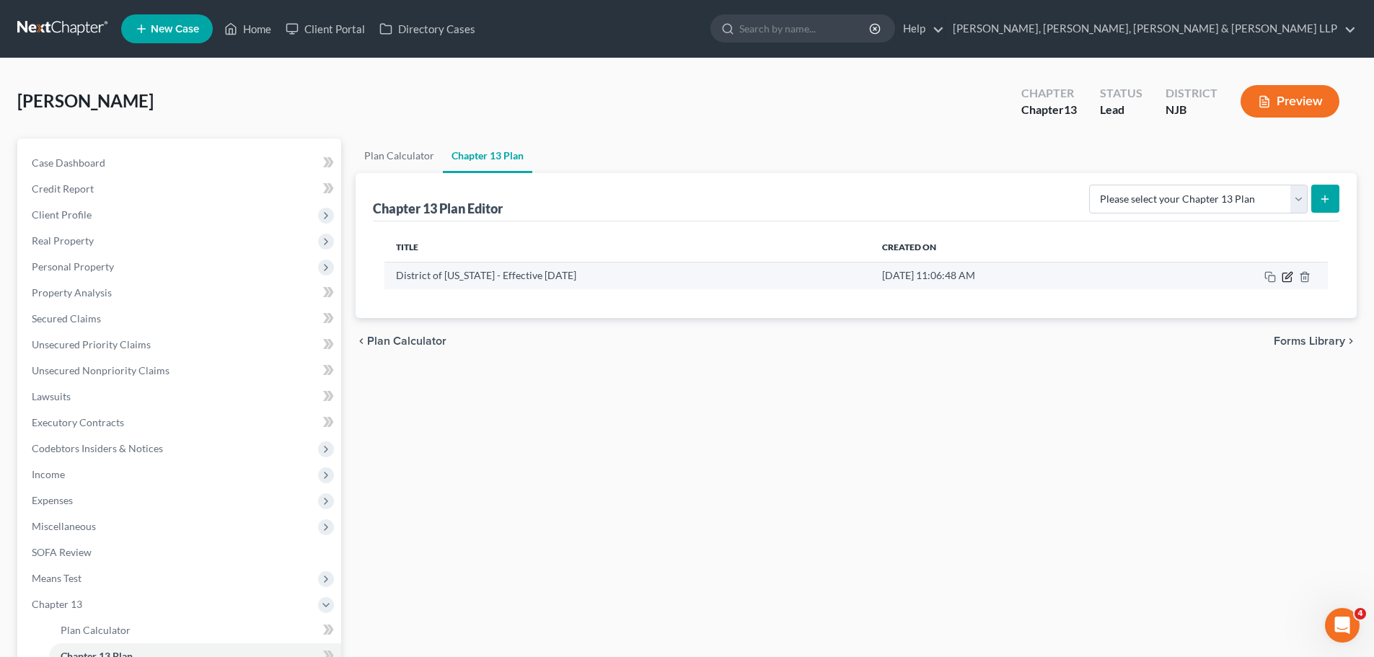
click at [1287, 278] on icon "button" at bounding box center [1288, 275] width 6 height 6
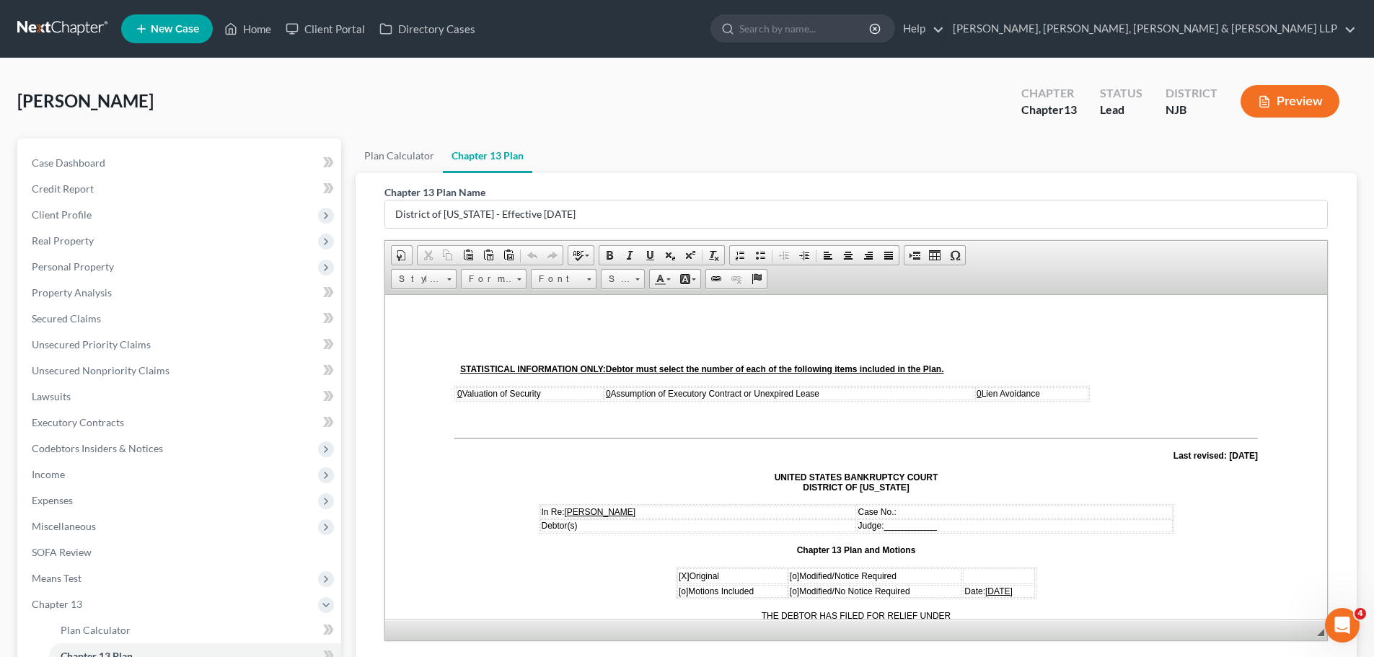
click at [610, 393] on u "0" at bounding box center [608, 393] width 5 height 10
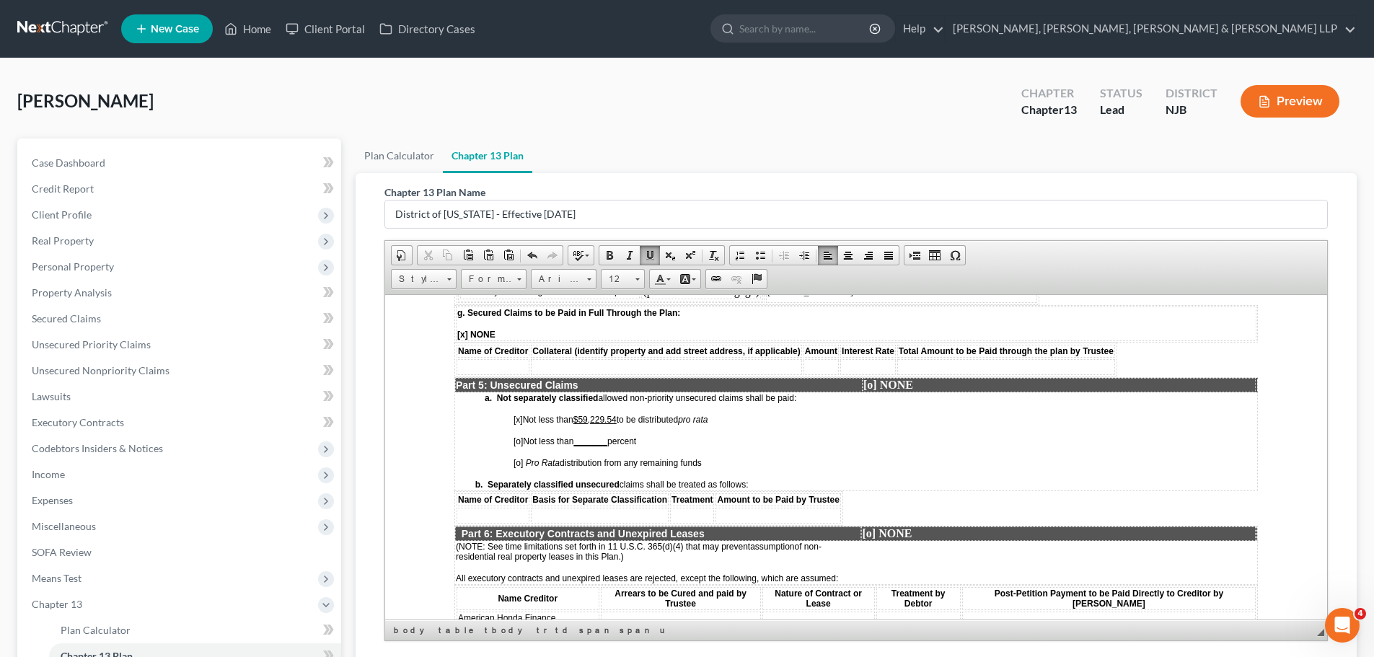
scroll to position [2524, 0]
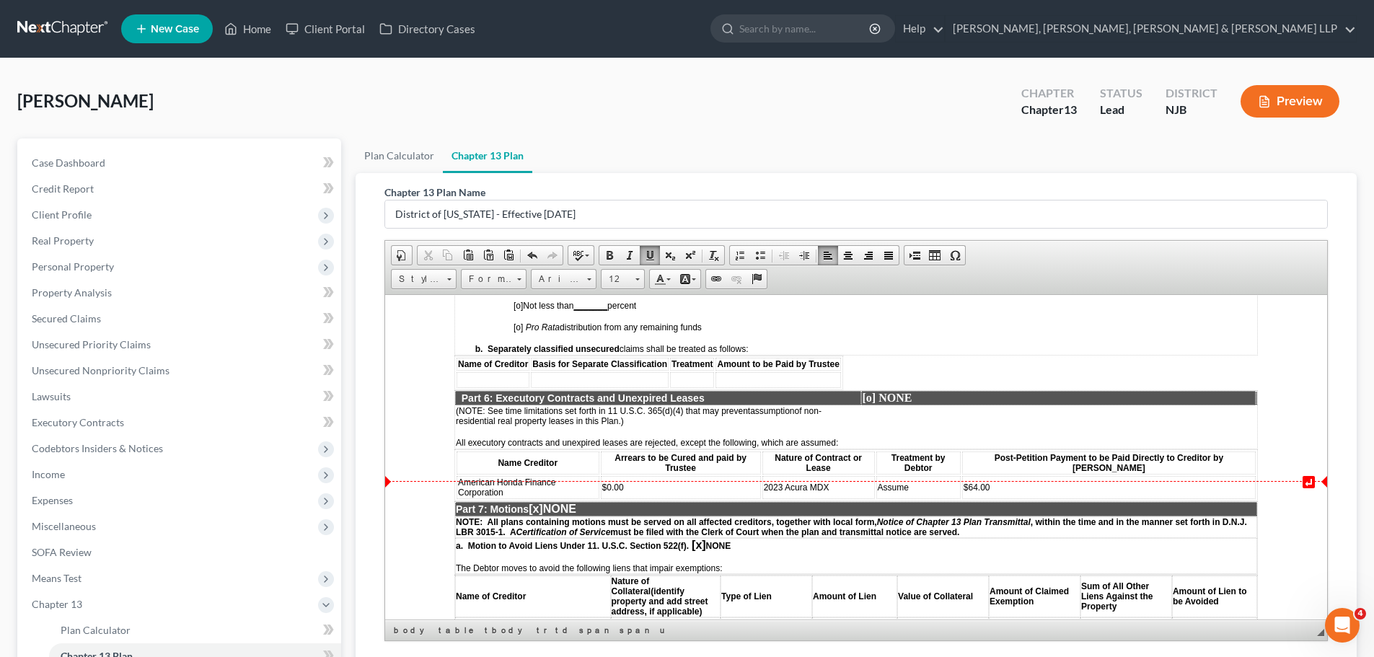
click at [990, 482] on span "$64.00" at bounding box center [976, 487] width 27 height 10
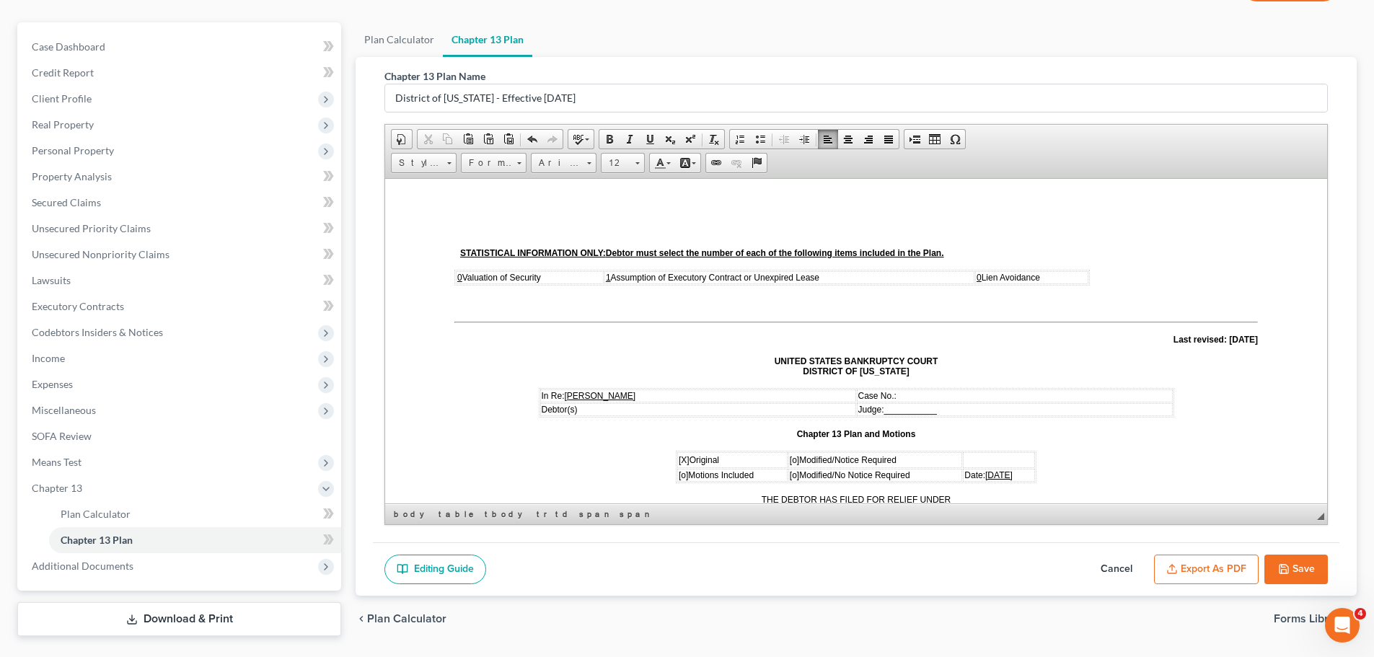
scroll to position [154, 0]
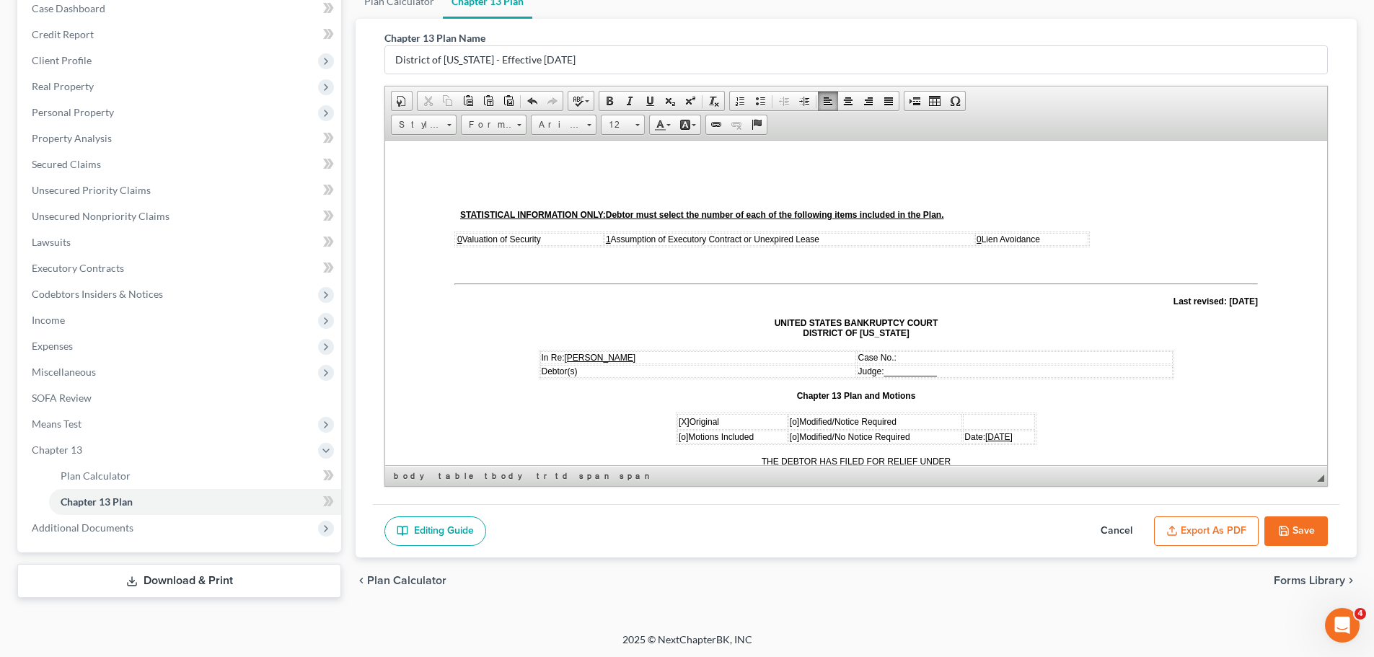
click at [1295, 533] on button "Save" at bounding box center [1295, 531] width 63 height 30
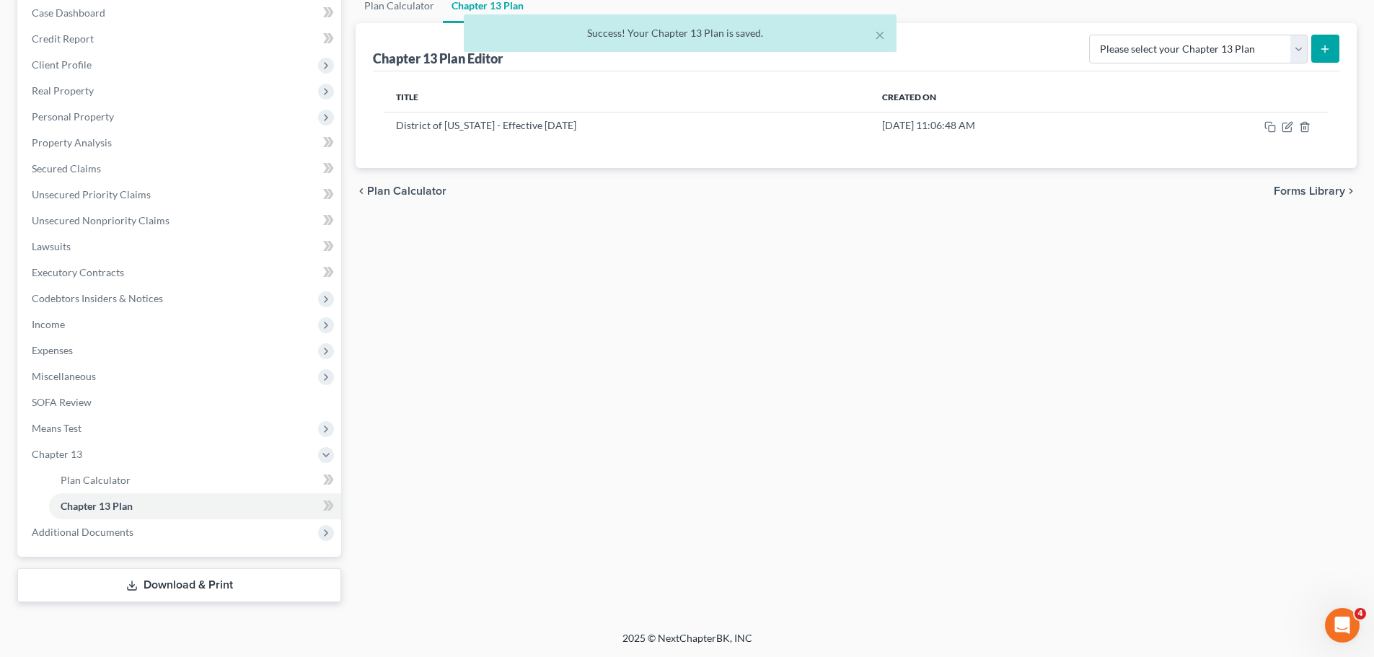
scroll to position [150, 0]
click at [67, 345] on span "Expenses" at bounding box center [52, 350] width 41 height 12
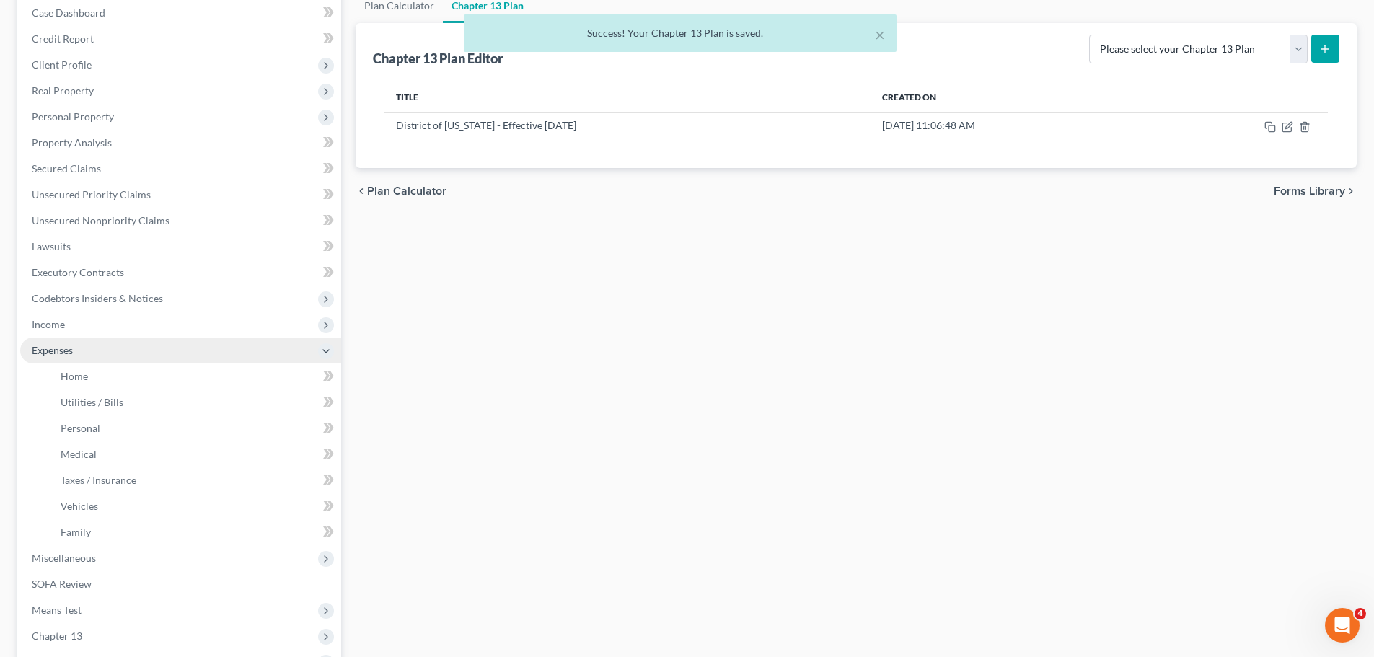
scroll to position [154, 0]
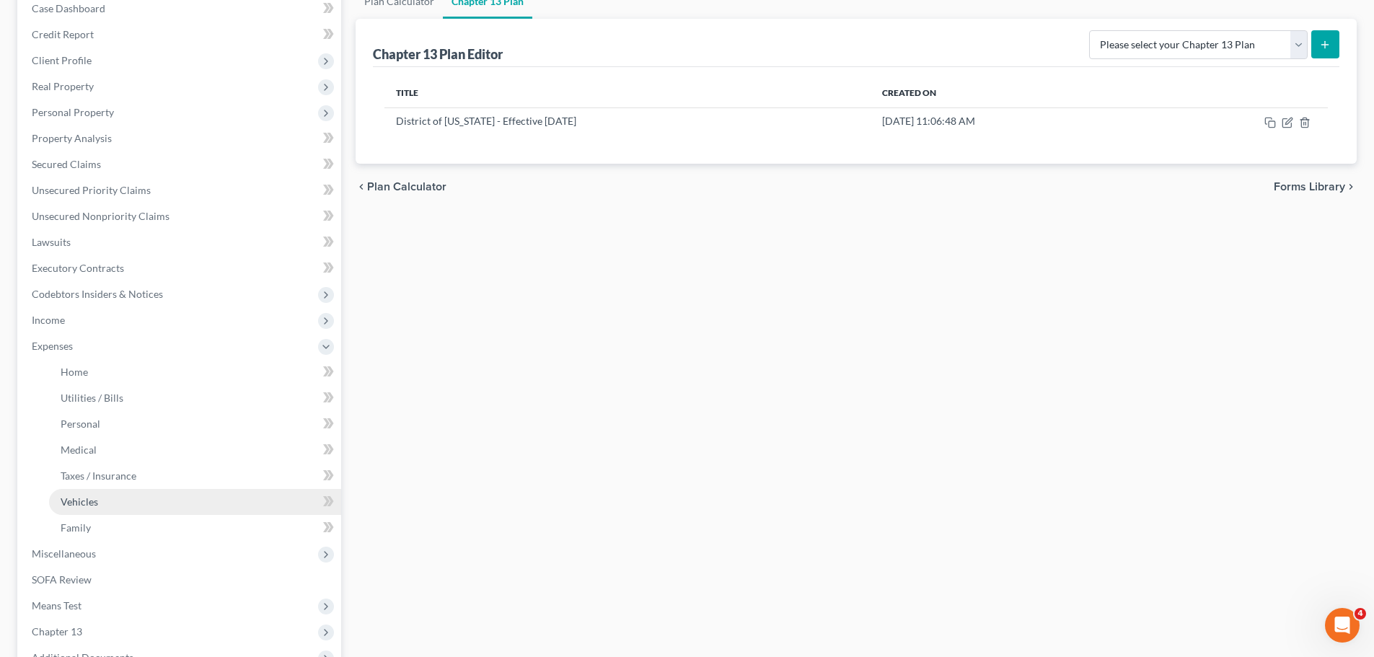
click at [91, 497] on span "Vehicles" at bounding box center [80, 501] width 38 height 12
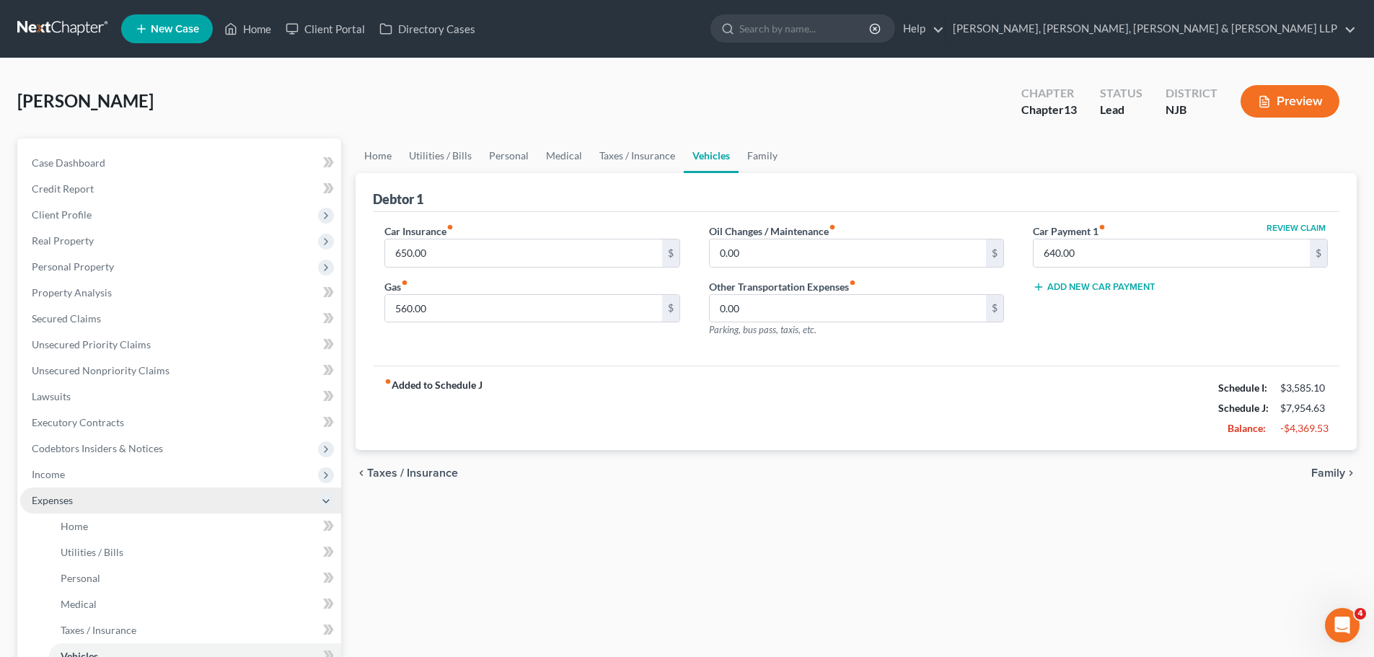
click at [100, 504] on span "Expenses" at bounding box center [180, 501] width 321 height 26
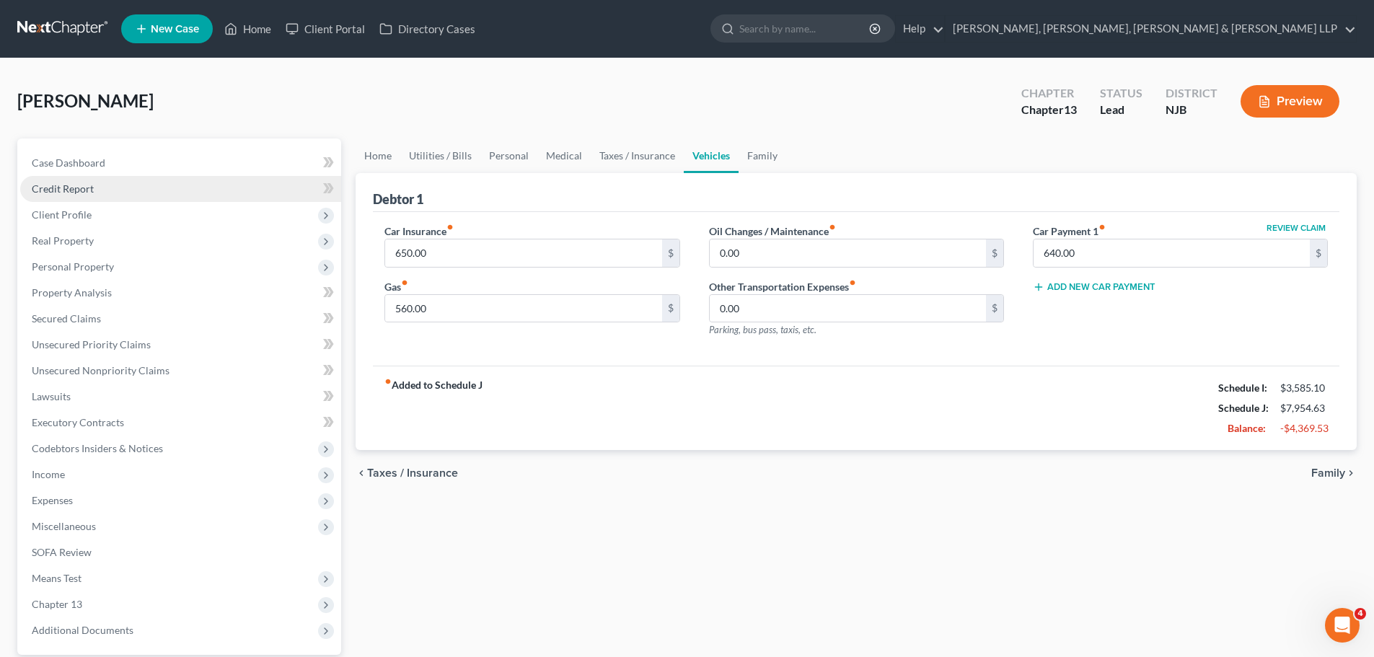
click at [84, 185] on span "Credit Report" at bounding box center [63, 188] width 62 height 12
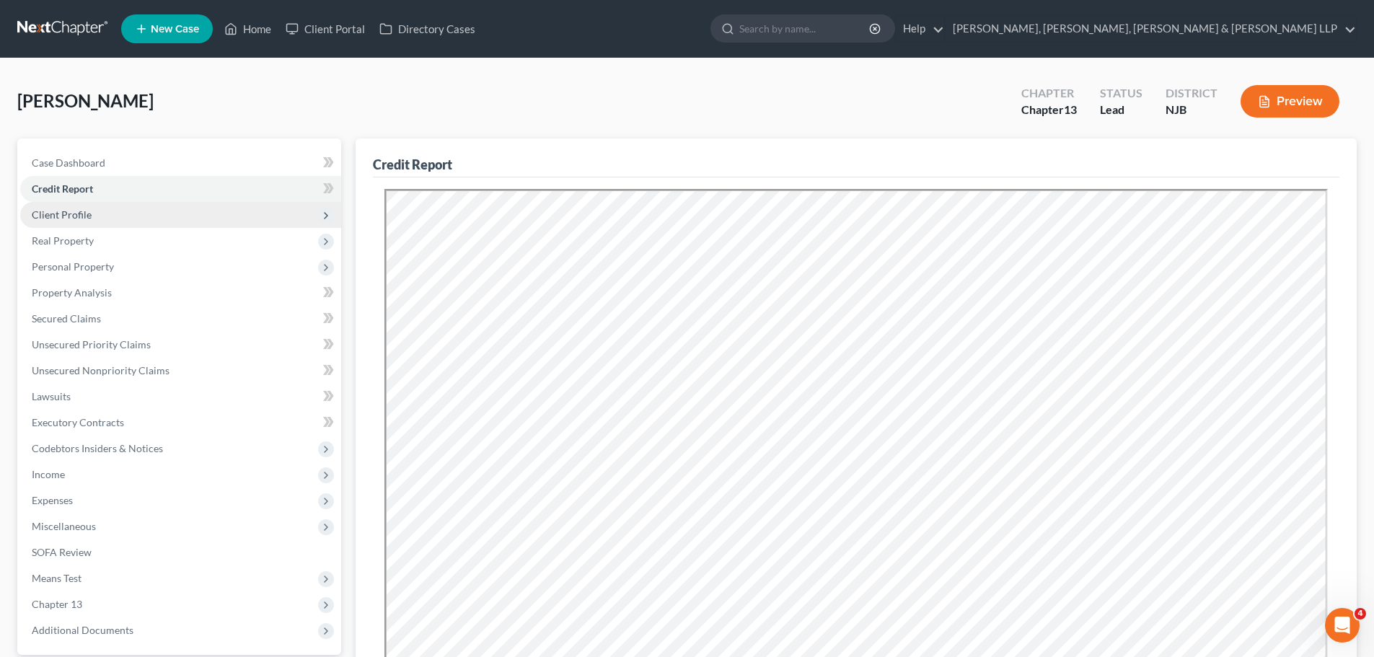
click at [86, 214] on span "Client Profile" at bounding box center [62, 214] width 60 height 12
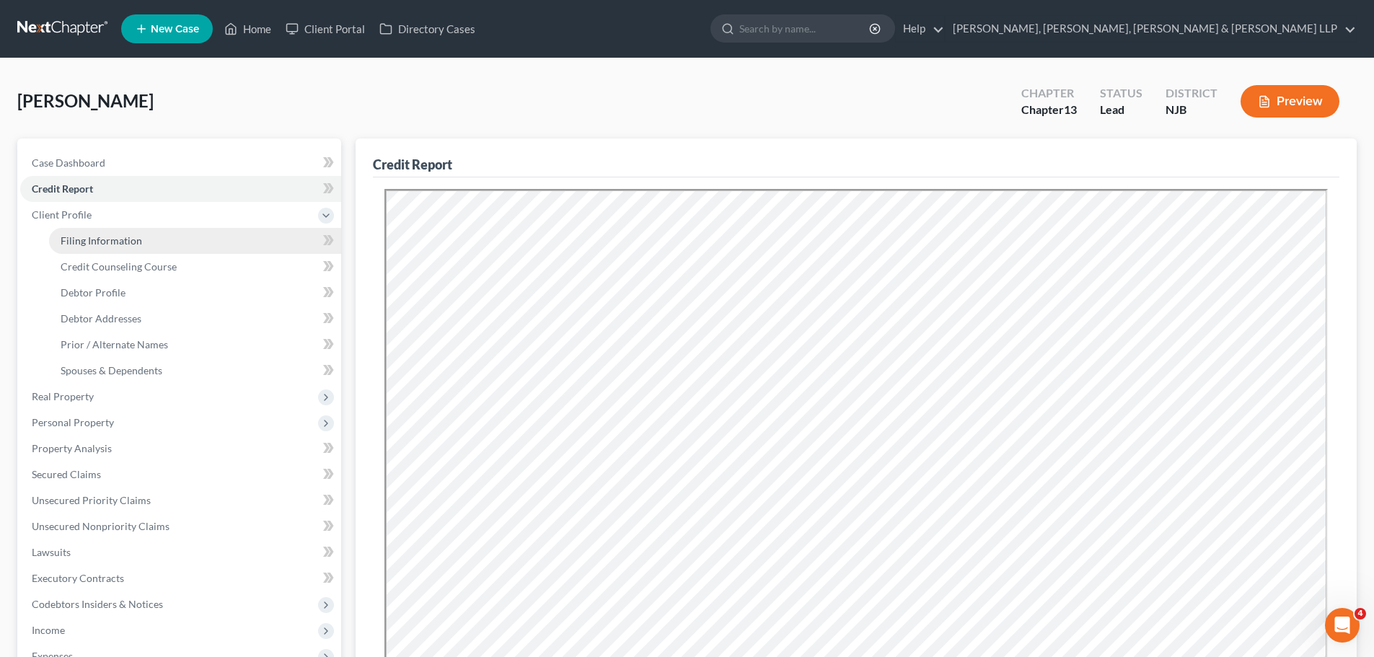
click at [117, 237] on span "Filing Information" at bounding box center [101, 240] width 81 height 12
select select "1"
select select "0"
select select "3"
select select "0"
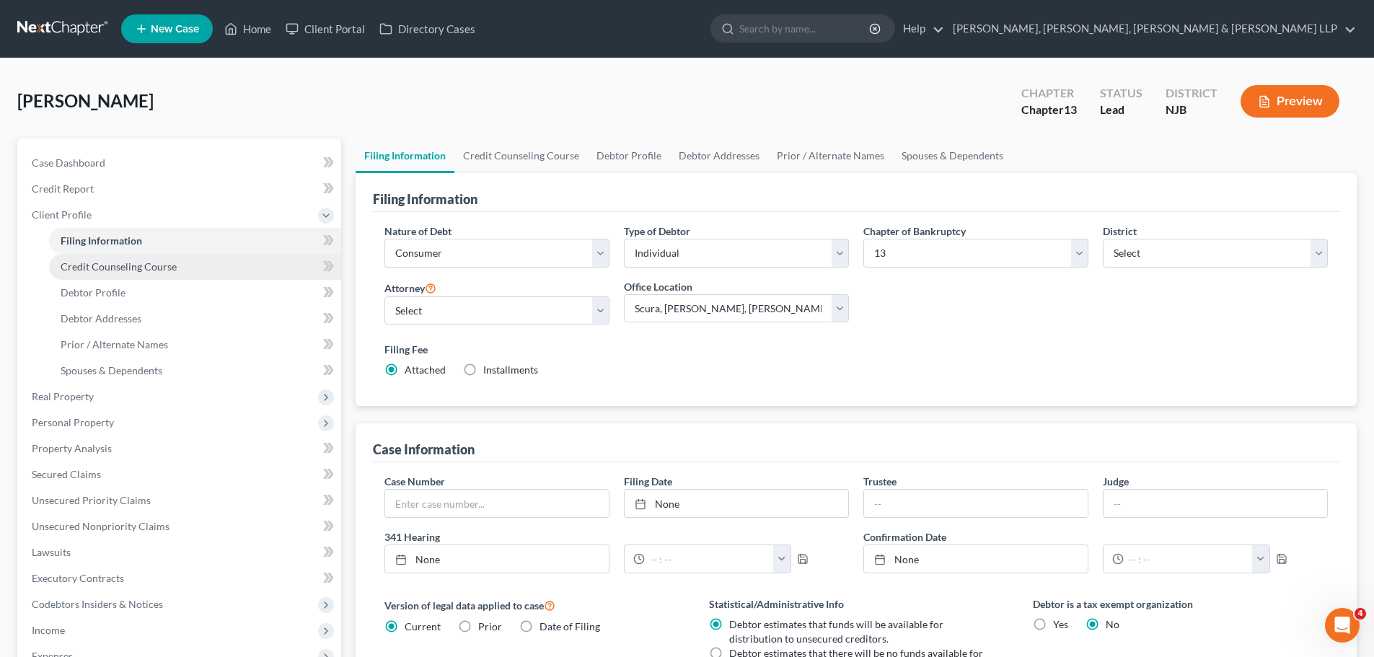
click at [112, 258] on link "Credit Counseling Course" at bounding box center [195, 267] width 292 height 26
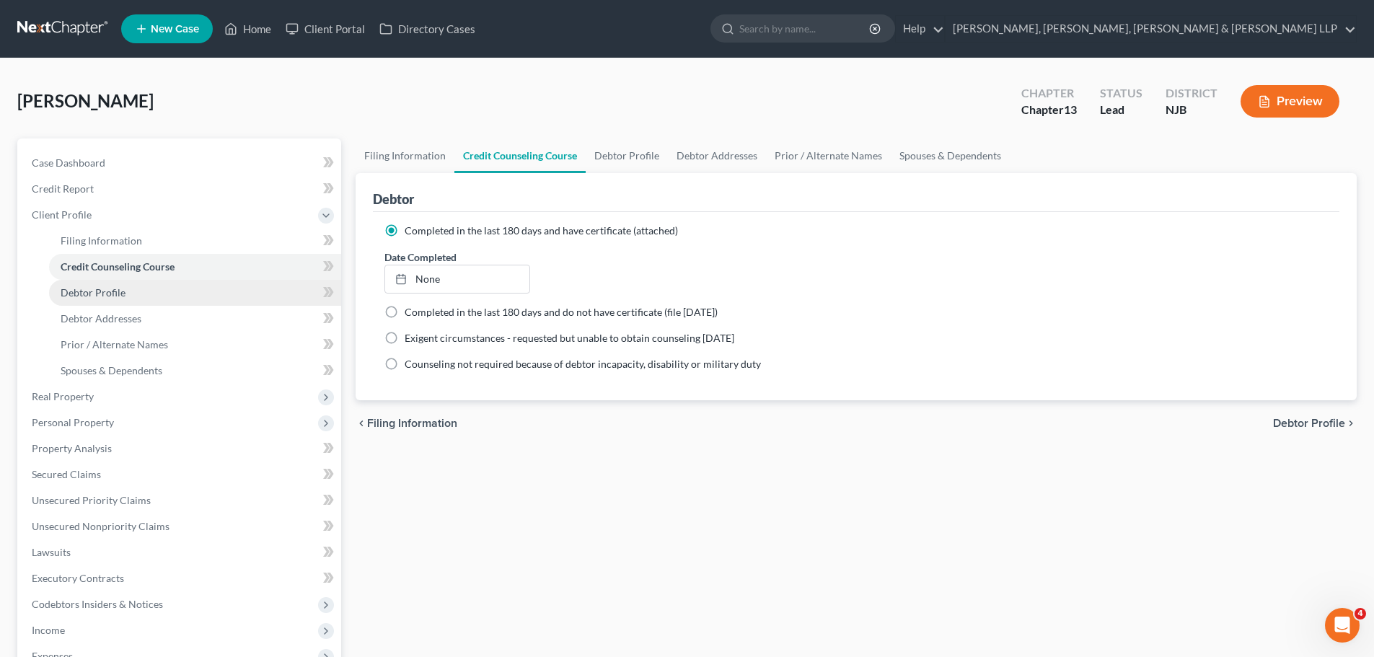
click at [103, 298] on link "Debtor Profile" at bounding box center [195, 293] width 292 height 26
select select "1"
select select "4"
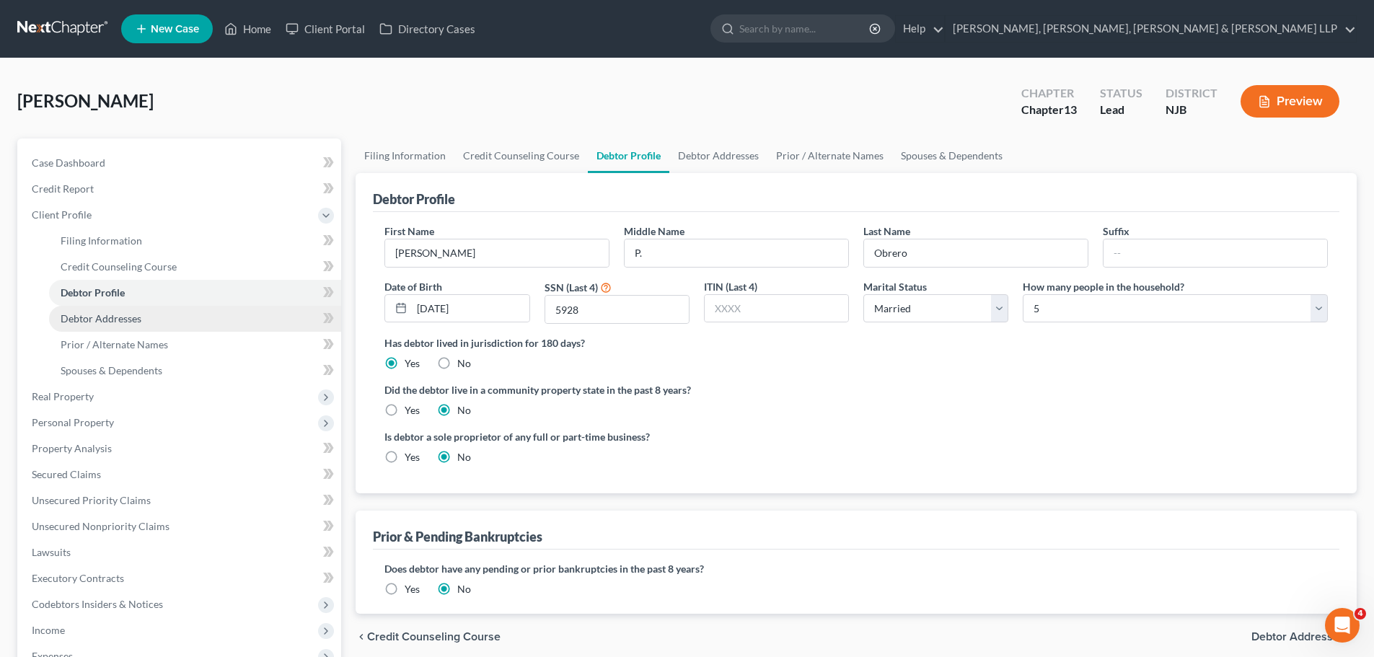
click at [155, 319] on link "Debtor Addresses" at bounding box center [195, 319] width 292 height 26
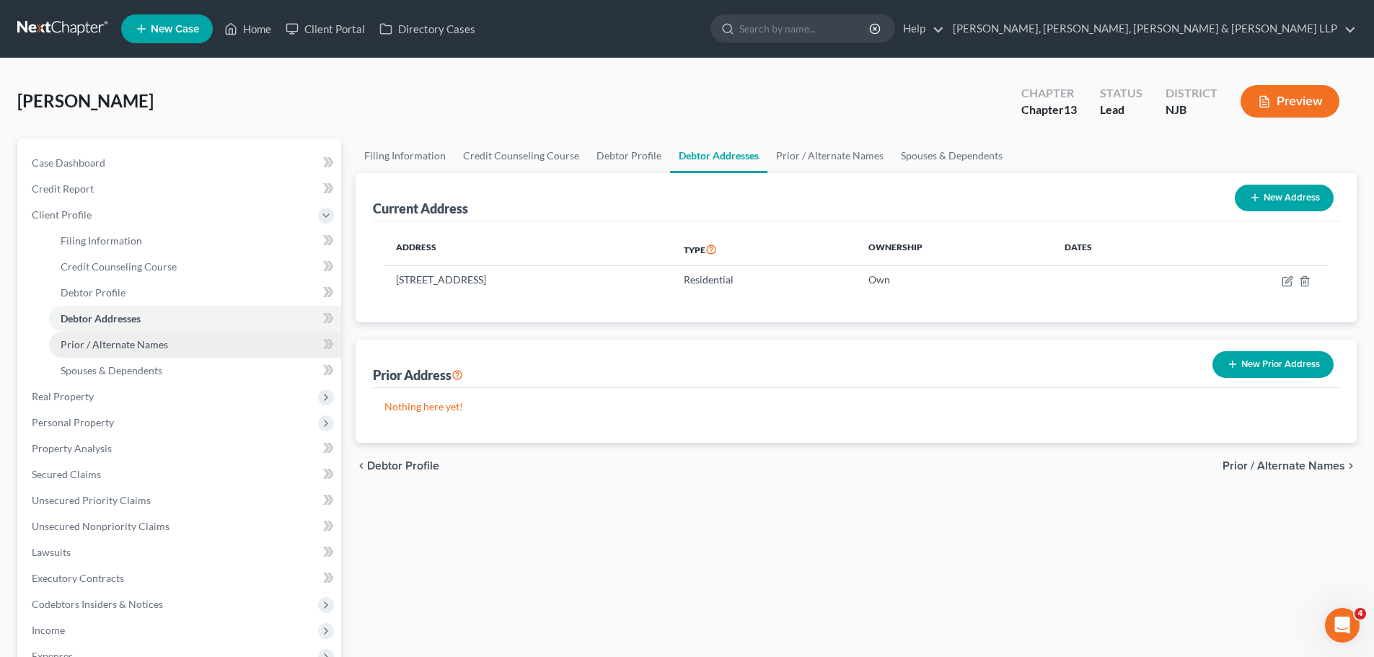
click at [159, 350] on span "Prior / Alternate Names" at bounding box center [114, 344] width 107 height 12
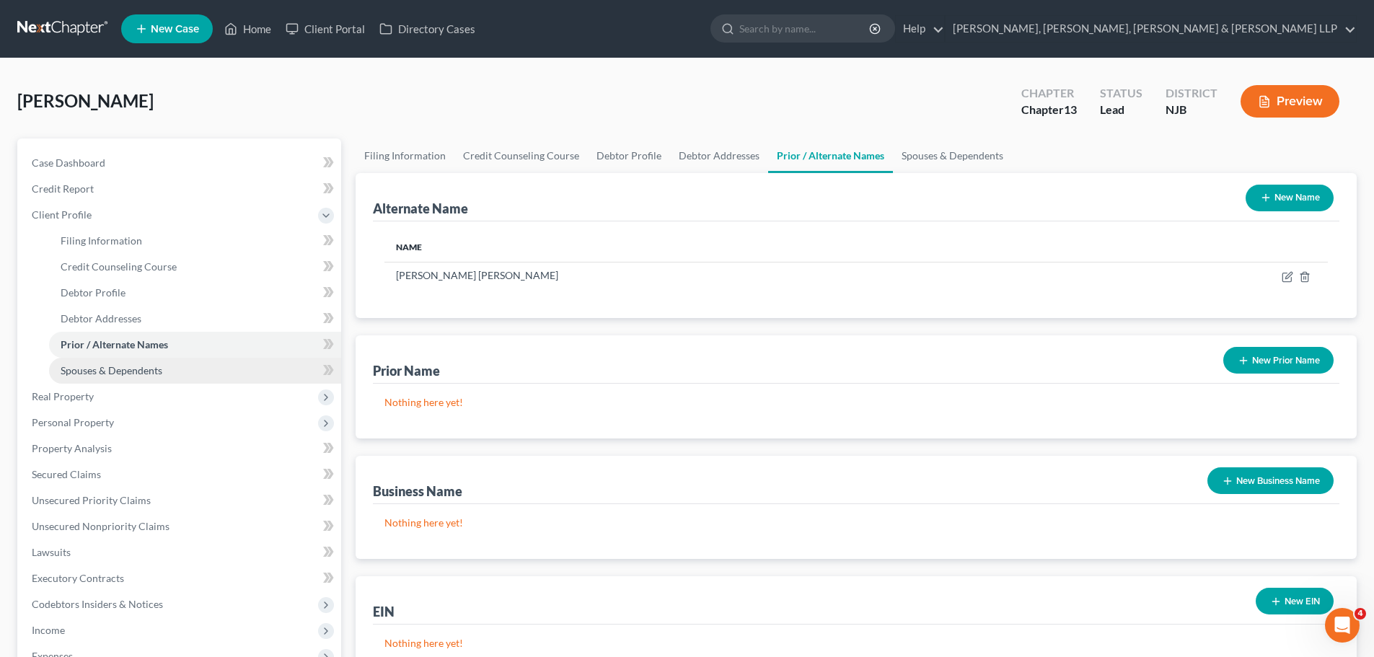
click at [156, 373] on span "Spouses & Dependents" at bounding box center [112, 370] width 102 height 12
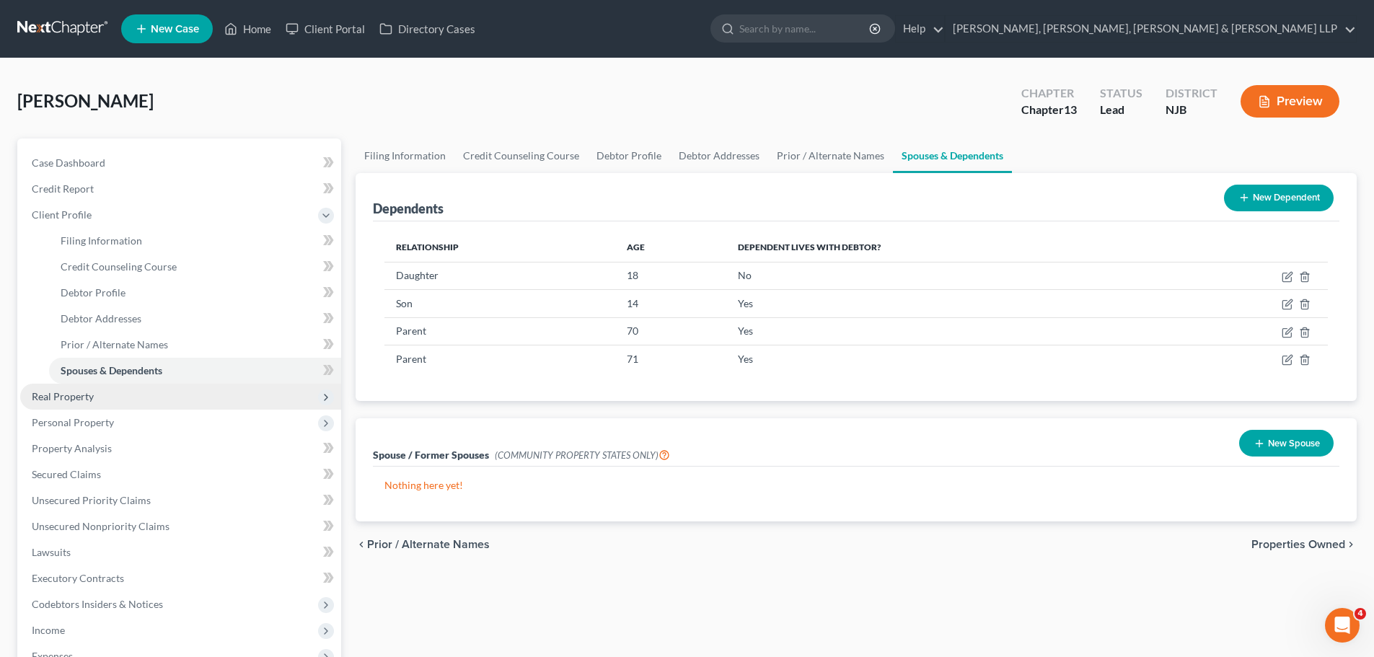
click at [78, 406] on span "Real Property" at bounding box center [180, 397] width 321 height 26
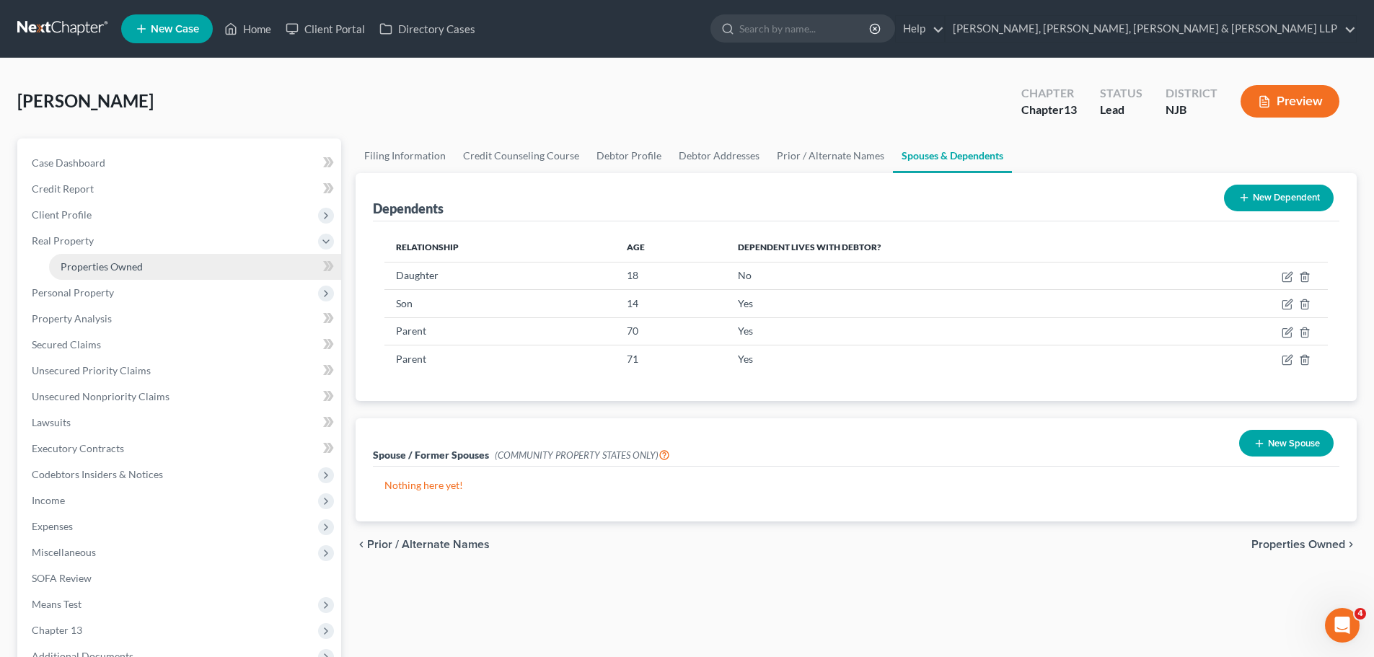
click at [89, 263] on span "Properties Owned" at bounding box center [102, 266] width 82 height 12
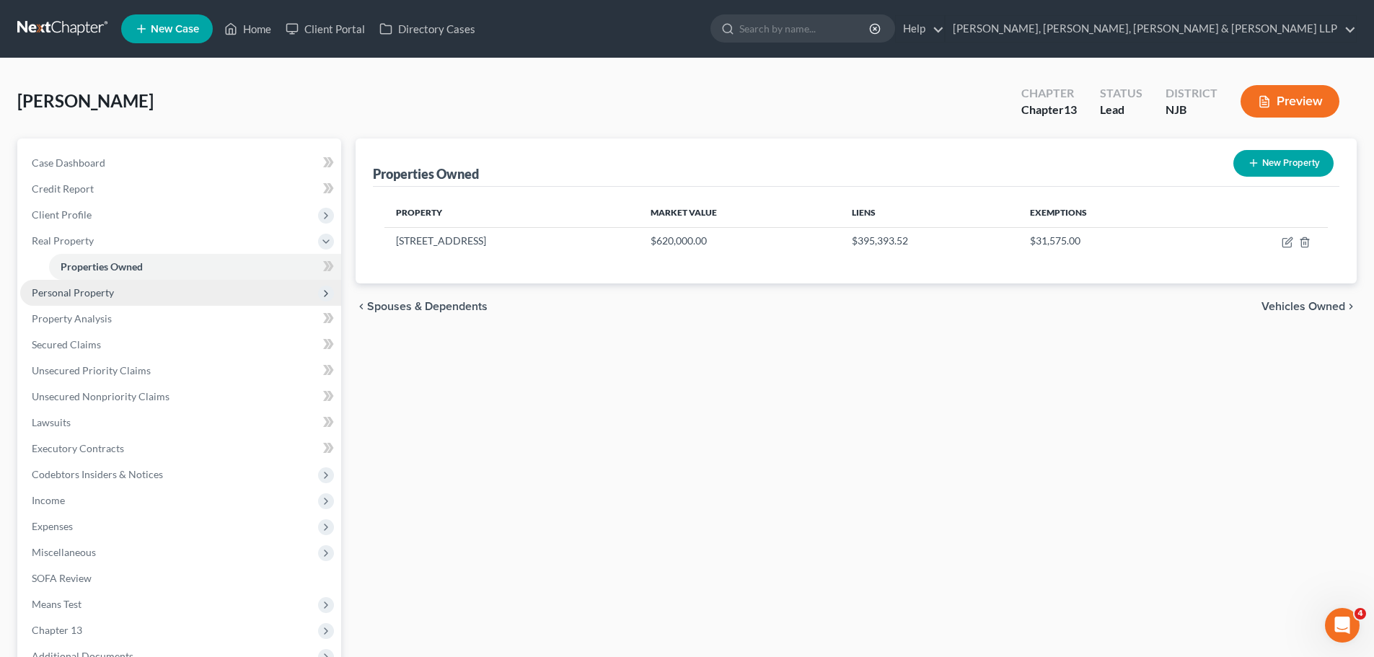
click at [109, 288] on span "Personal Property" at bounding box center [73, 292] width 82 height 12
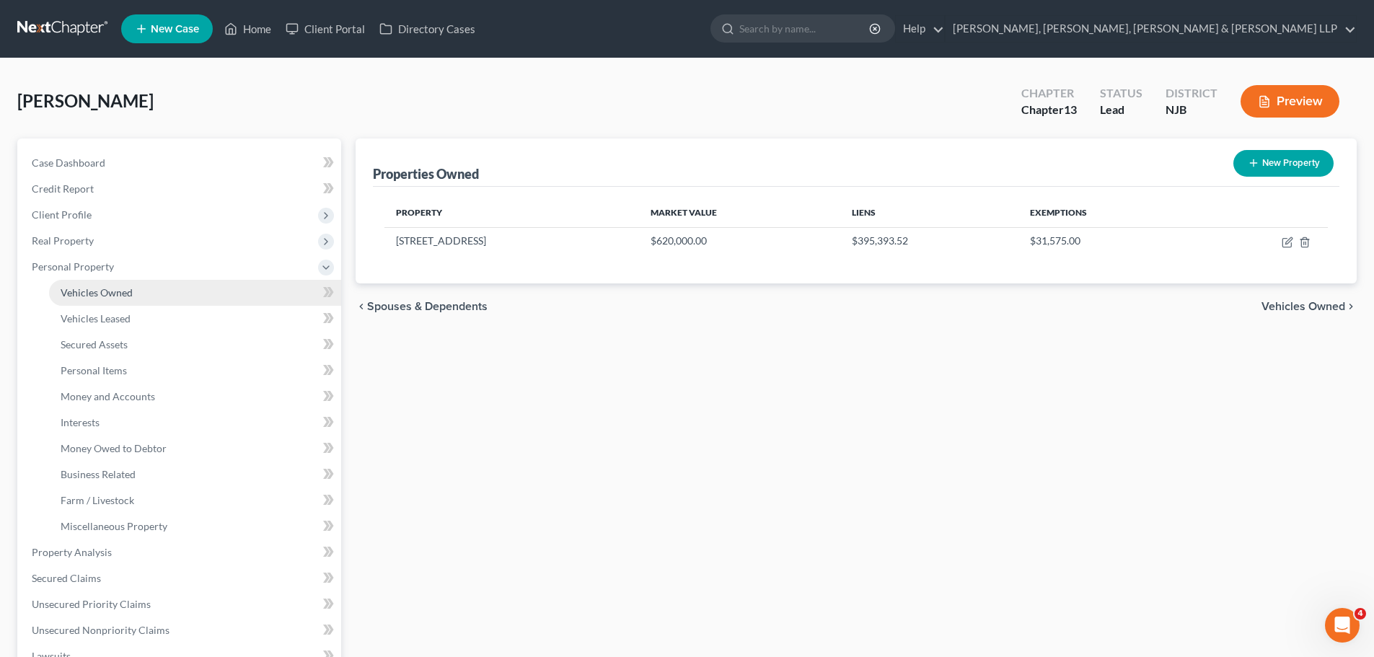
click at [108, 294] on span "Vehicles Owned" at bounding box center [97, 292] width 72 height 12
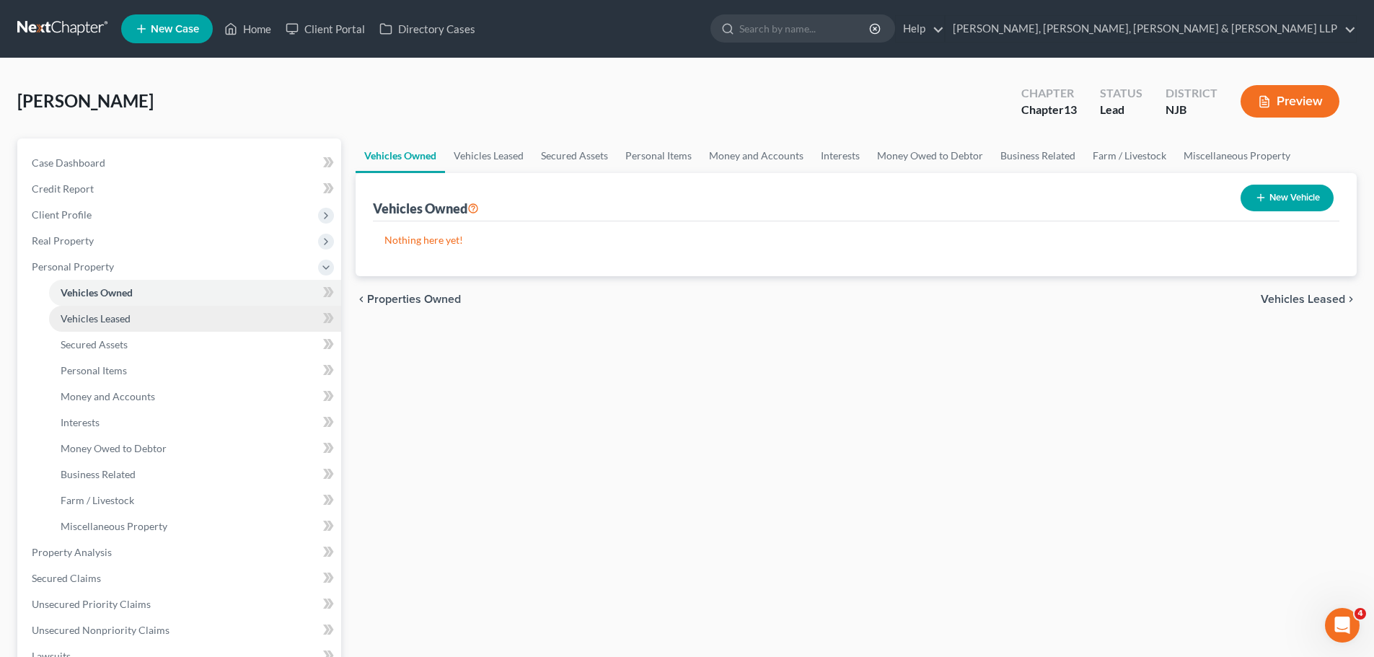
click at [113, 318] on span "Vehicles Leased" at bounding box center [96, 318] width 70 height 12
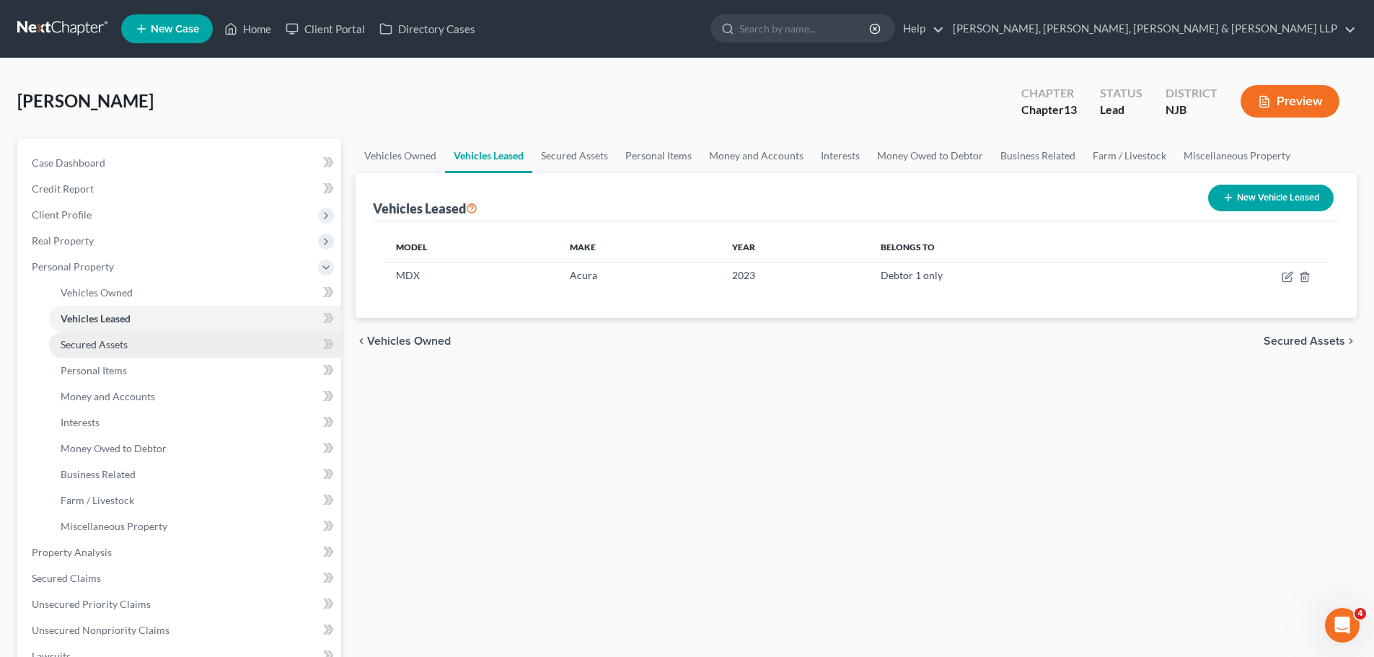
click at [116, 348] on span "Secured Assets" at bounding box center [94, 344] width 67 height 12
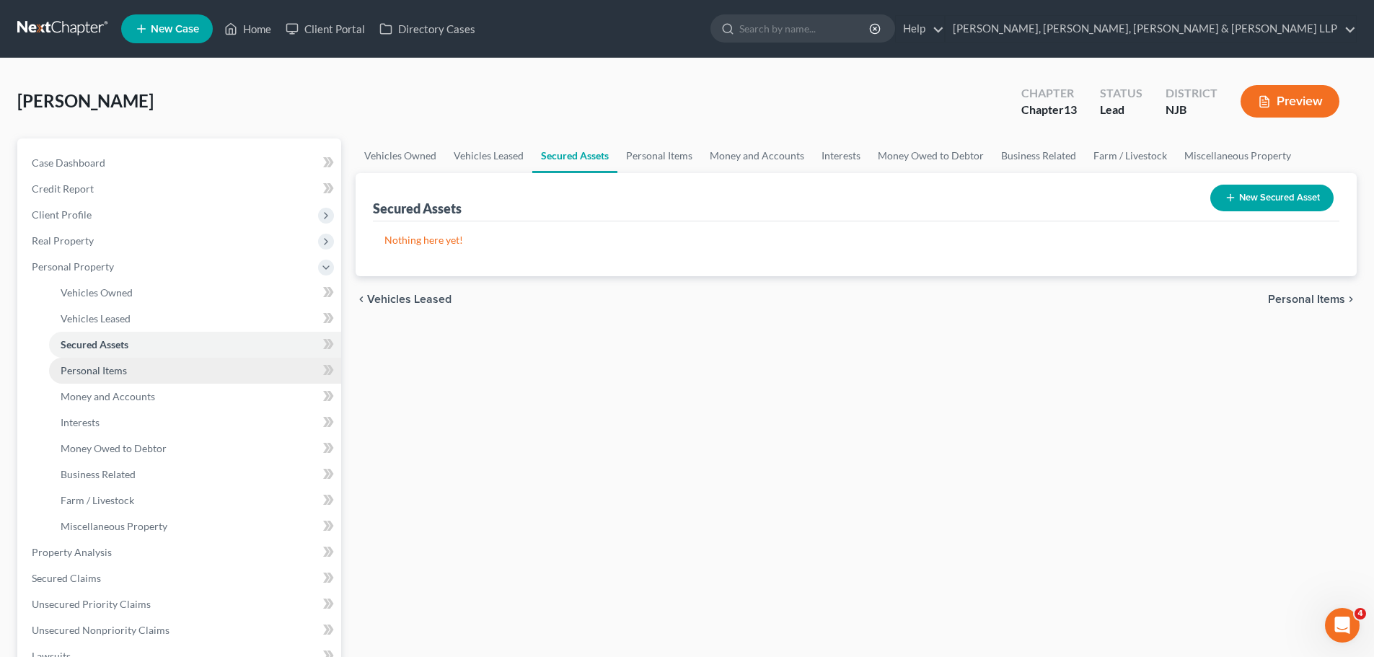
click at [118, 371] on span "Personal Items" at bounding box center [94, 370] width 66 height 12
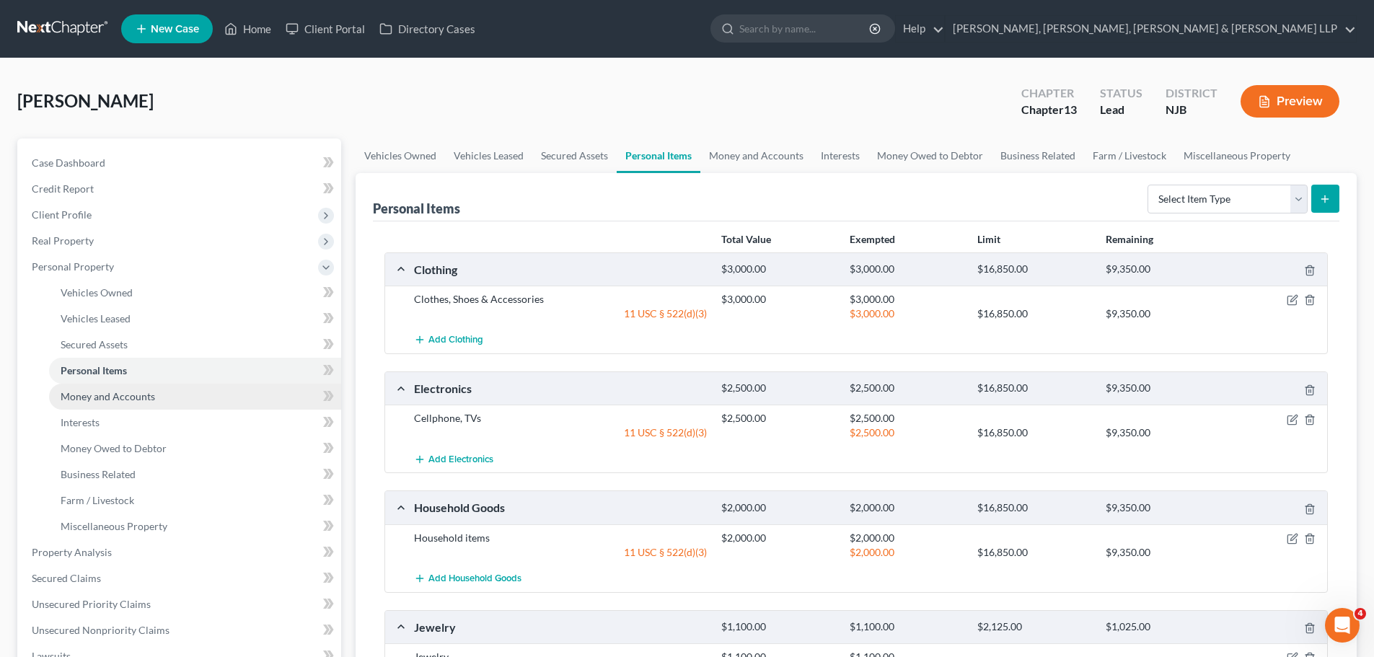
click at [120, 397] on span "Money and Accounts" at bounding box center [108, 396] width 94 height 12
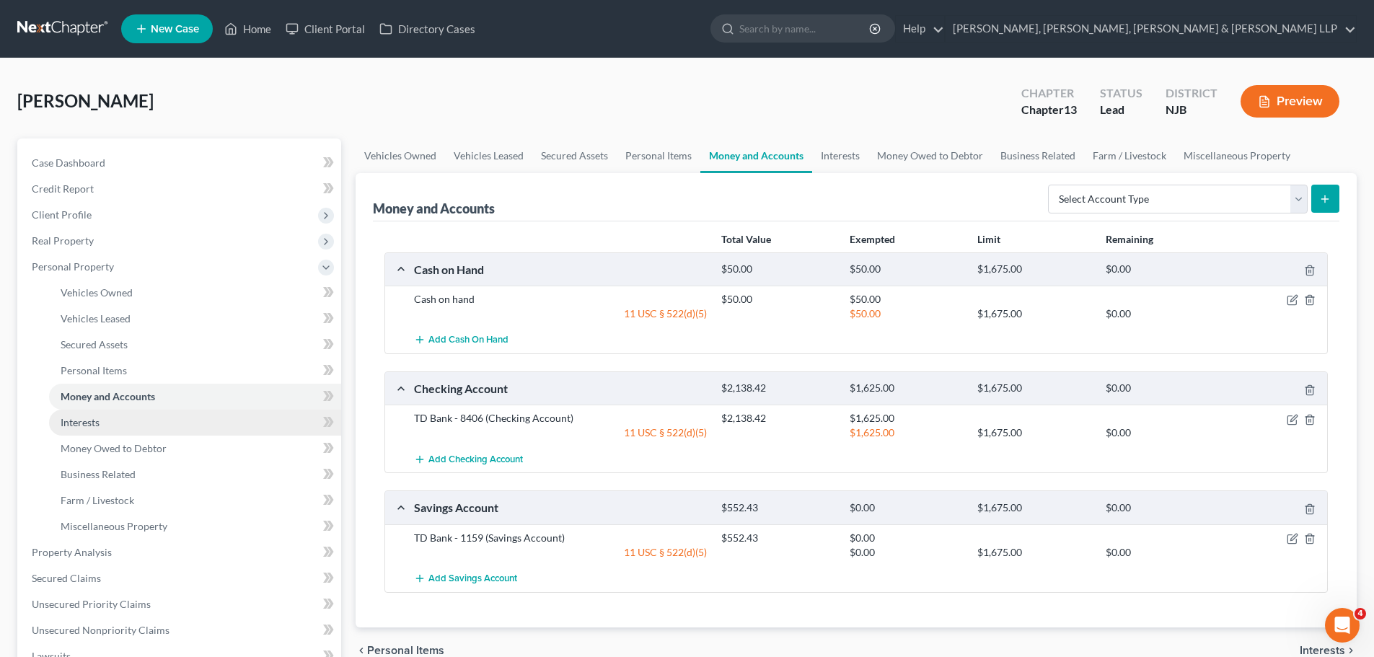
click at [88, 417] on span "Interests" at bounding box center [80, 422] width 39 height 12
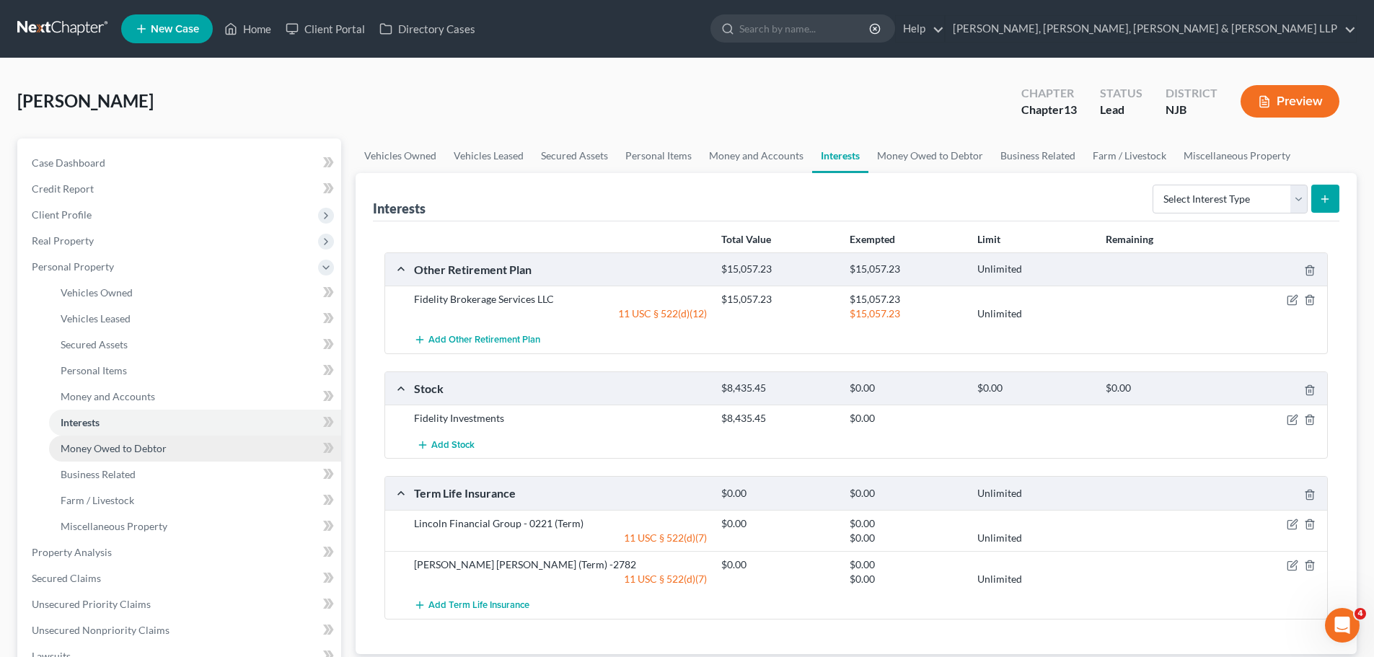
click at [100, 446] on span "Money Owed to Debtor" at bounding box center [114, 448] width 106 height 12
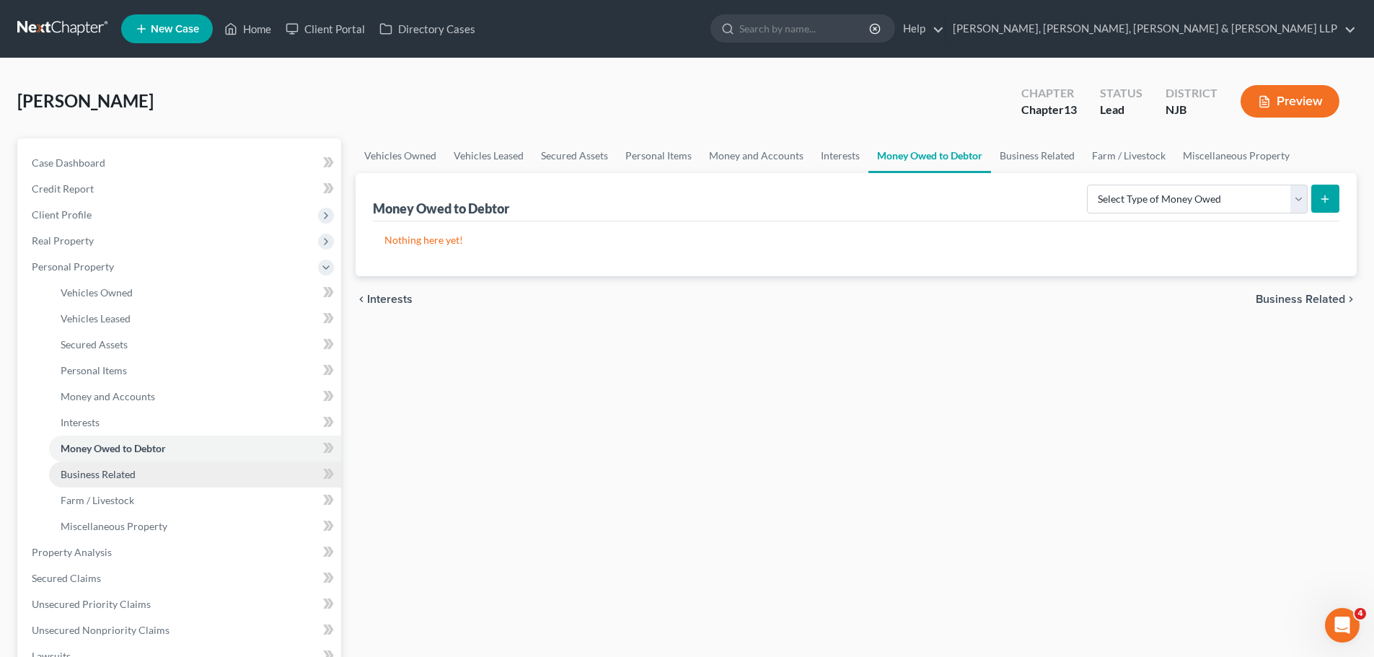
click at [105, 474] on span "Business Related" at bounding box center [98, 474] width 75 height 12
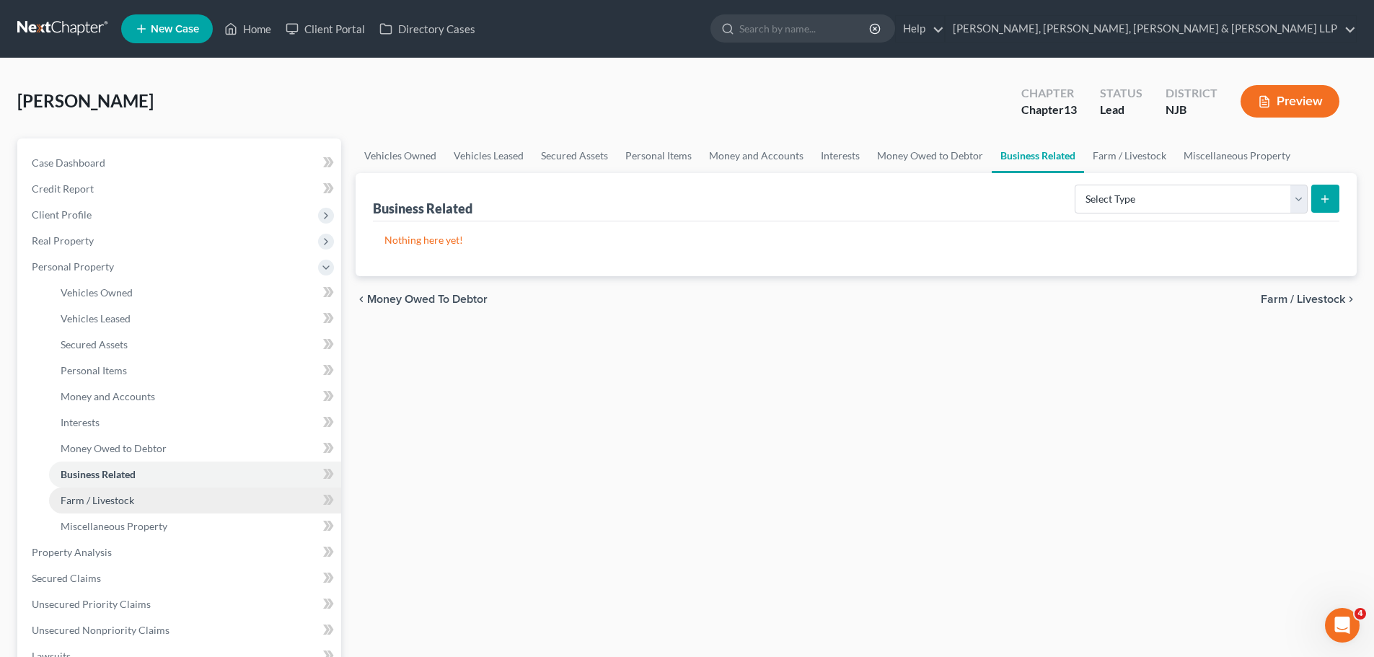
click at [108, 504] on span "Farm / Livestock" at bounding box center [98, 500] width 74 height 12
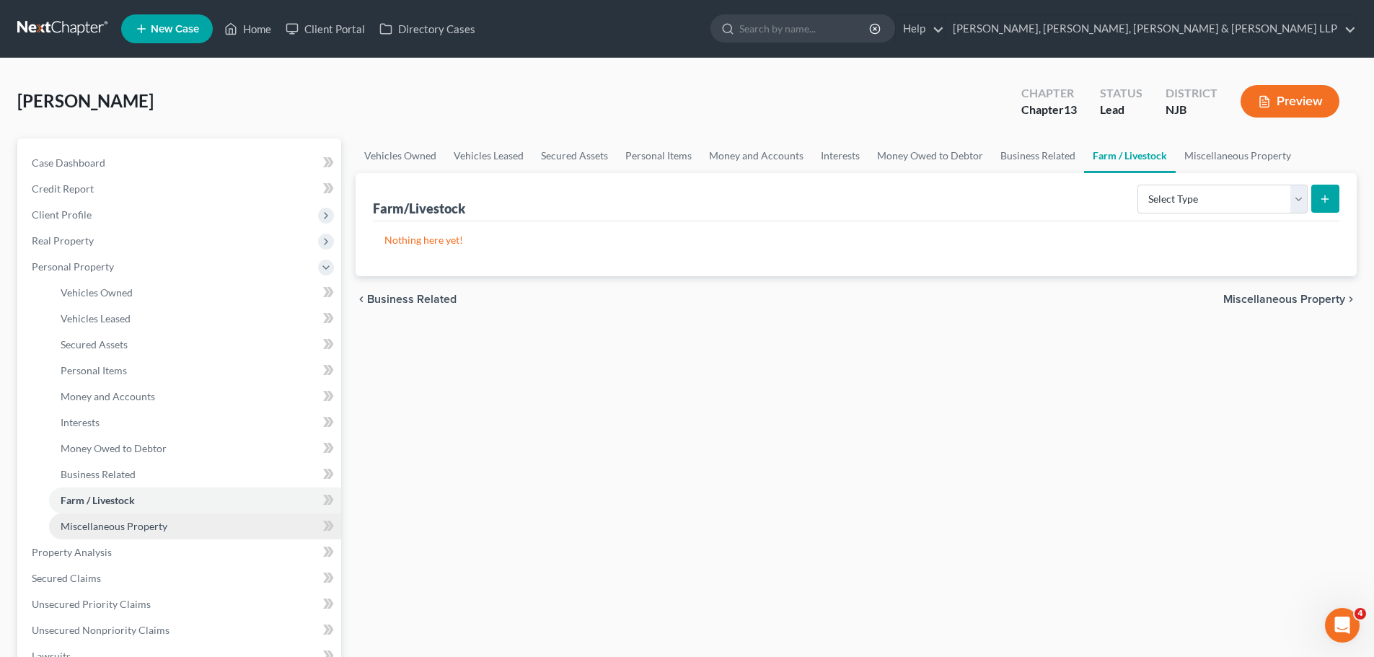
click at [109, 520] on span "Miscellaneous Property" at bounding box center [114, 526] width 107 height 12
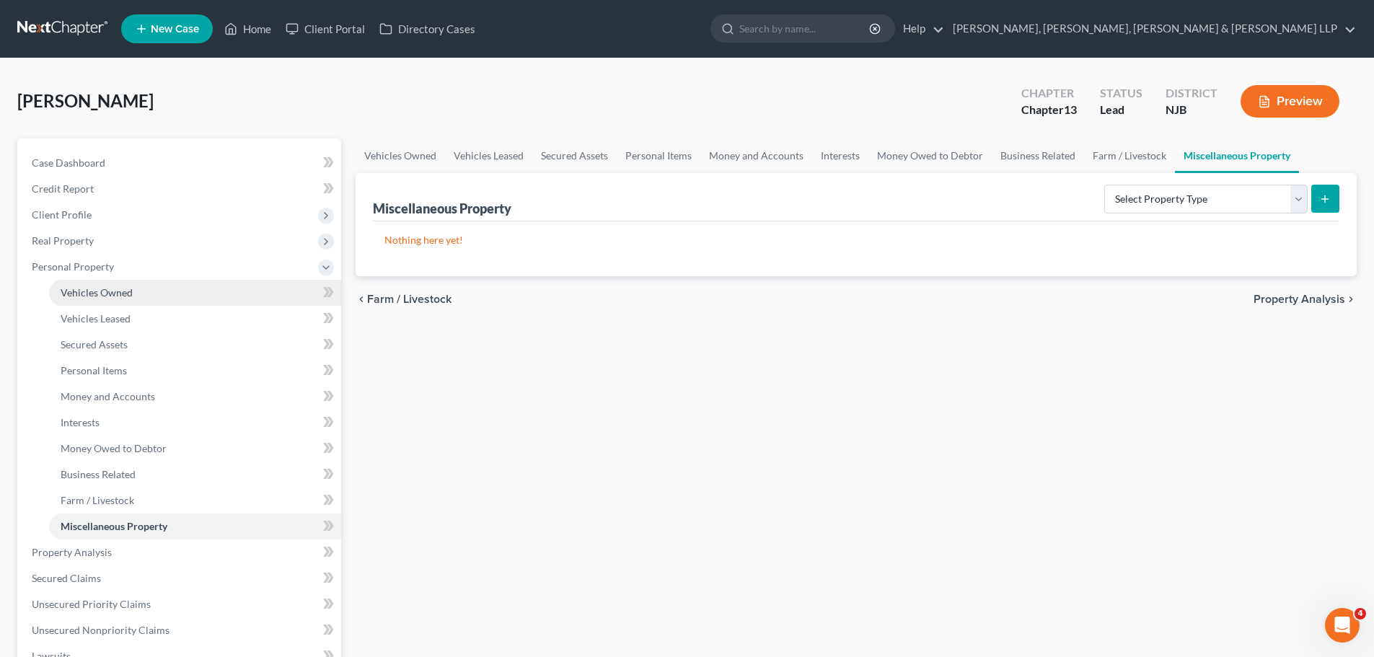
click at [133, 297] on link "Vehicles Owned" at bounding box center [195, 293] width 292 height 26
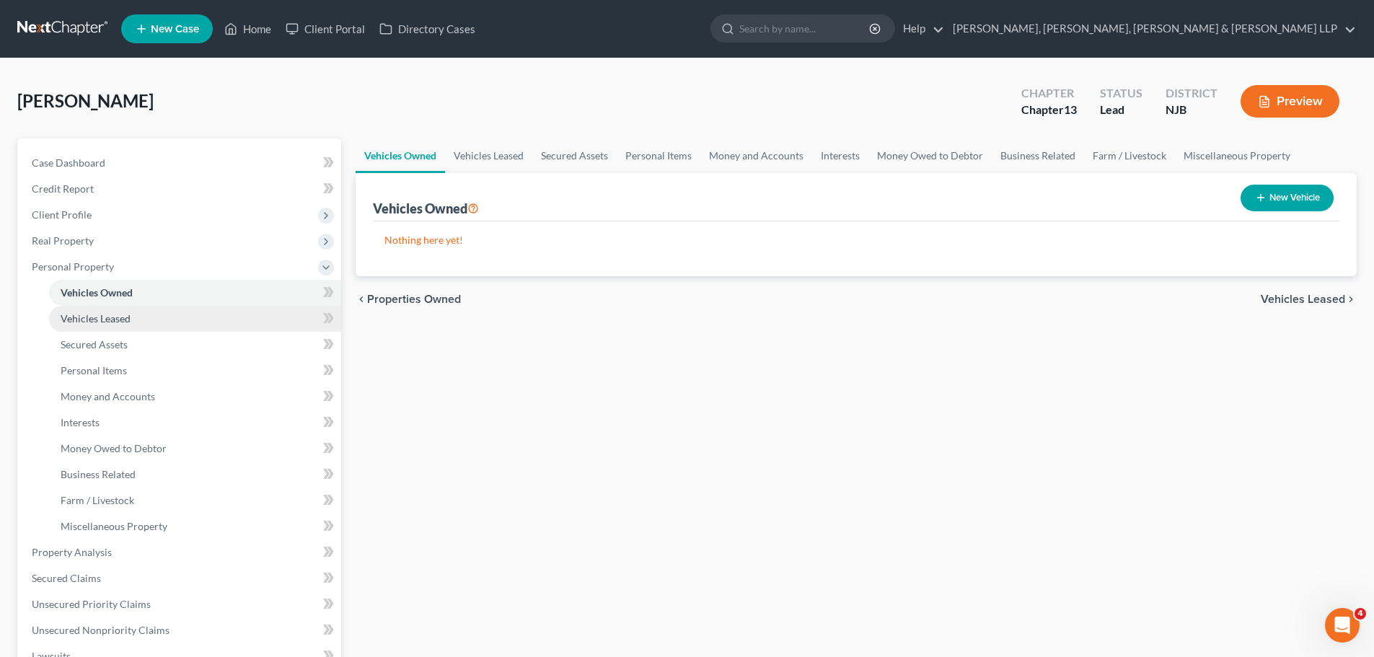
click at [136, 322] on link "Vehicles Leased" at bounding box center [195, 319] width 292 height 26
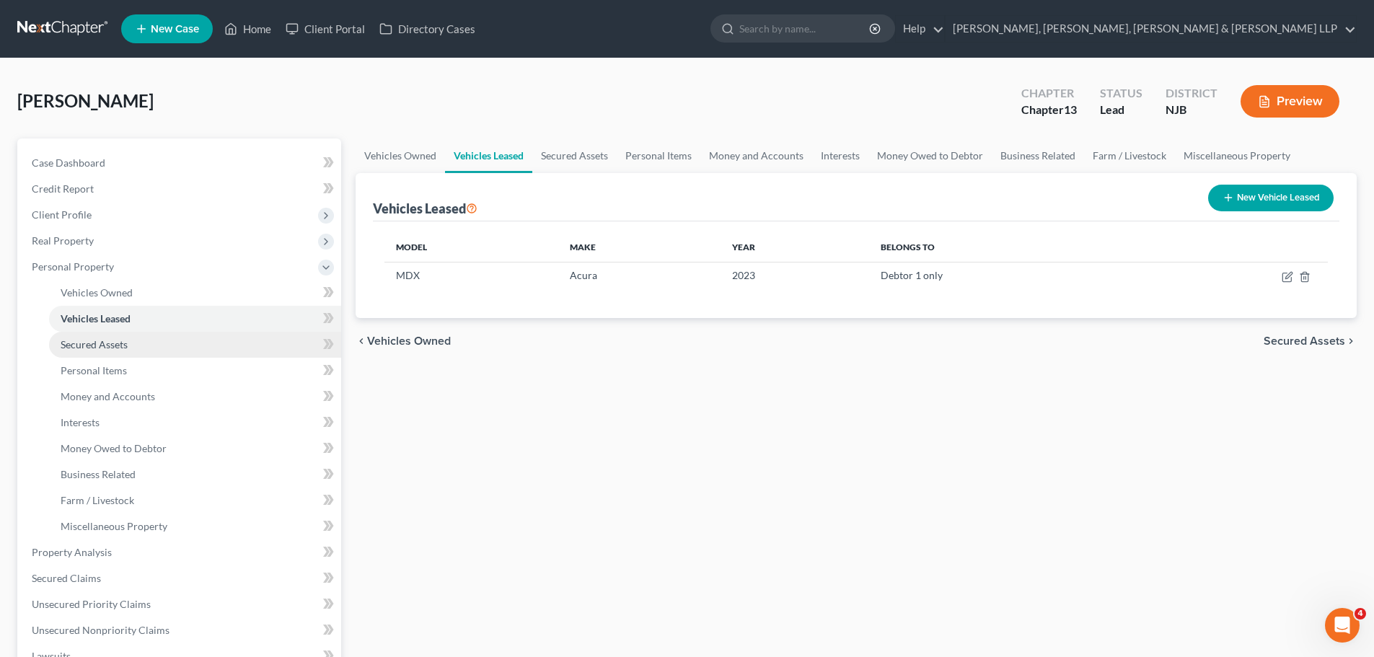
click at [143, 347] on link "Secured Assets" at bounding box center [195, 345] width 292 height 26
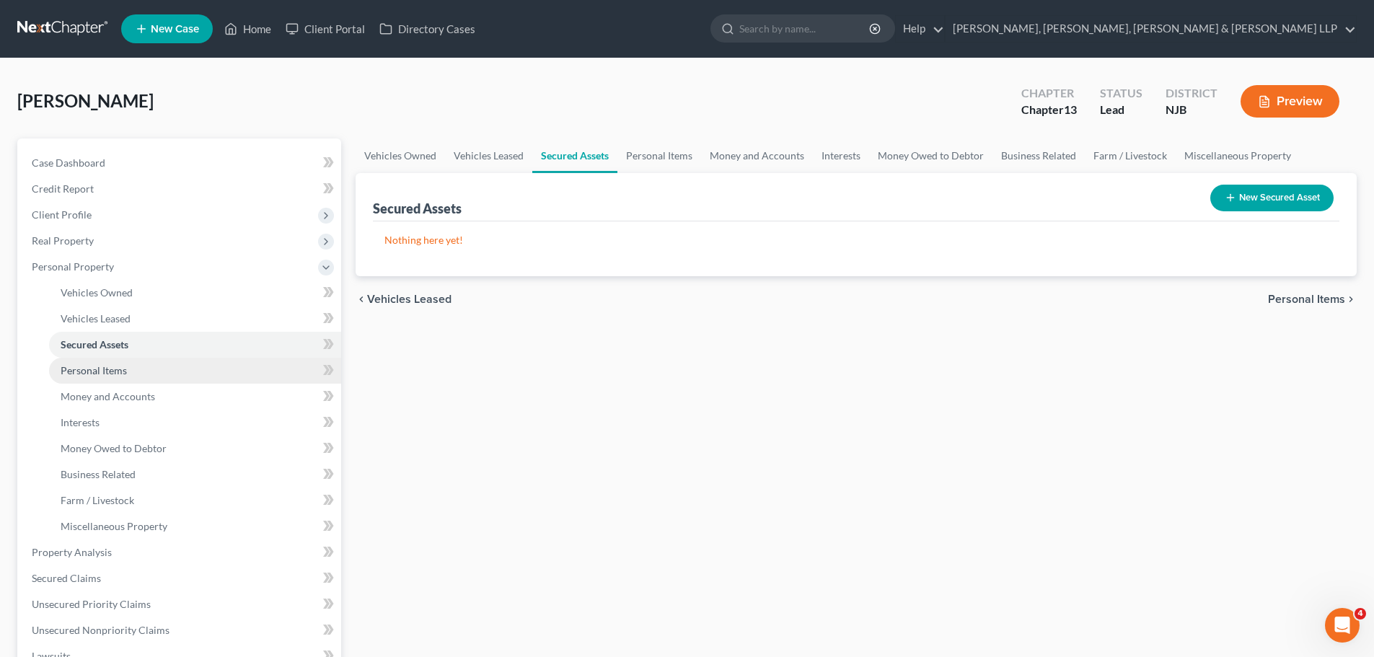
click at [149, 381] on link "Personal Items" at bounding box center [195, 371] width 292 height 26
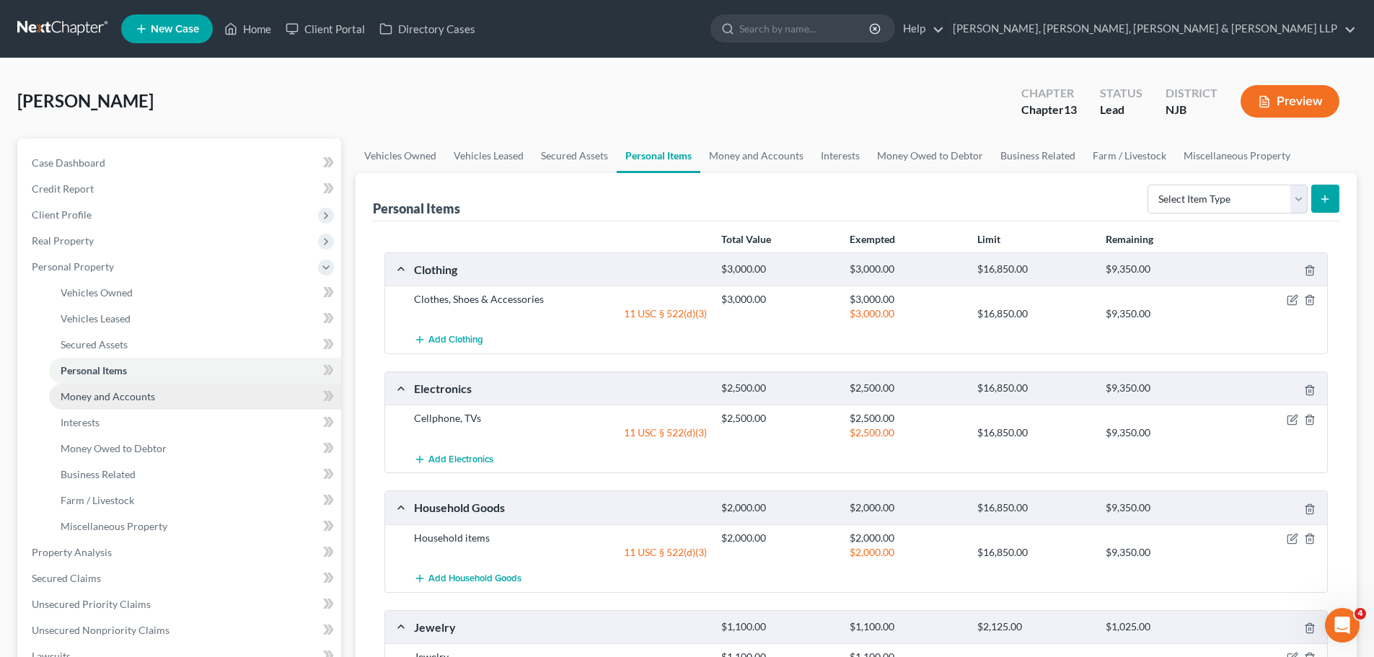
click at [149, 397] on span "Money and Accounts" at bounding box center [108, 396] width 94 height 12
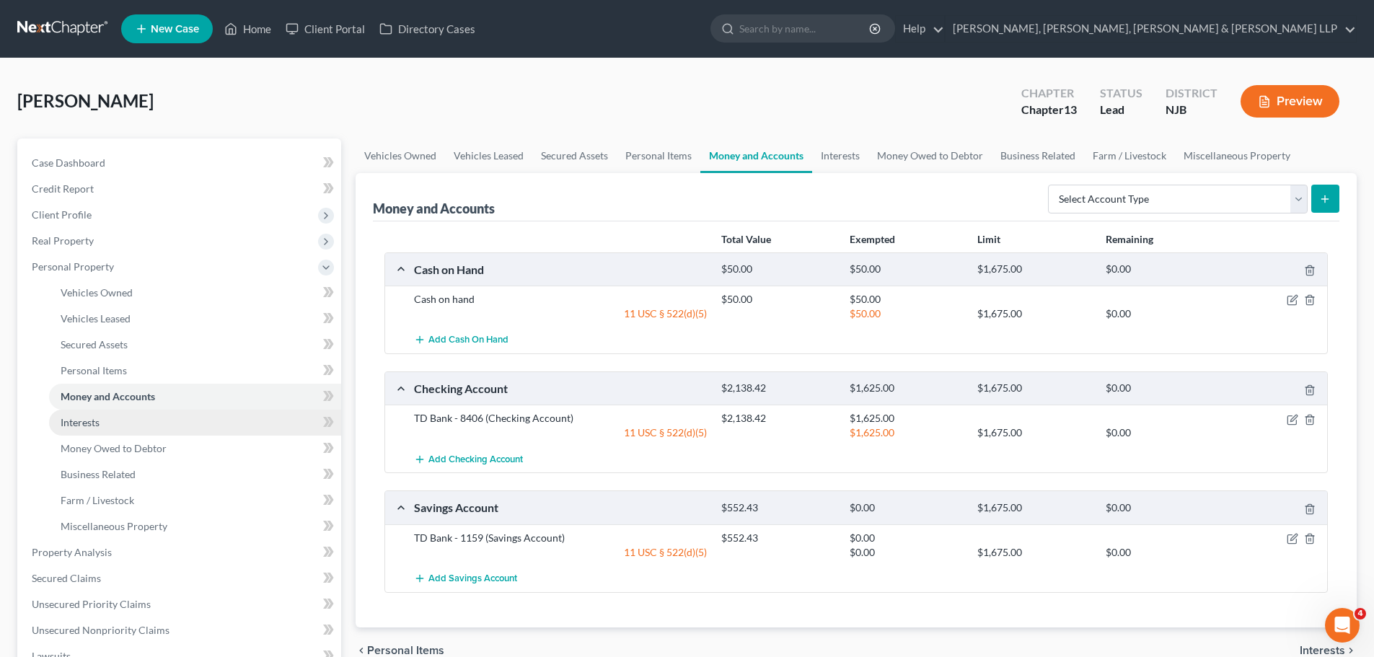
click at [151, 420] on link "Interests" at bounding box center [195, 423] width 292 height 26
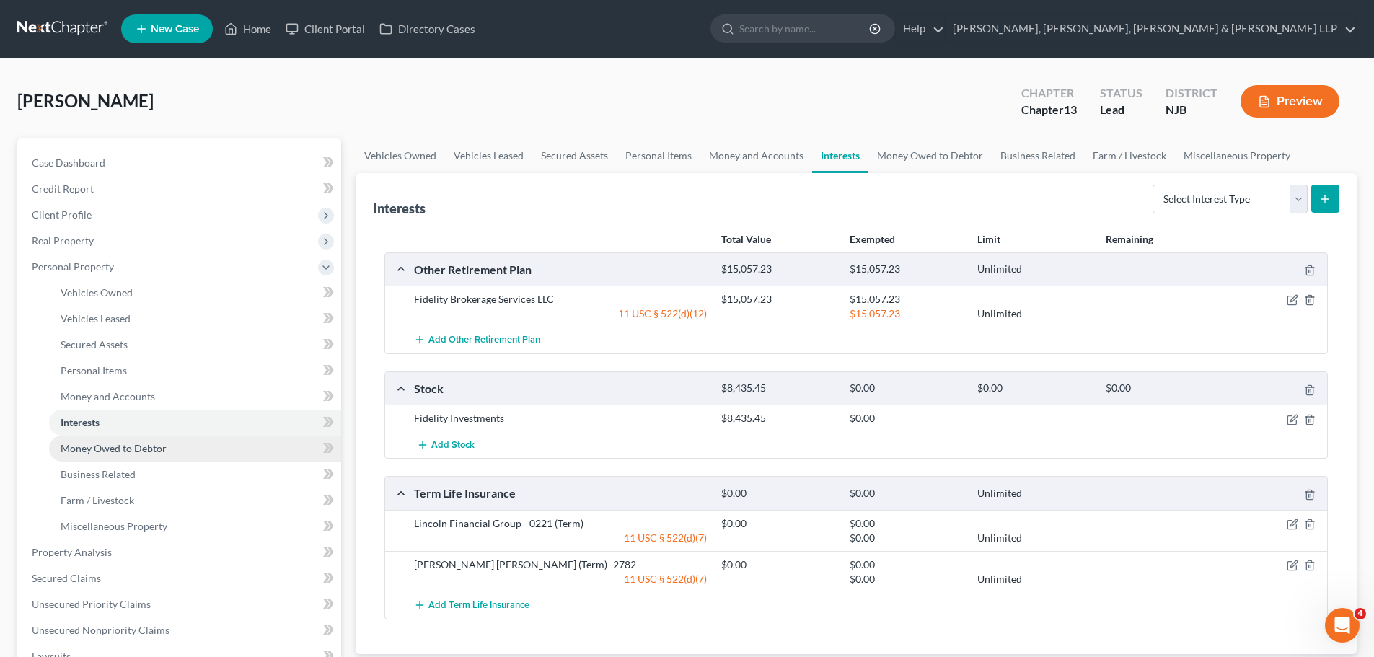
click at [162, 453] on span "Money Owed to Debtor" at bounding box center [114, 448] width 106 height 12
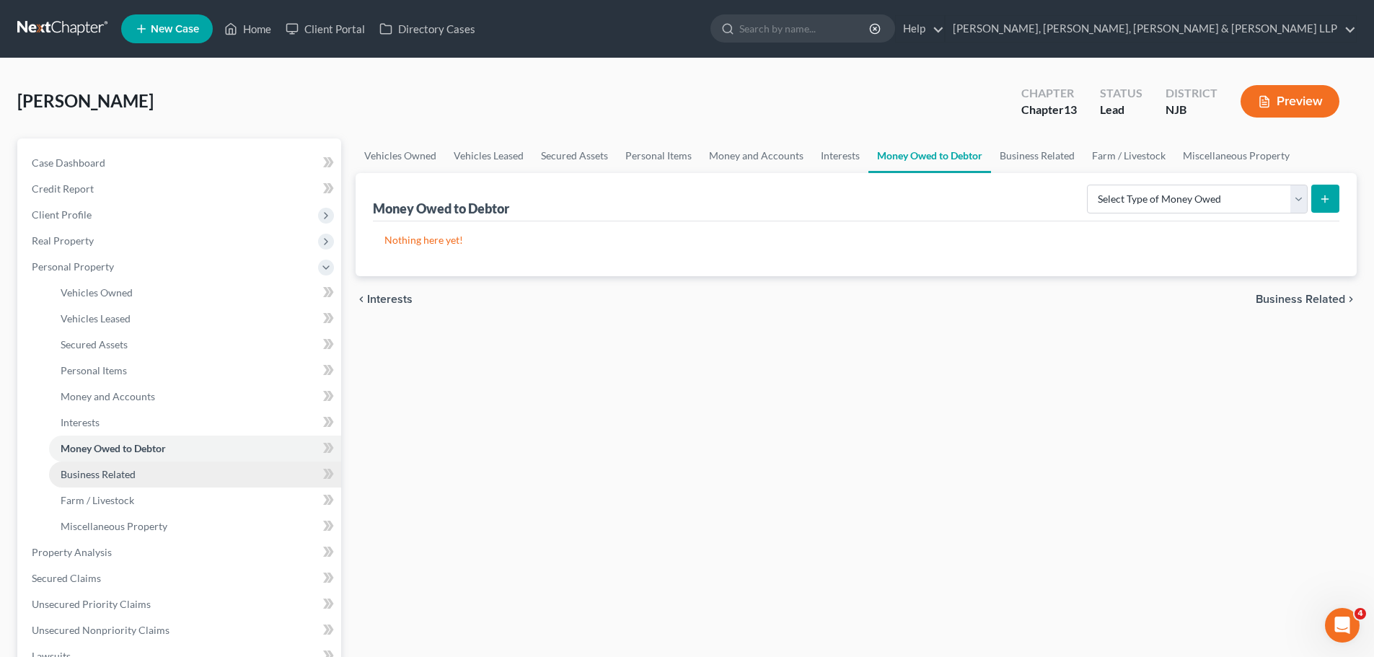
click at [169, 472] on link "Business Related" at bounding box center [195, 475] width 292 height 26
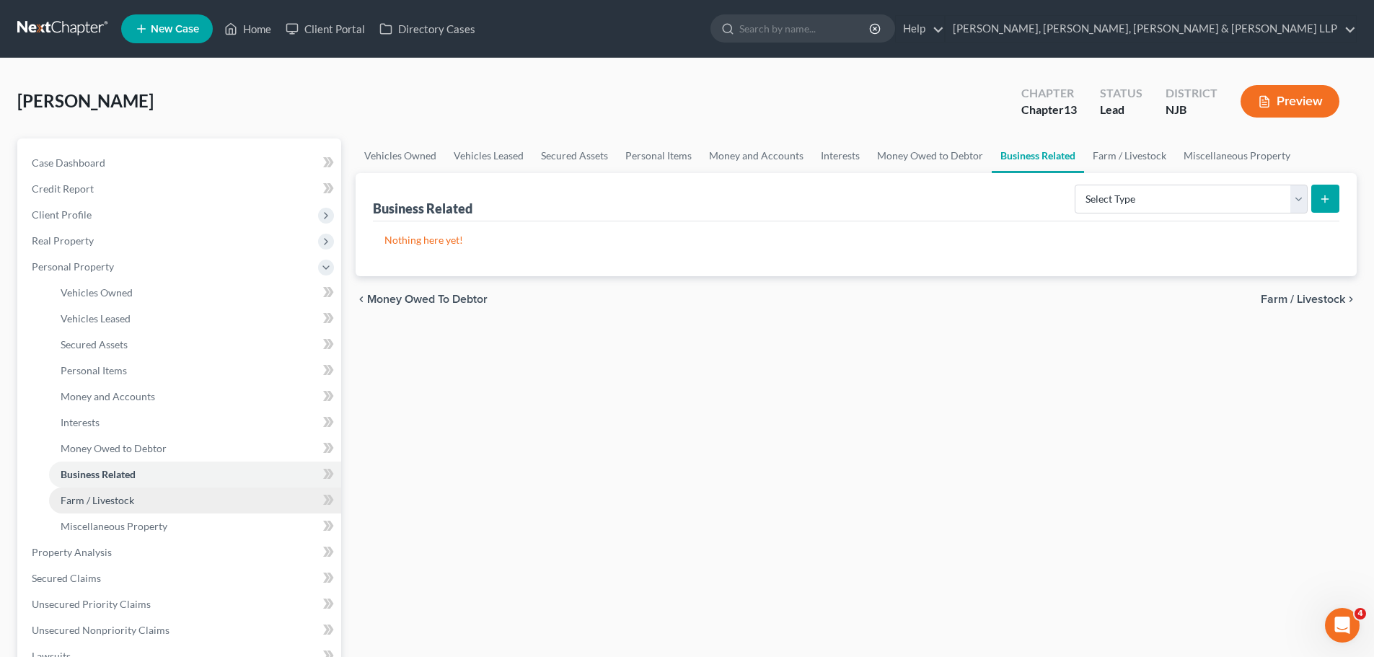
click at [167, 490] on link "Farm / Livestock" at bounding box center [195, 501] width 292 height 26
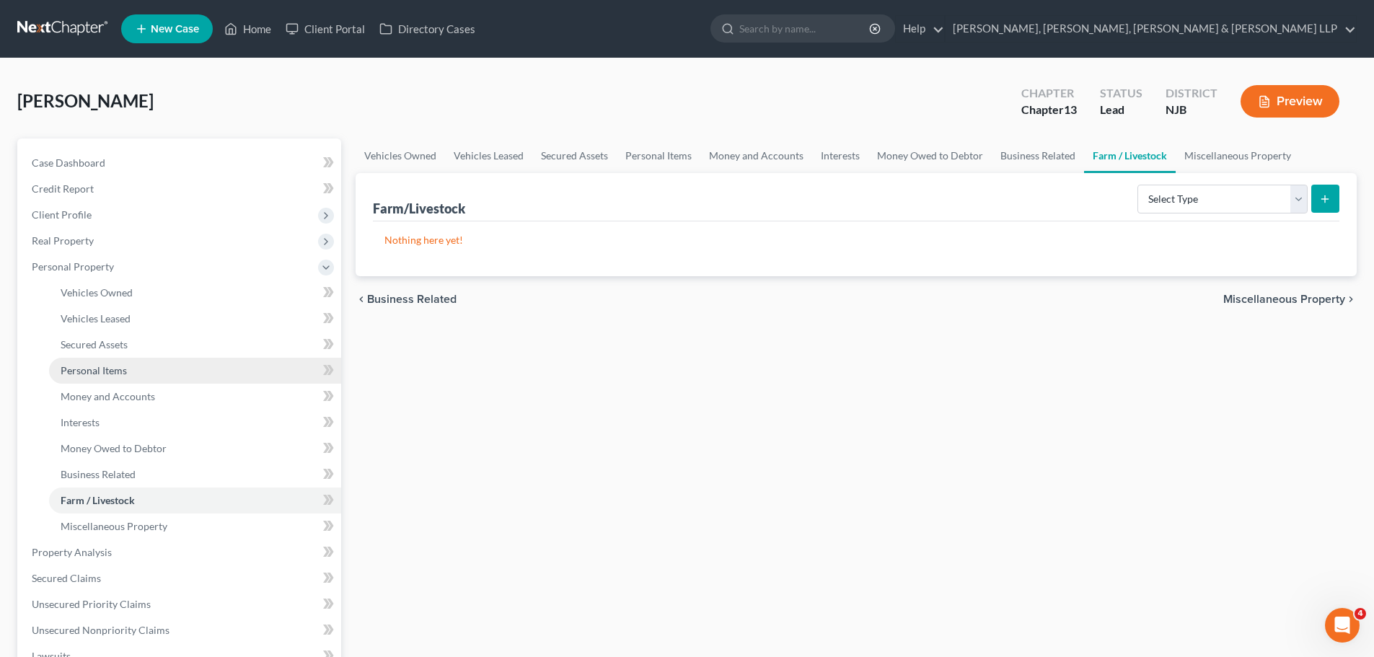
click at [164, 378] on link "Personal Items" at bounding box center [195, 371] width 292 height 26
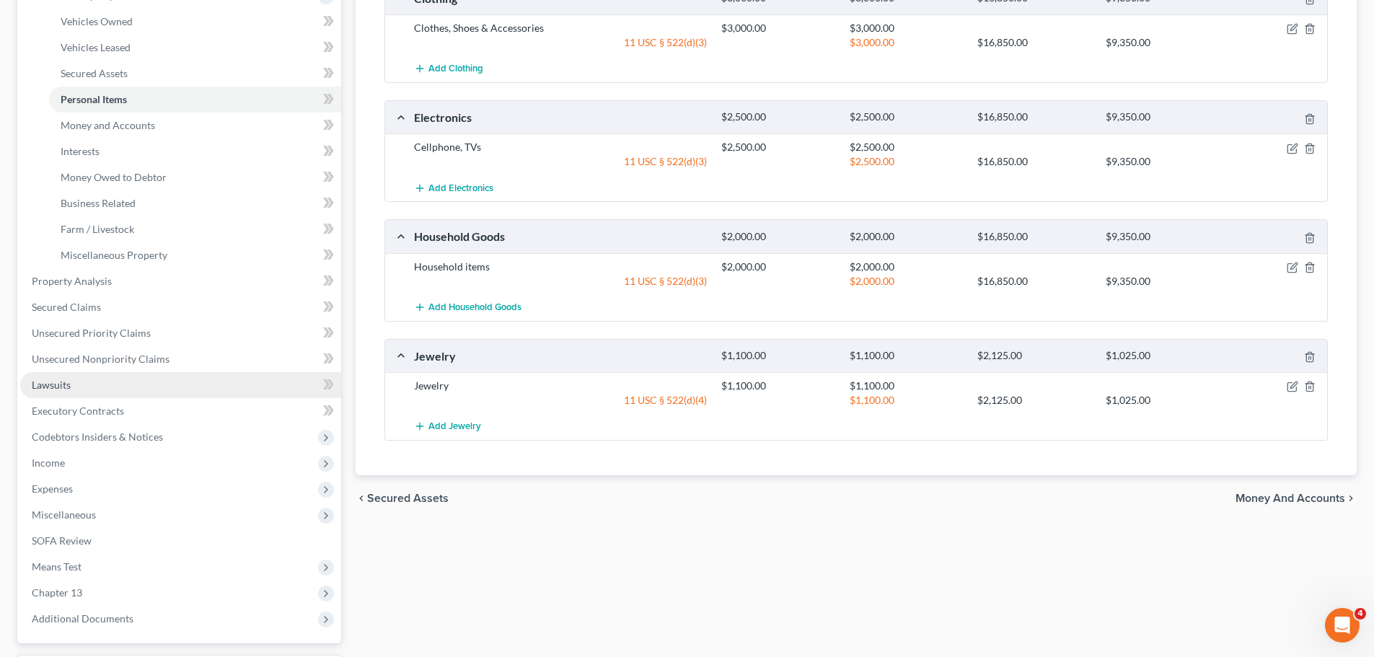
scroll to position [358, 0]
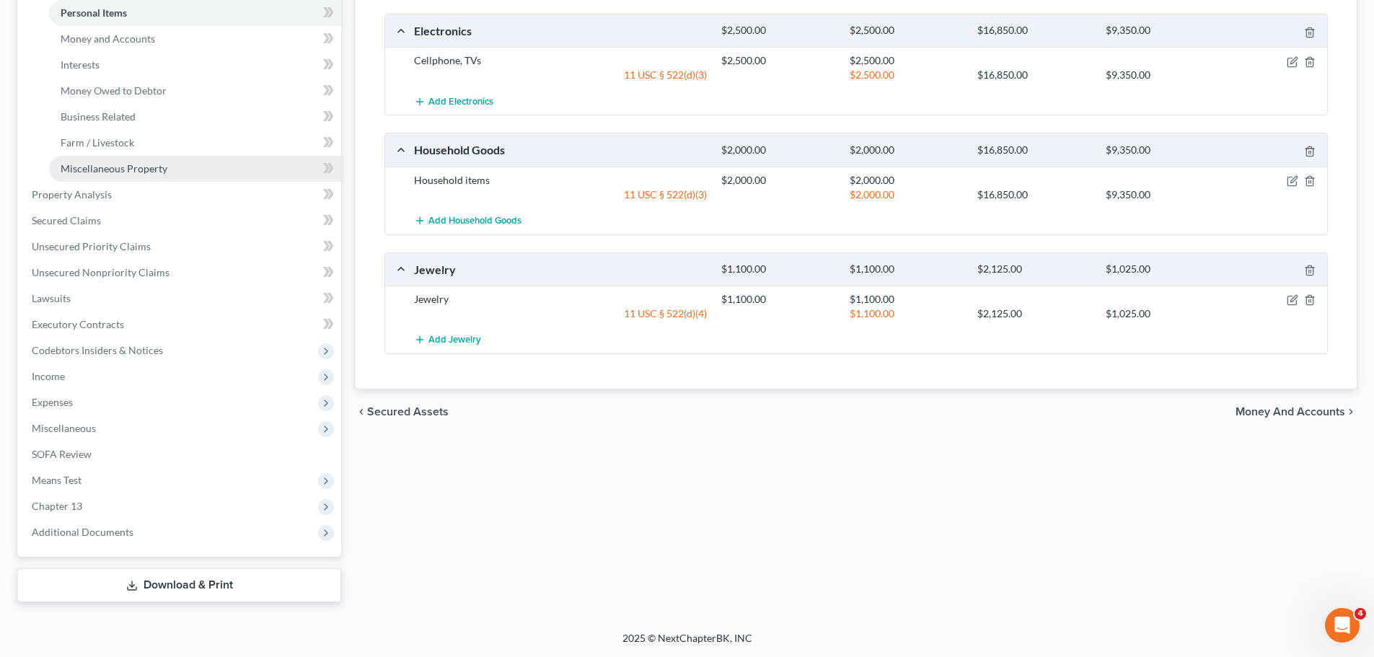
click at [159, 167] on span "Miscellaneous Property" at bounding box center [114, 168] width 107 height 12
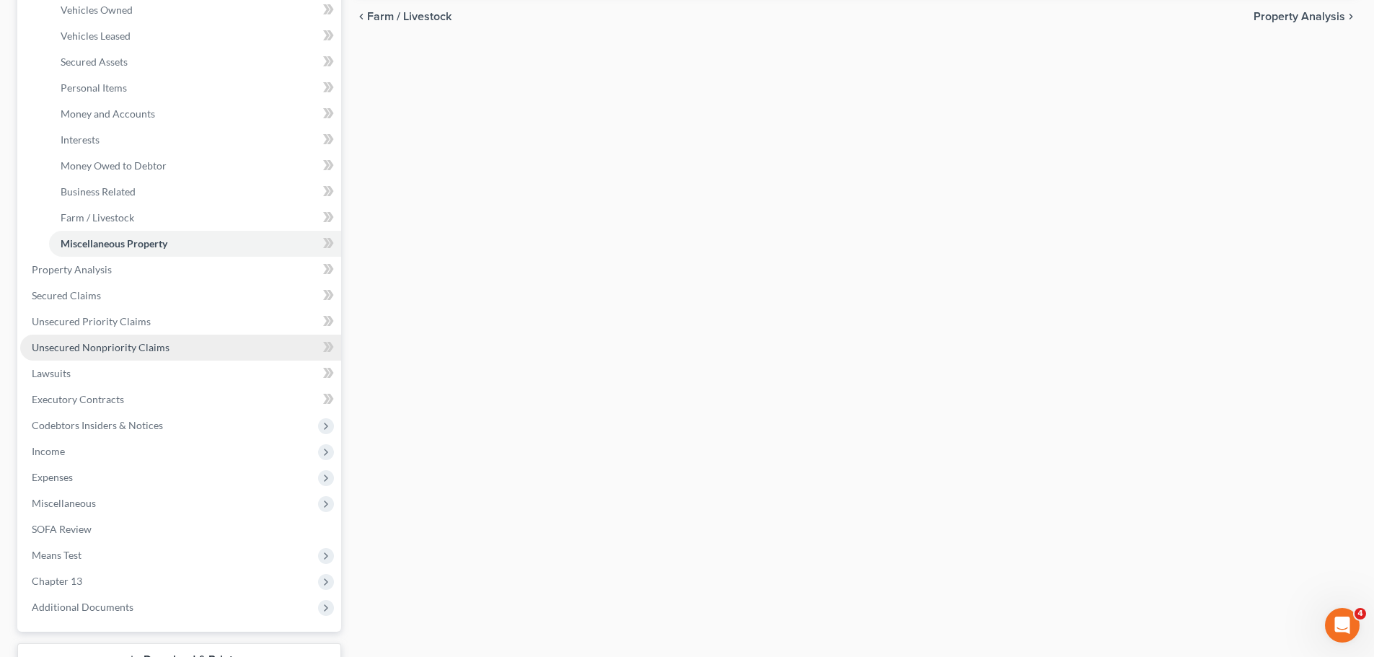
scroll to position [288, 0]
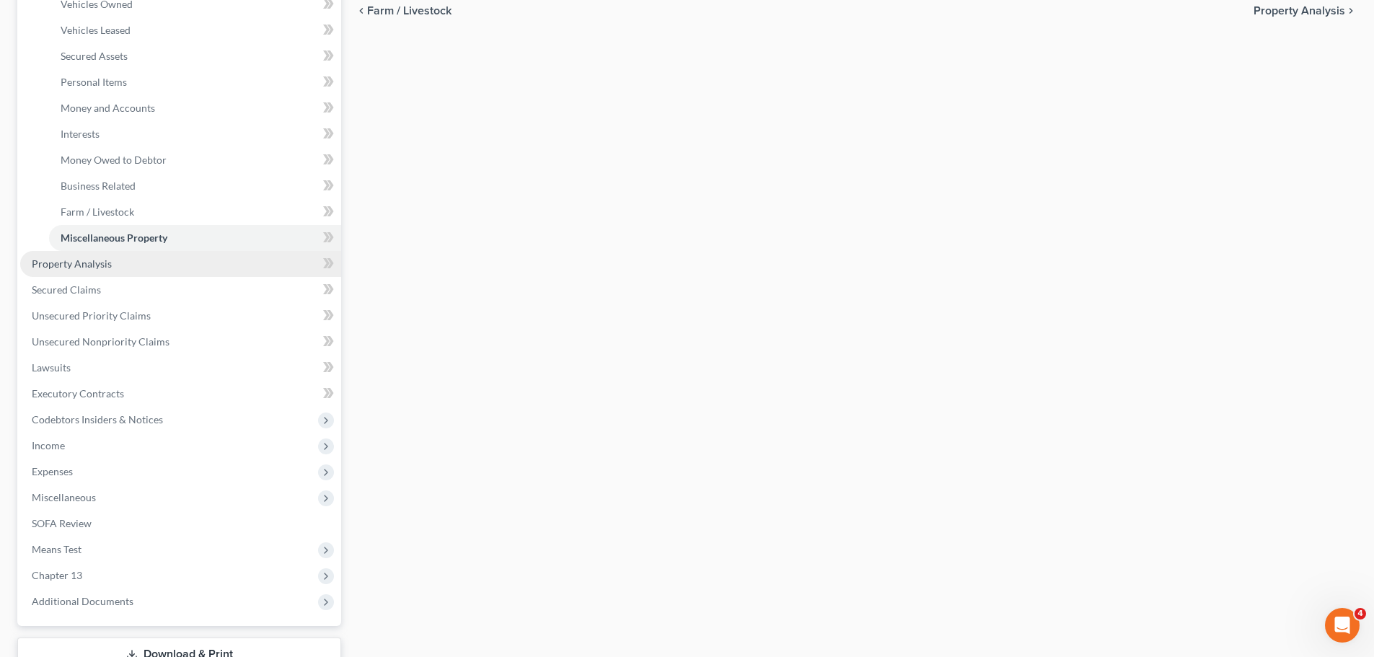
click at [131, 259] on link "Property Analysis" at bounding box center [180, 264] width 321 height 26
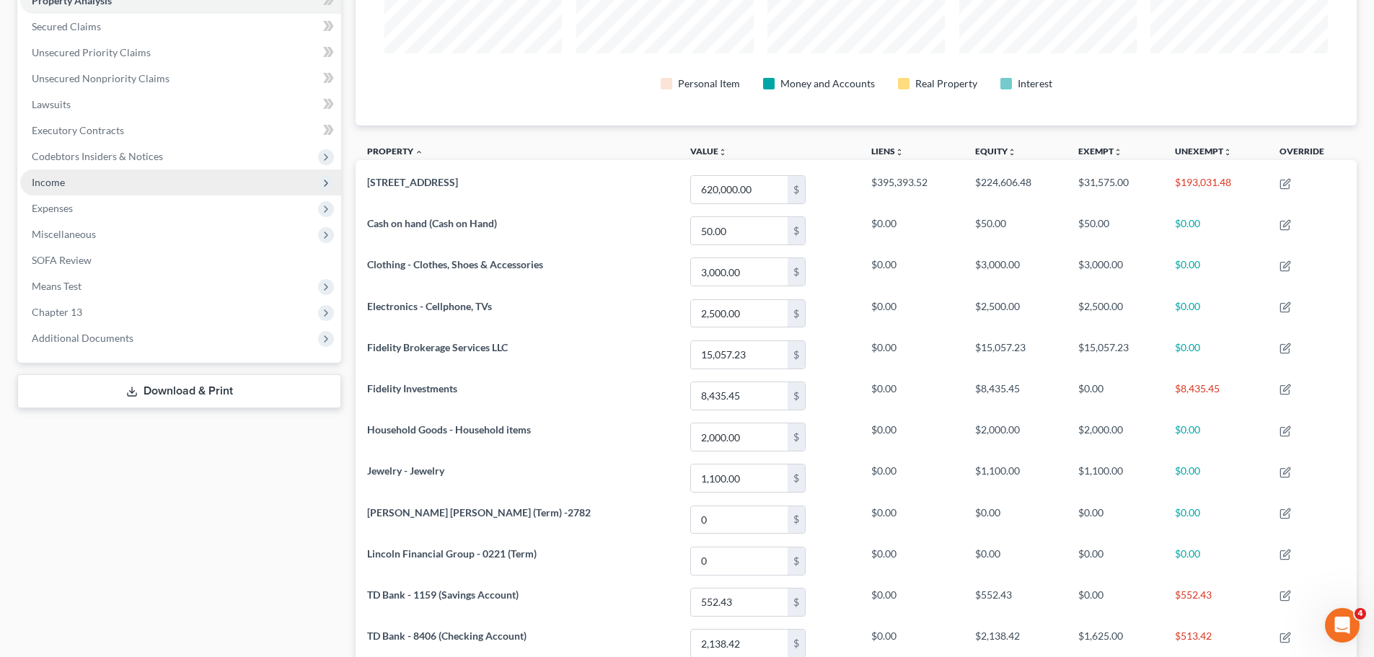
scroll to position [152, 0]
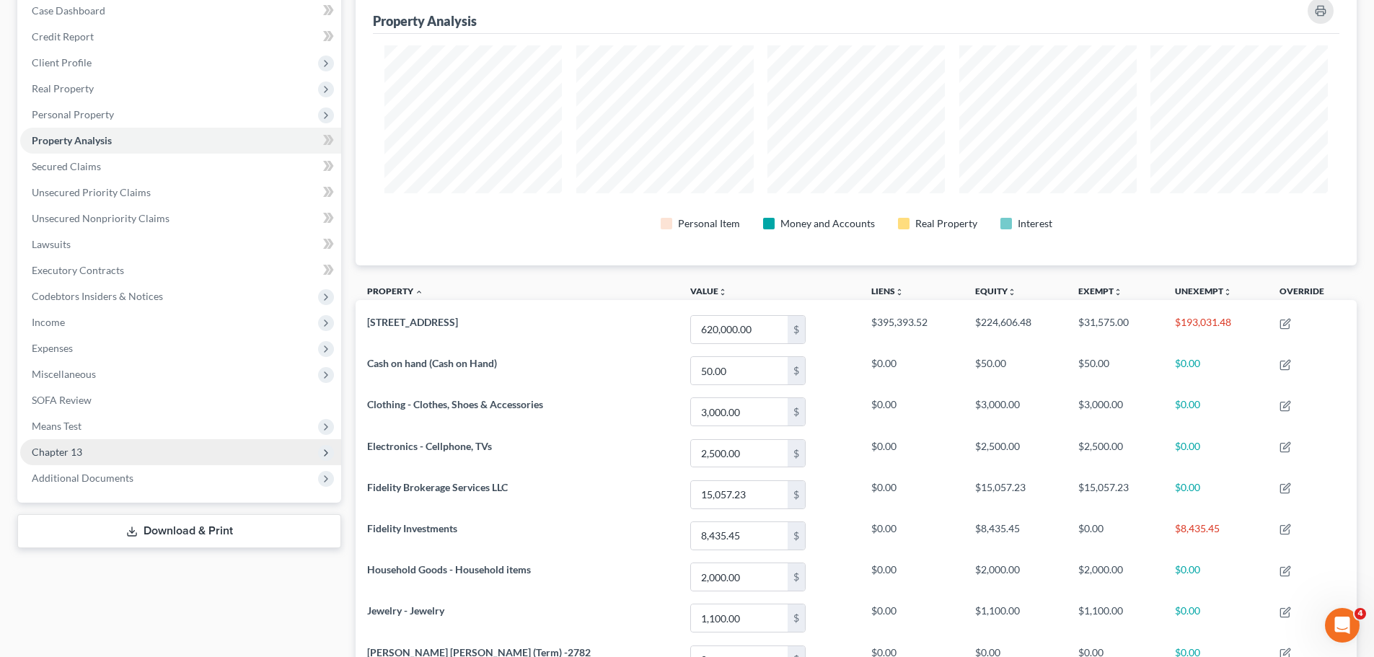
click at [50, 449] on span "Chapter 13" at bounding box center [57, 452] width 50 height 12
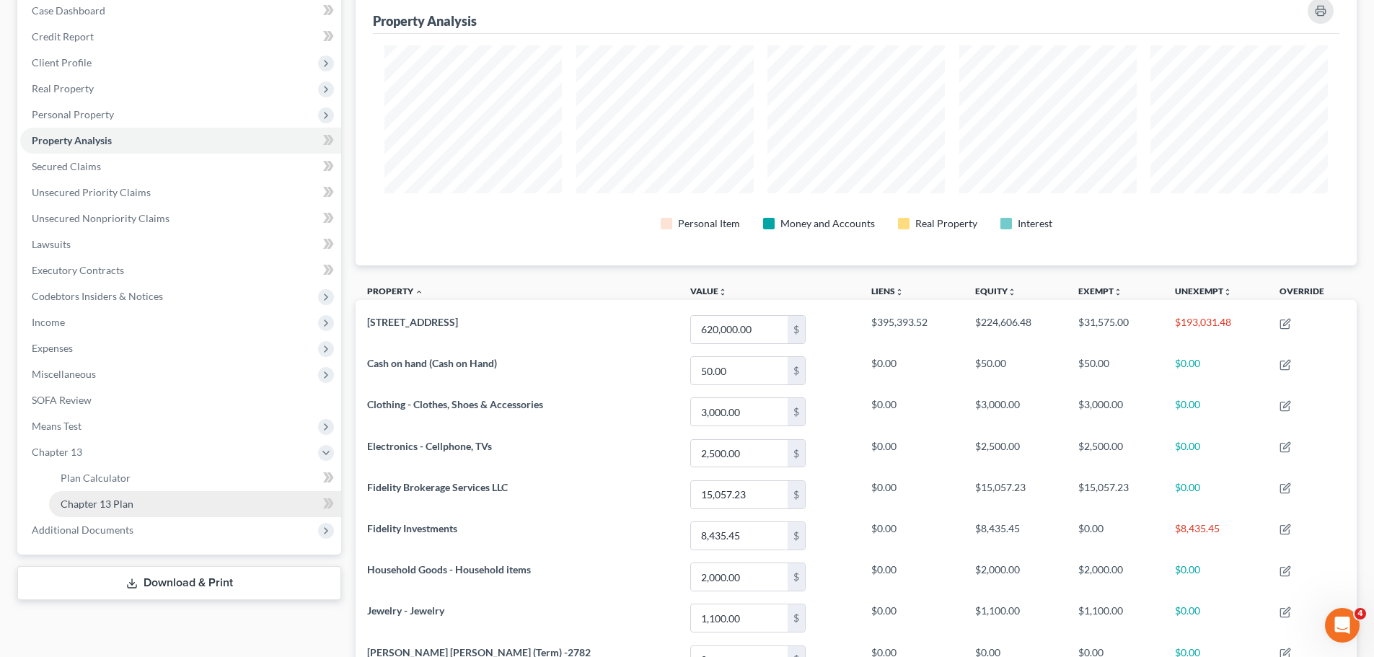
click at [115, 501] on span "Chapter 13 Plan" at bounding box center [97, 504] width 73 height 12
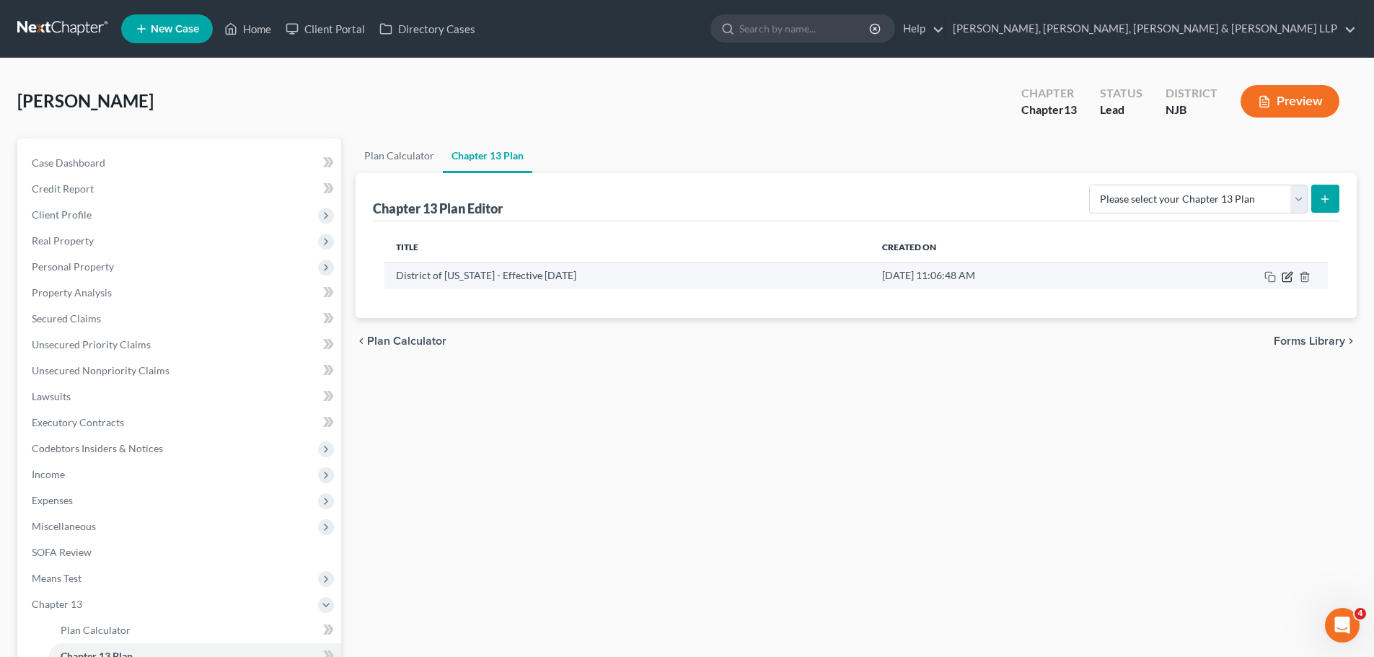
click at [1285, 281] on icon "button" at bounding box center [1286, 277] width 9 height 9
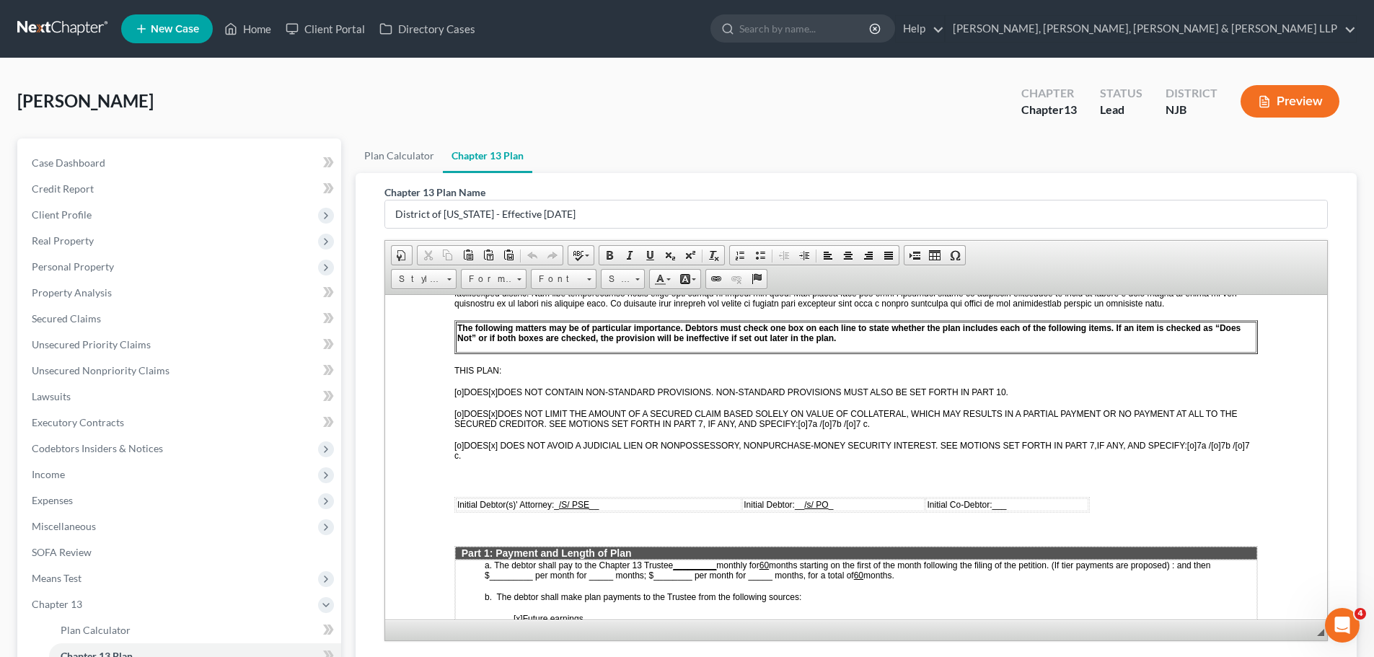
scroll to position [649, 0]
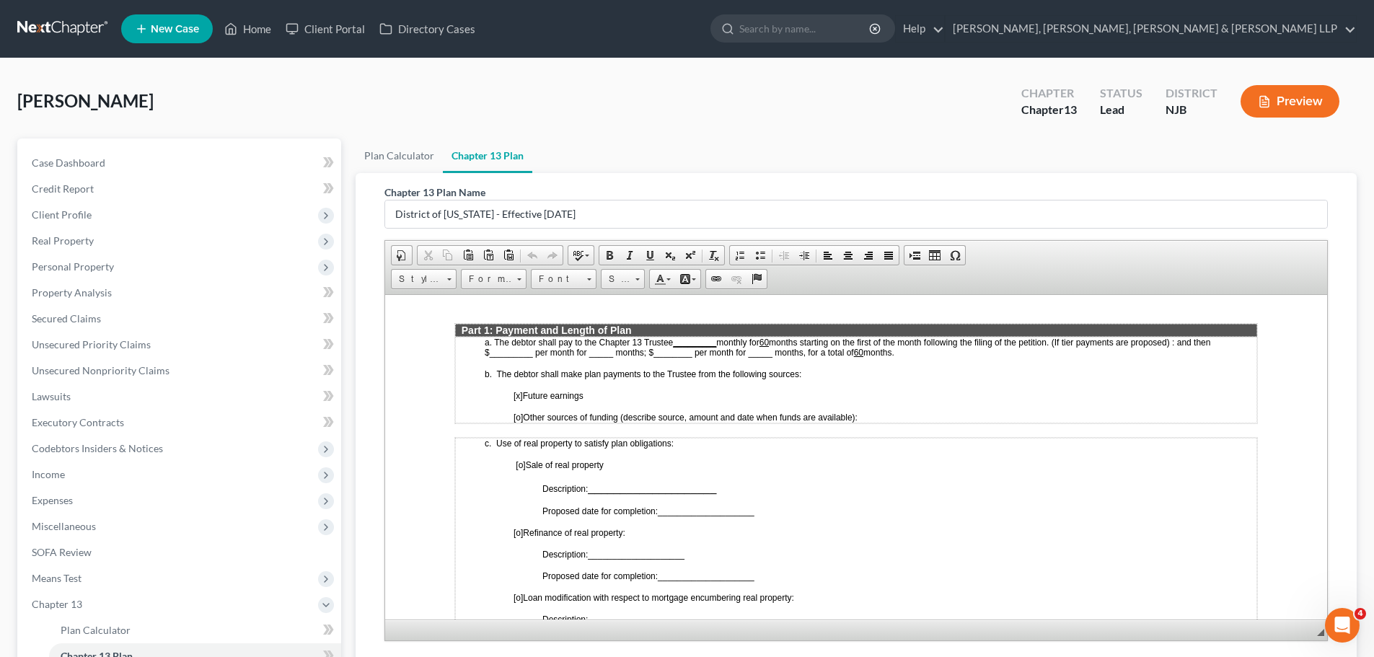
click at [681, 340] on u "_________" at bounding box center [694, 342] width 43 height 10
click at [749, 344] on span "months starting on the first of the month following the filing of the petition.…" at bounding box center [867, 346] width 764 height 22
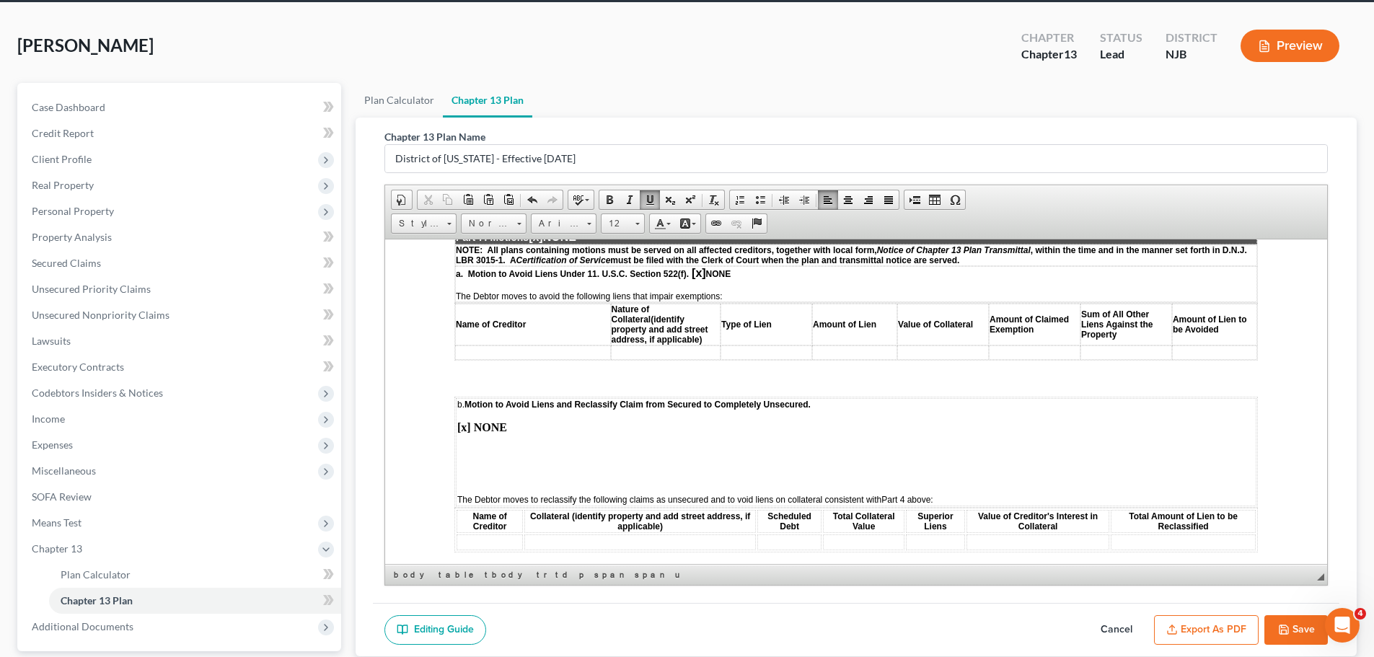
scroll to position [154, 0]
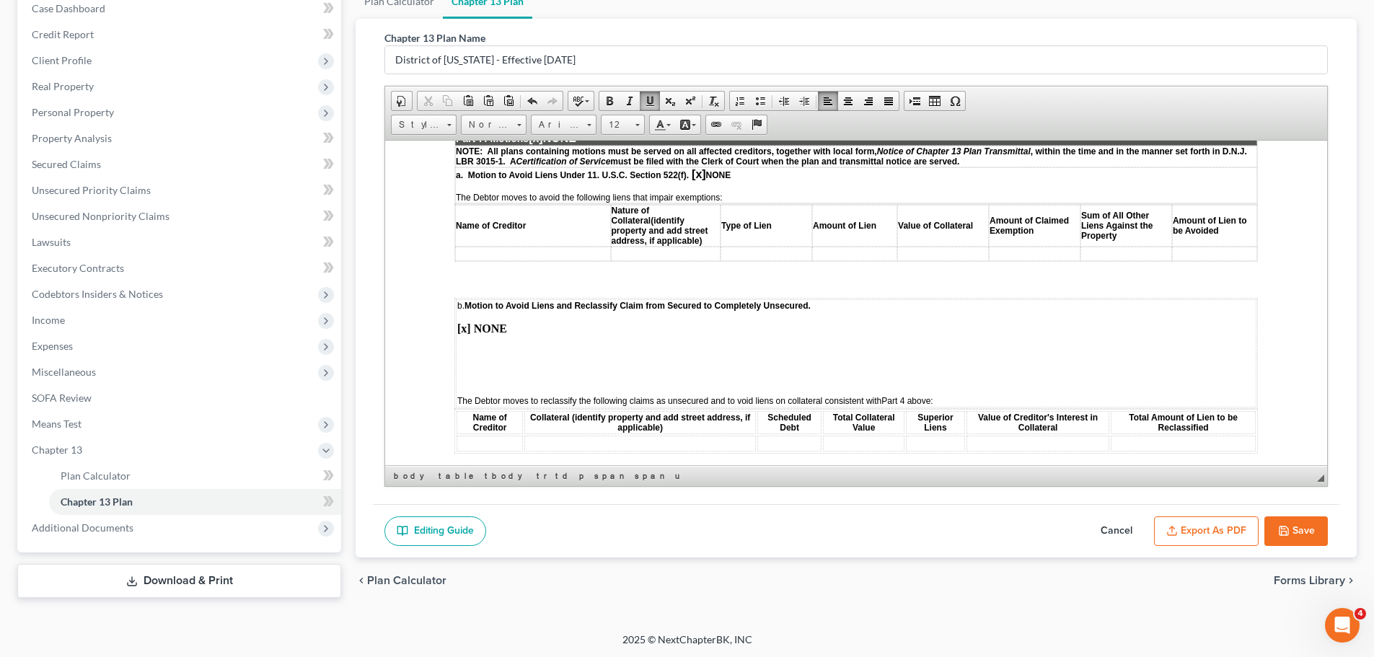
click at [1310, 529] on button "Save" at bounding box center [1295, 531] width 63 height 30
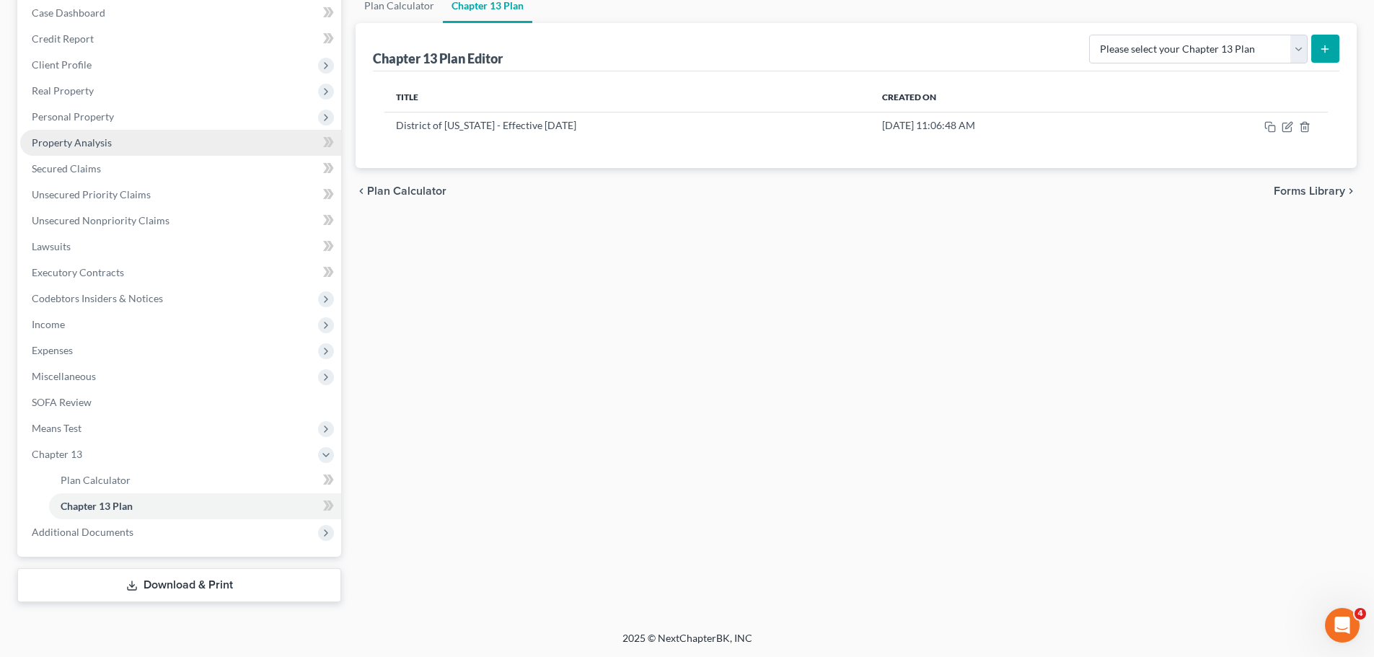
drag, startPoint x: 100, startPoint y: 124, endPoint x: 100, endPoint y: 137, distance: 13.0
click at [100, 124] on span "Personal Property" at bounding box center [180, 117] width 321 height 26
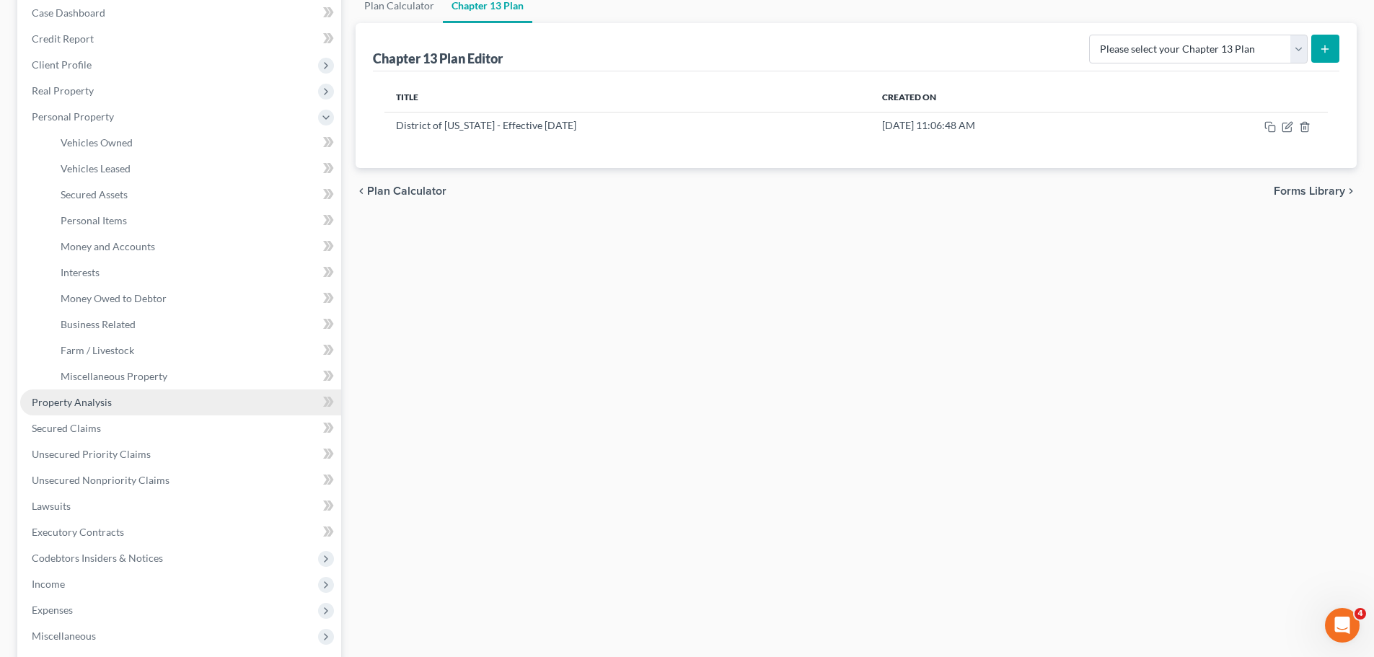
scroll to position [154, 0]
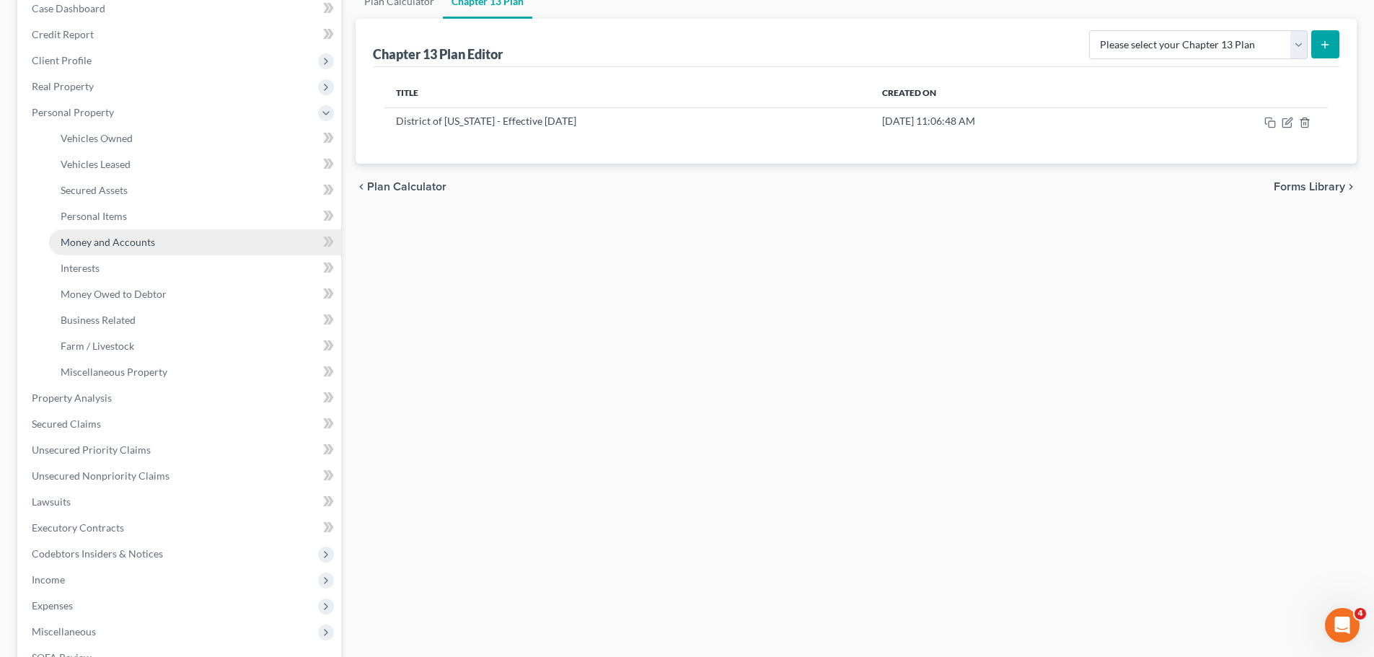
click at [109, 244] on span "Money and Accounts" at bounding box center [108, 242] width 94 height 12
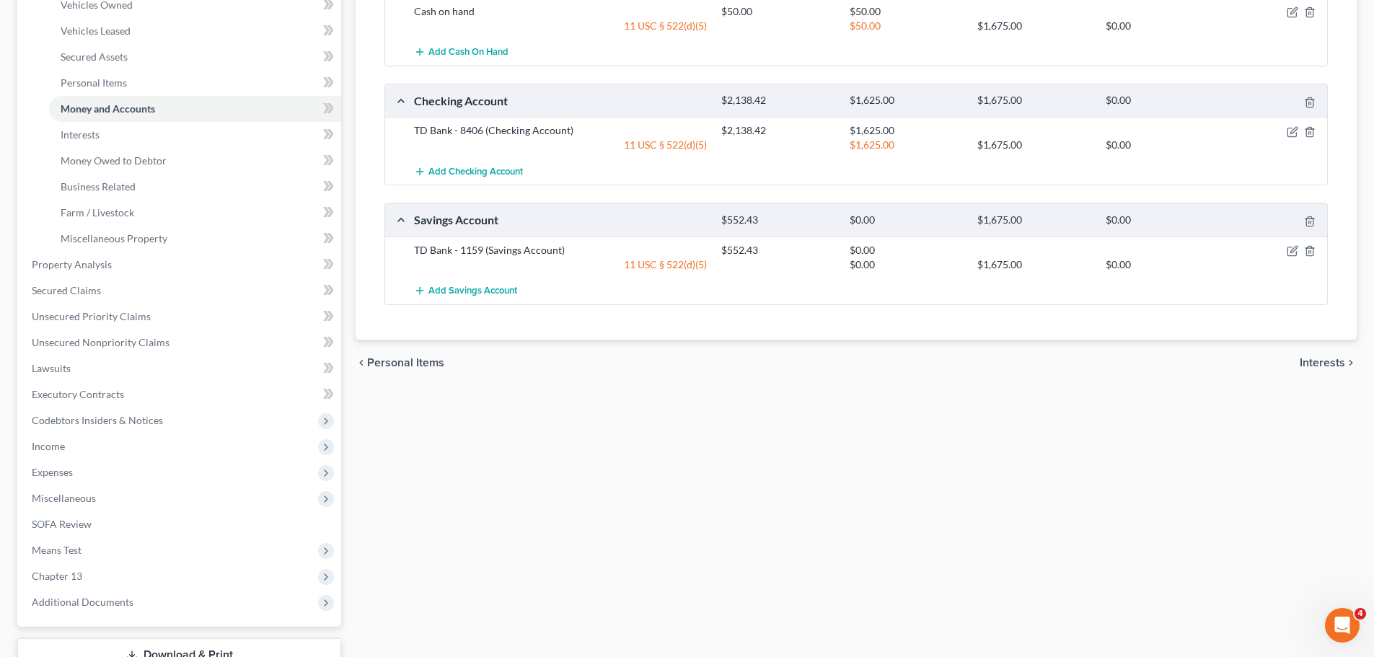
scroll to position [288, 0]
click at [82, 138] on span "Interests" at bounding box center [80, 134] width 39 height 12
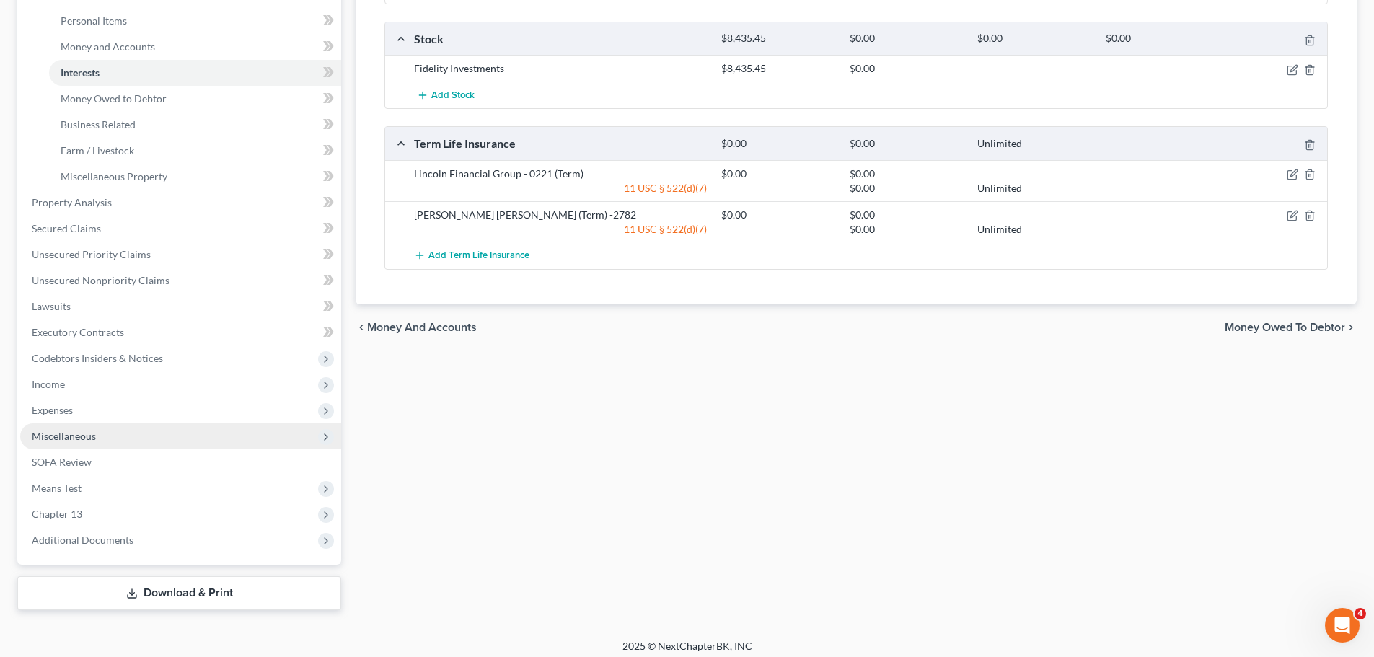
scroll to position [358, 0]
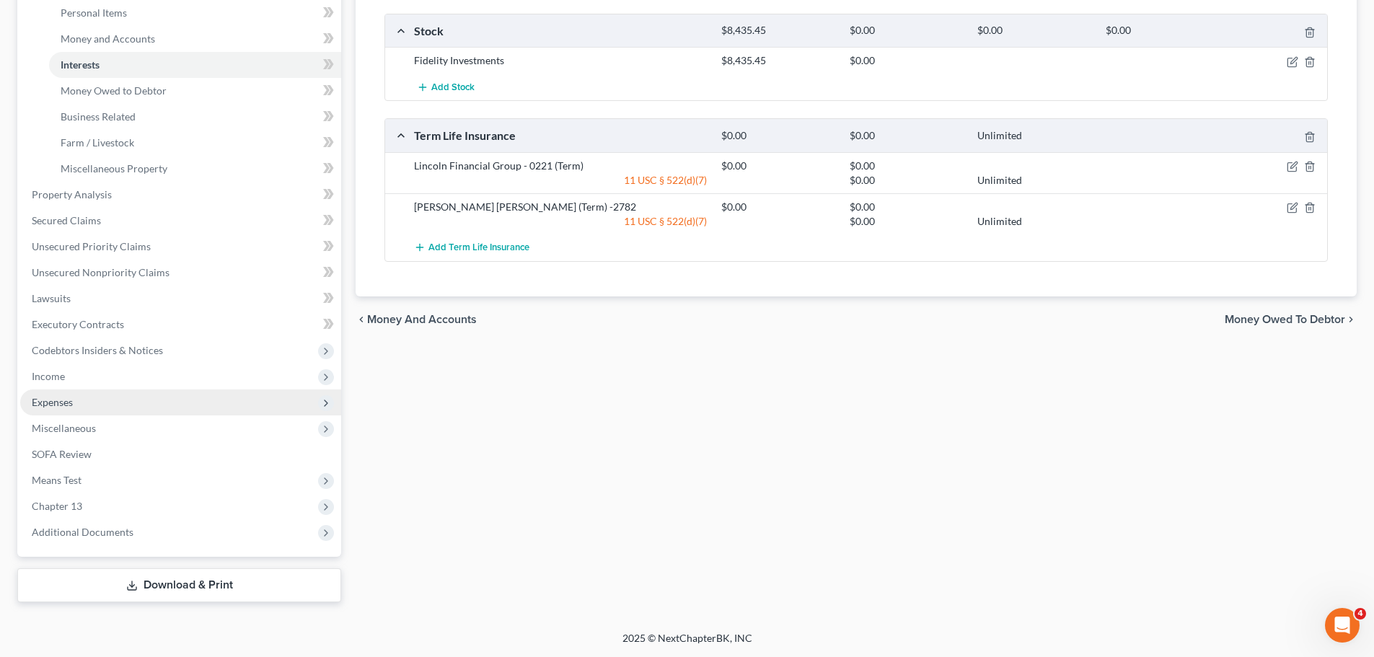
click at [109, 405] on span "Expenses" at bounding box center [180, 402] width 321 height 26
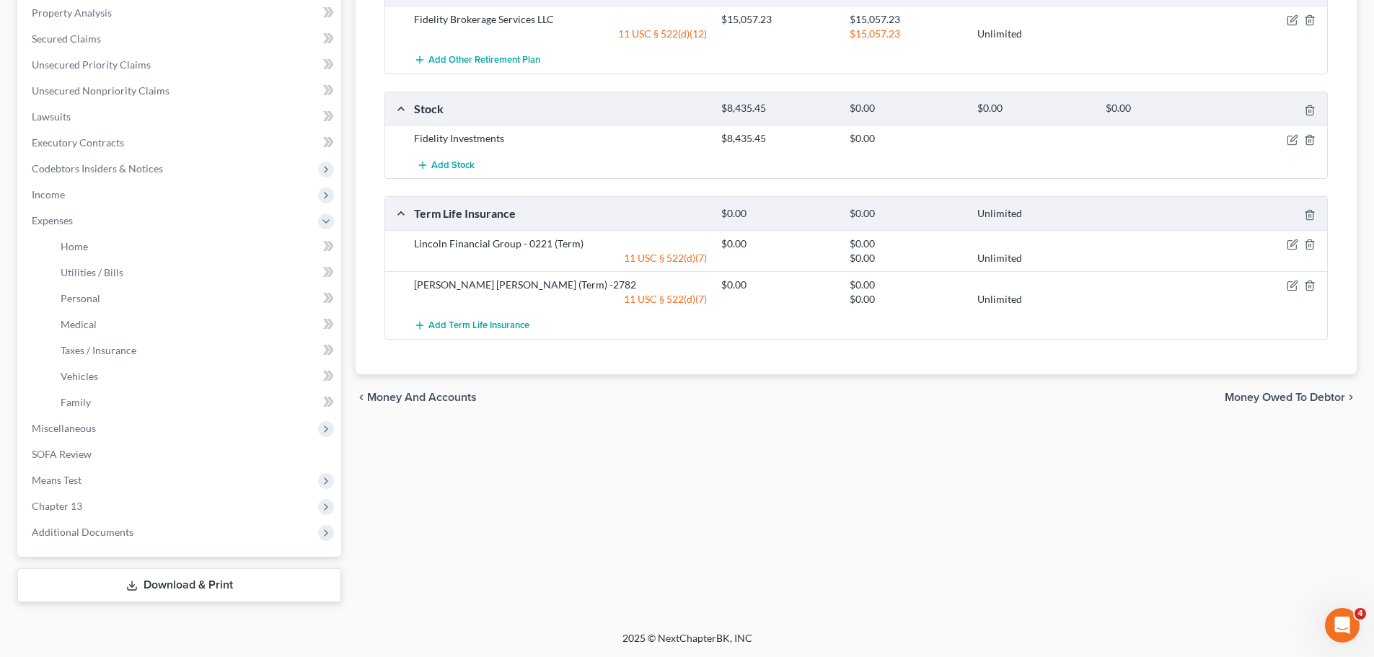
scroll to position [280, 0]
click at [107, 381] on link "Vehicles" at bounding box center [195, 376] width 292 height 26
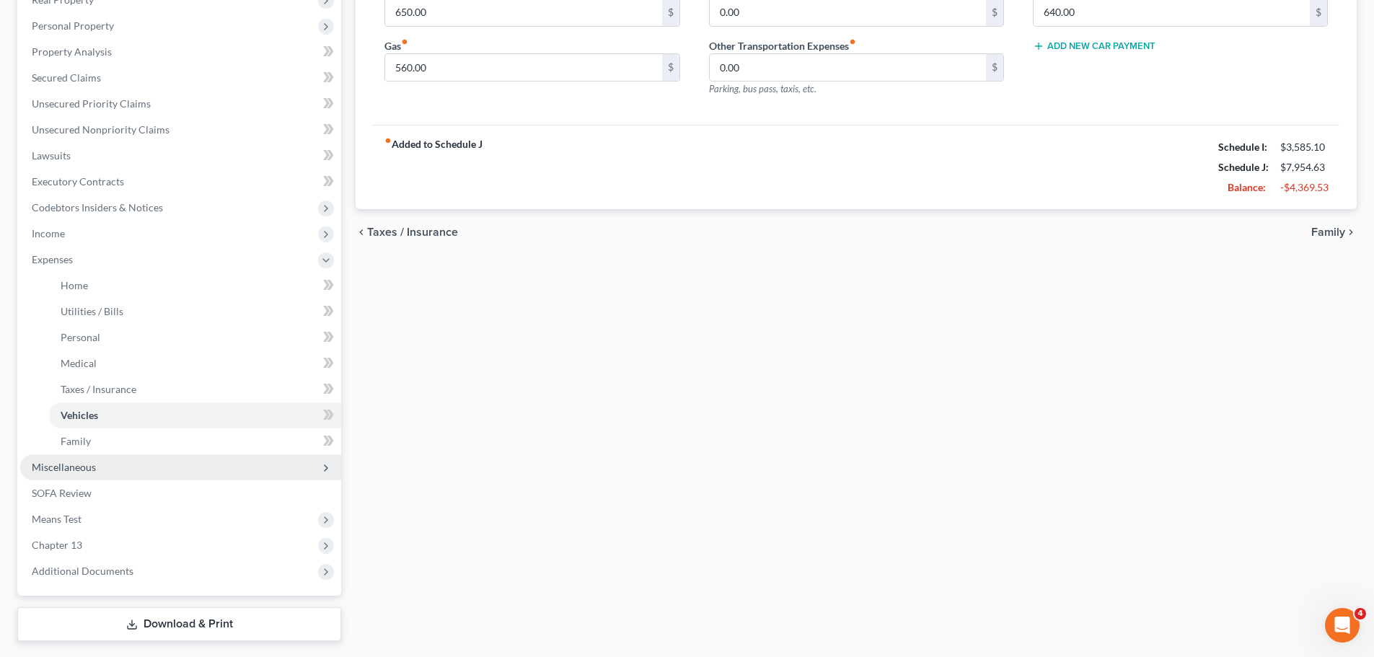
scroll to position [280, 0]
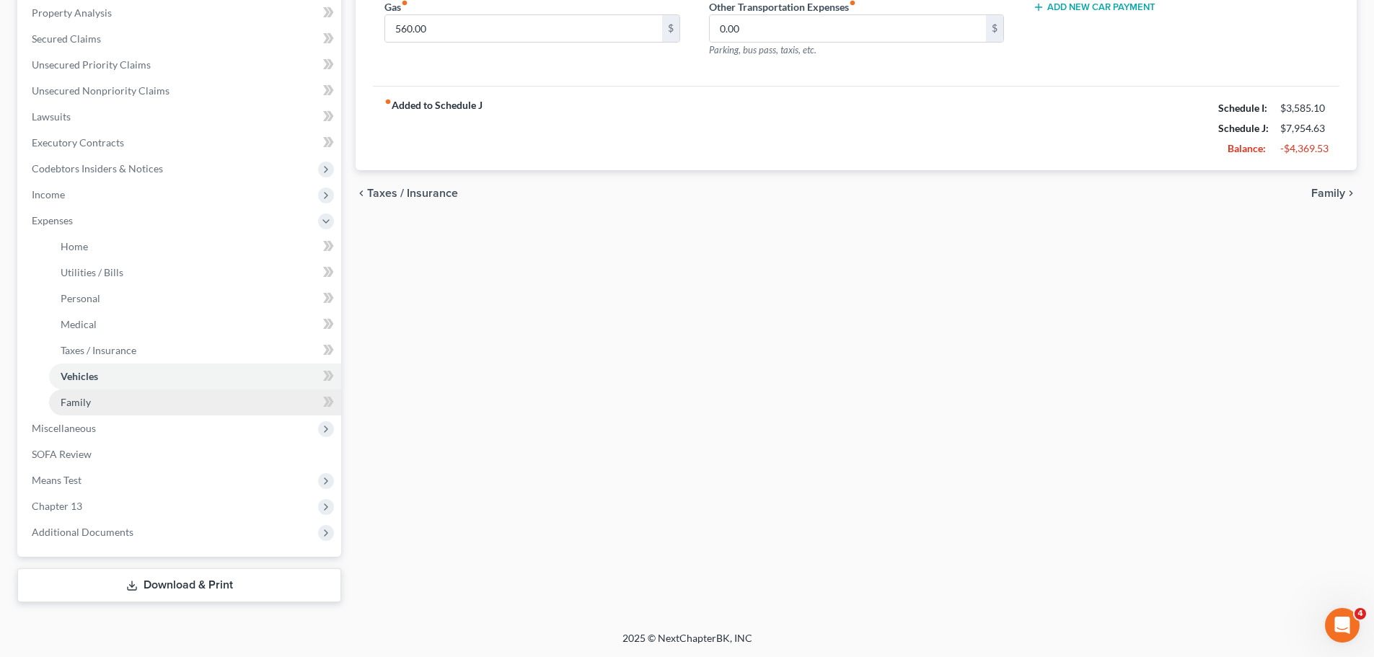
click at [88, 399] on span "Family" at bounding box center [76, 402] width 30 height 12
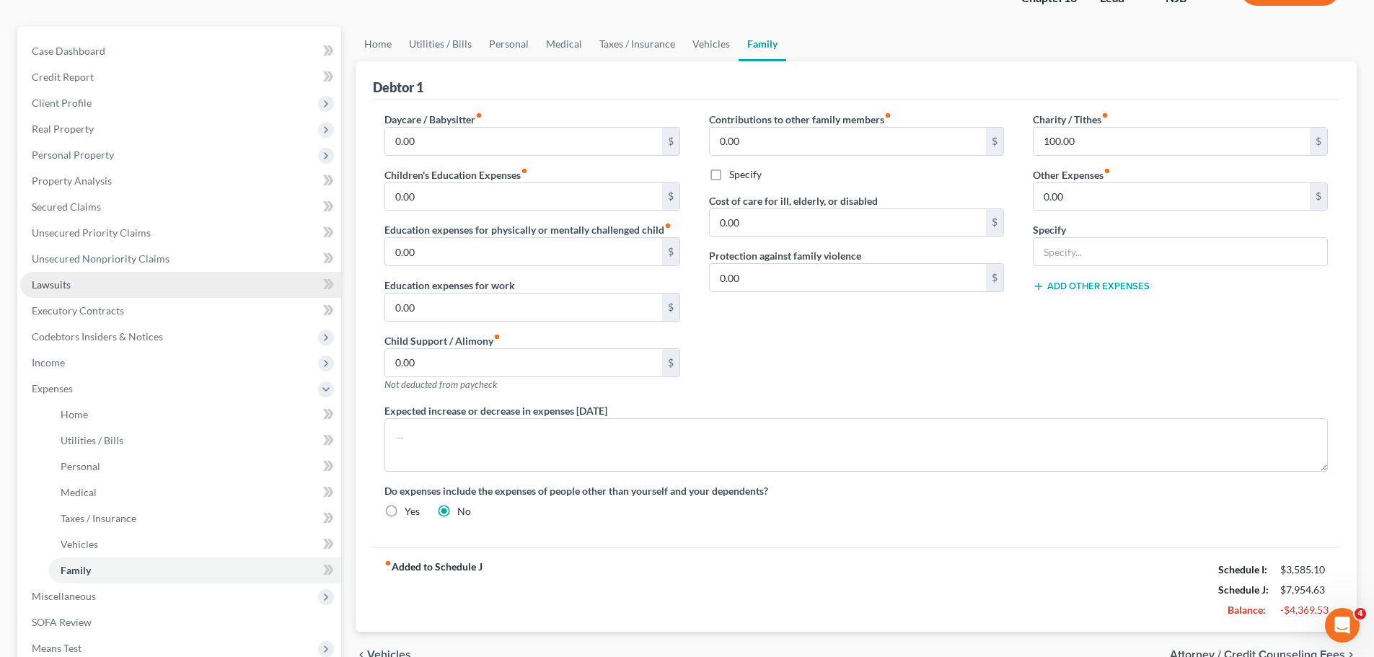
scroll to position [280, 0]
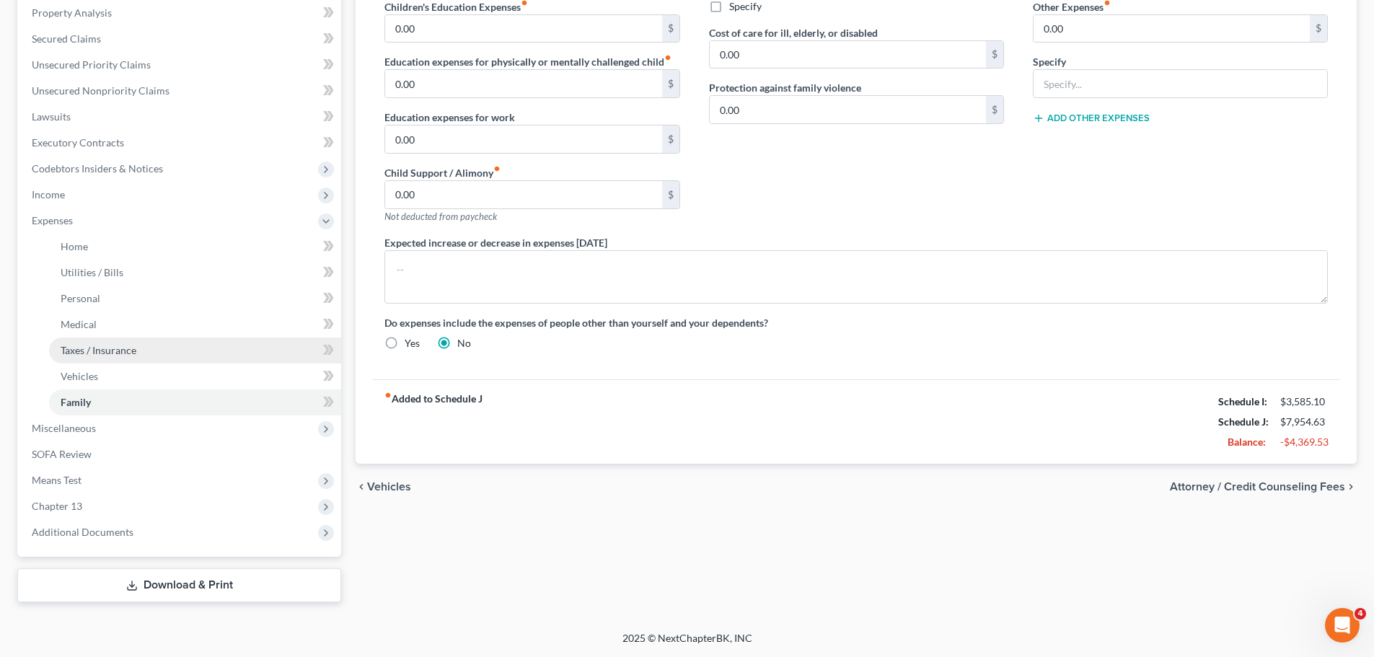
click at [113, 340] on link "Taxes / Insurance" at bounding box center [195, 351] width 292 height 26
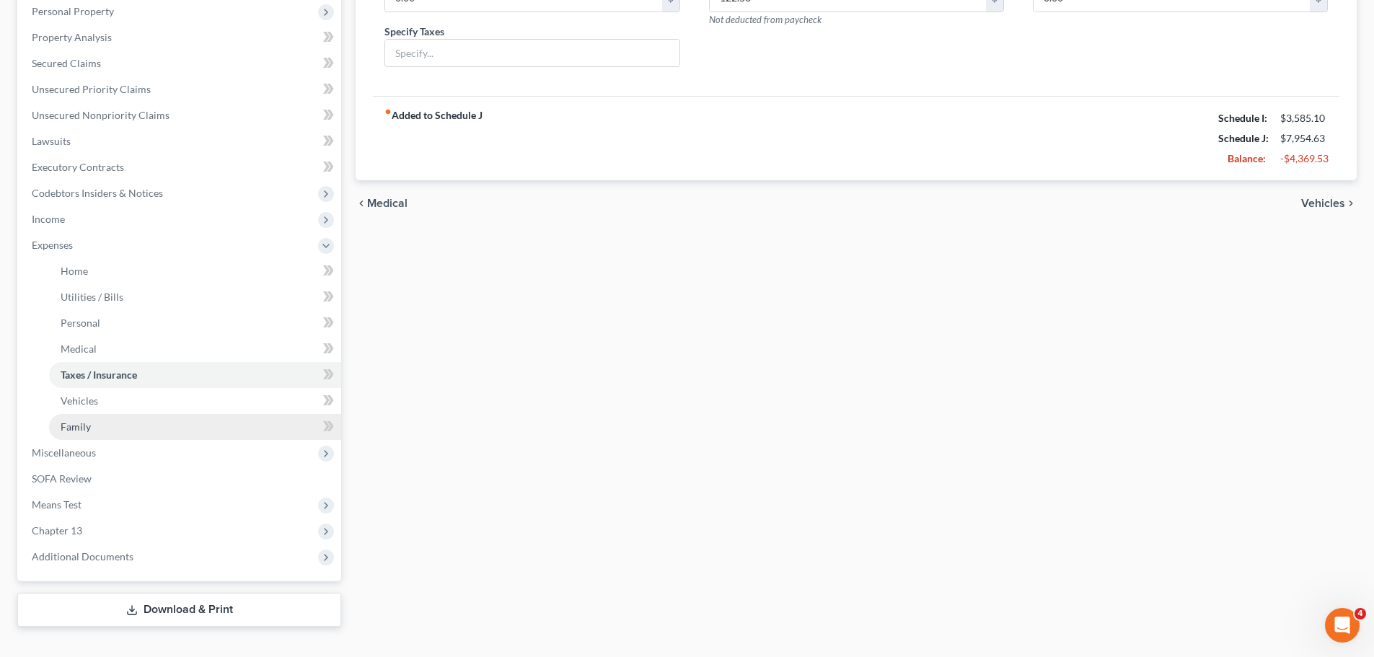
scroll to position [280, 0]
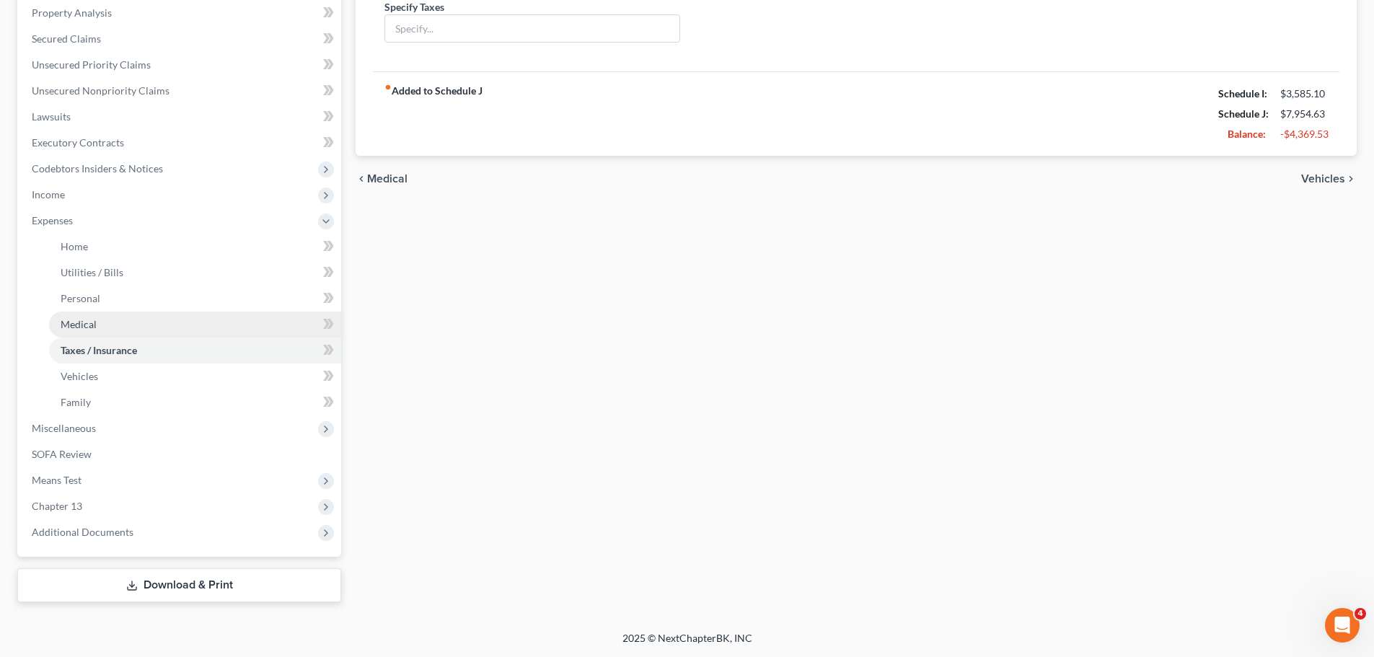
click at [151, 325] on link "Medical" at bounding box center [195, 325] width 292 height 26
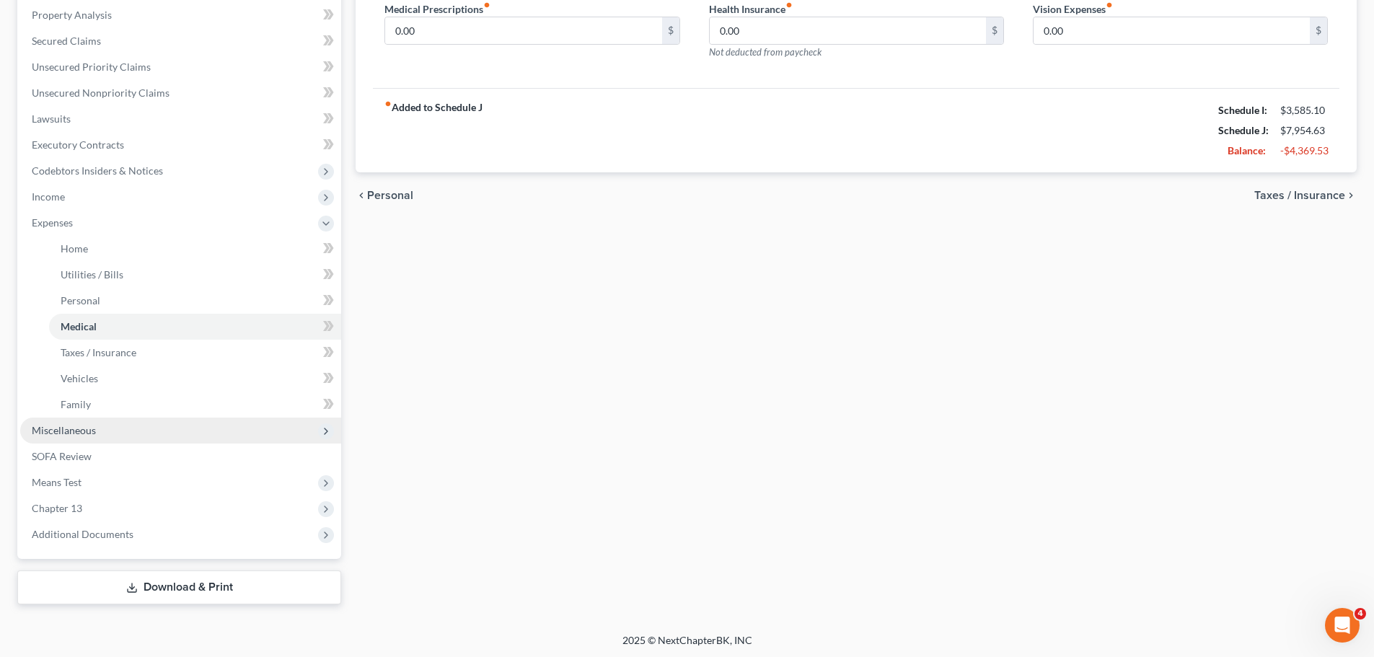
scroll to position [280, 0]
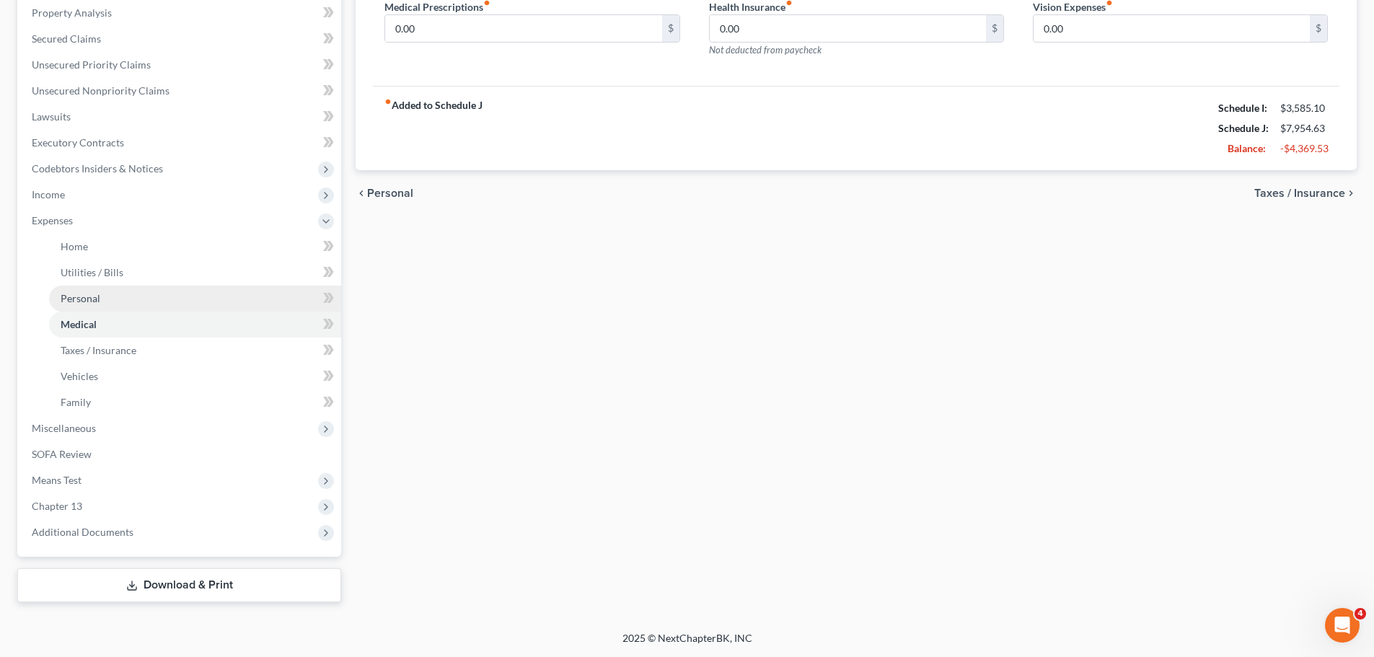
click at [171, 293] on link "Personal" at bounding box center [195, 299] width 292 height 26
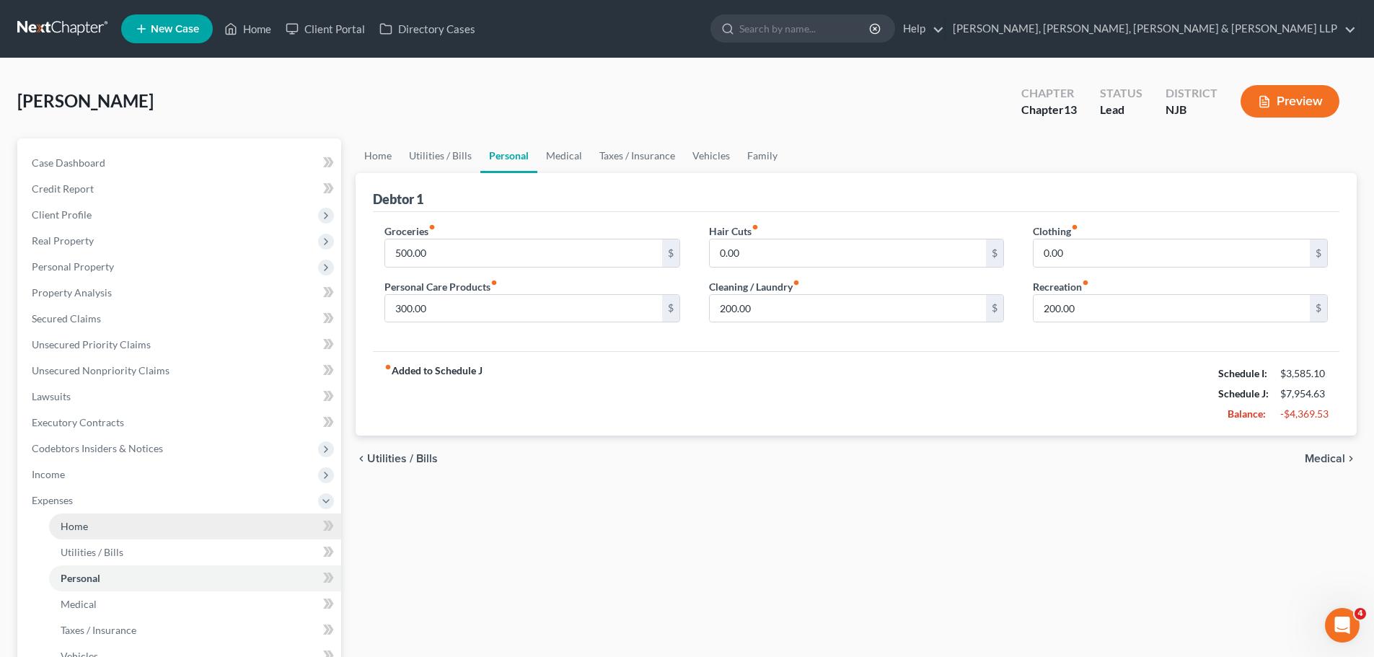
click at [148, 528] on link "Home" at bounding box center [195, 526] width 292 height 26
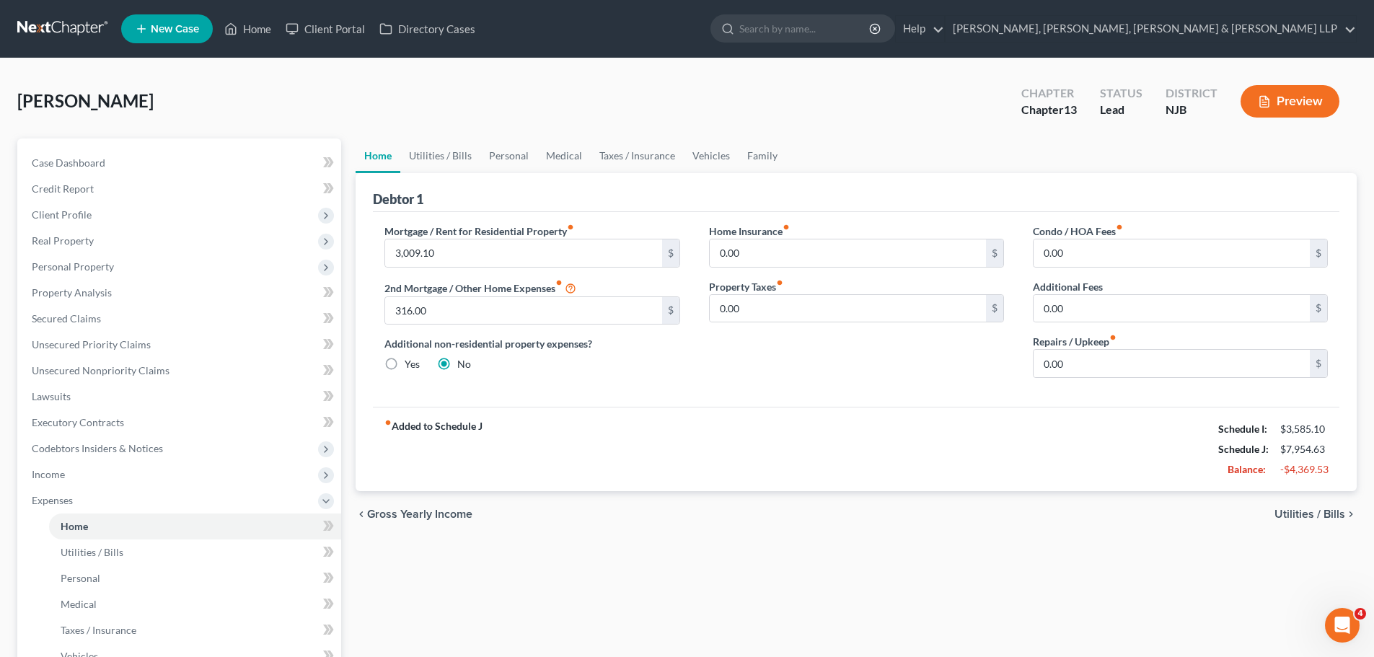
click at [1318, 512] on span "Utilities / Bills" at bounding box center [1309, 514] width 71 height 12
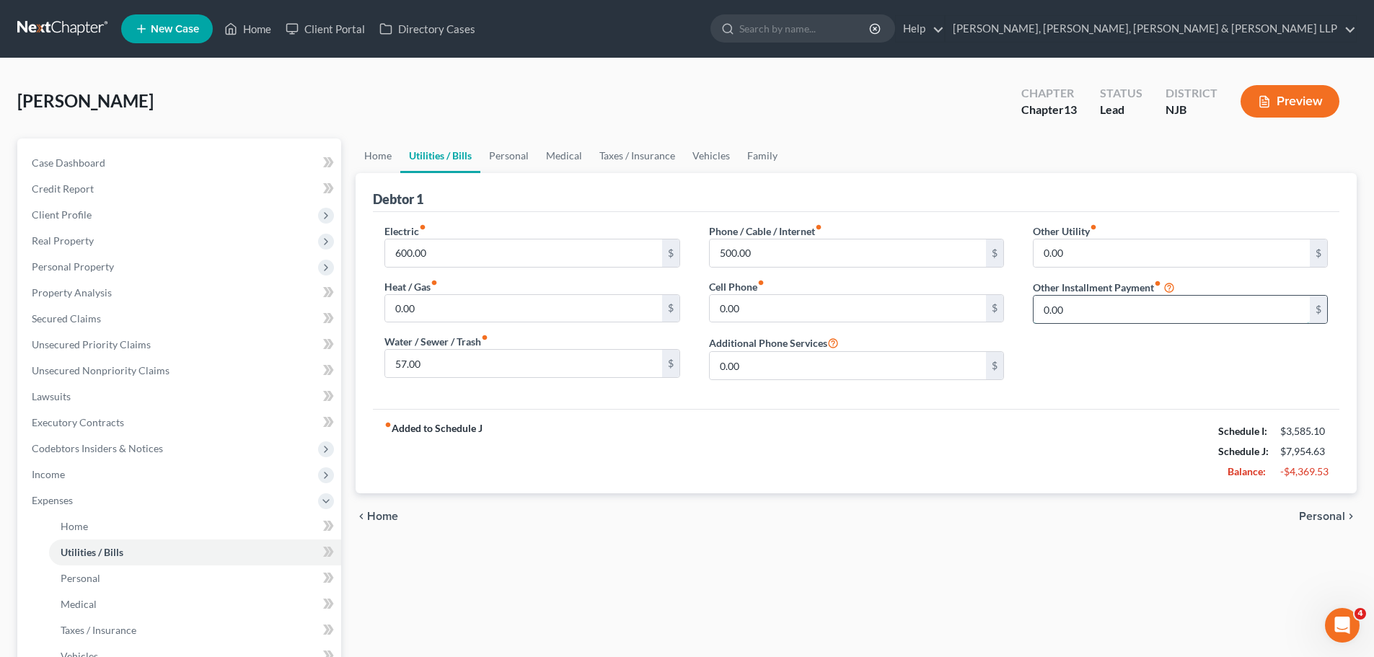
click at [1142, 314] on input "0.00" at bounding box center [1171, 309] width 276 height 27
type input "71.00"
click at [1091, 354] on input "text" at bounding box center [1180, 349] width 294 height 27
type input "non-filing spouse life insurance"
click at [1318, 521] on span "Personal" at bounding box center [1322, 517] width 46 height 12
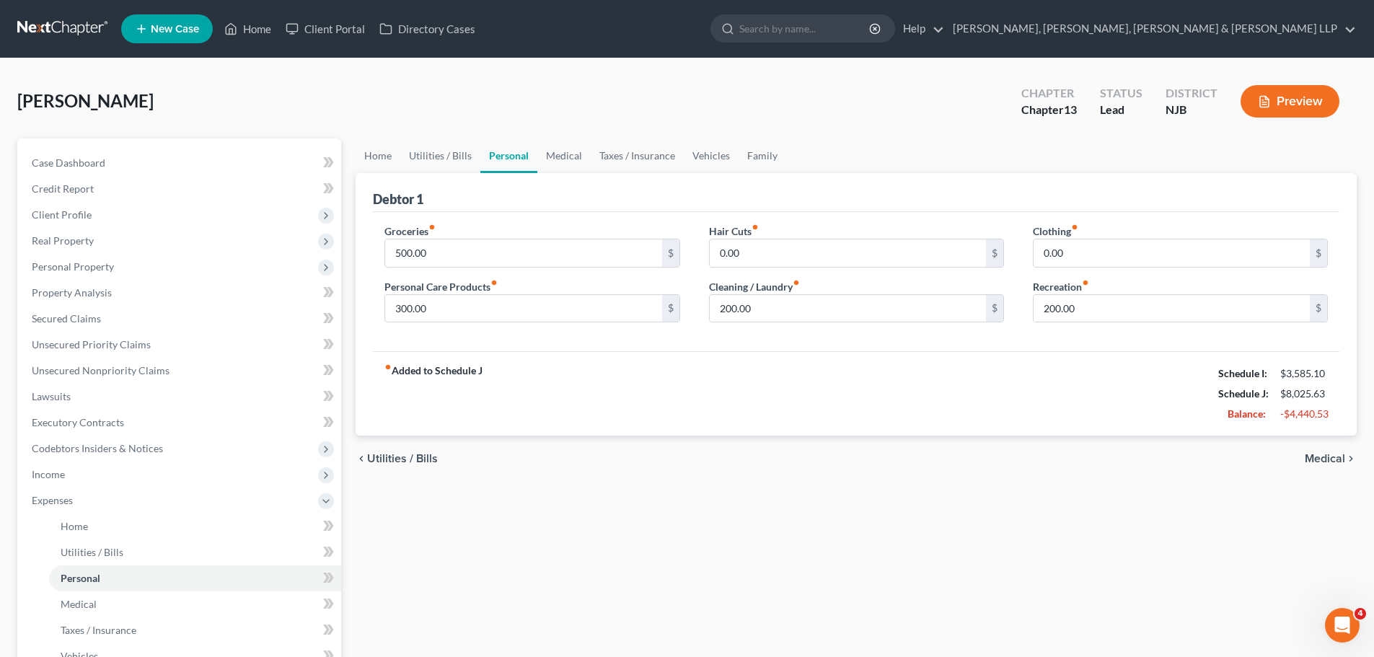
click at [1321, 458] on span "Medical" at bounding box center [1325, 459] width 40 height 12
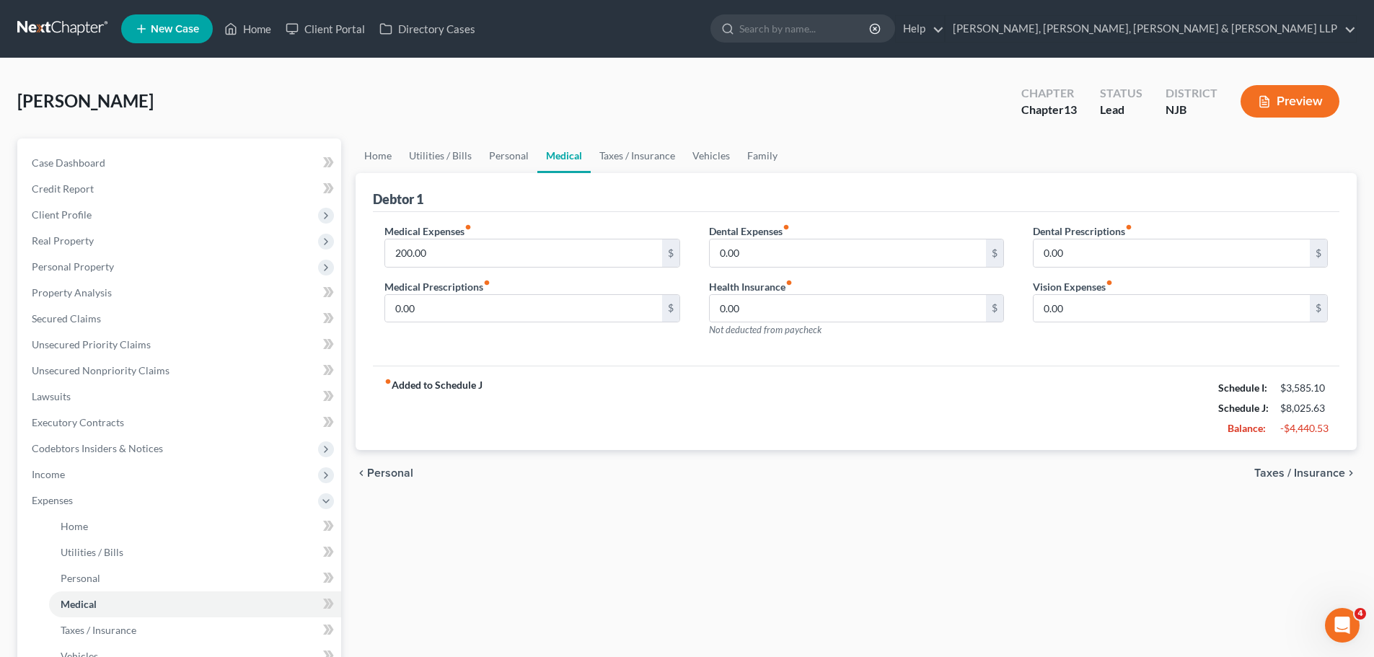
click at [1285, 472] on span "Taxes / Insurance" at bounding box center [1299, 473] width 91 height 12
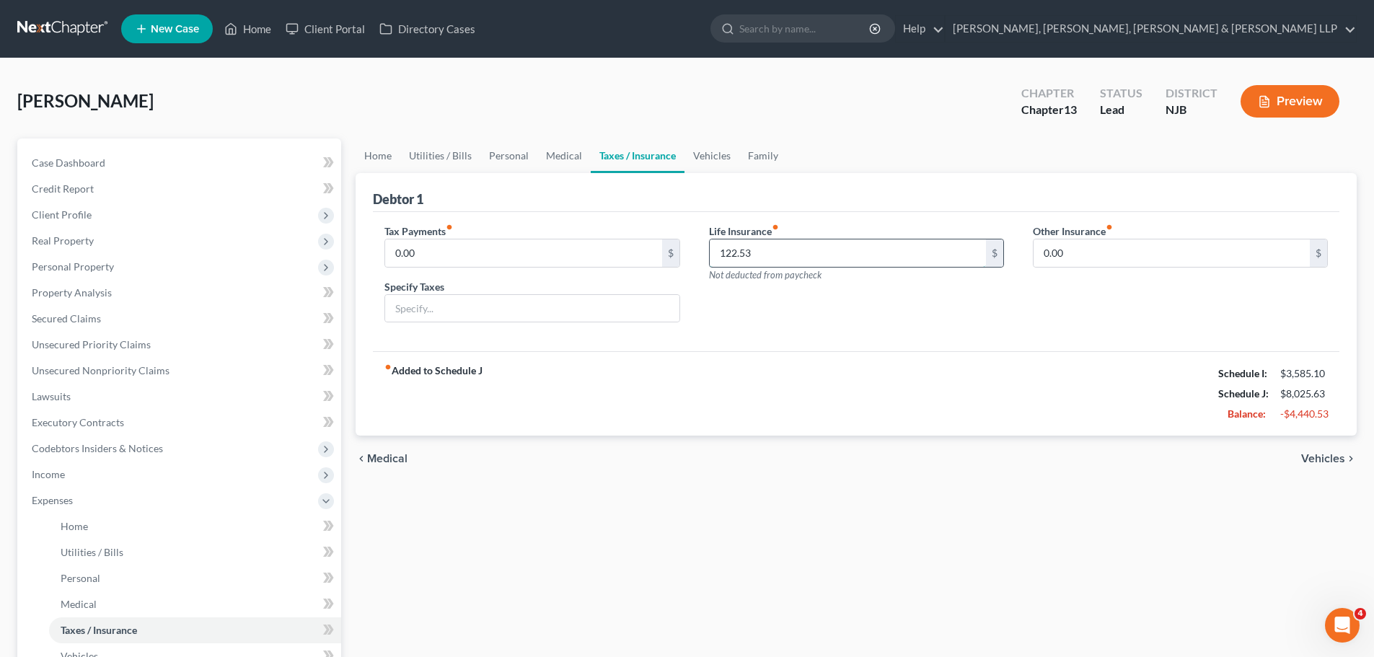
click at [782, 248] on input "122.53" at bounding box center [848, 252] width 276 height 27
type input "51.52"
click at [1099, 252] on input "0.00" at bounding box center [1171, 252] width 276 height 27
click at [1054, 330] on div "Other Insurance fiber_manual_record 0.00 $" at bounding box center [1180, 279] width 324 height 111
click at [149, 530] on link "Home" at bounding box center [195, 526] width 292 height 26
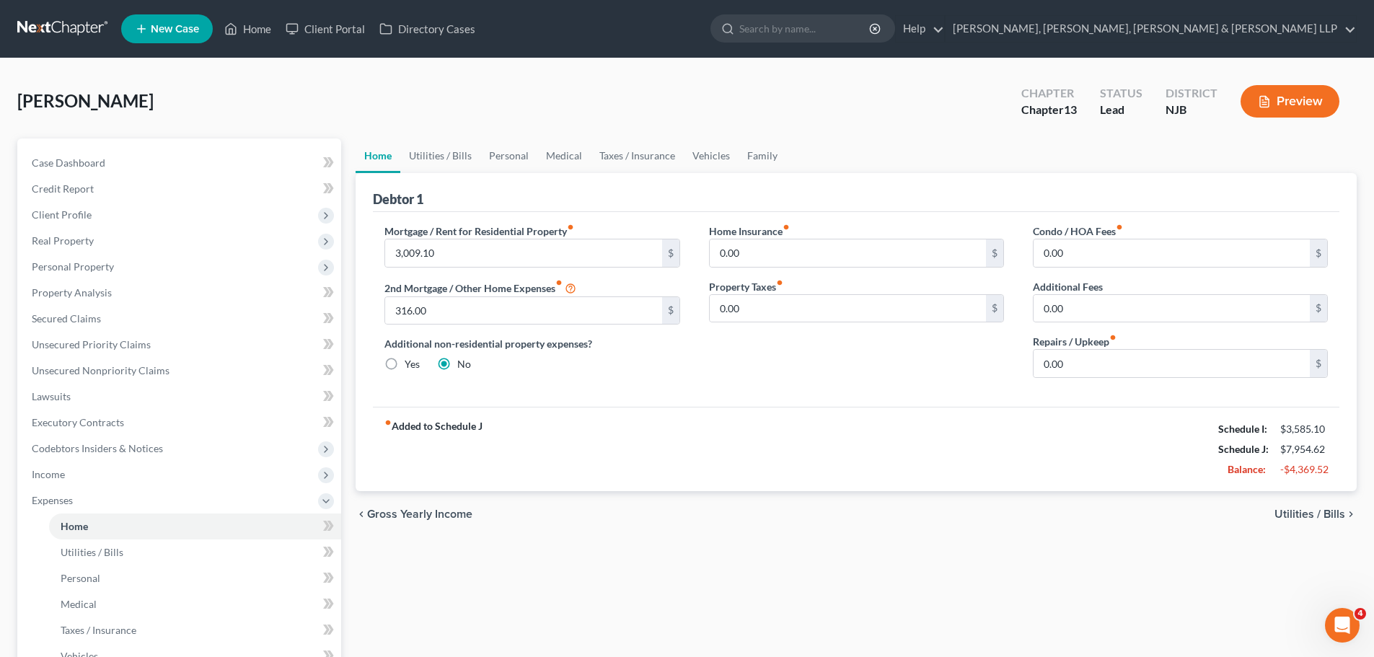
click at [1323, 513] on span "Utilities / Bills" at bounding box center [1309, 514] width 71 height 12
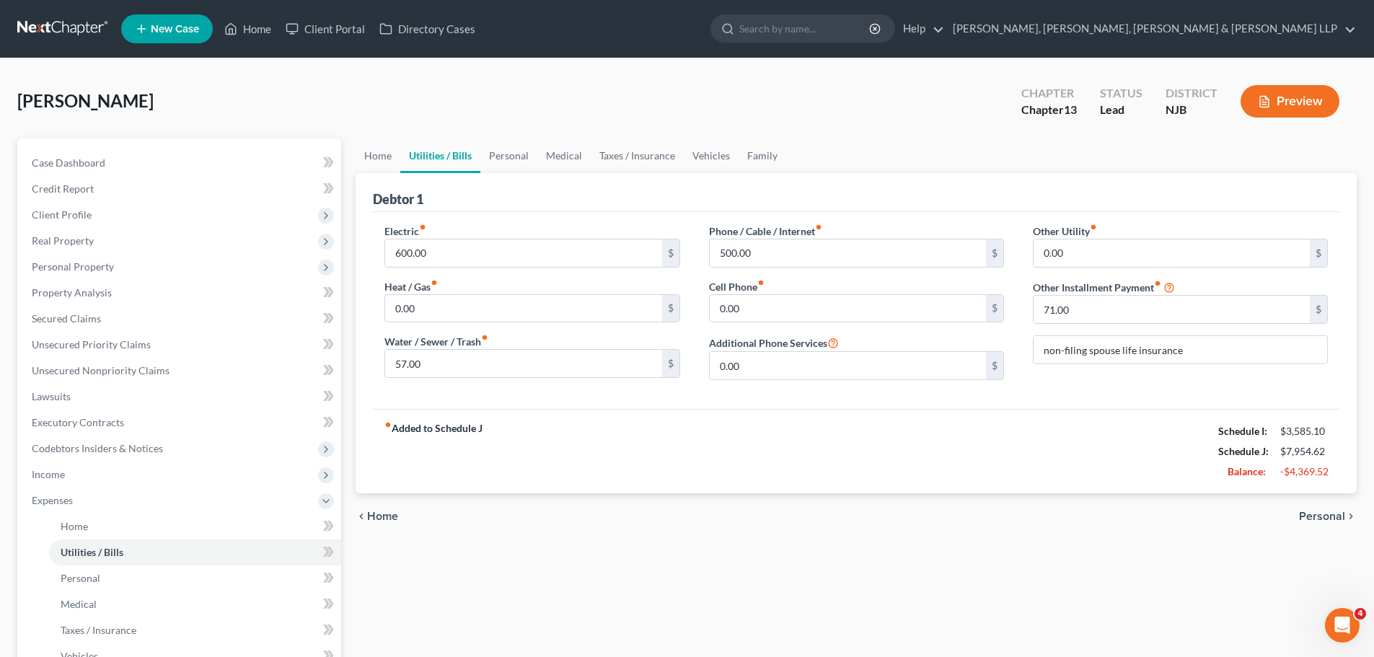
click at [1321, 517] on span "Personal" at bounding box center [1322, 517] width 46 height 12
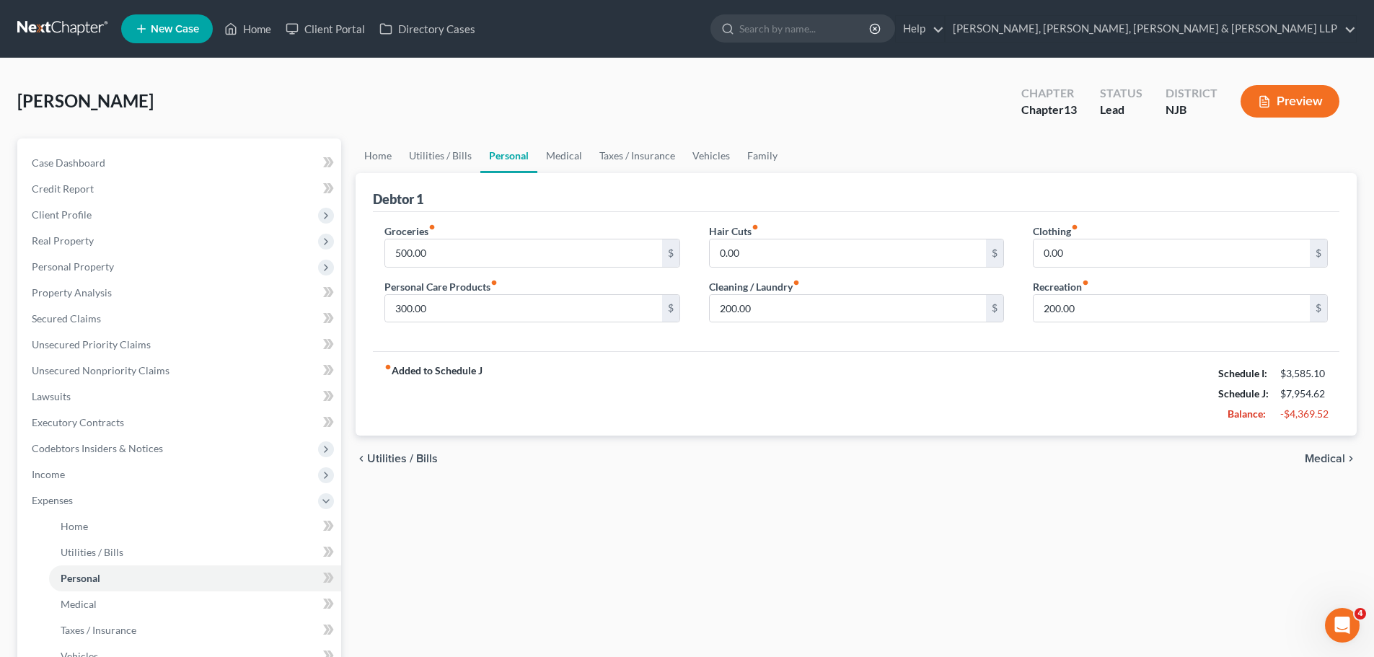
click at [1337, 462] on span "Medical" at bounding box center [1325, 459] width 40 height 12
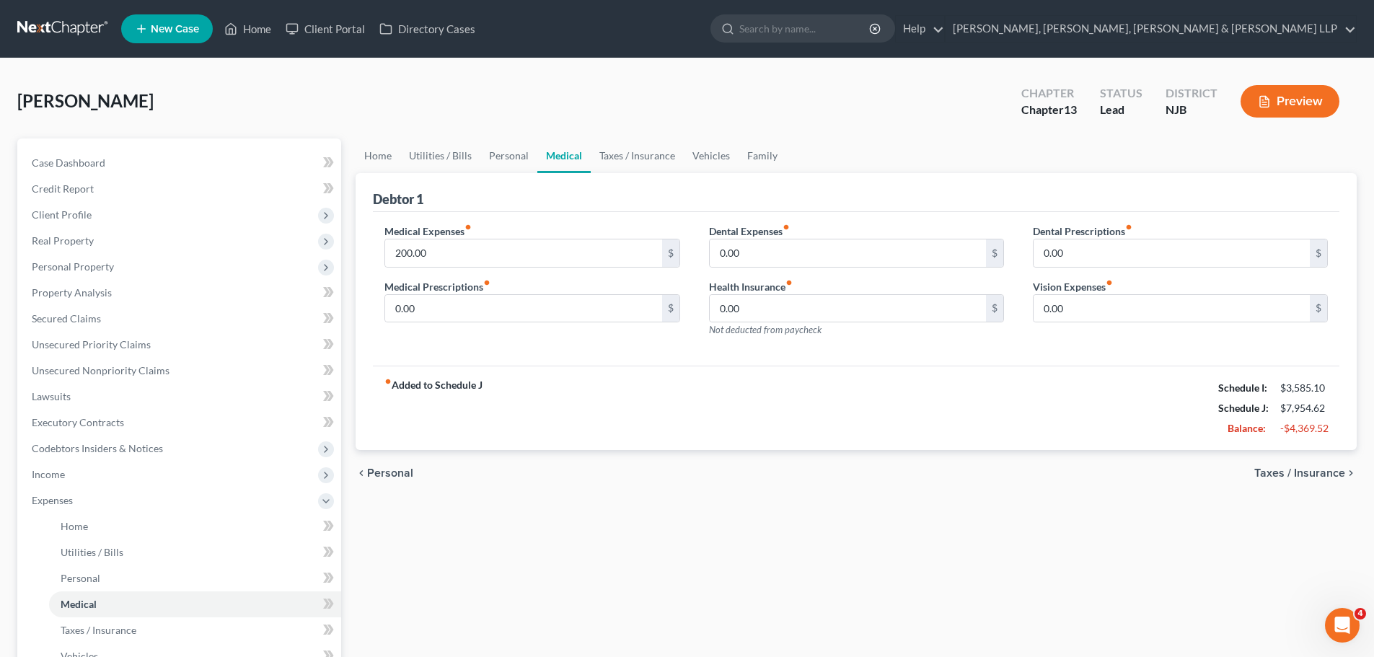
click at [1313, 471] on span "Taxes / Insurance" at bounding box center [1299, 473] width 91 height 12
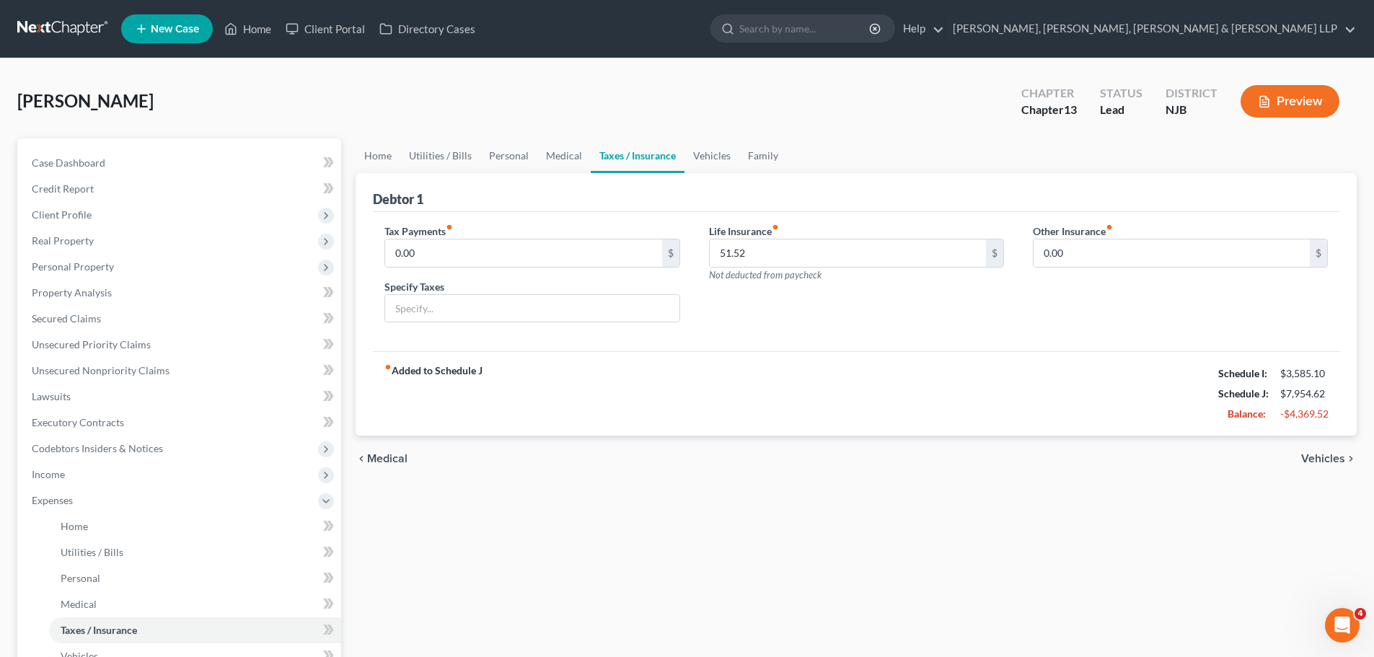
click at [1310, 459] on span "Vehicles" at bounding box center [1323, 459] width 44 height 12
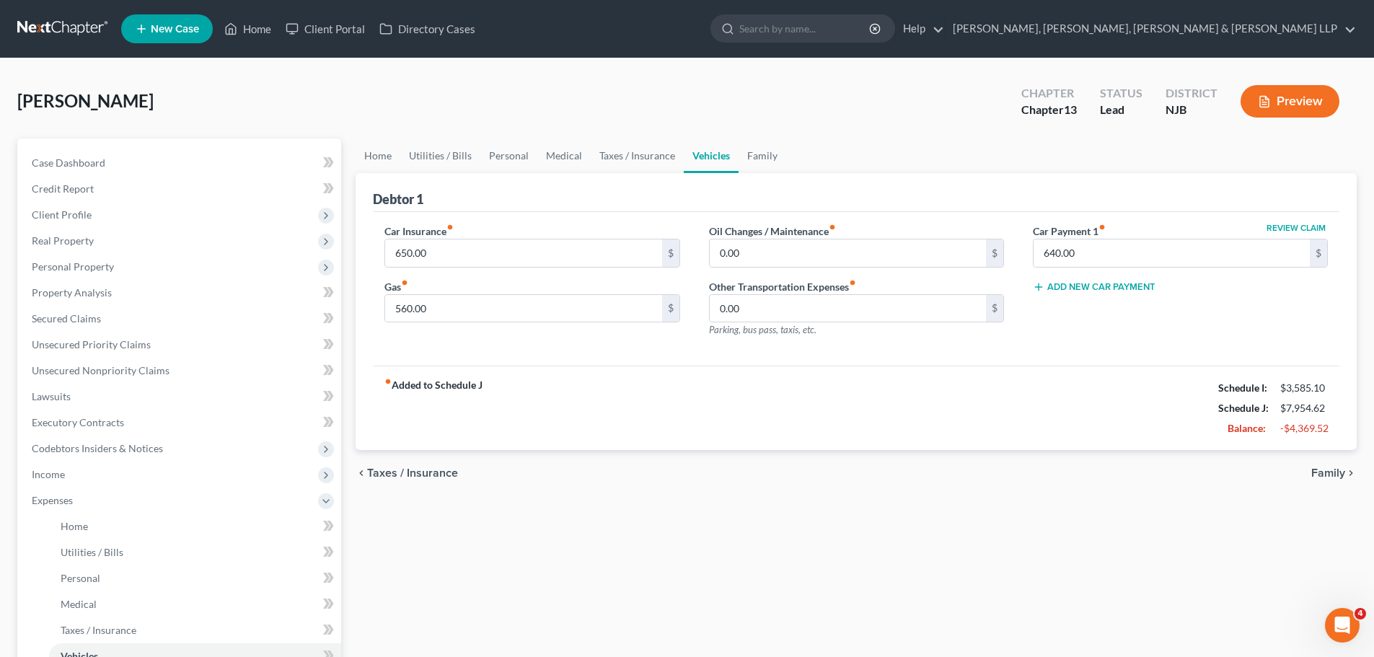
click at [1333, 474] on span "Family" at bounding box center [1328, 473] width 34 height 12
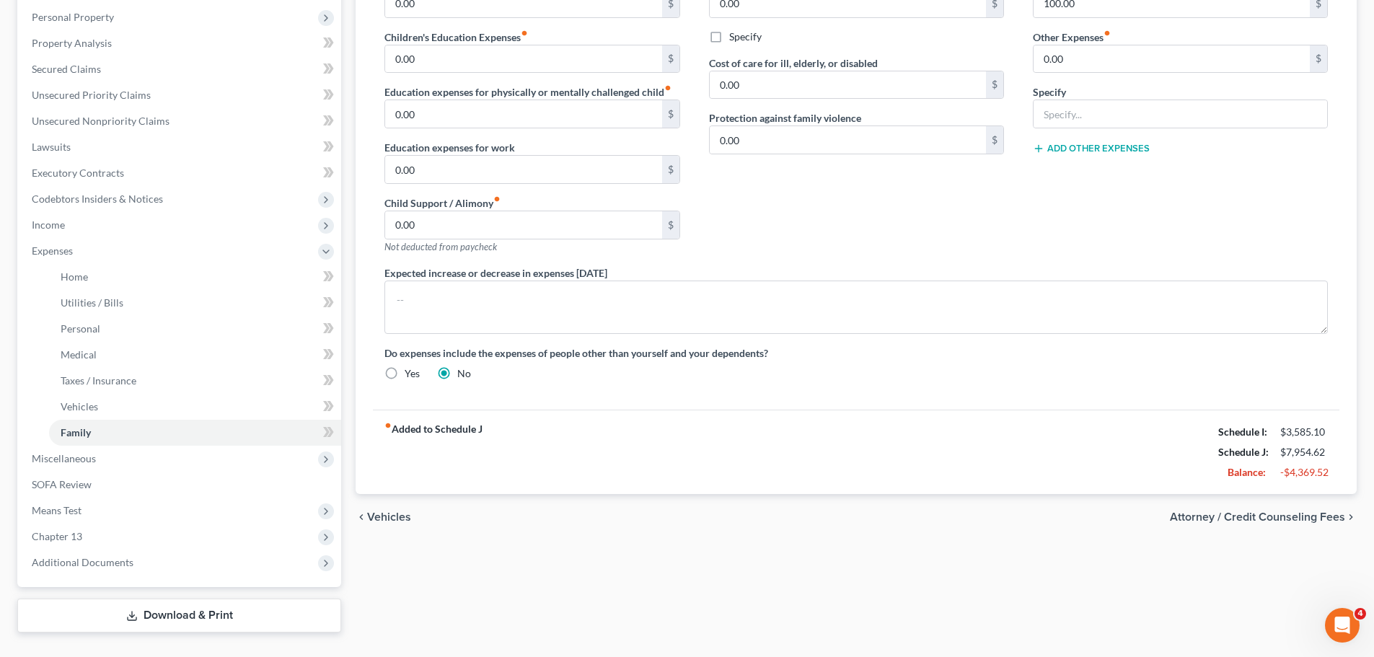
scroll to position [280, 0]
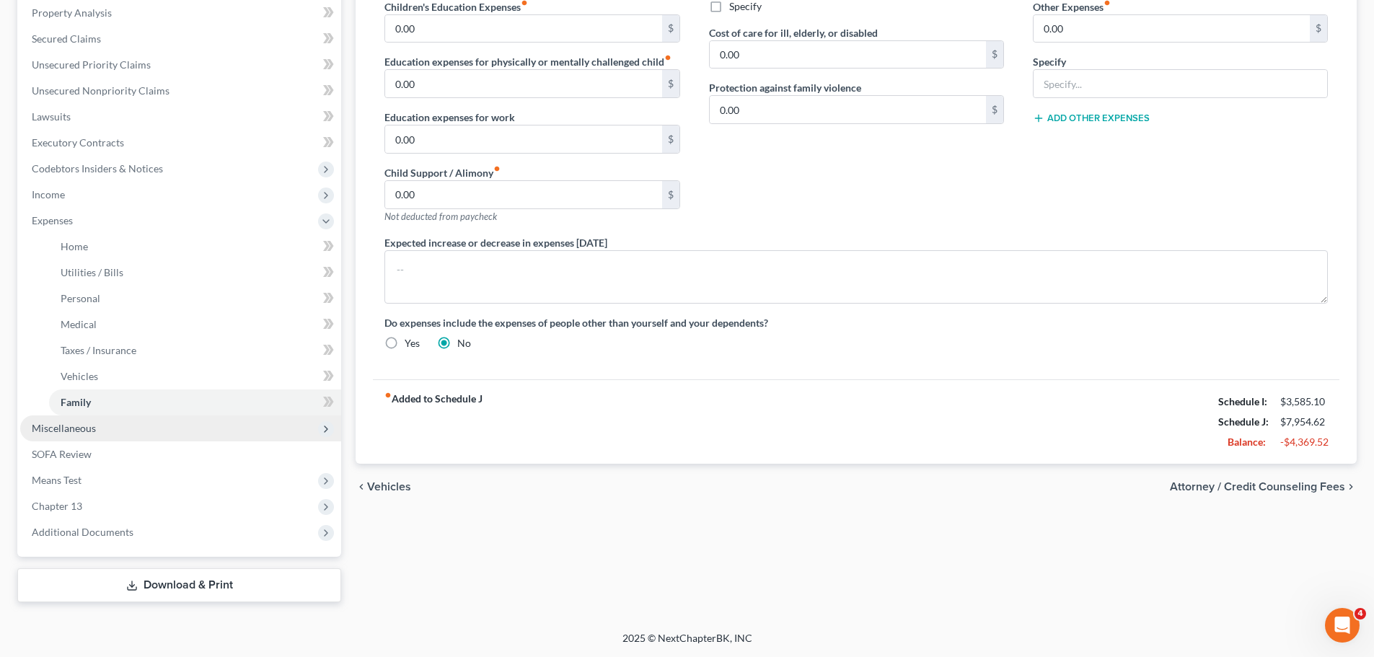
click at [165, 435] on span "Miscellaneous" at bounding box center [180, 428] width 321 height 26
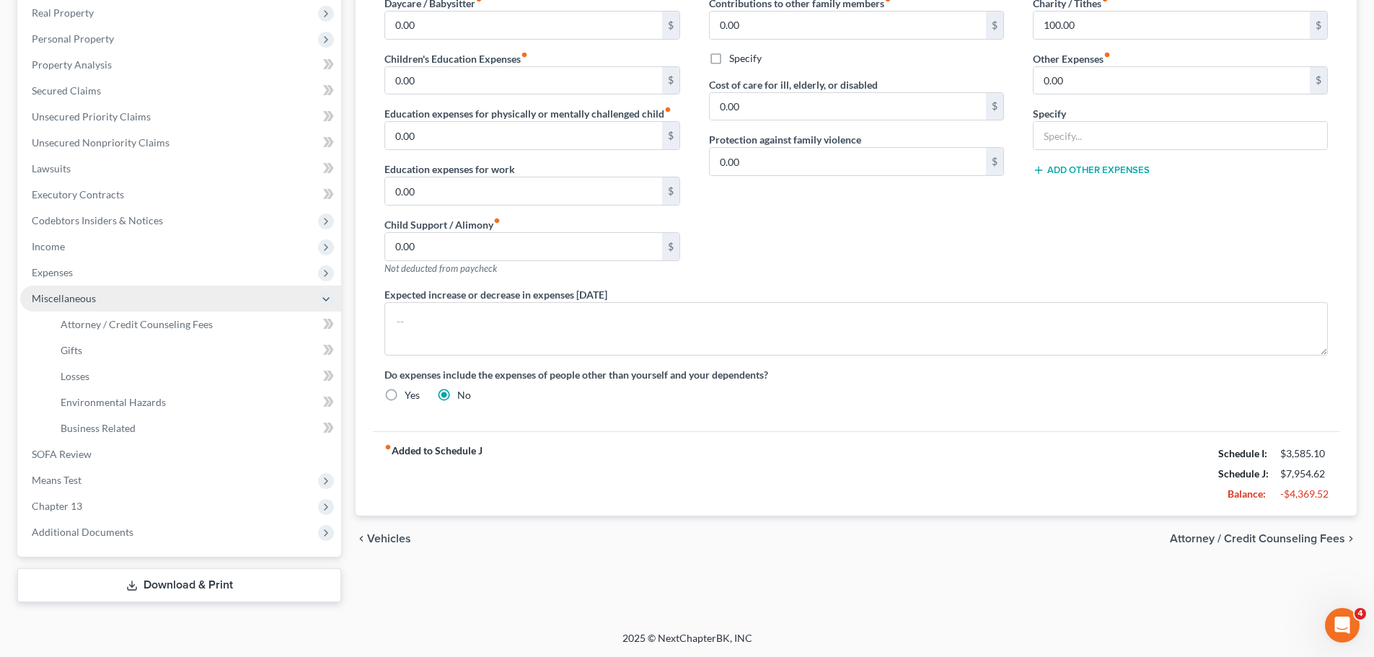
scroll to position [228, 0]
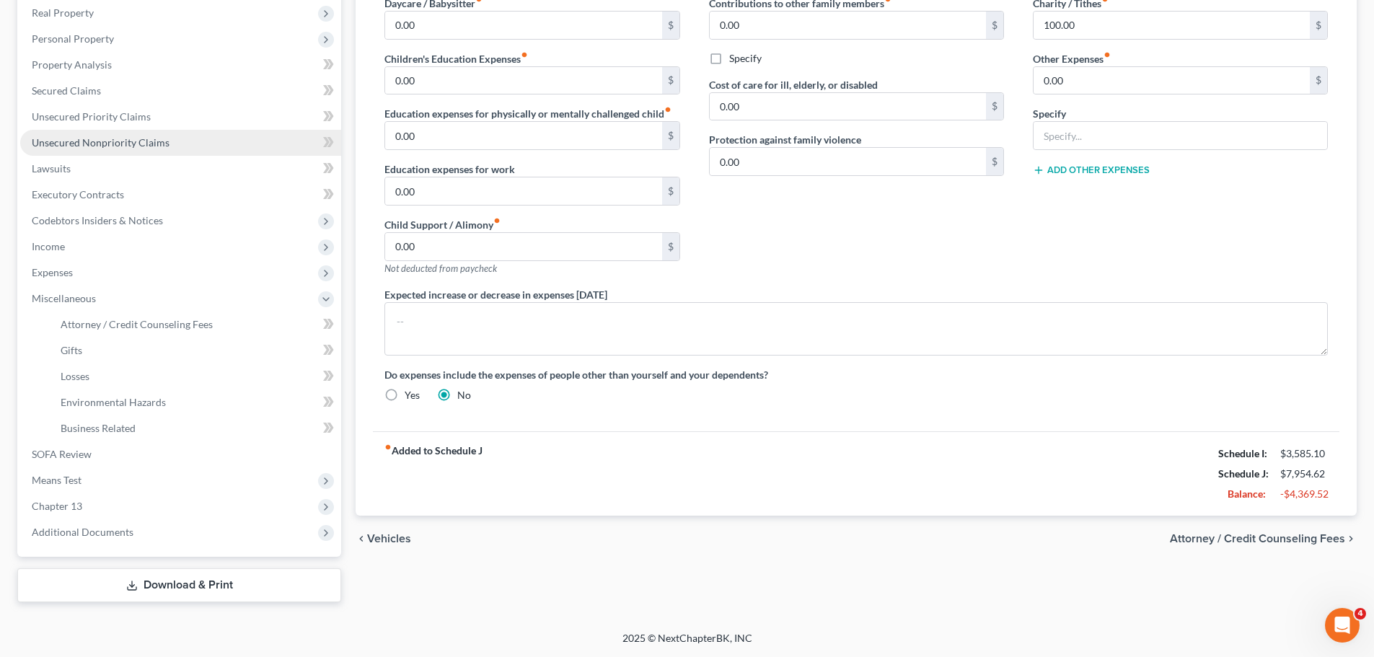
click at [110, 149] on link "Unsecured Nonpriority Claims" at bounding box center [180, 143] width 321 height 26
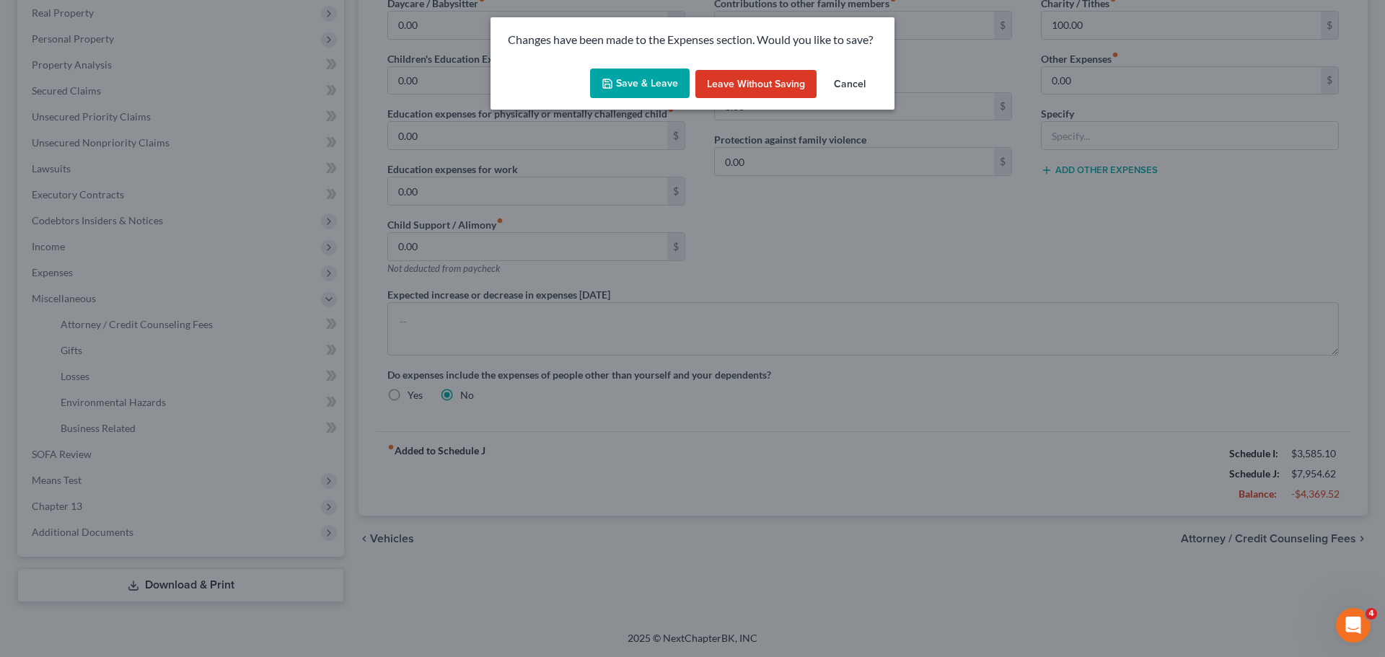
click at [665, 77] on button "Save & Leave" at bounding box center [640, 84] width 100 height 30
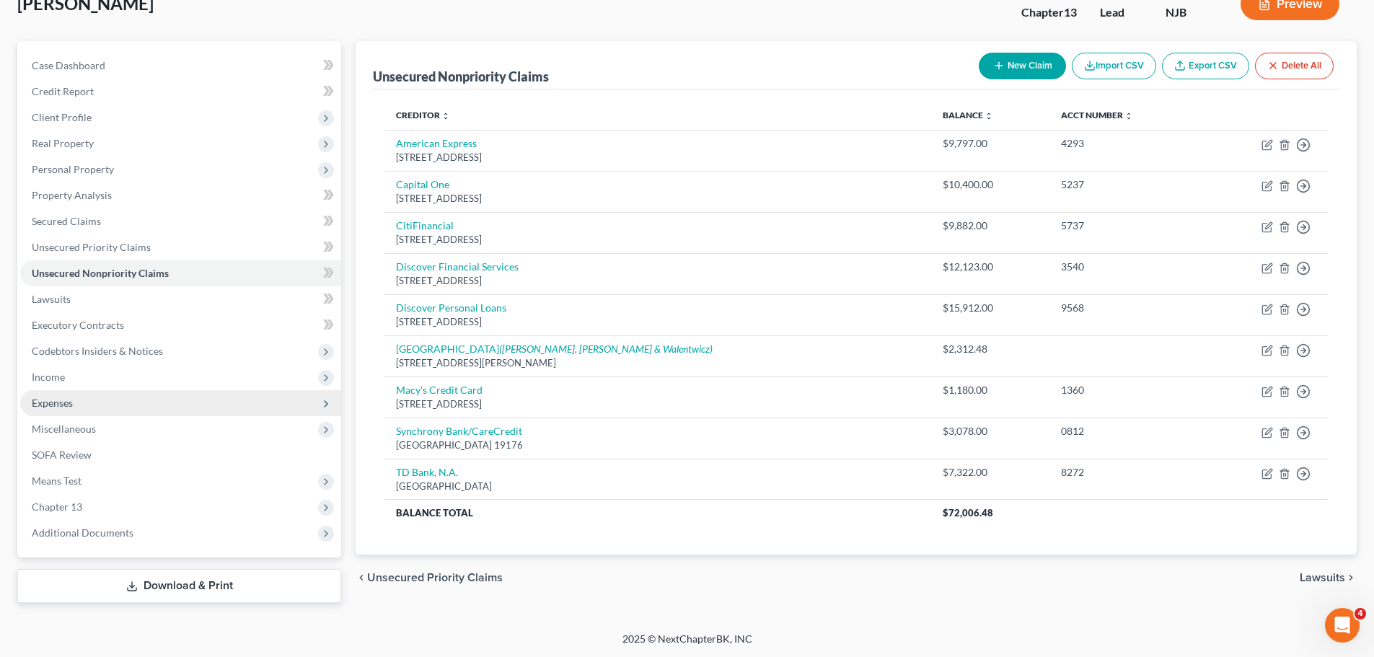
scroll to position [98, 0]
